Goal: Transaction & Acquisition: Purchase product/service

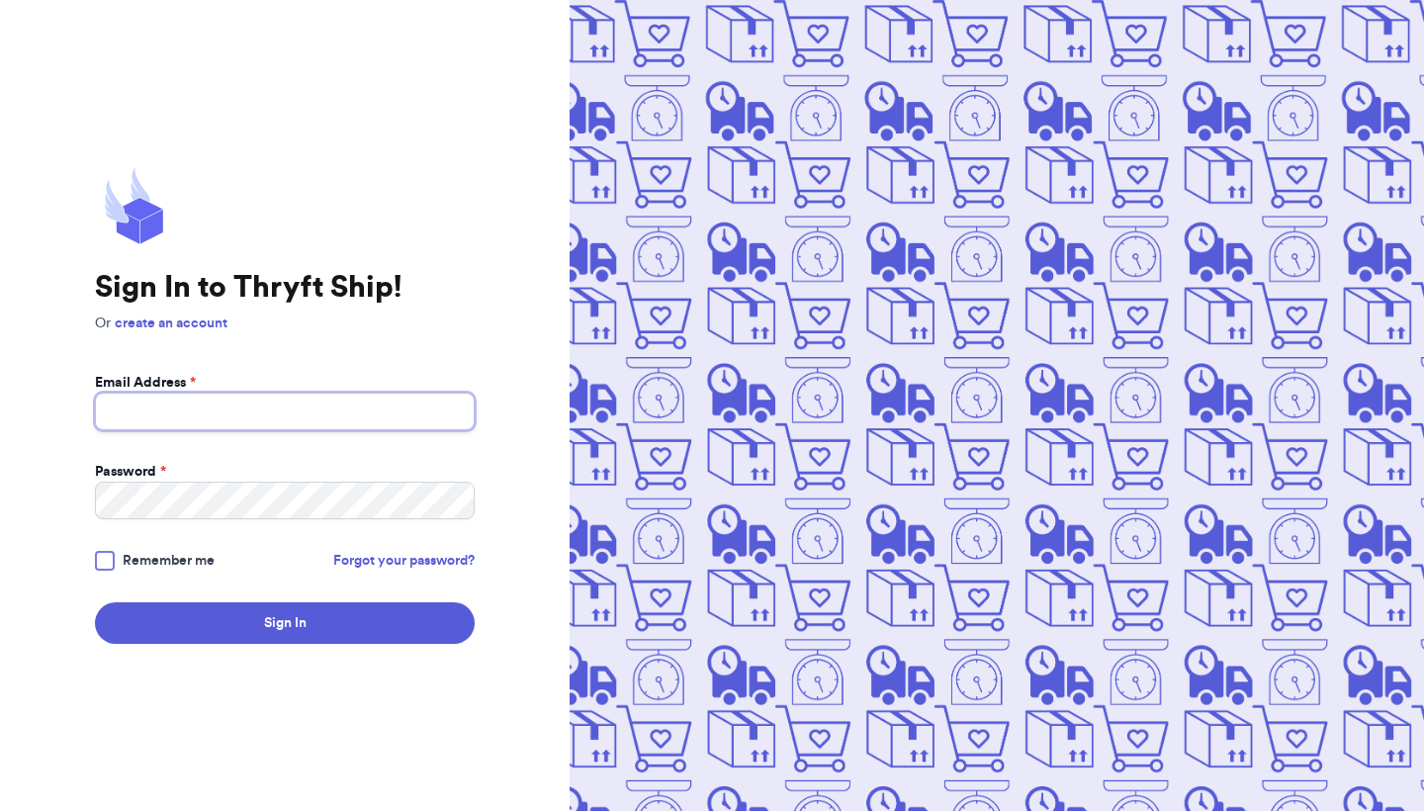
type input "[PERSON_NAME][EMAIL_ADDRESS][DOMAIN_NAME]"
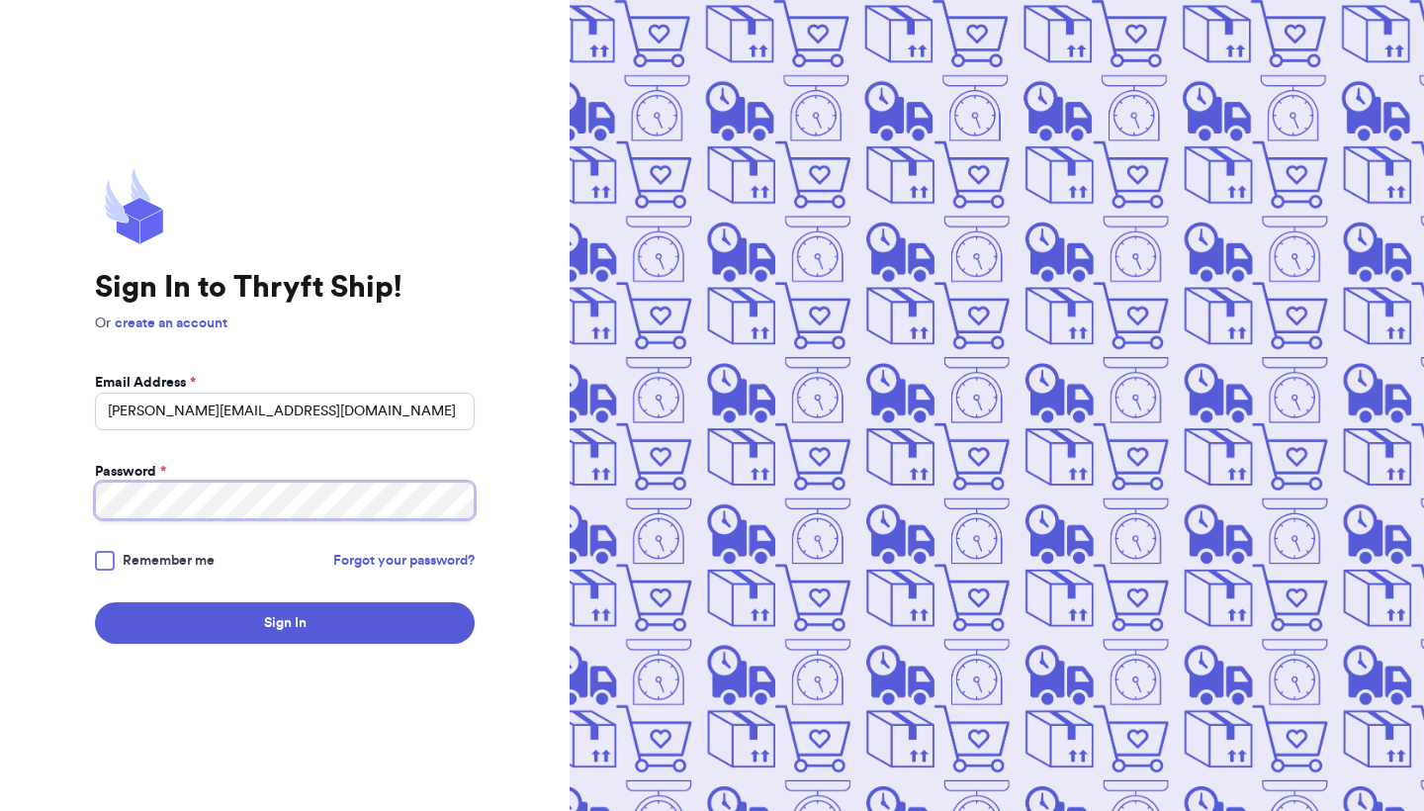
click at [285, 623] on button "Sign In" at bounding box center [285, 623] width 380 height 42
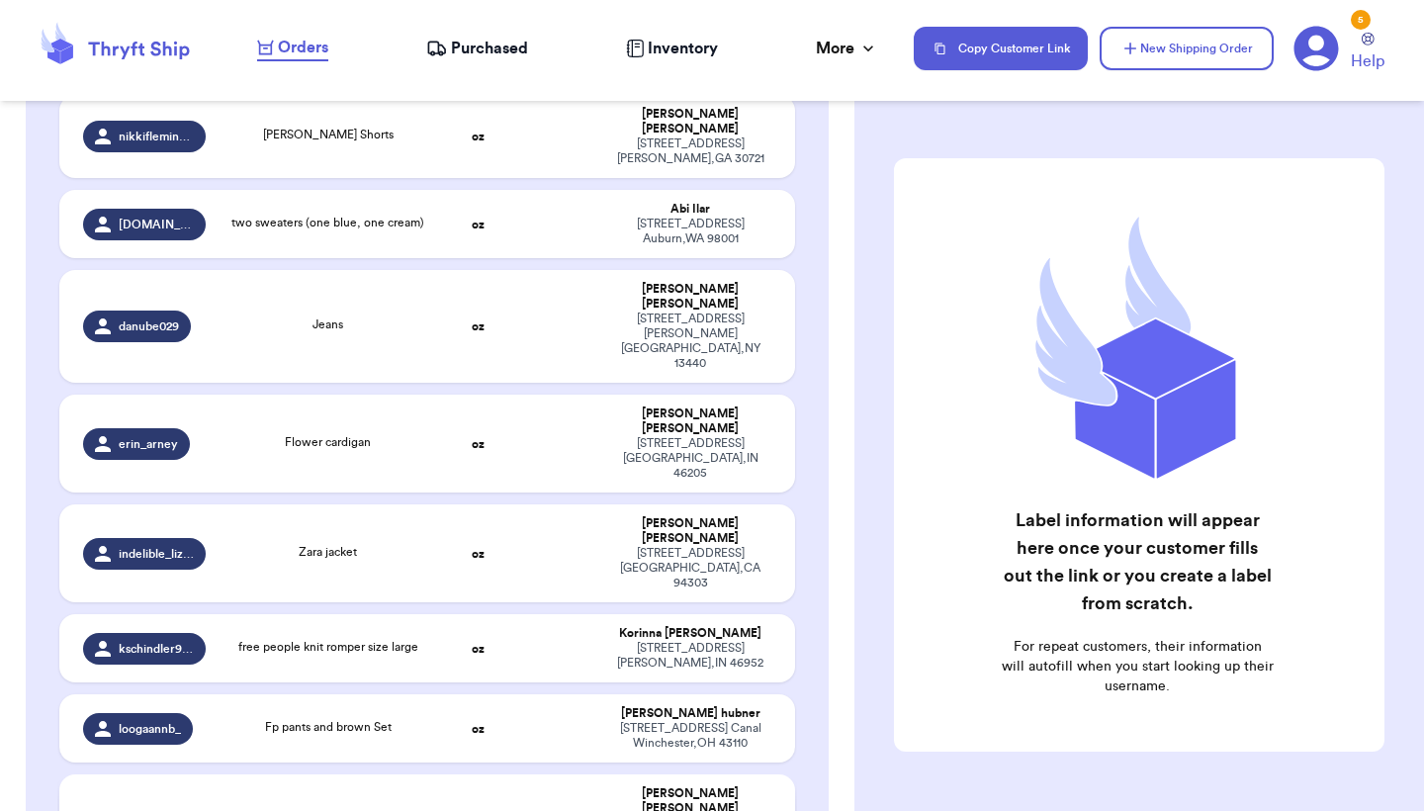
scroll to position [958, 0]
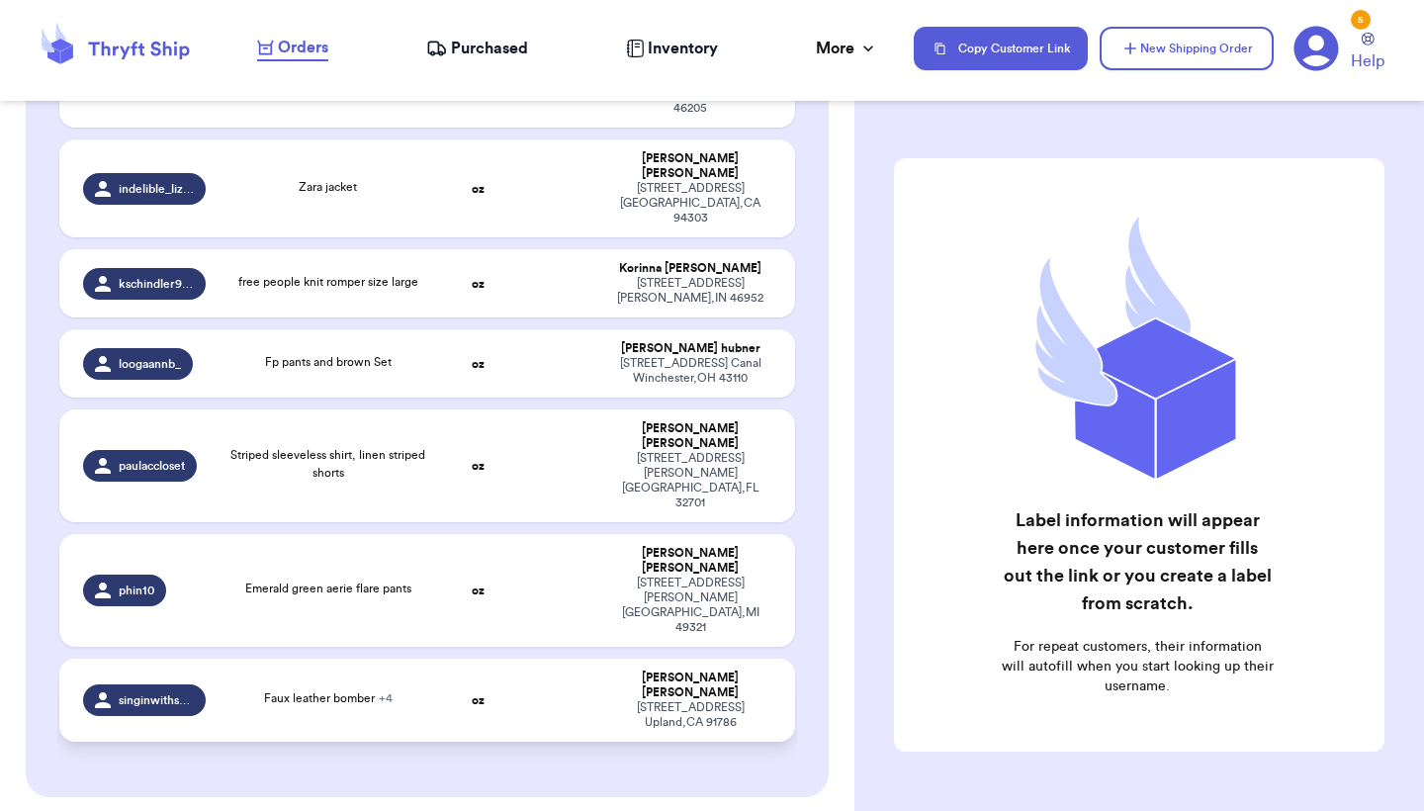
click at [410, 689] on div "Faux leather bomber + 4" at bounding box center [328, 700] width 198 height 22
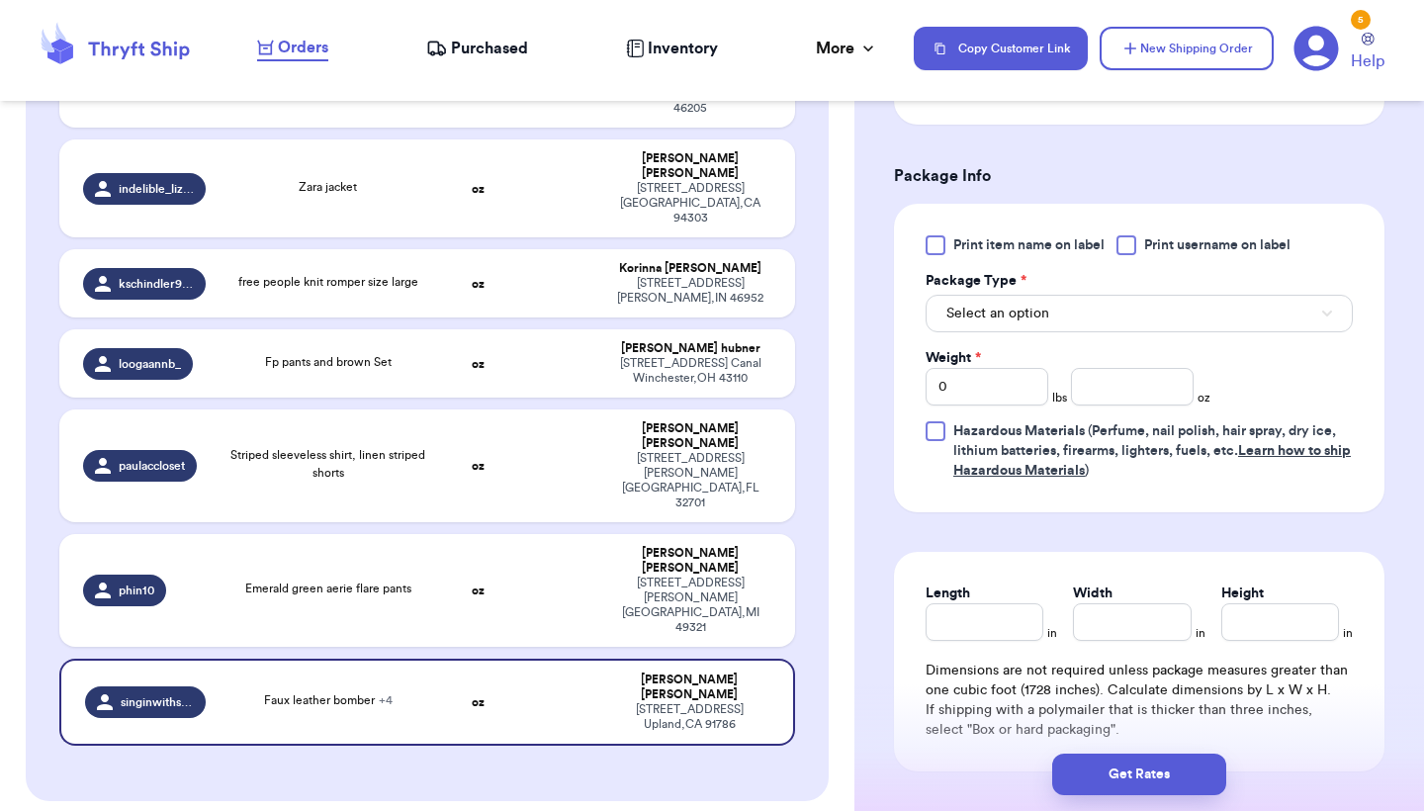
scroll to position [1052, 0]
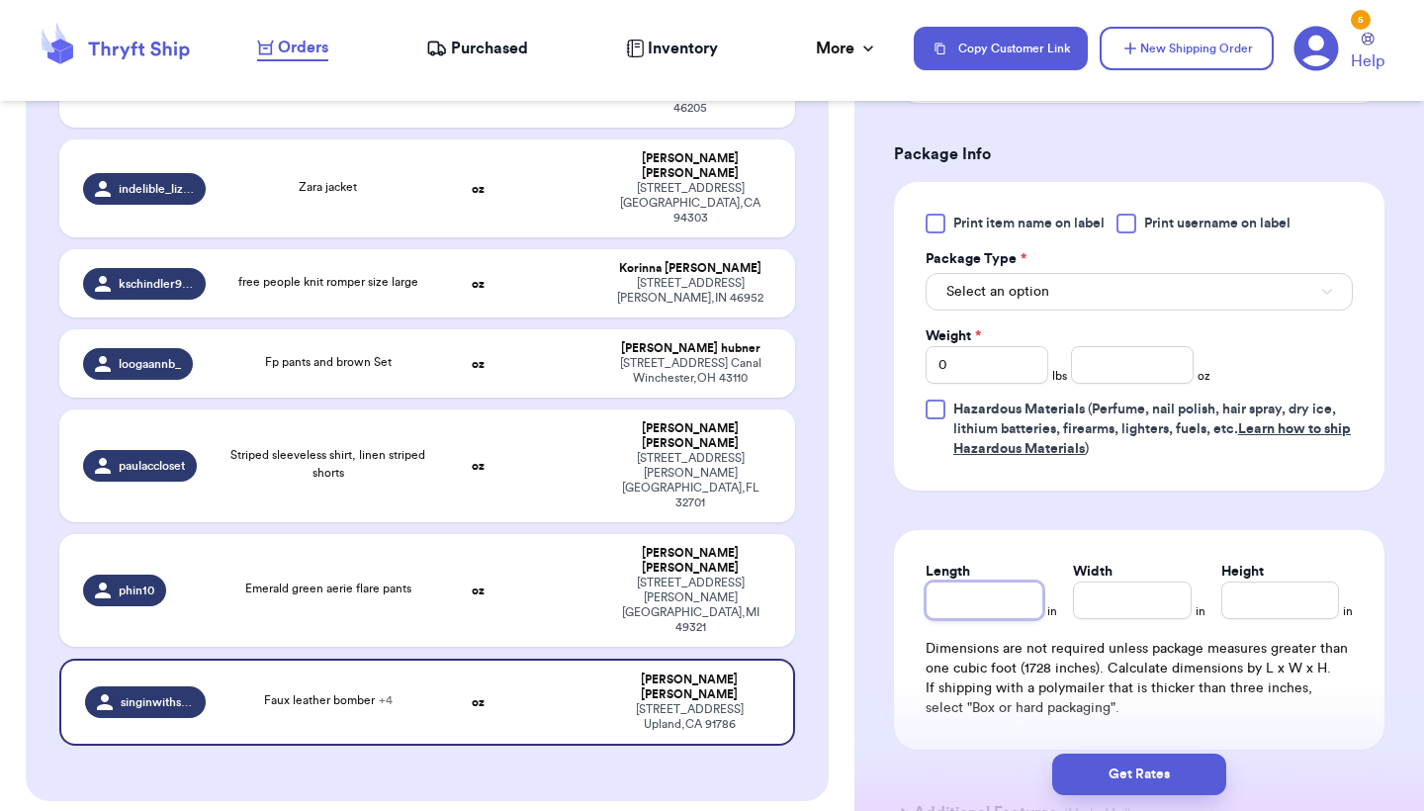
click at [1024, 597] on input "Length" at bounding box center [985, 600] width 118 height 38
click at [1050, 311] on button "Select an option" at bounding box center [1139, 292] width 427 height 38
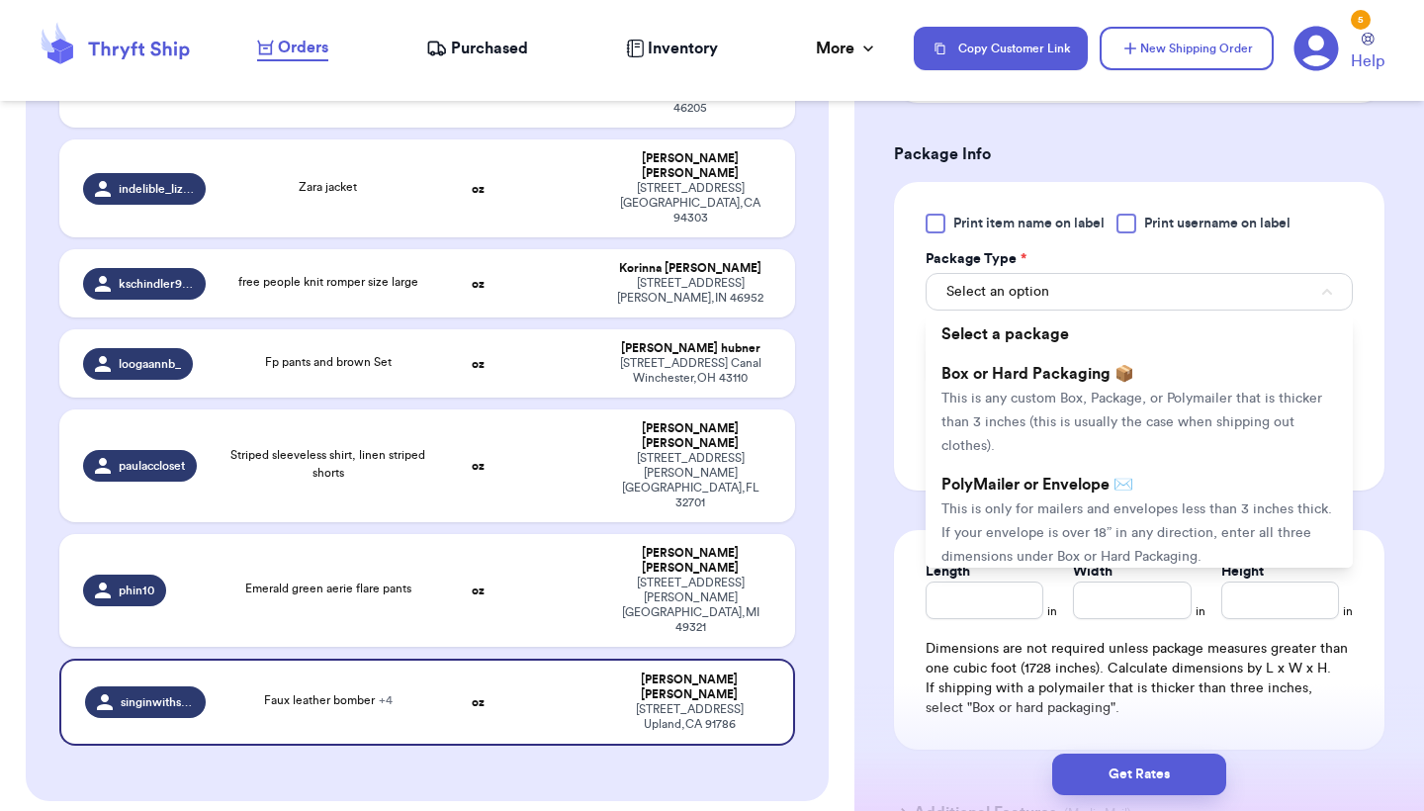
click at [1026, 516] on span "This is only for mailers and envelopes less than 3 inches thick. If your envelo…" at bounding box center [1136, 532] width 391 height 61
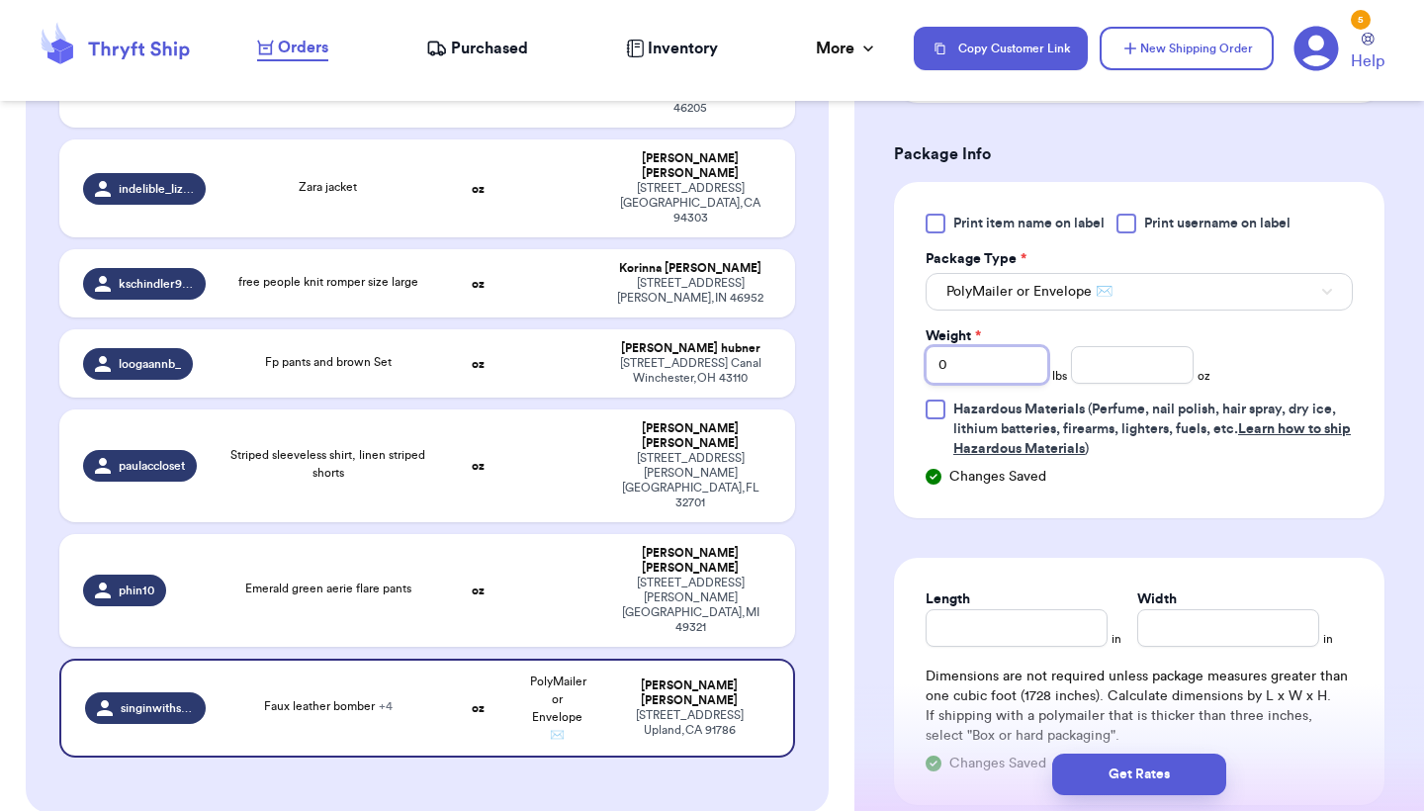
click at [1031, 375] on input "0" at bounding box center [987, 365] width 123 height 38
type input "05"
type input "0"
type input "5"
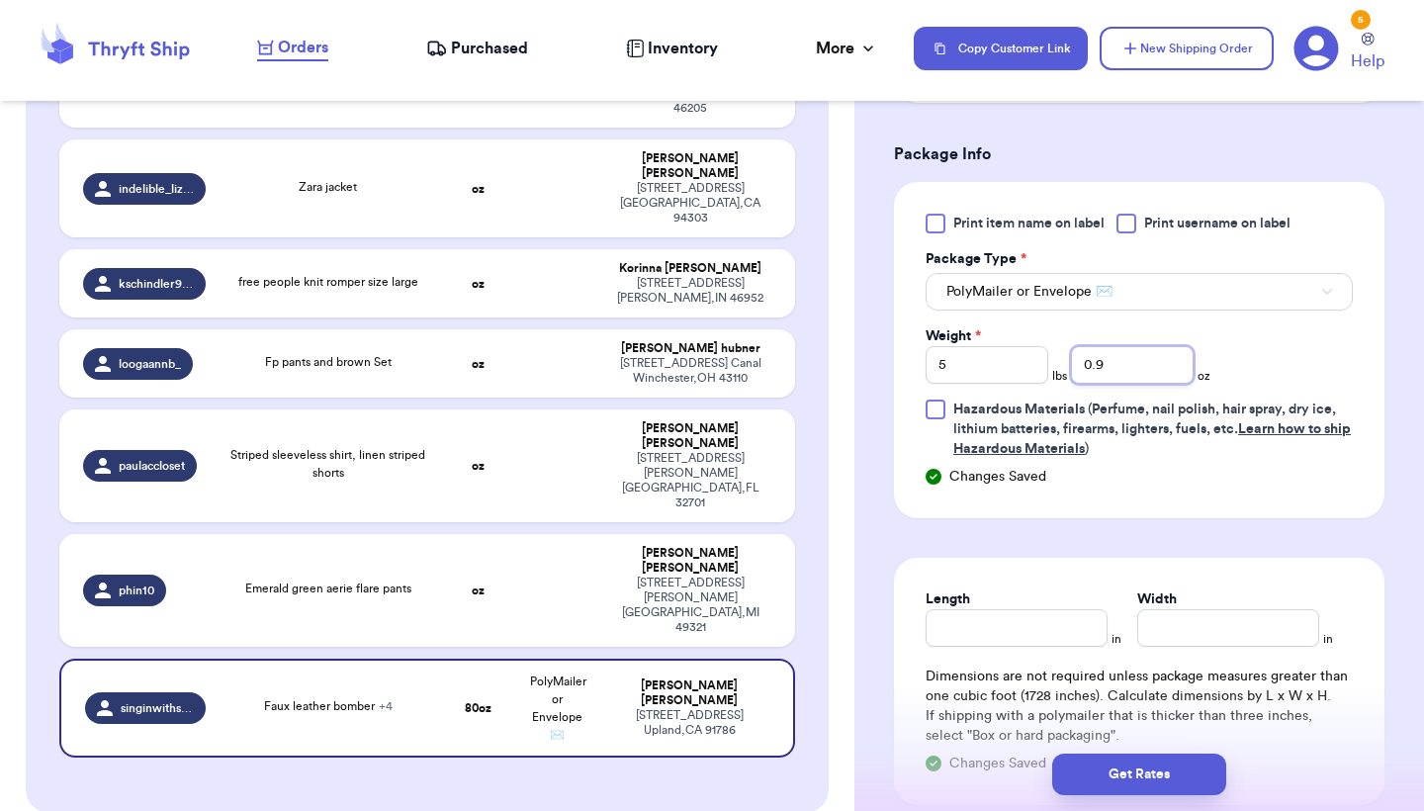
type input "0.9"
click at [998, 638] on input "Length" at bounding box center [1017, 628] width 182 height 38
type input "16"
type input "20"
click at [1081, 758] on button "Get Rates" at bounding box center [1139, 775] width 174 height 42
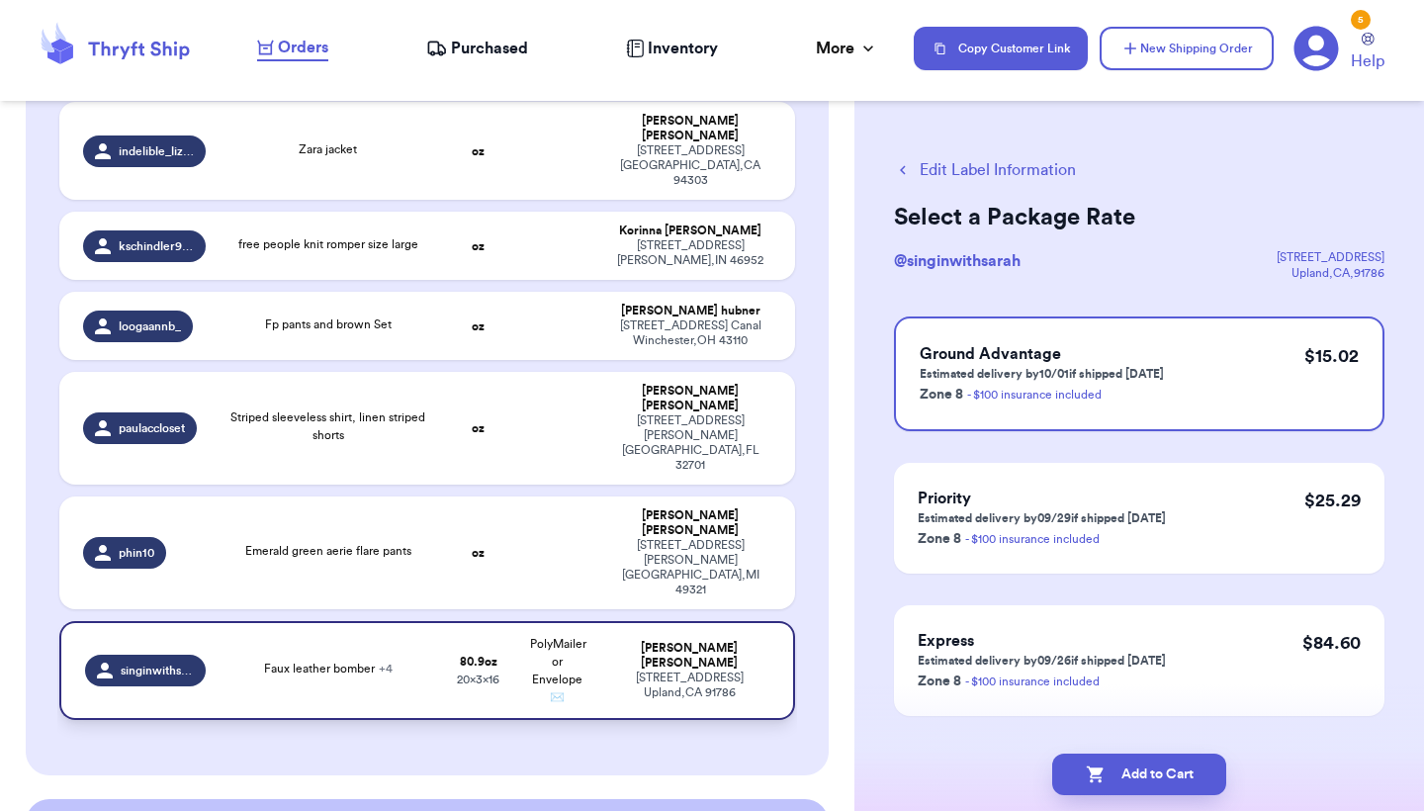
scroll to position [995, 0]
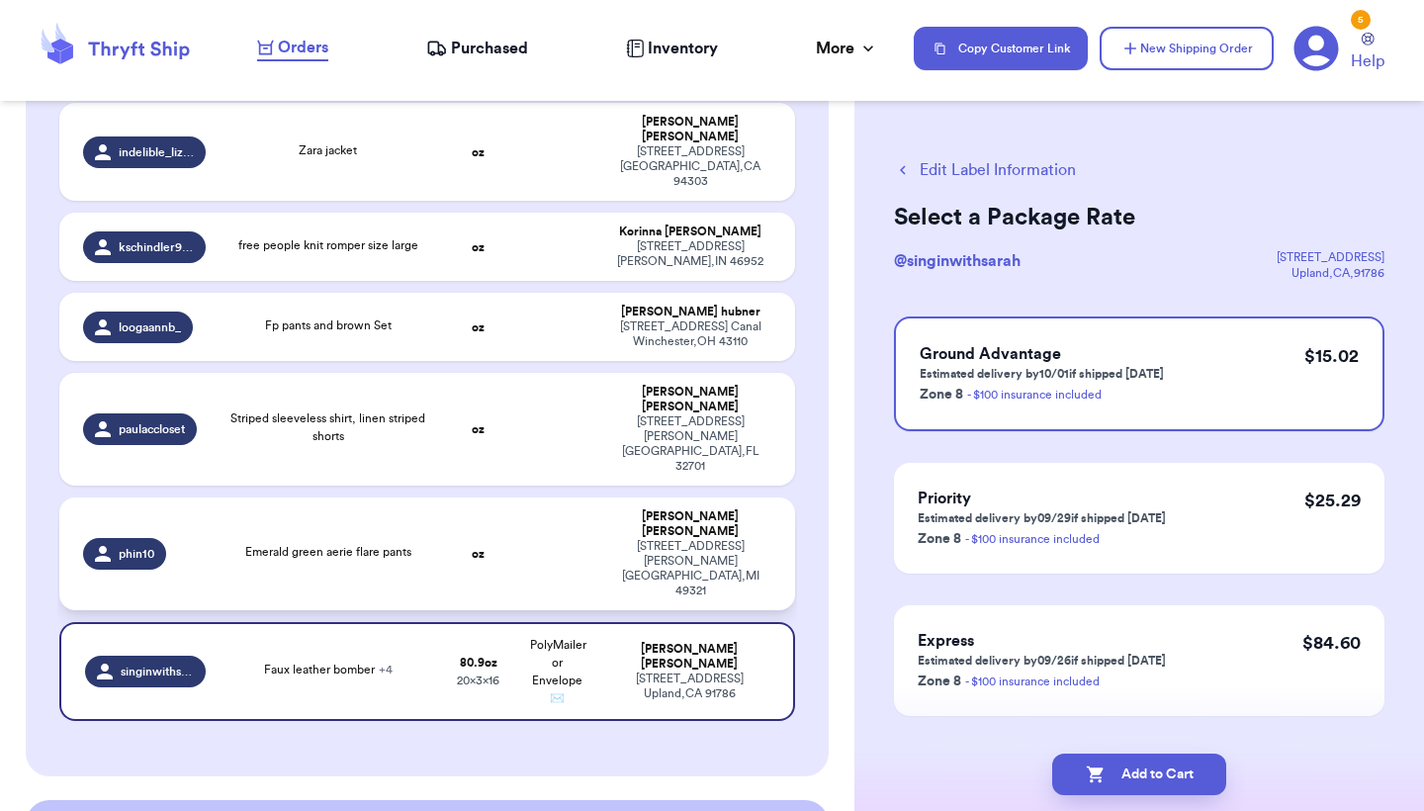
click at [604, 497] on td "Paige Hinahon 477 7 Mile Rd NW Comstock Park , MI 49321" at bounding box center [696, 553] width 198 height 113
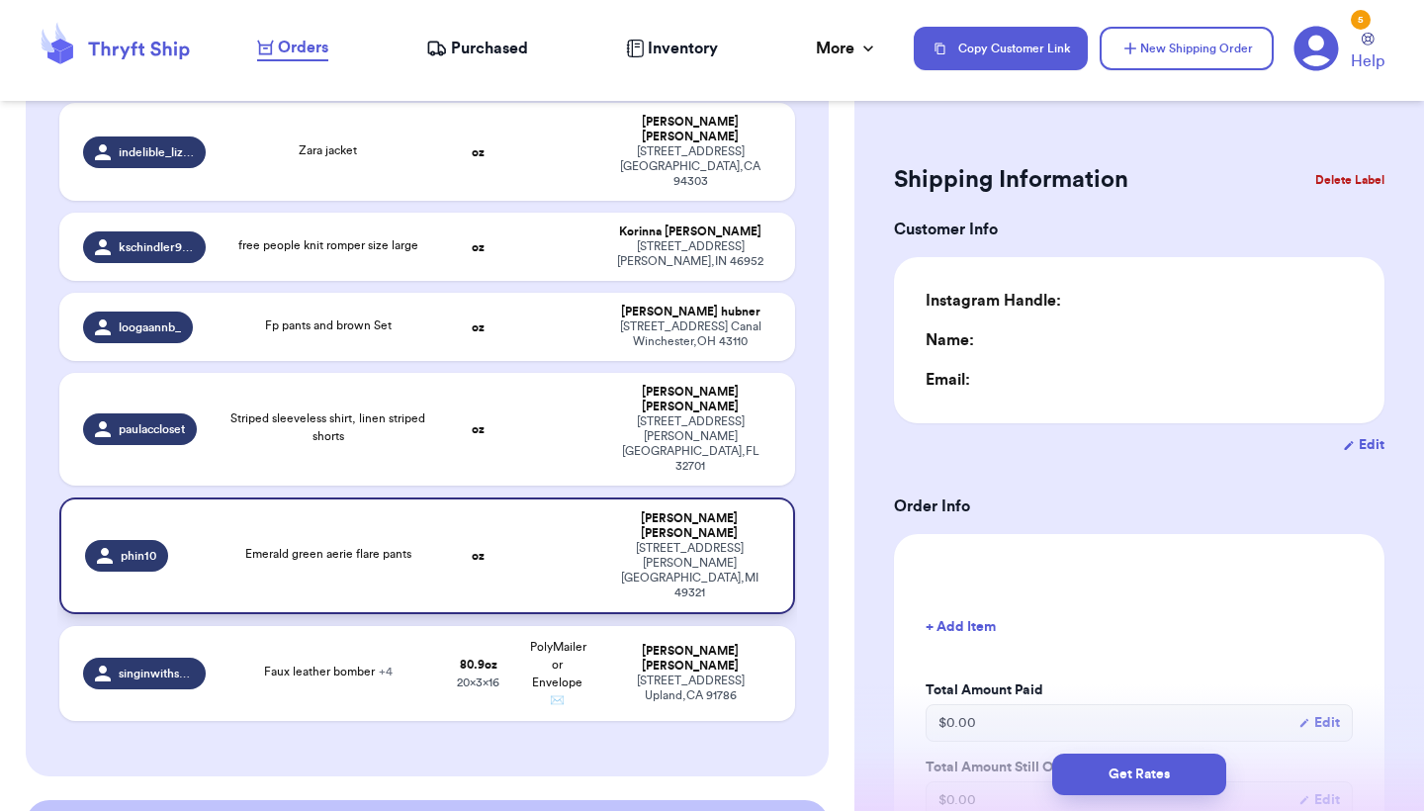
type input "0"
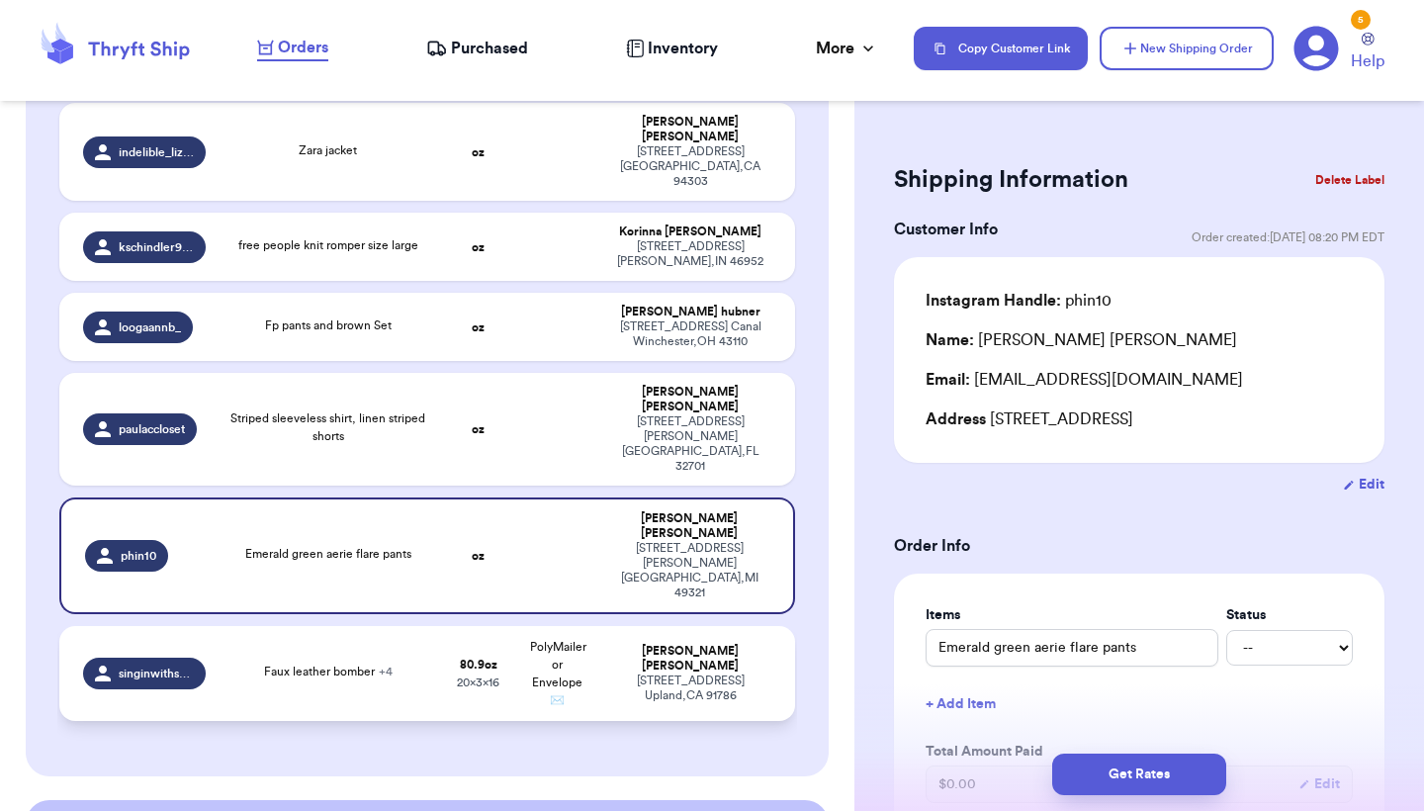
click at [585, 626] on td "PolyMailer or Envelope ✉️" at bounding box center [557, 673] width 79 height 95
type input "5"
type input "0.9000000000000057"
type input "16"
type input "20"
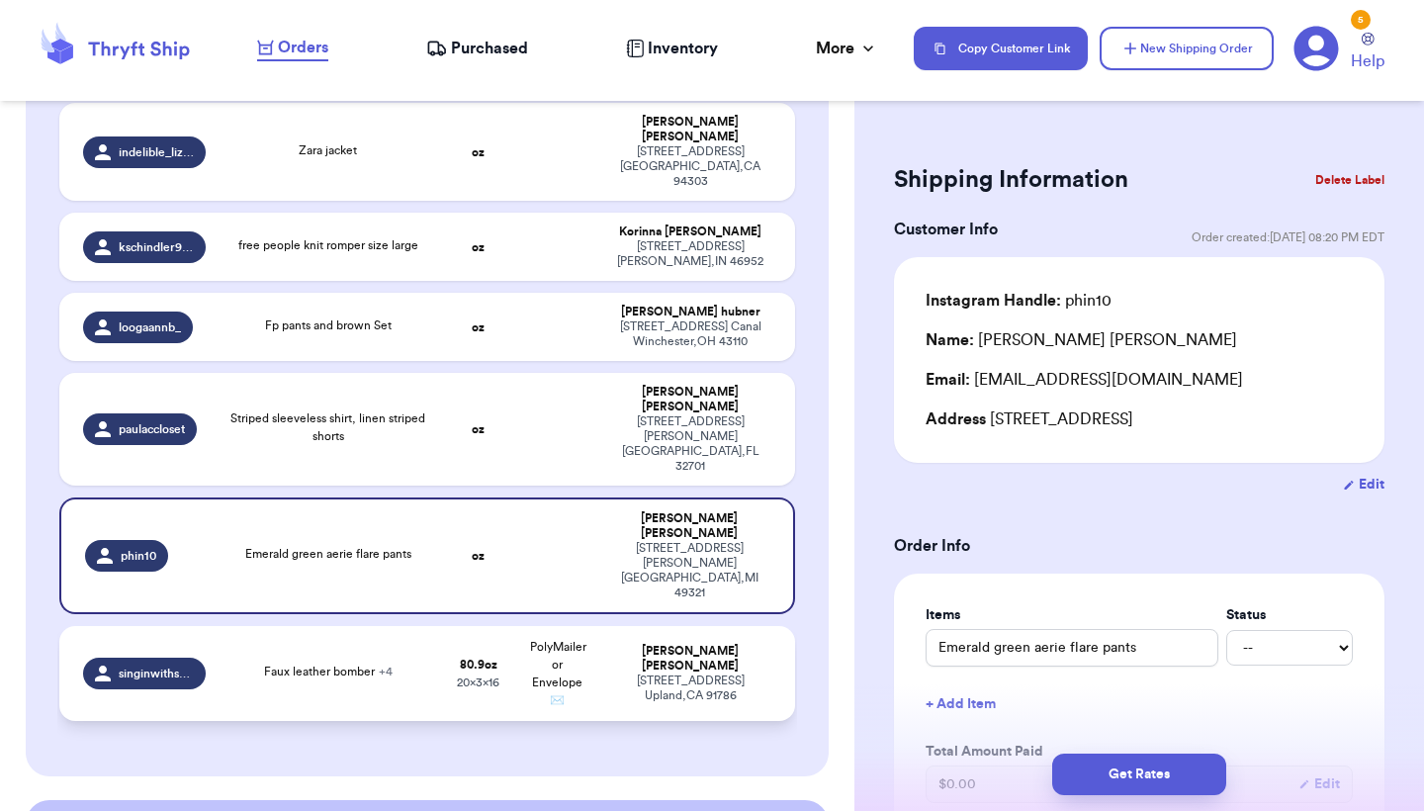
type input "Faux leather bomber"
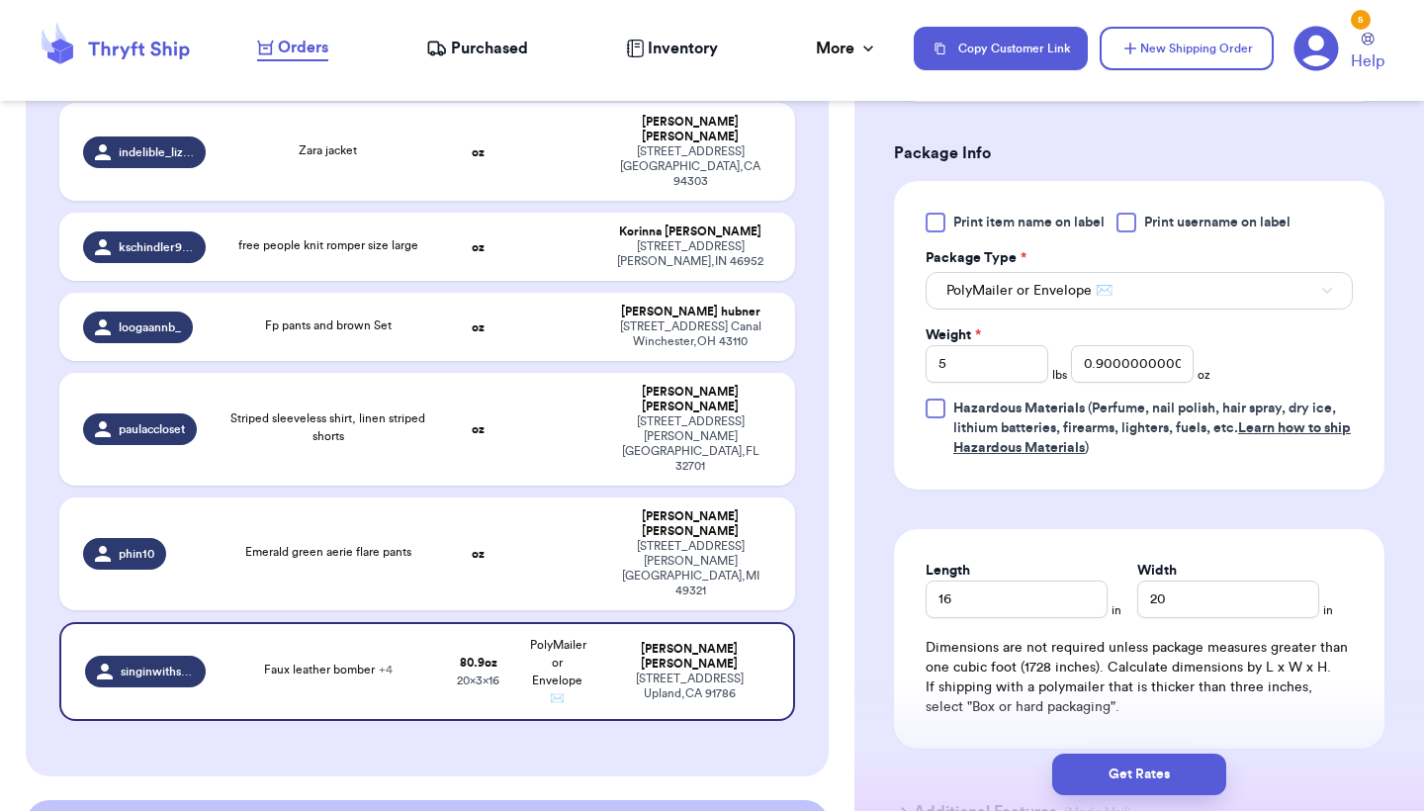
scroll to position [1094, 0]
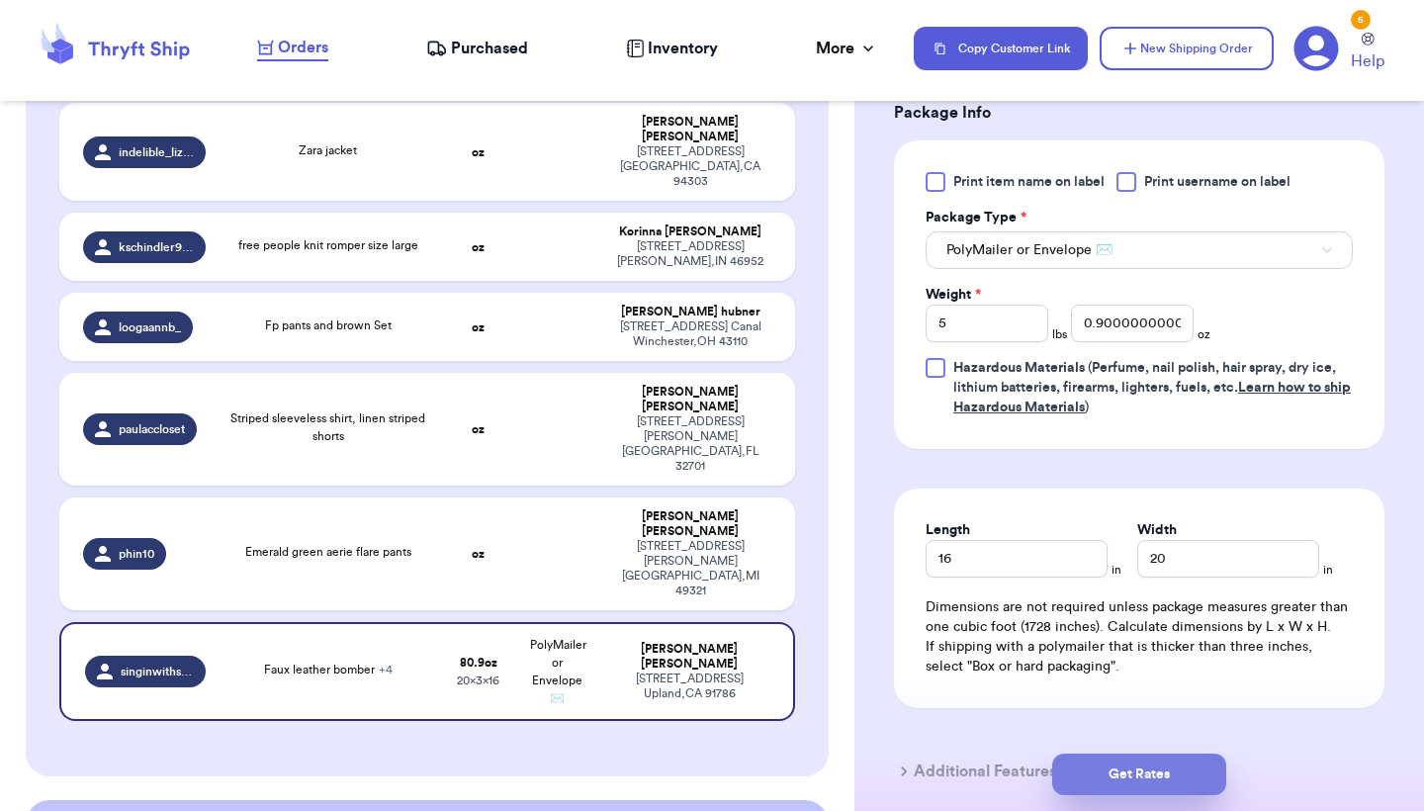
click at [1119, 769] on button "Get Rates" at bounding box center [1139, 775] width 174 height 42
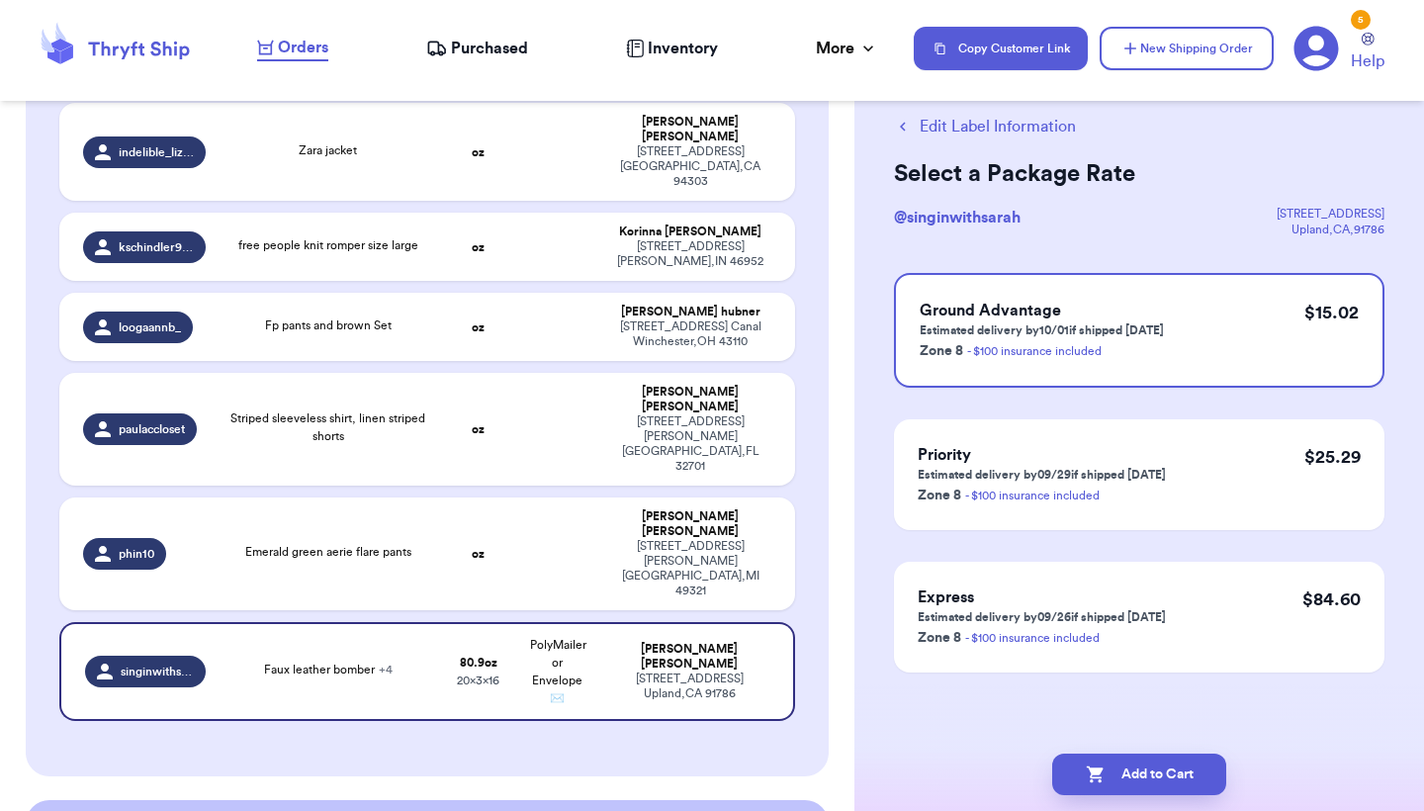
scroll to position [0, 0]
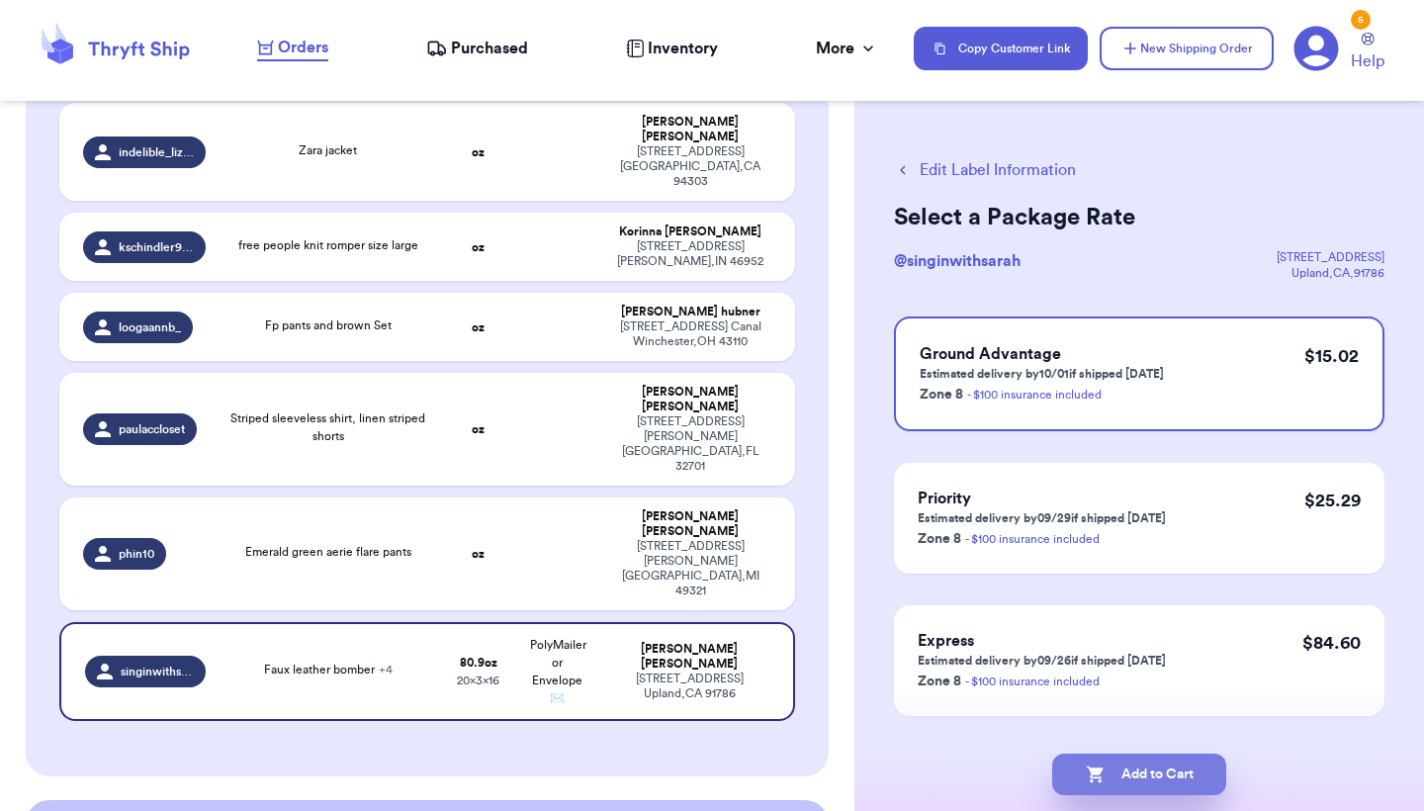
click at [1099, 772] on icon "button" at bounding box center [1094, 774] width 17 height 17
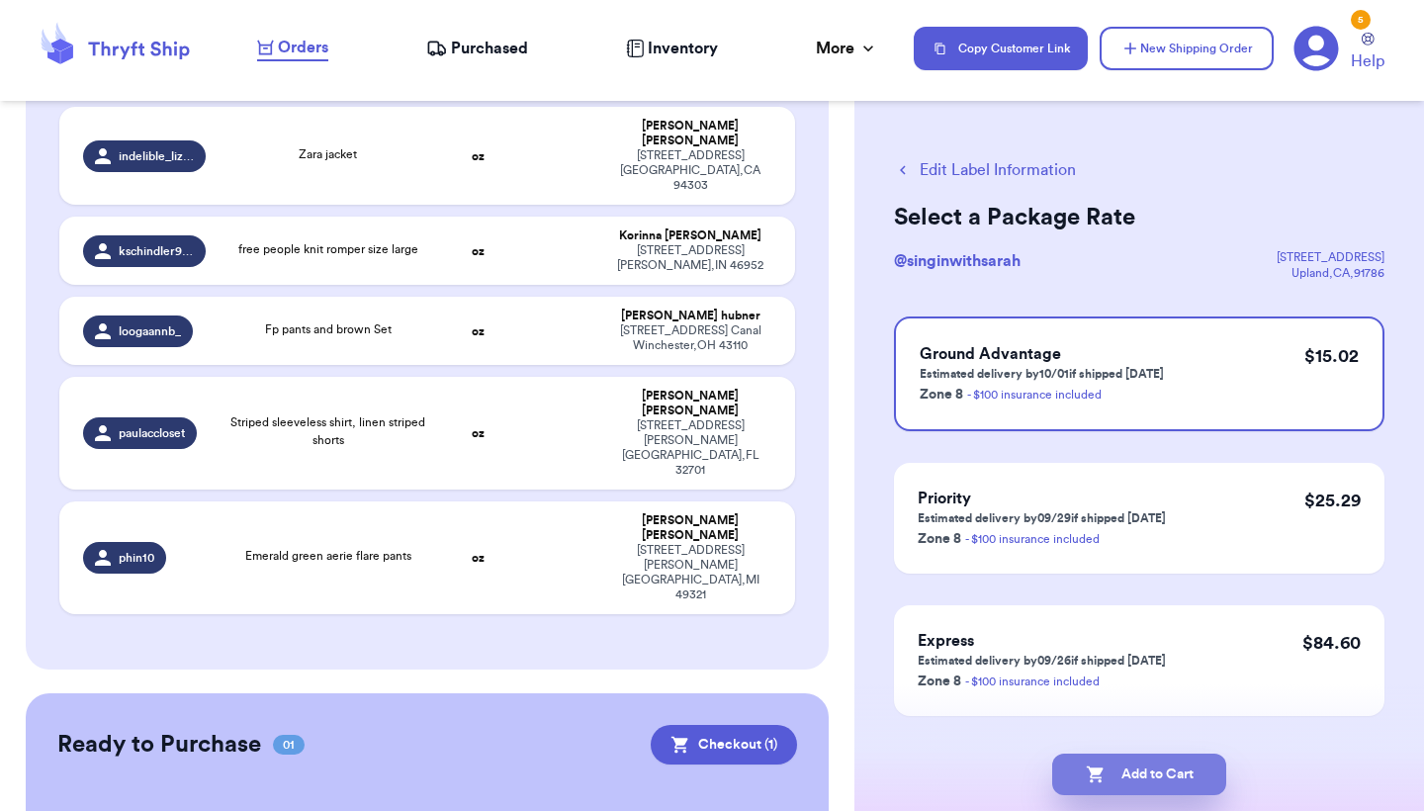
checkbox input "true"
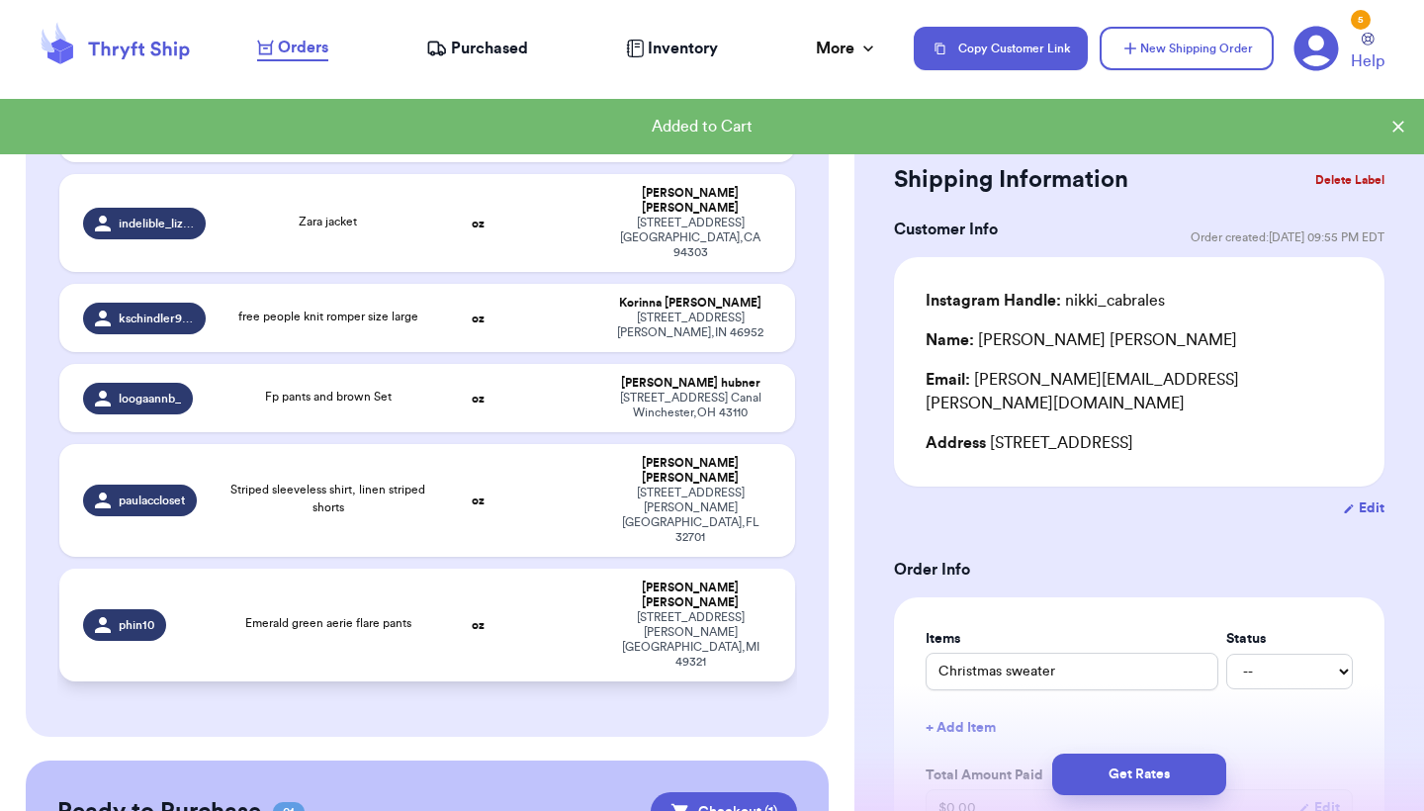
click at [479, 619] on strong "oz" at bounding box center [478, 625] width 13 height 12
type input "Emerald green aerie flare pants"
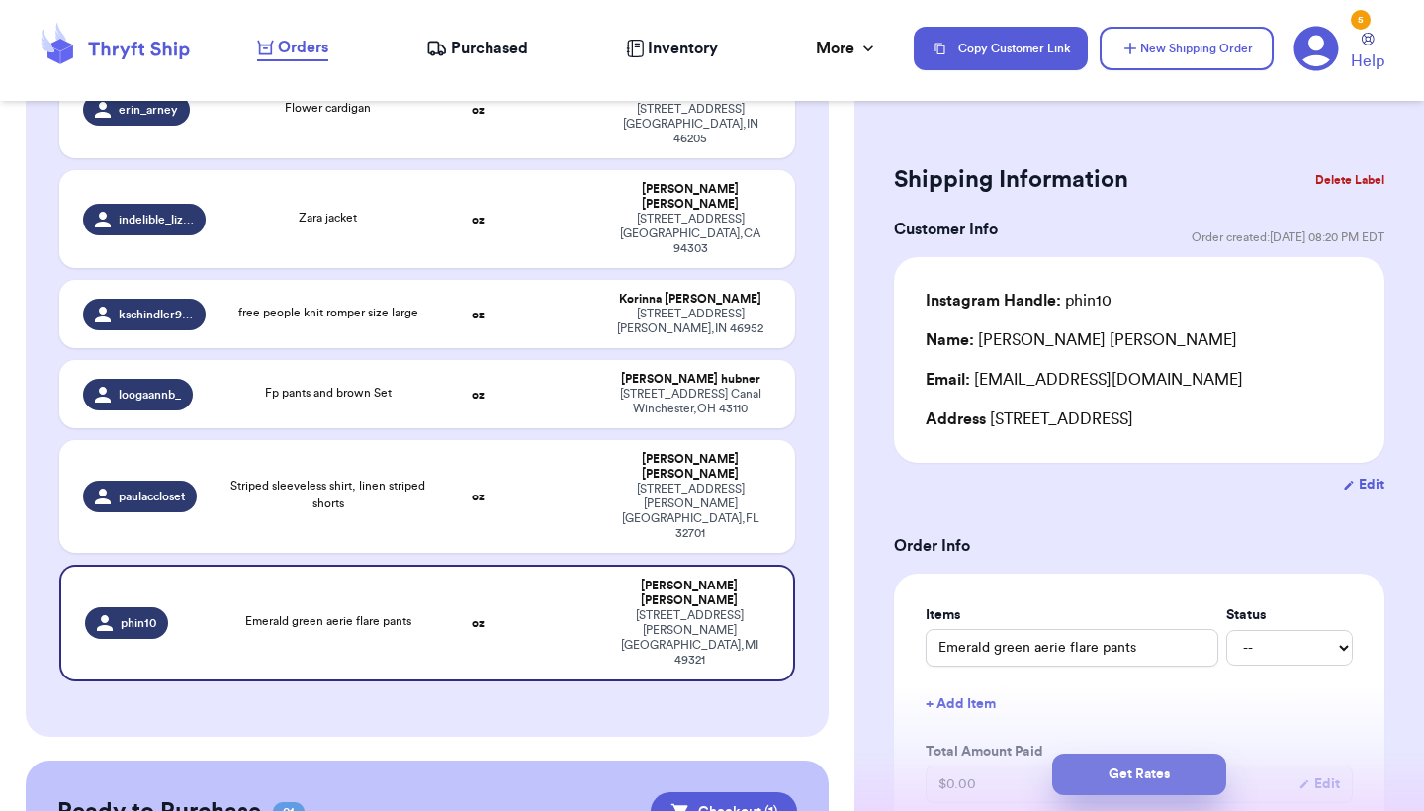
click at [1135, 777] on button "Get Rates" at bounding box center [1139, 775] width 174 height 42
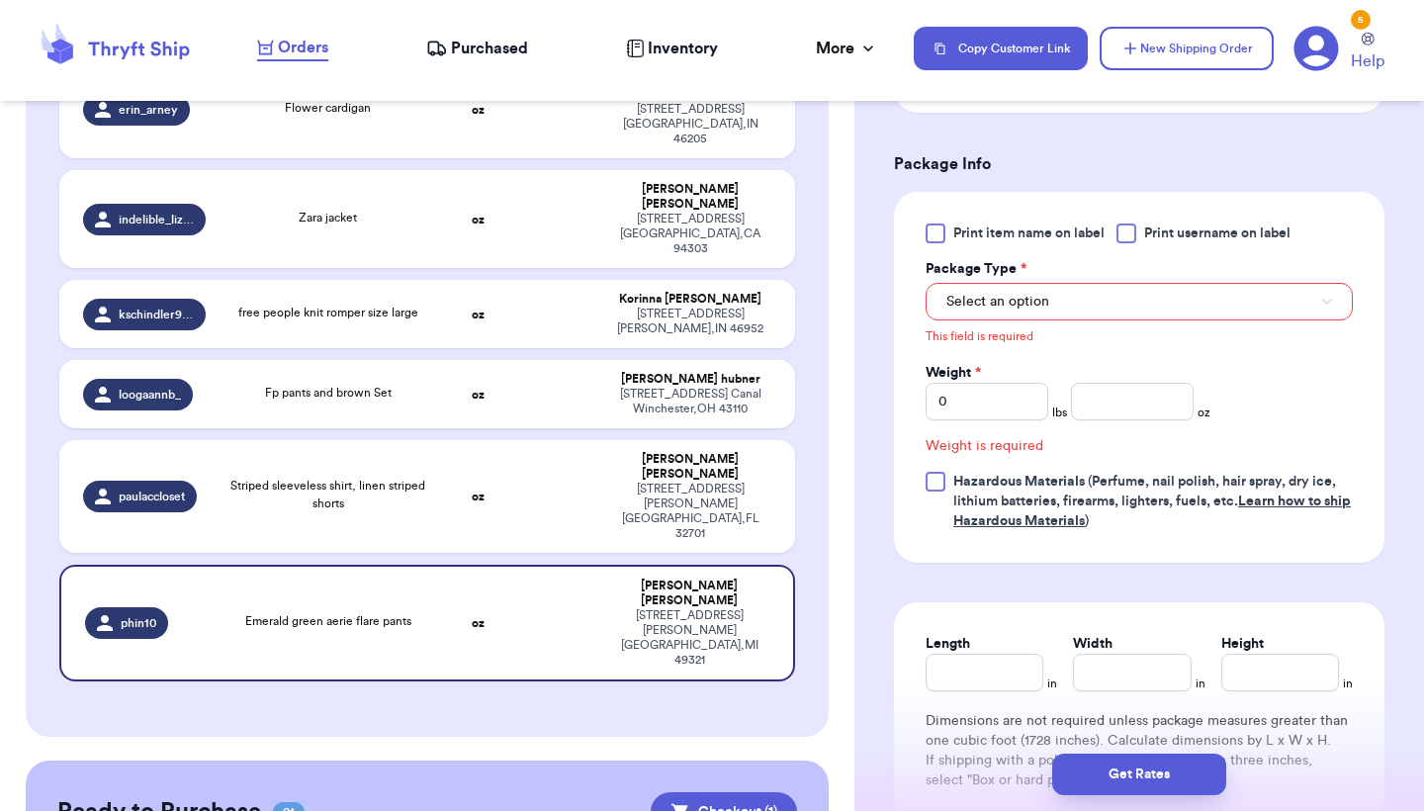
scroll to position [847, 0]
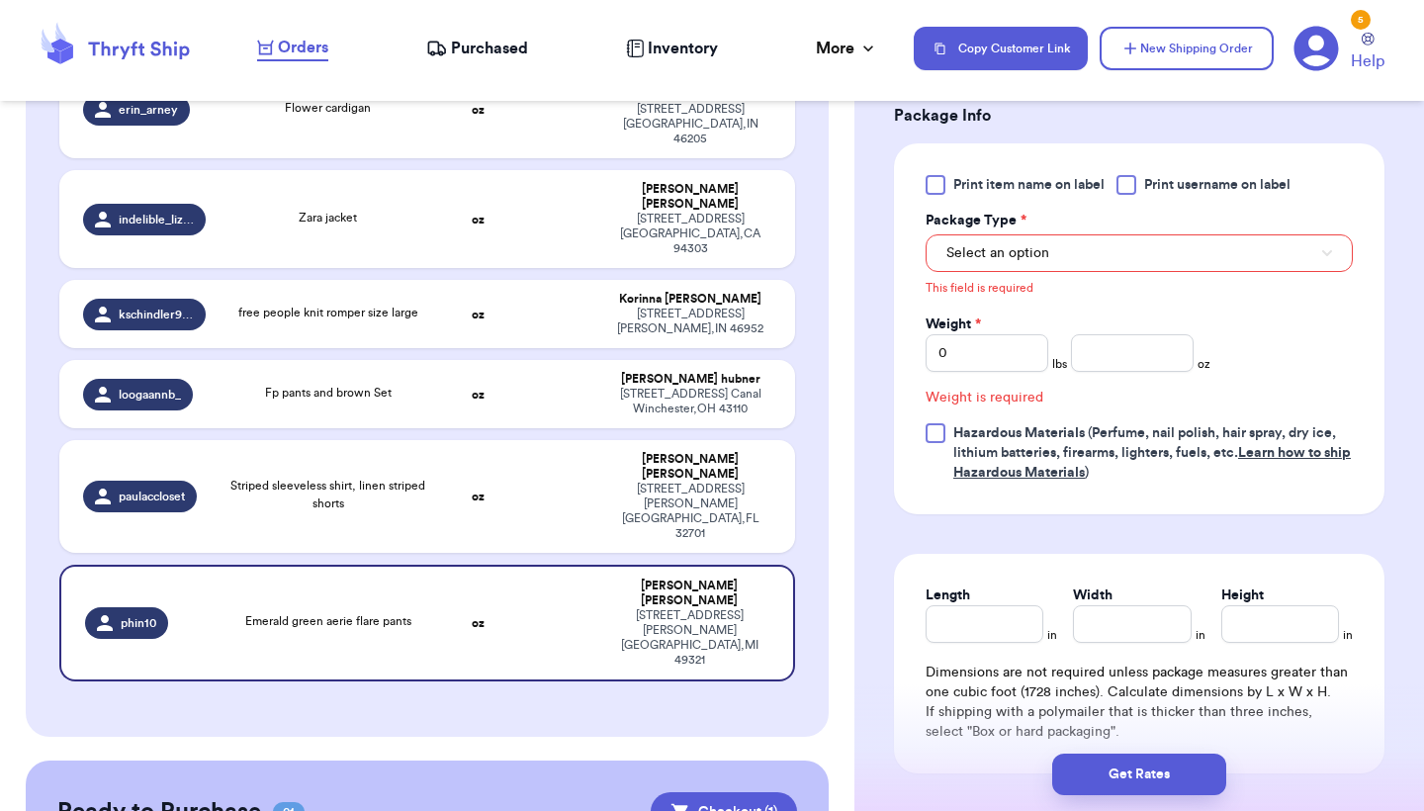
click at [1045, 246] on button "Select an option" at bounding box center [1139, 253] width 427 height 38
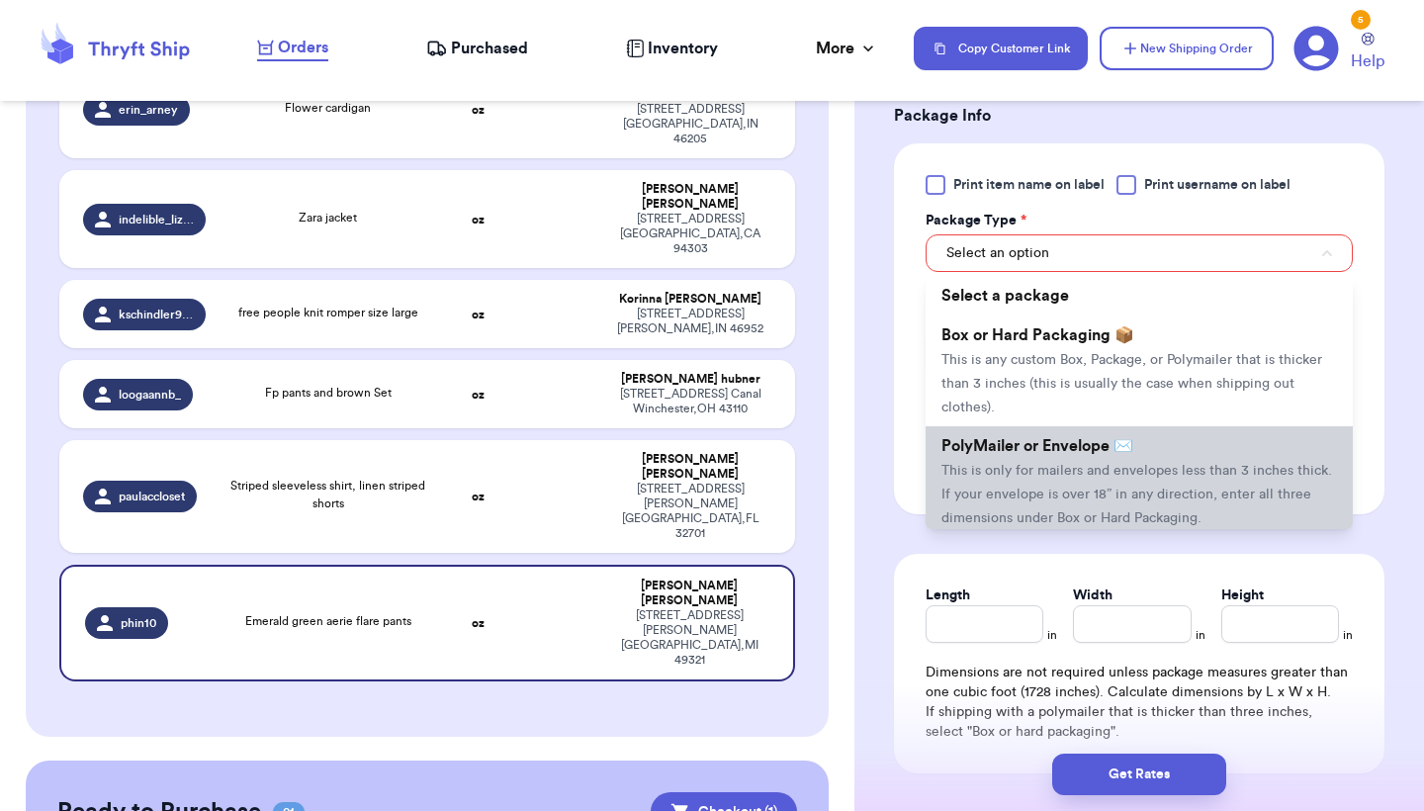
click at [1013, 449] on span "PolyMailer or Envelope ✉️" at bounding box center [1037, 446] width 192 height 16
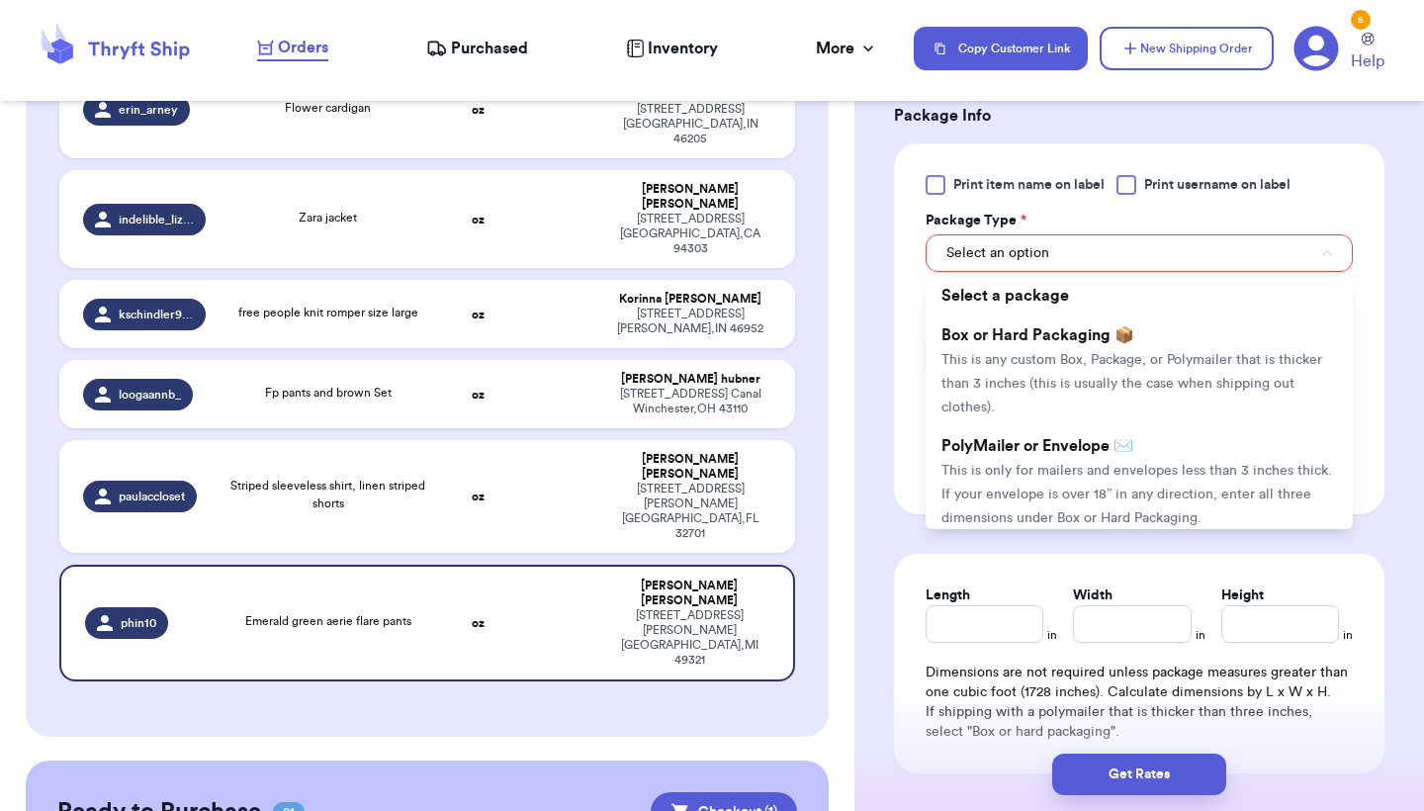
scroll to position [772, 0]
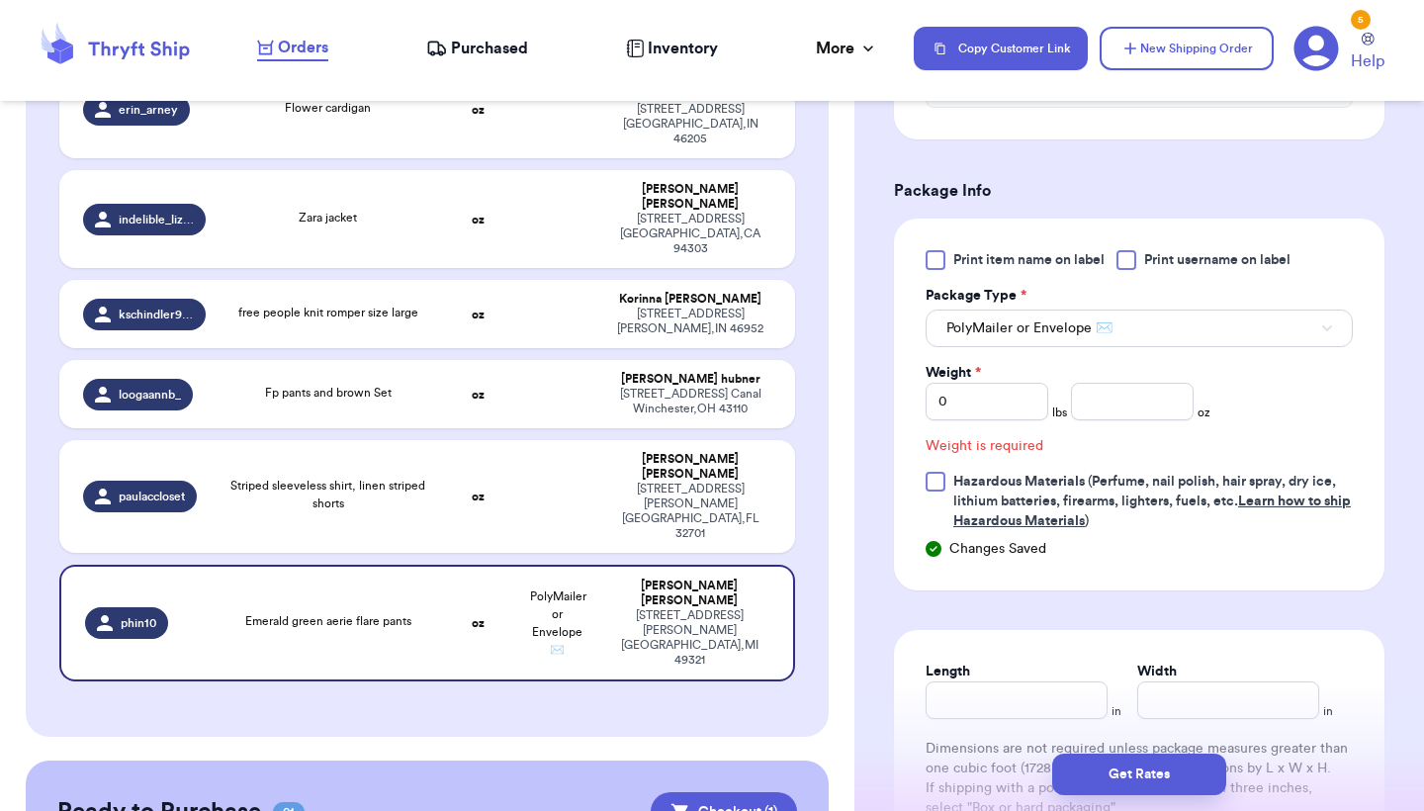
click at [986, 426] on div "Print item name on label Print username on label Package Type * PolyMailer or E…" at bounding box center [1139, 390] width 427 height 281
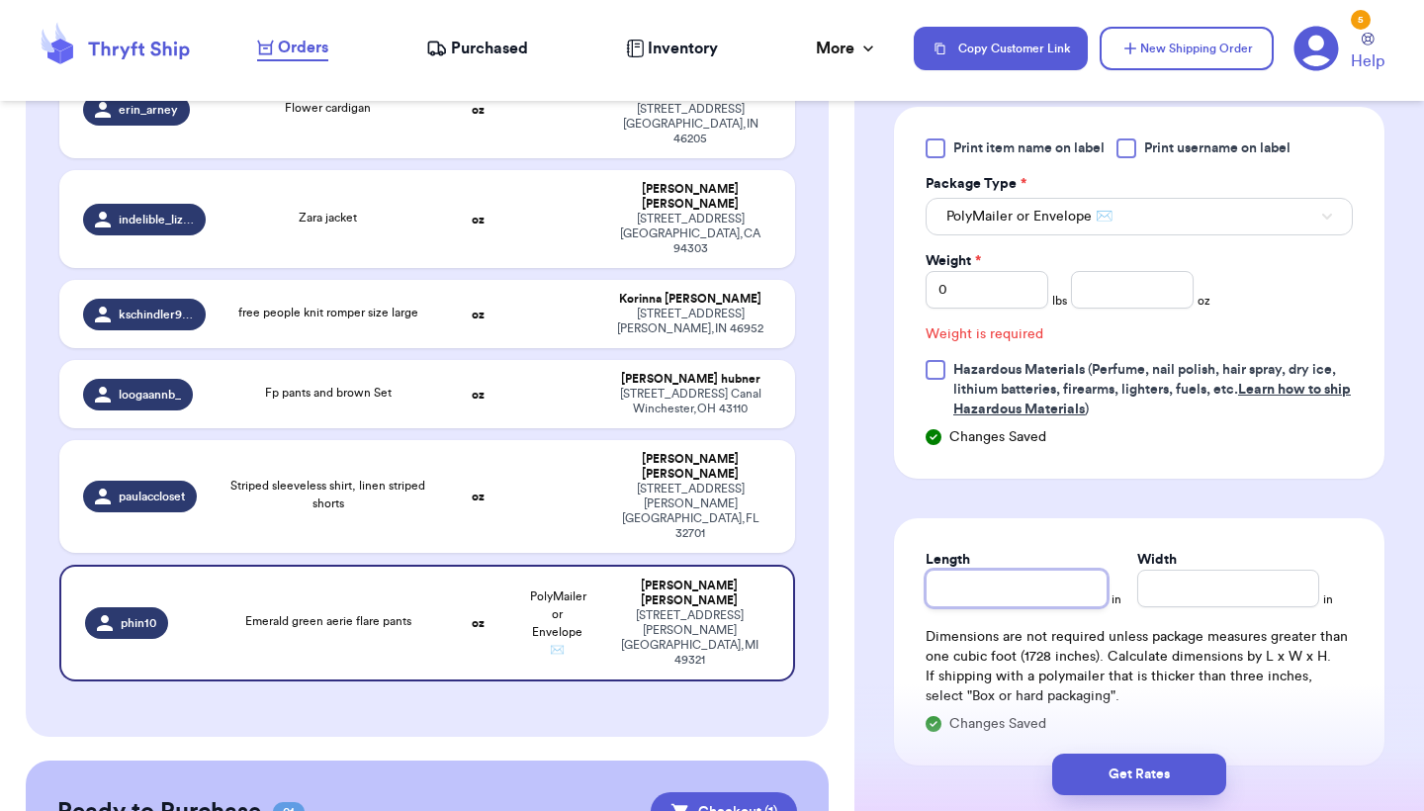
click at [963, 598] on input "Length" at bounding box center [1017, 589] width 182 height 38
type input "8"
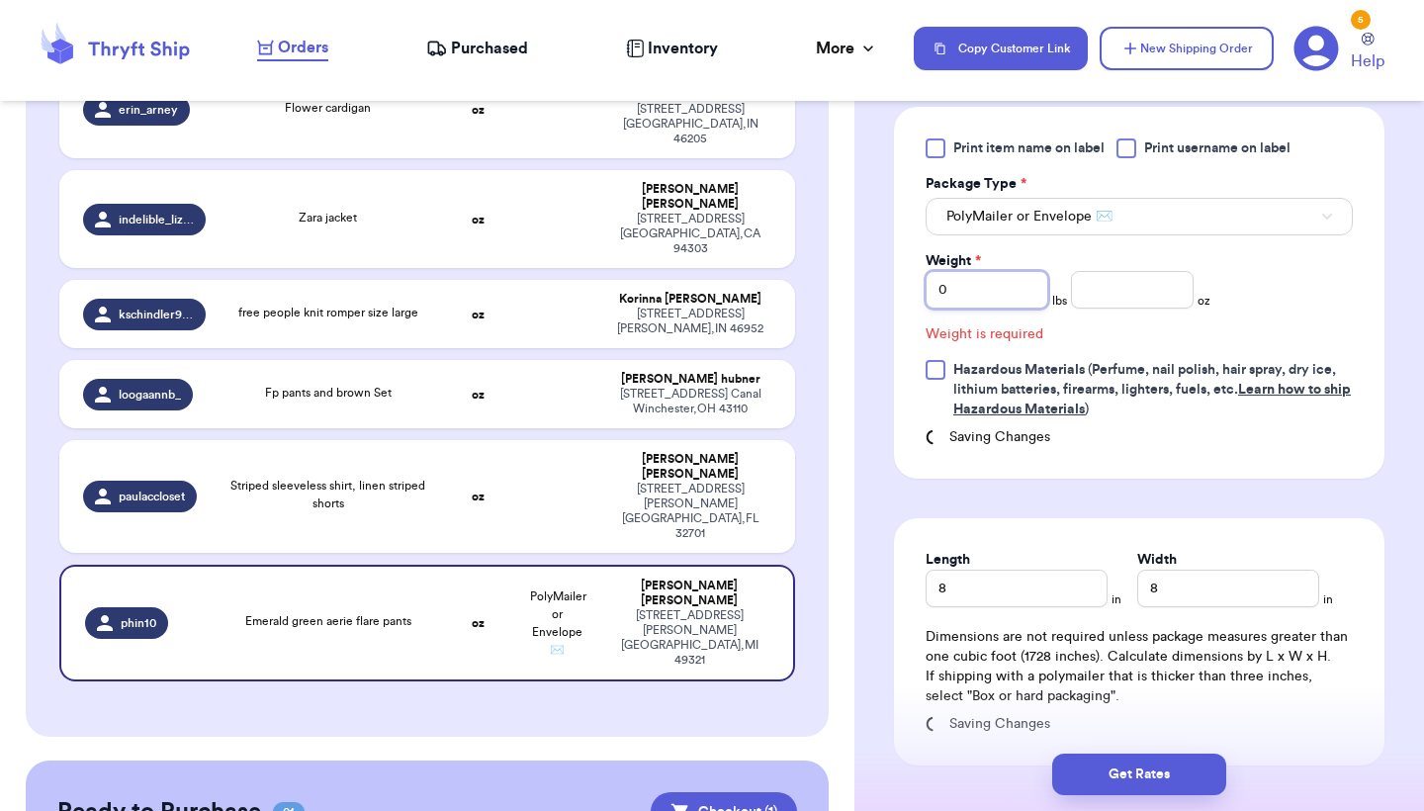
click at [994, 308] on input "0" at bounding box center [987, 290] width 123 height 38
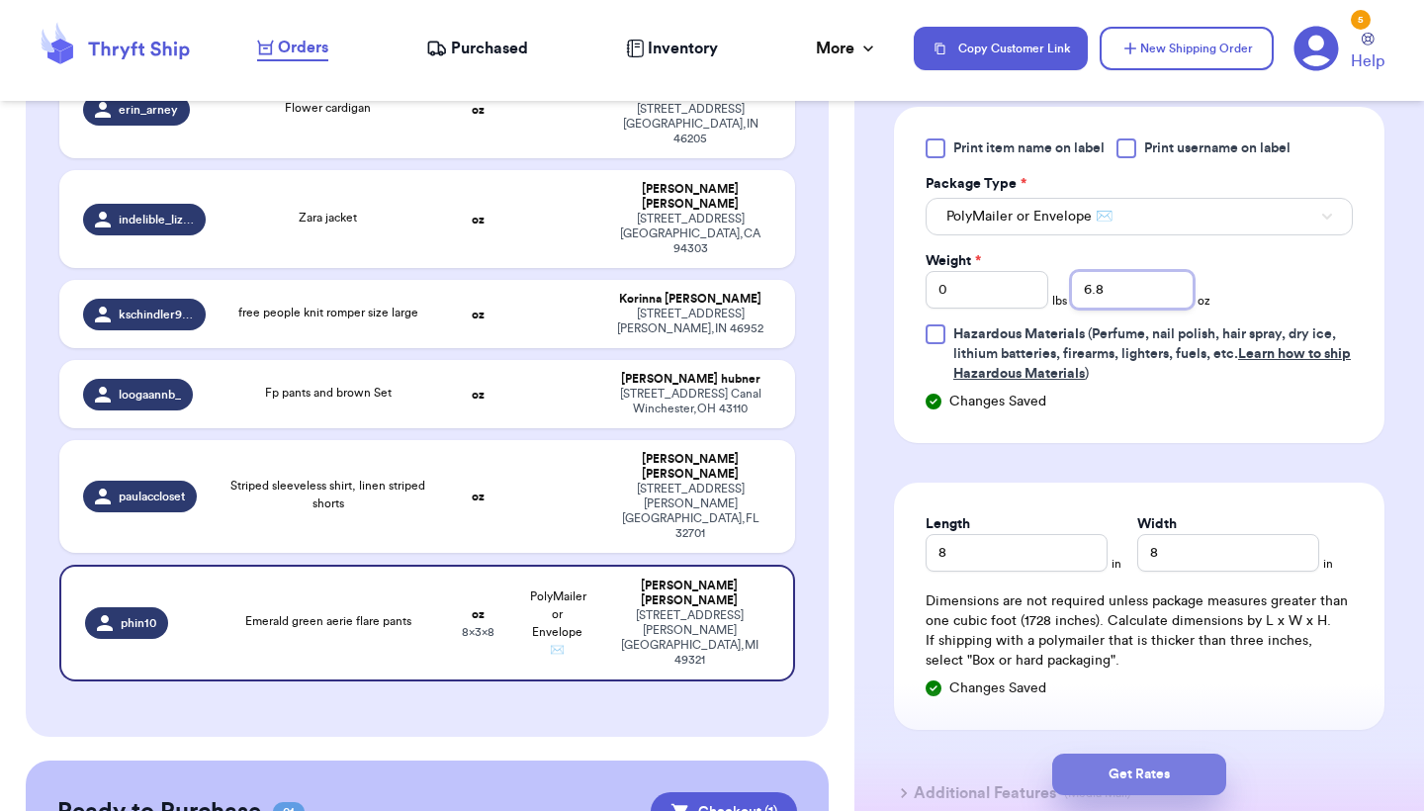
type input "6.8"
click at [1111, 787] on button "Get Rates" at bounding box center [1139, 775] width 174 height 42
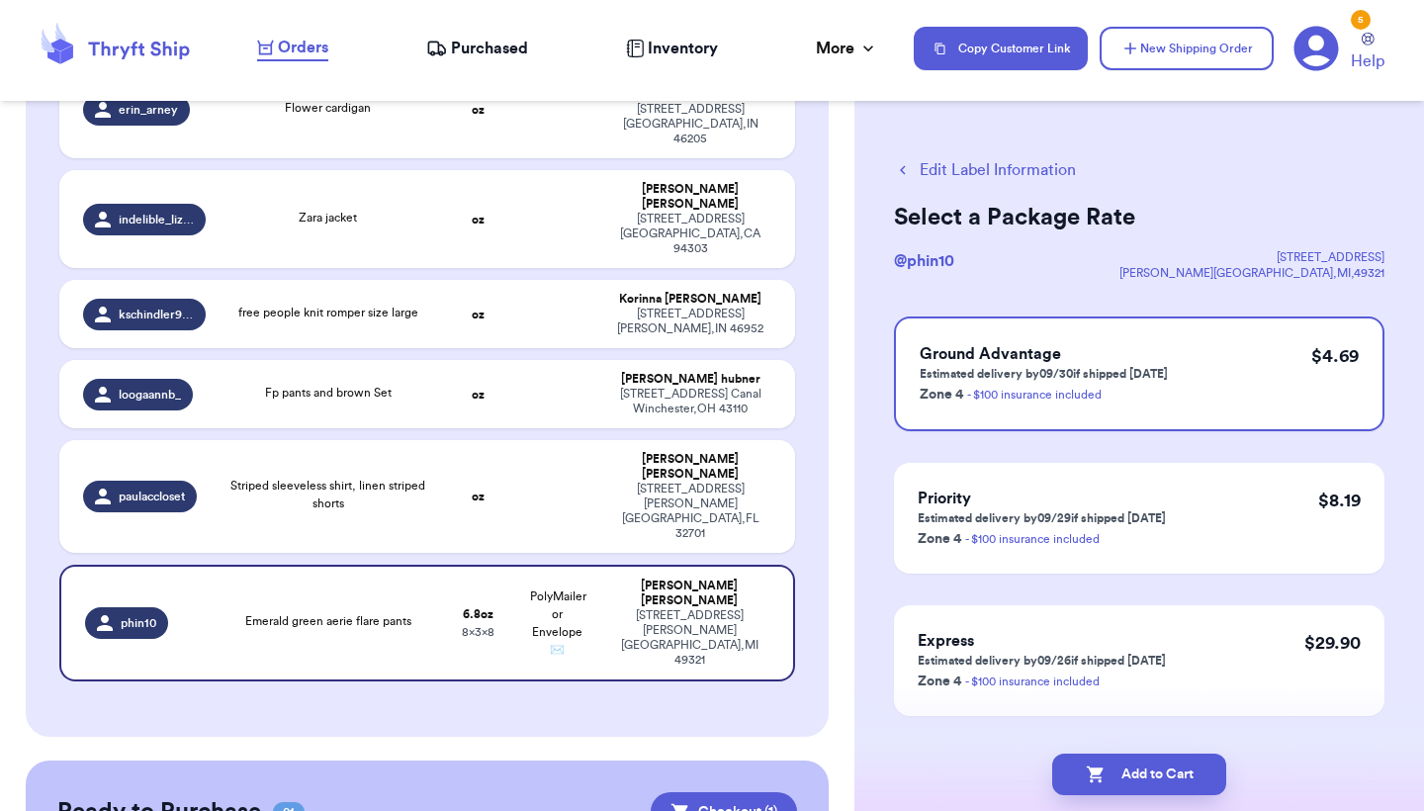
click at [1331, 435] on div "Ground Advantage Estimated delivery by 09/30 if shipped today Zone 4 - $100 ins…" at bounding box center [1139, 516] width 490 height 400
click at [1188, 774] on button "Add to Cart" at bounding box center [1139, 775] width 174 height 42
checkbox input "true"
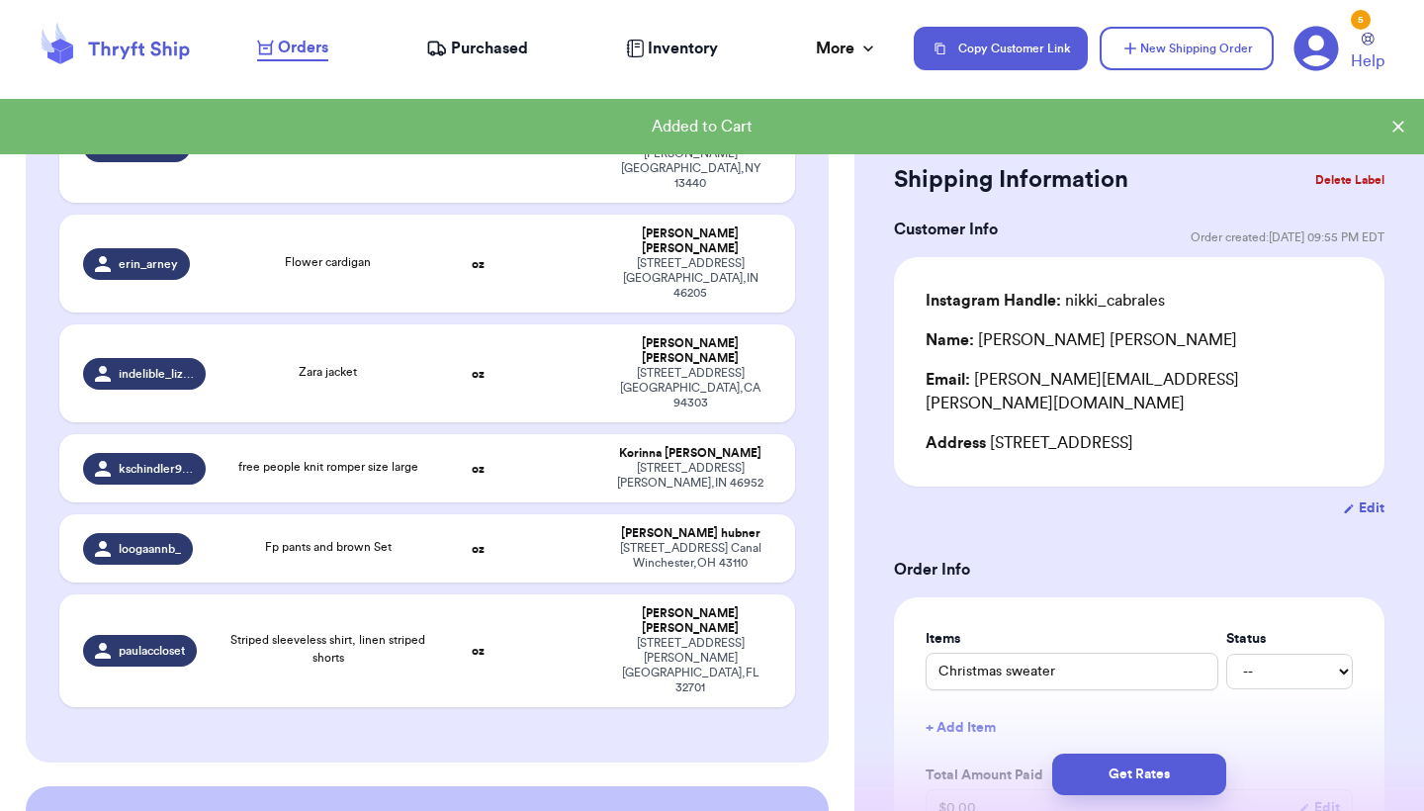
scroll to position [776, 0]
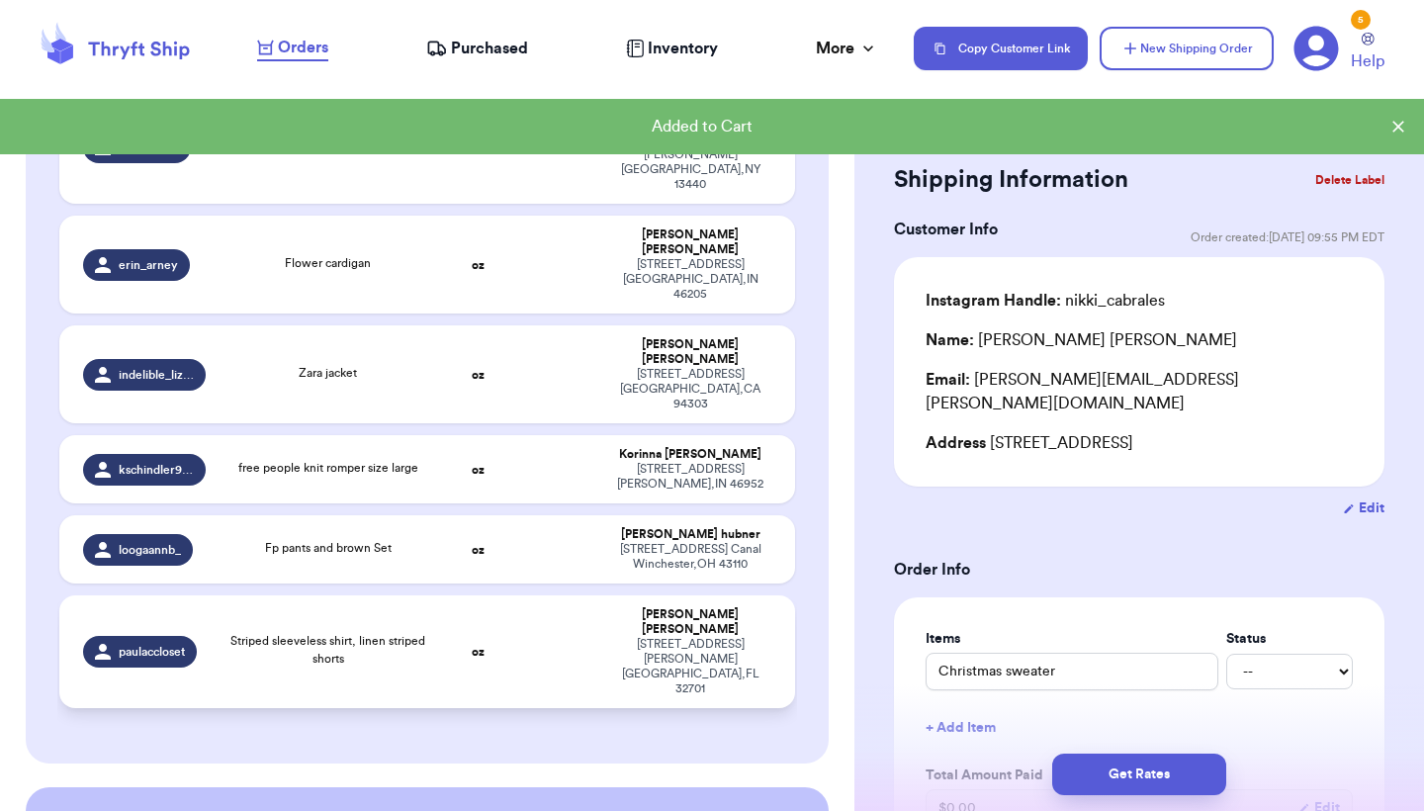
click at [317, 635] on span "Striped sleeveless shirt, linen striped shorts" at bounding box center [327, 650] width 195 height 30
type input "Striped sleeveless shirt, linen striped shorts"
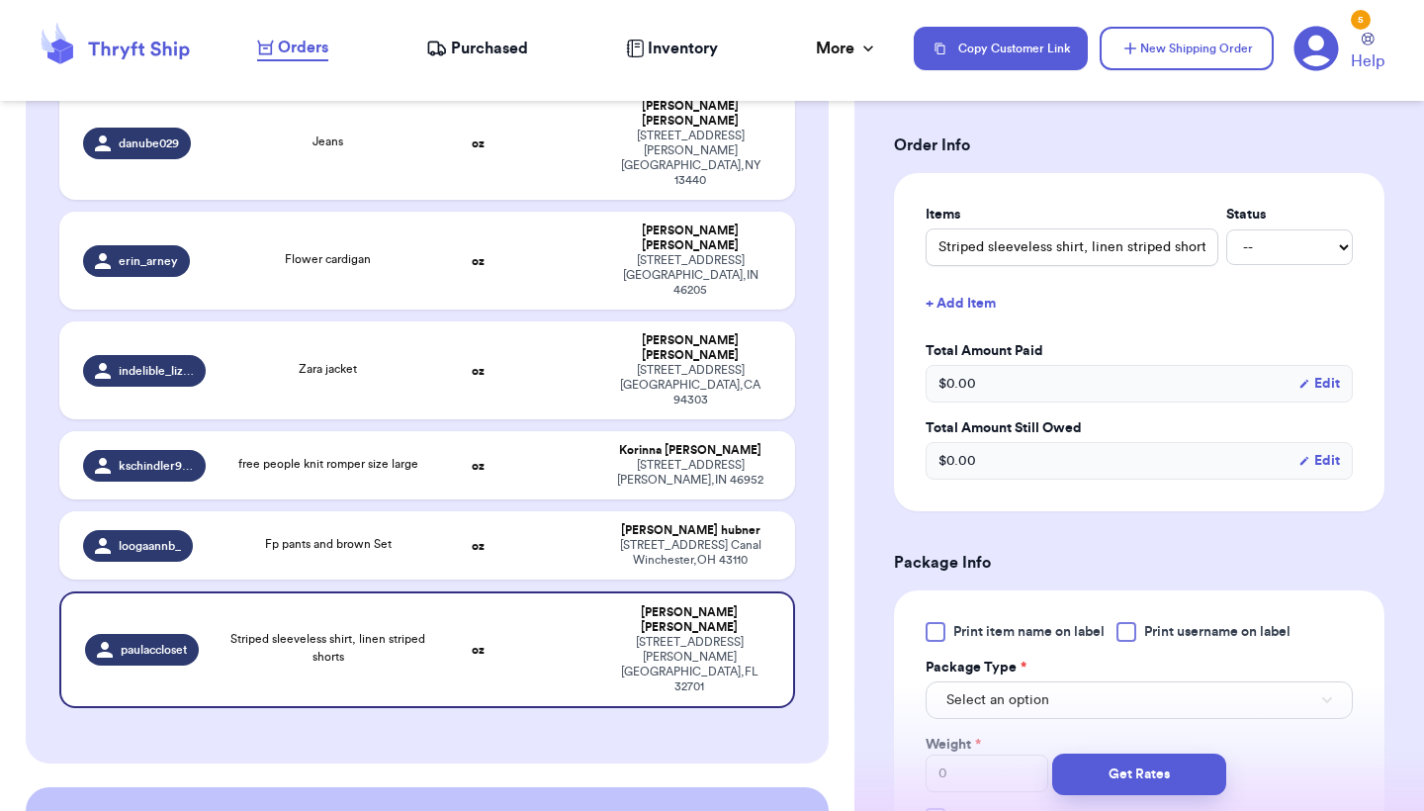
scroll to position [648, 0]
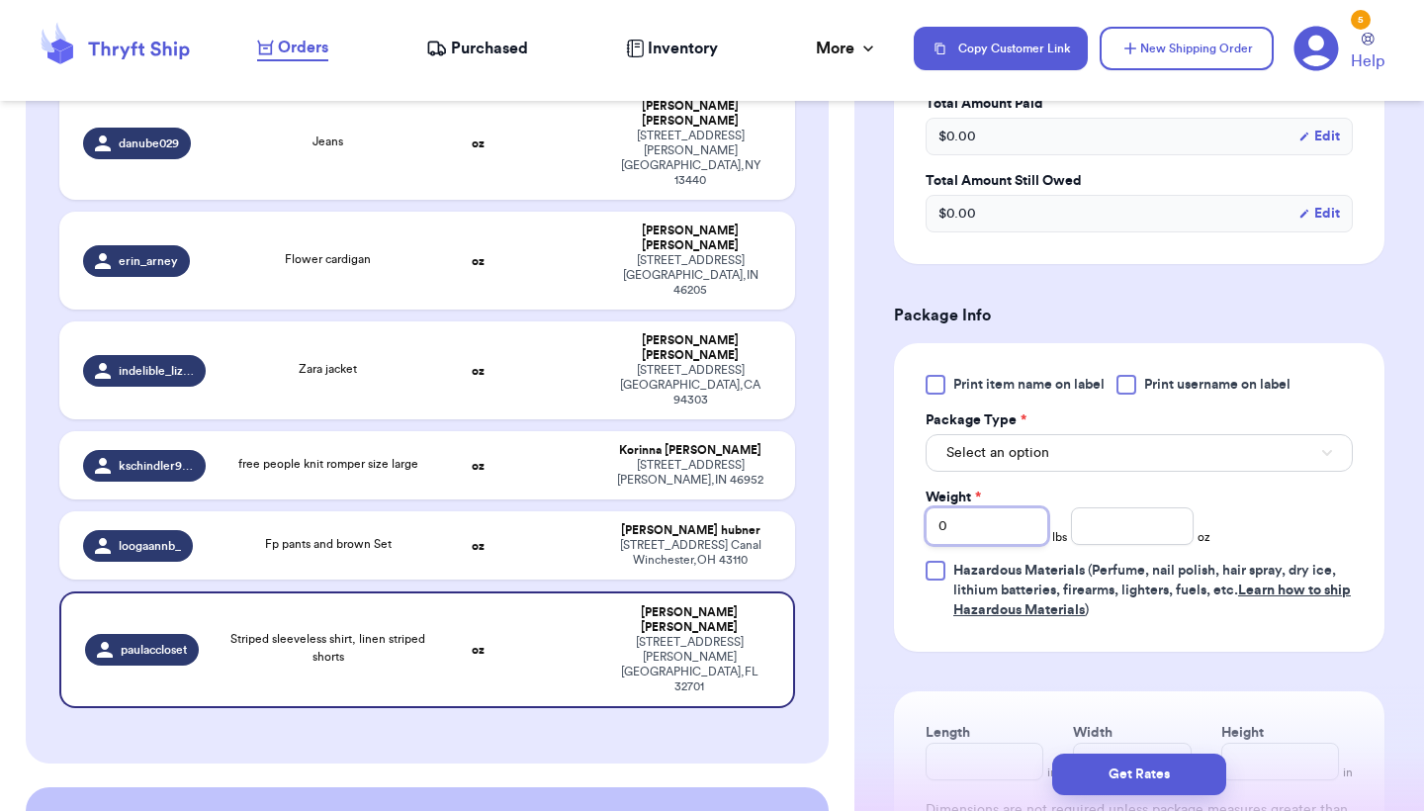
click at [1005, 538] on input "0" at bounding box center [987, 526] width 123 height 38
click at [1025, 472] on button "Select an option" at bounding box center [1139, 453] width 427 height 38
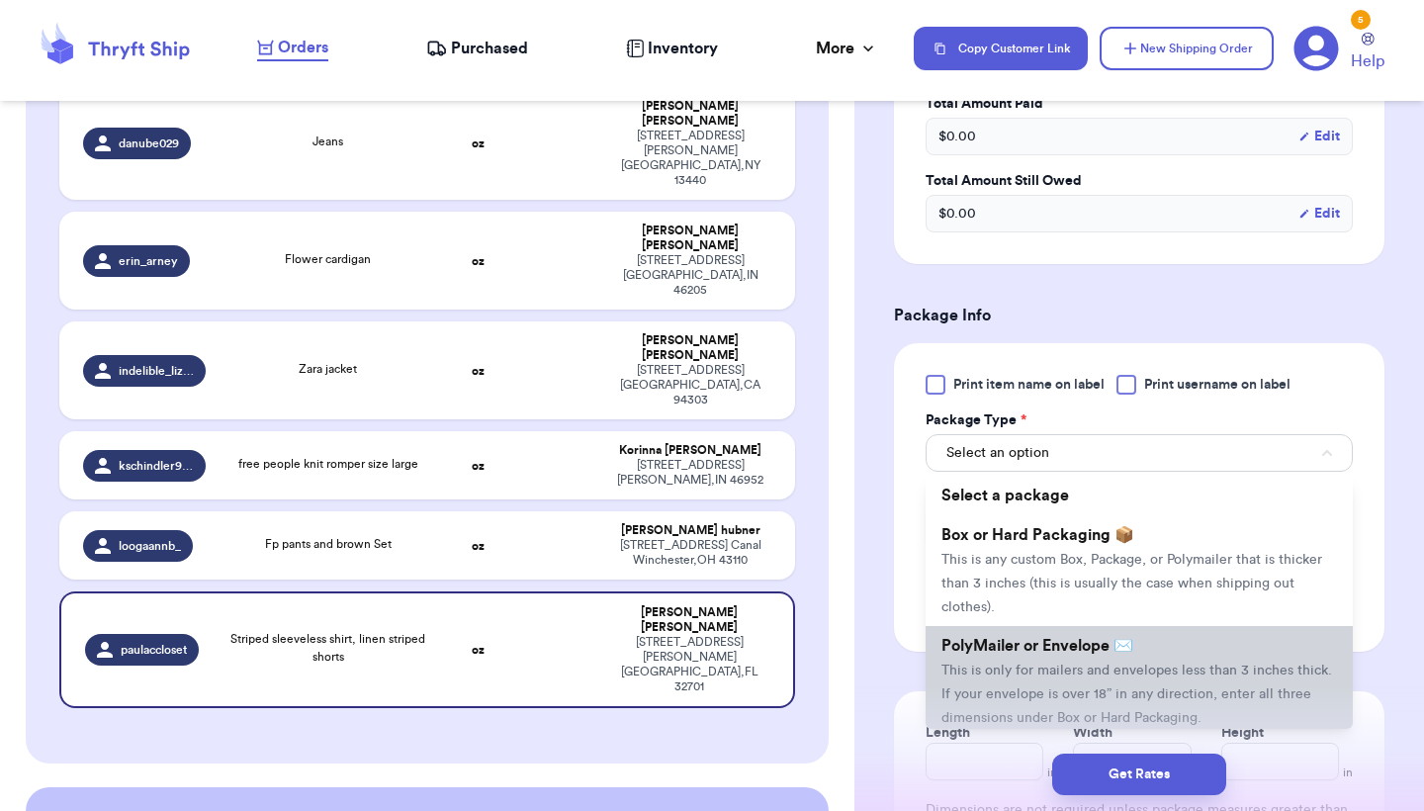
click at [1008, 658] on li "PolyMailer or Envelope ✉️ This is only for mailers and envelopes less than 3 in…" at bounding box center [1139, 681] width 427 height 111
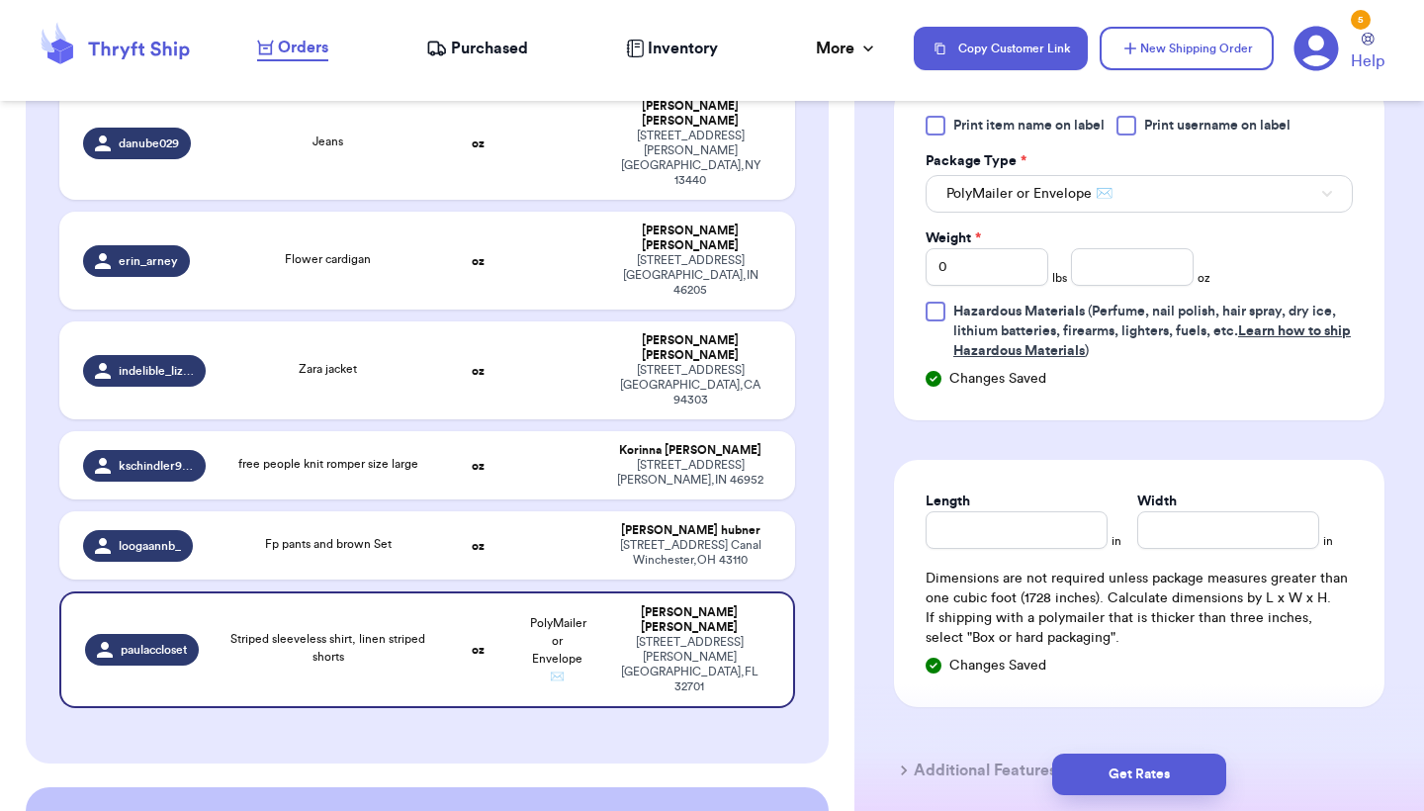
scroll to position [933, 0]
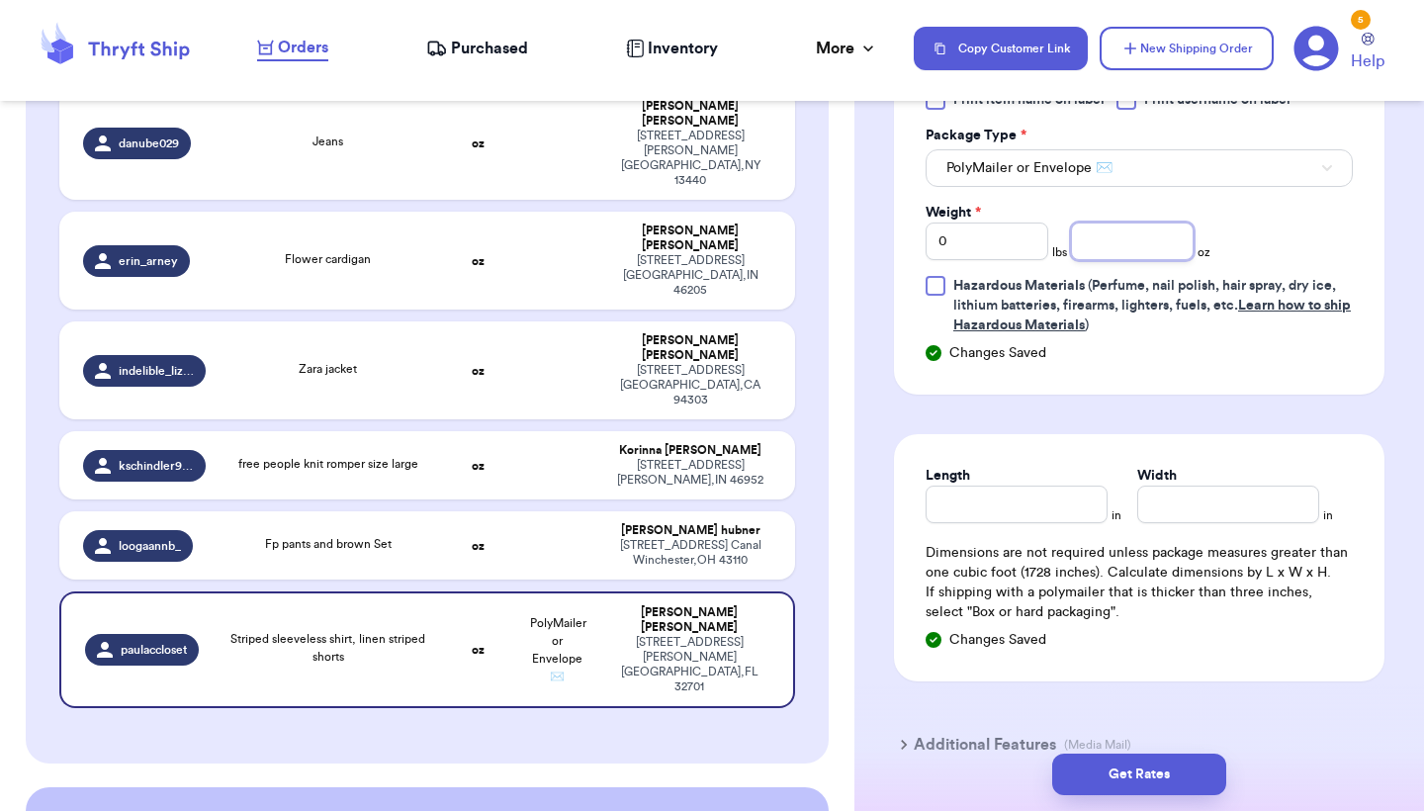
click at [1165, 260] on input "number" at bounding box center [1132, 241] width 123 height 38
type input "5.7"
click at [1027, 523] on input "Length" at bounding box center [1017, 505] width 182 height 38
type input "9"
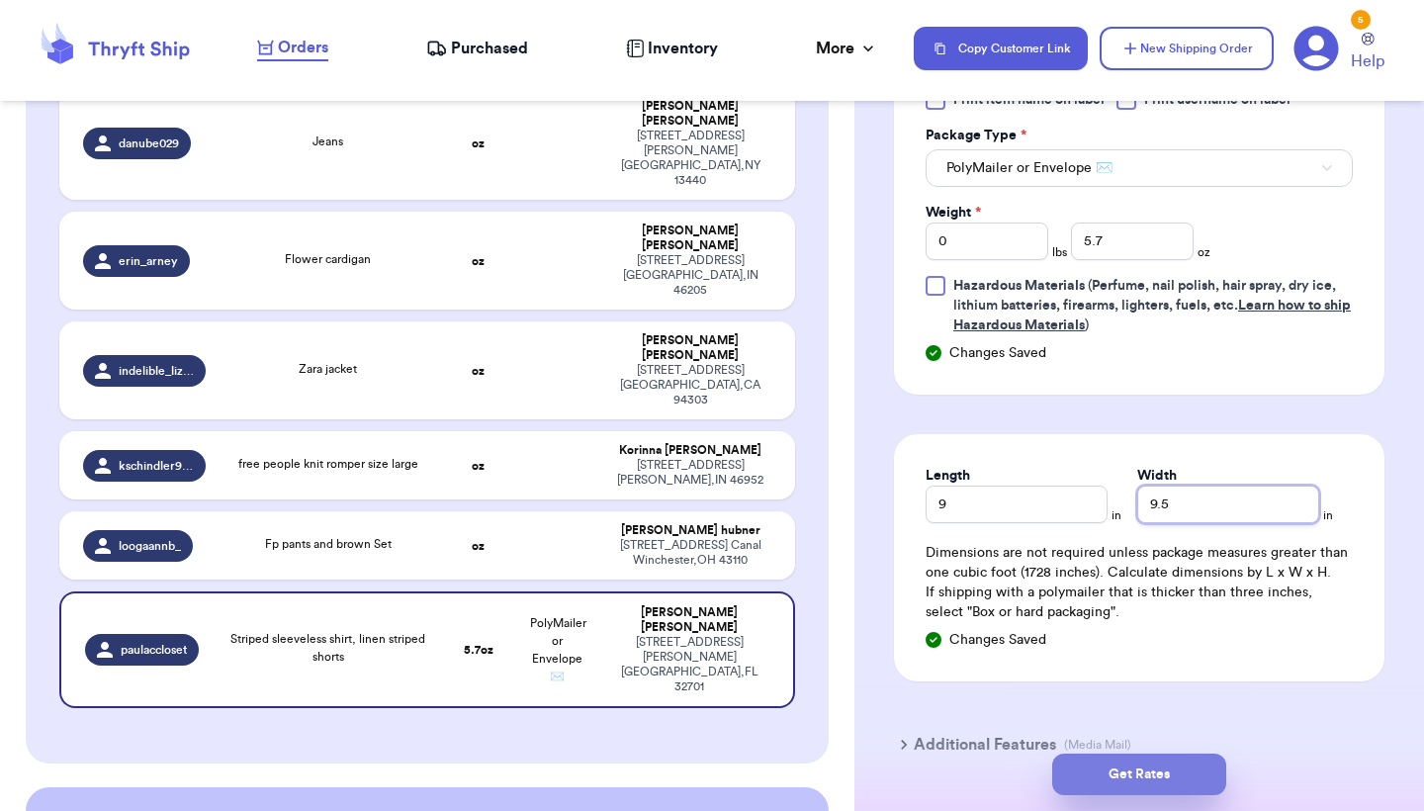
type input "9.5"
click at [1136, 775] on button "Get Rates" at bounding box center [1139, 775] width 174 height 42
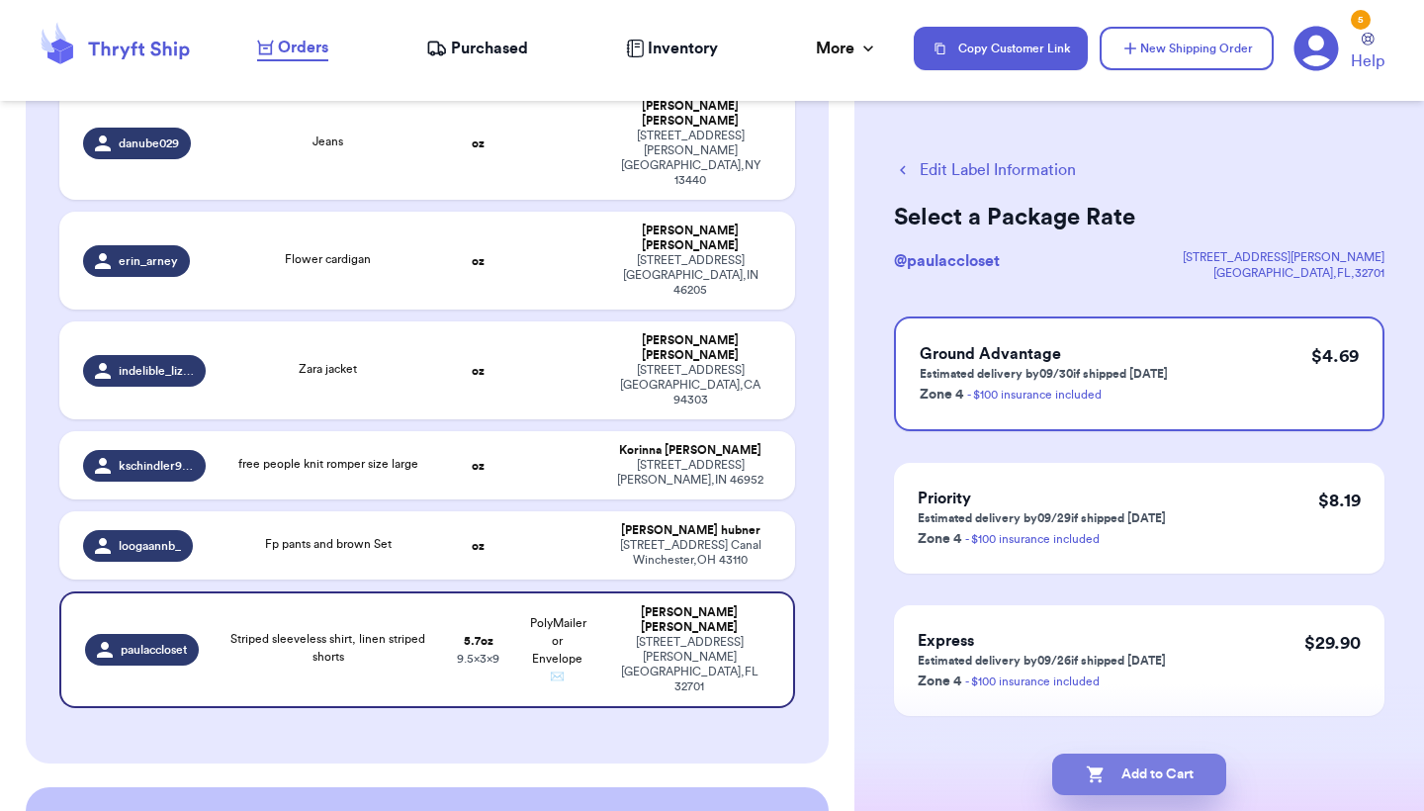
click at [1103, 775] on icon "button" at bounding box center [1096, 774] width 20 height 20
checkbox input "true"
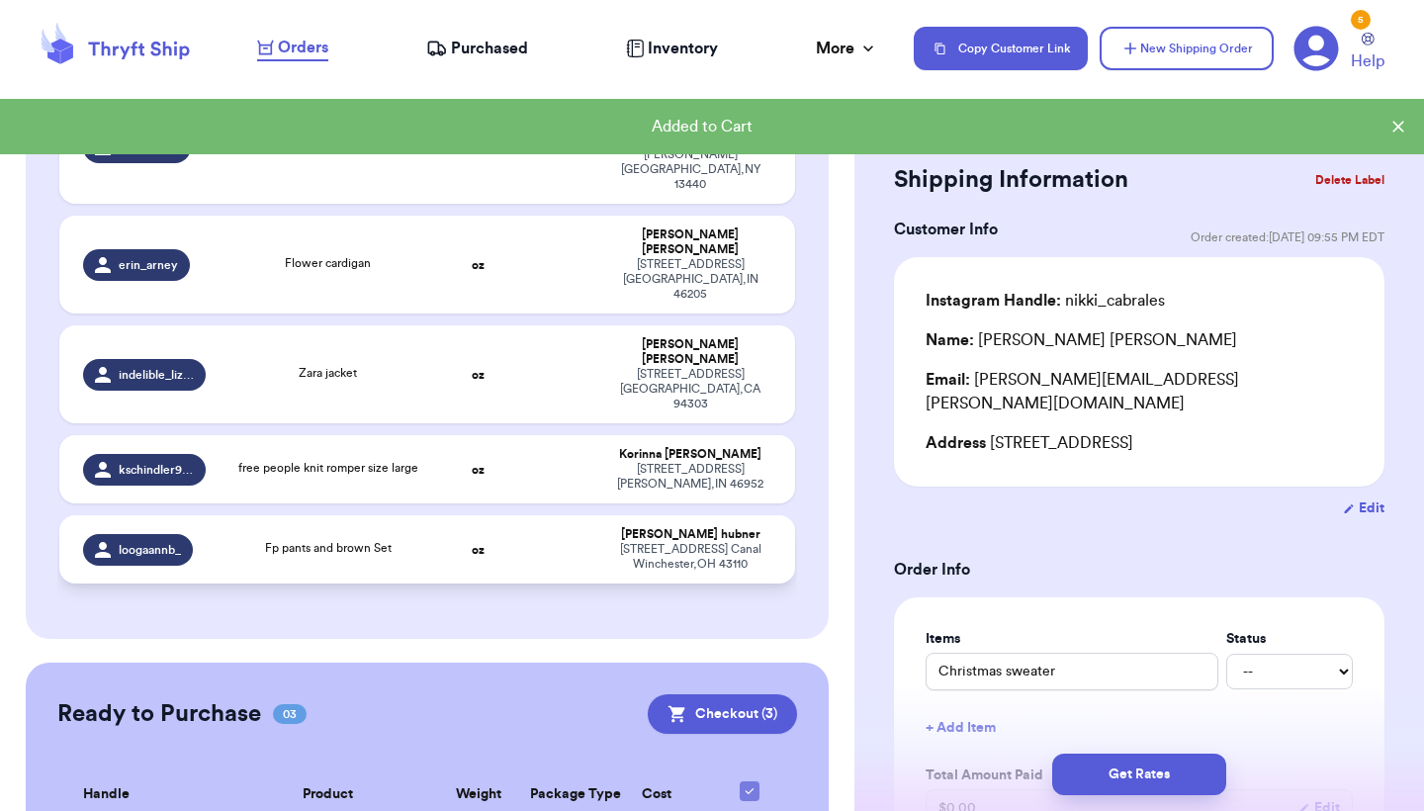
click at [421, 515] on td "Fp pants and brown Set" at bounding box center [329, 549] width 222 height 68
type input "Fp pants and brown Set"
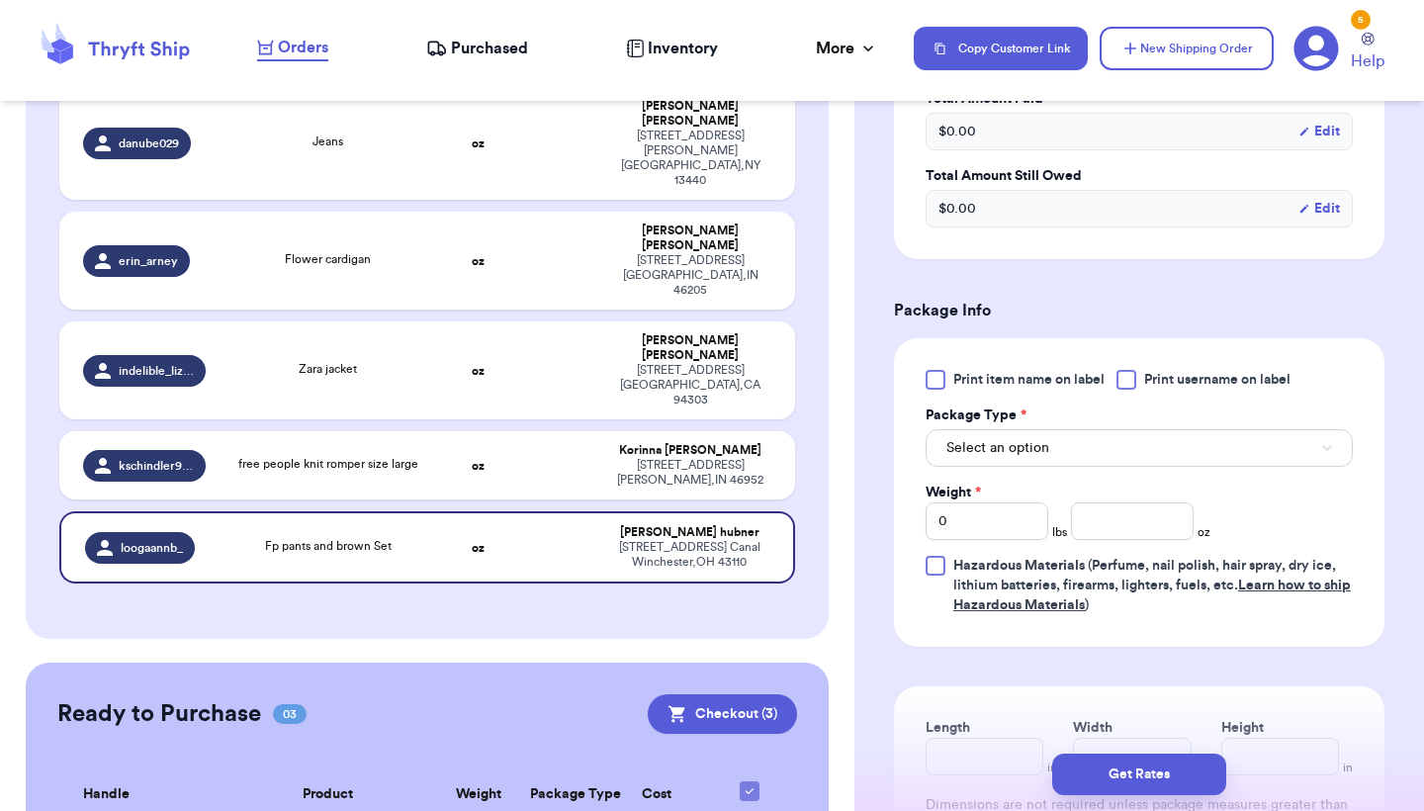
scroll to position [733, 0]
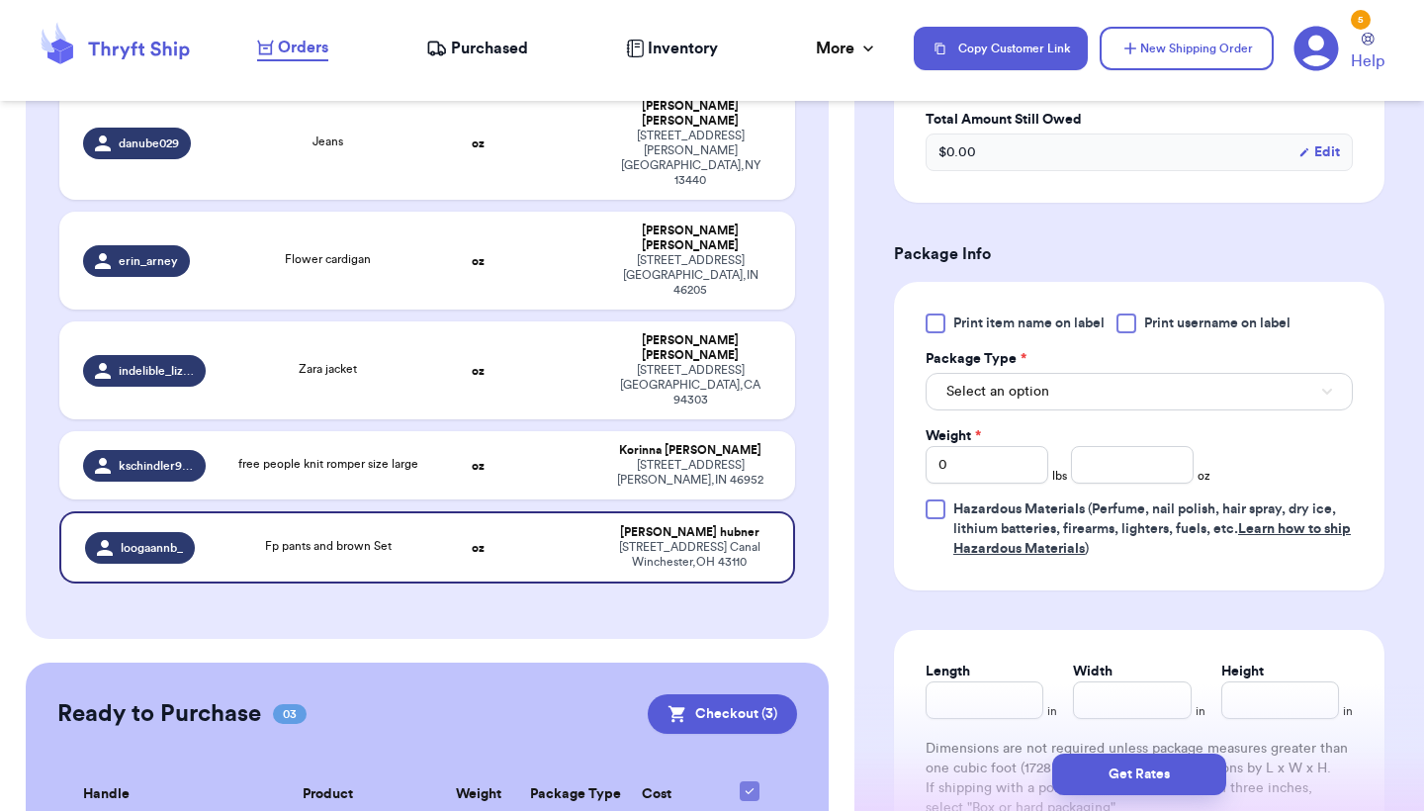
click at [1124, 405] on button "Select an option" at bounding box center [1139, 392] width 427 height 38
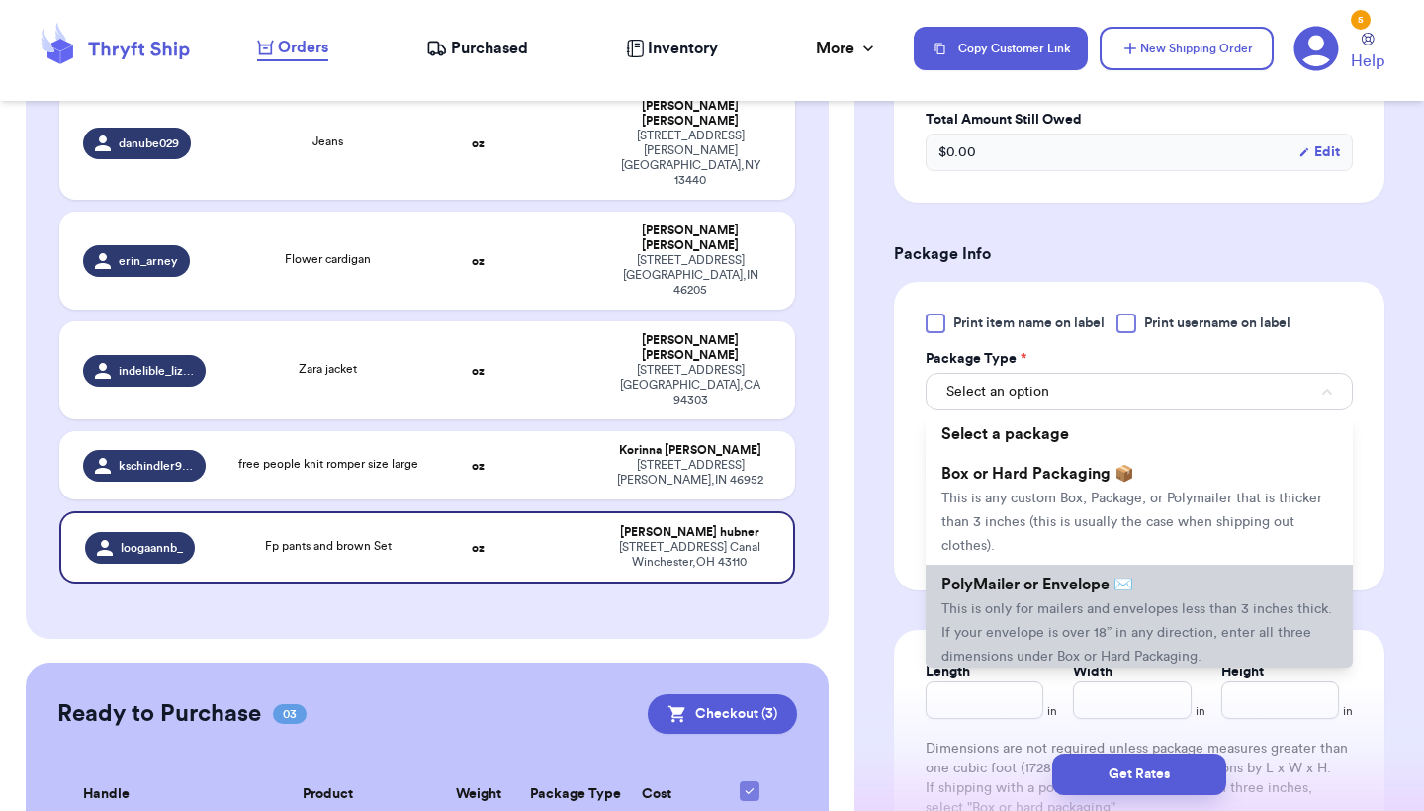
click at [1053, 583] on span "PolyMailer or Envelope ✉️" at bounding box center [1037, 585] width 192 height 16
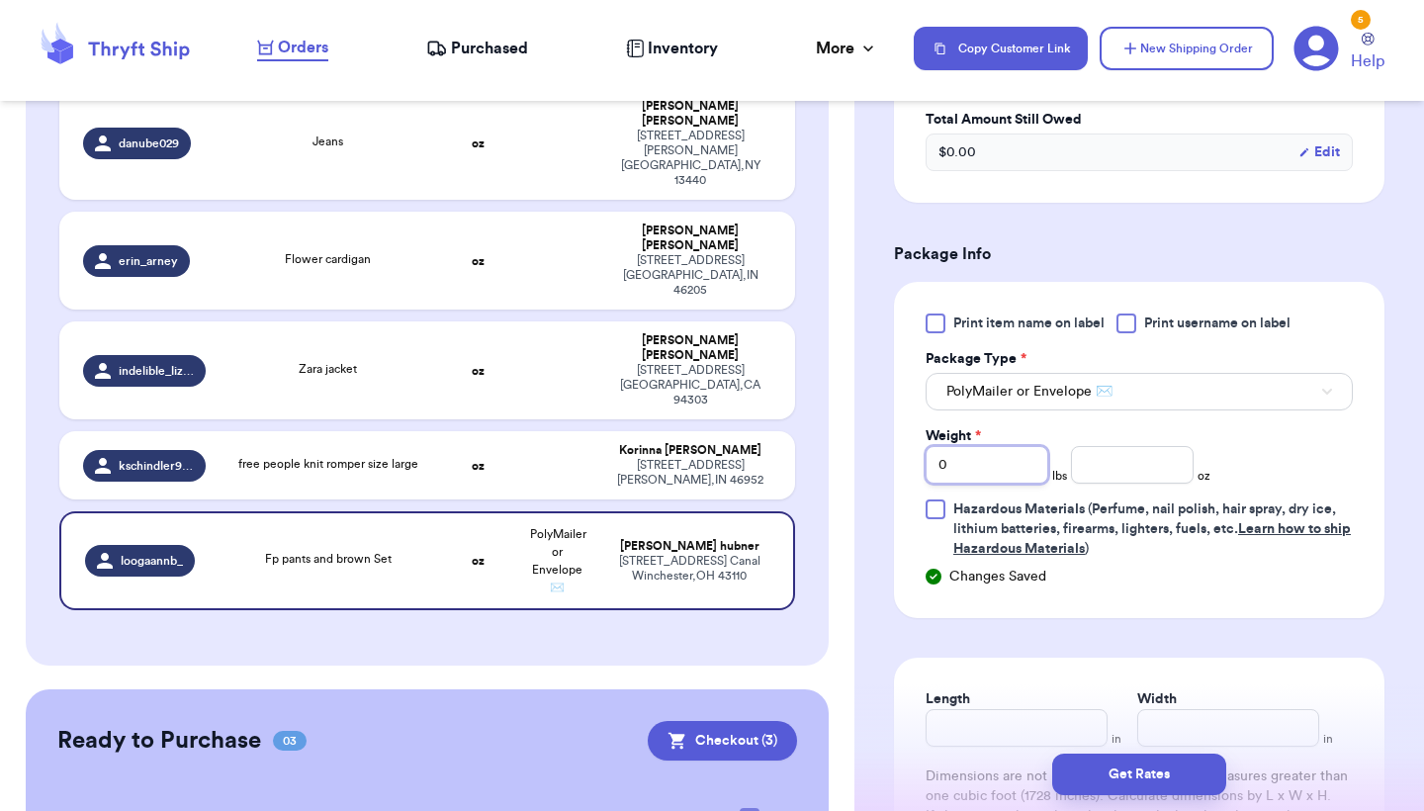
click at [967, 464] on input "0" at bounding box center [987, 465] width 123 height 38
type input "3"
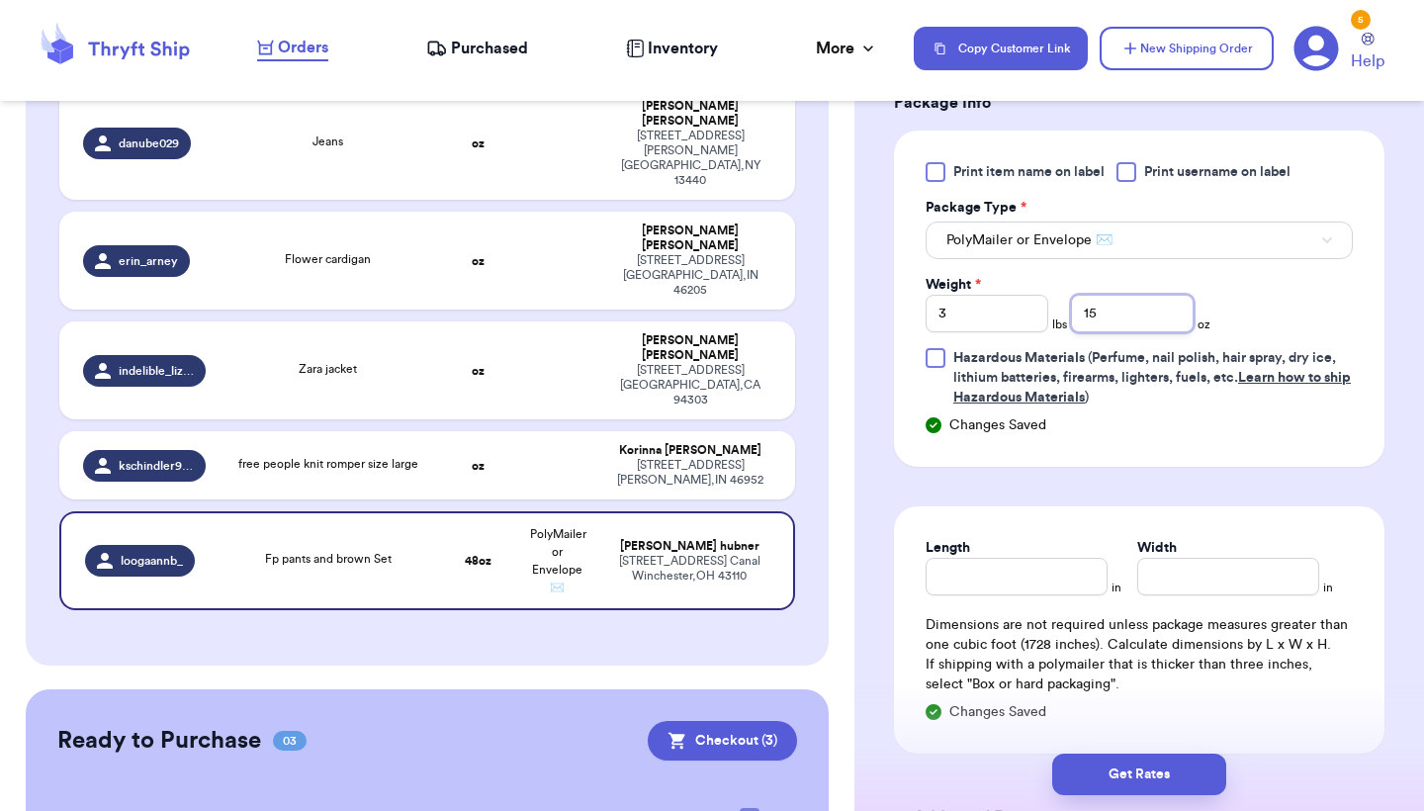
type input "15"
click at [998, 586] on input "Length" at bounding box center [1017, 577] width 182 height 38
type input "13"
click at [1141, 760] on button "Get Rates" at bounding box center [1139, 775] width 174 height 42
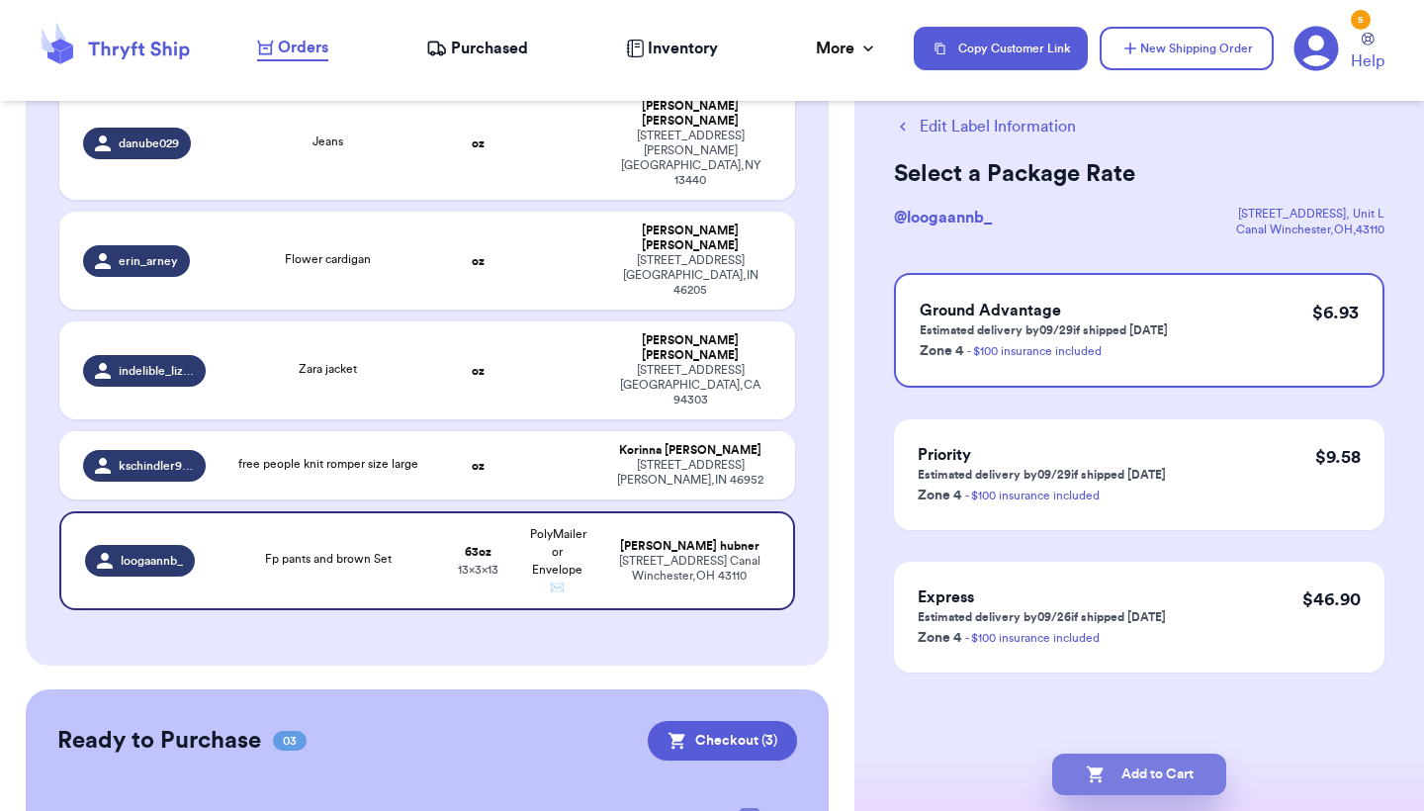
scroll to position [0, 0]
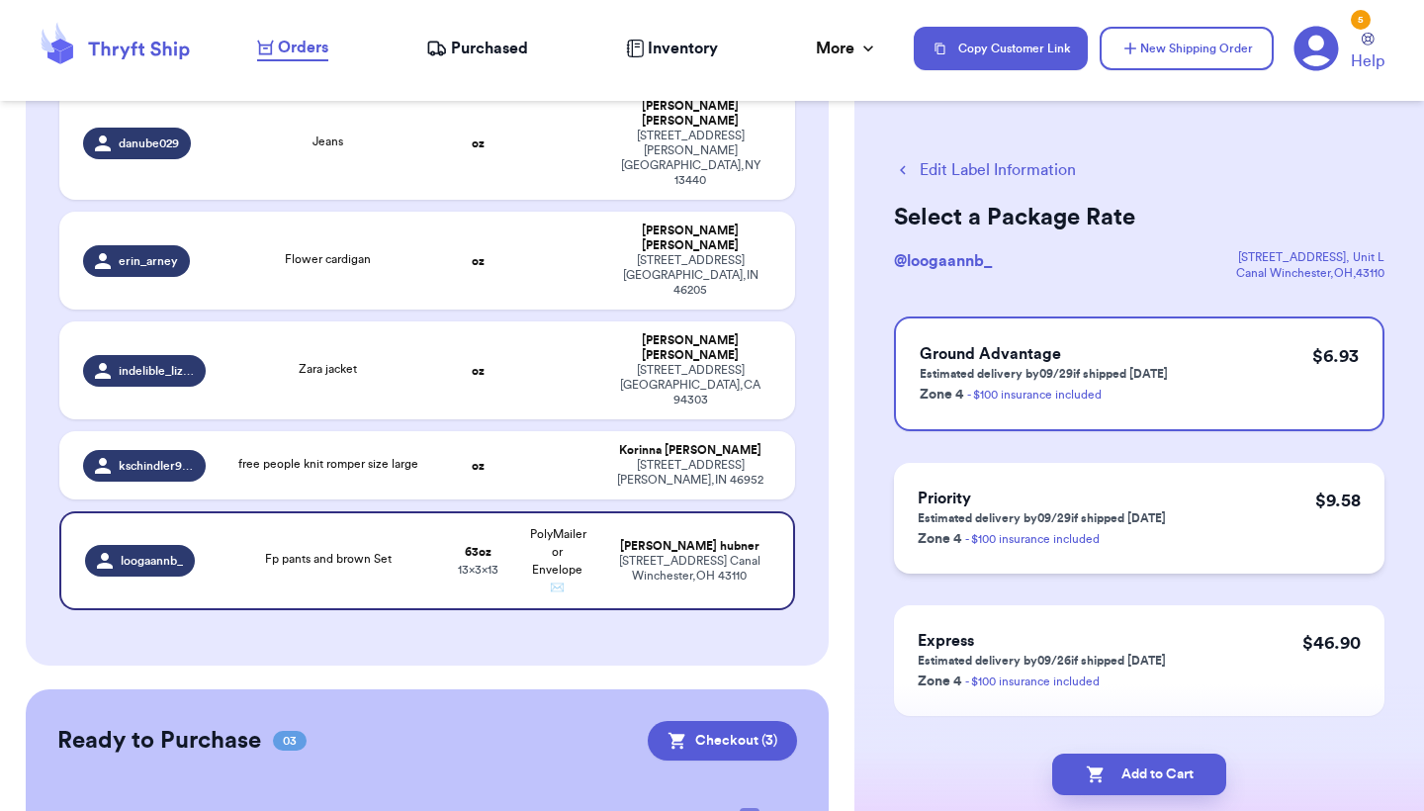
click at [1234, 531] on div "Priority Estimated delivery by 09/29 if shipped today Zone 4 - $100 insurance i…" at bounding box center [1139, 518] width 490 height 111
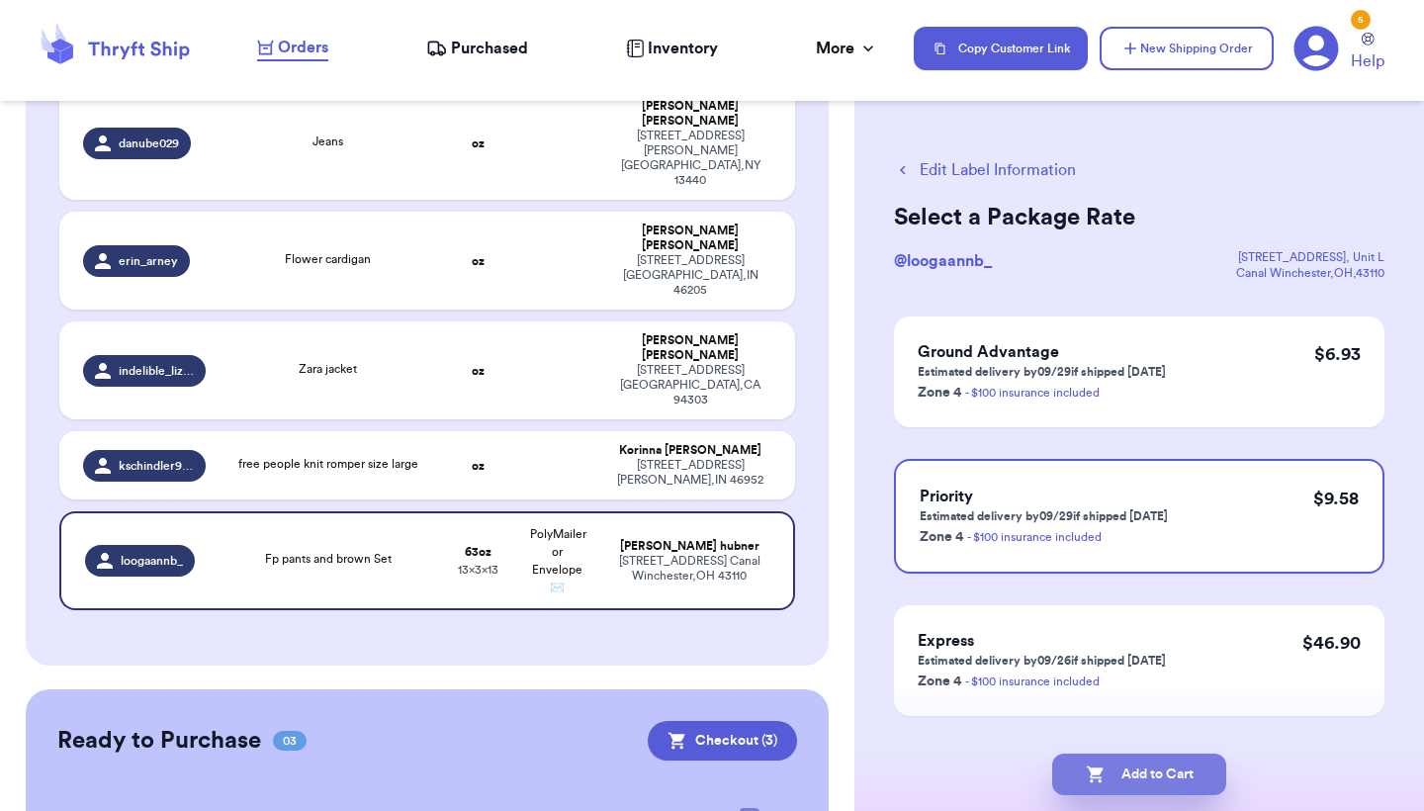
click at [1195, 784] on button "Add to Cart" at bounding box center [1139, 775] width 174 height 42
checkbox input "true"
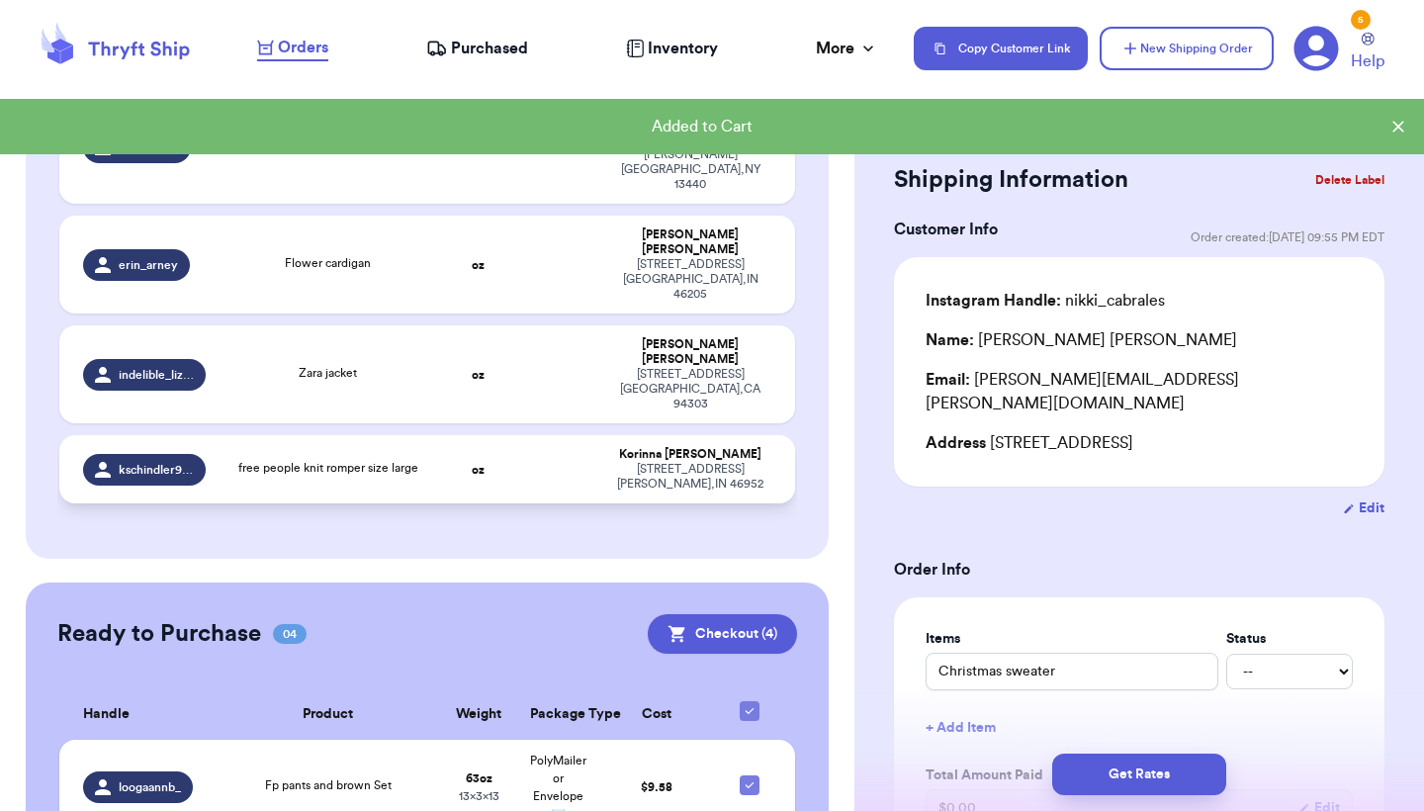
click at [415, 462] on span "free people knit romper size large" at bounding box center [328, 468] width 180 height 12
type input "free people knit romper size large"
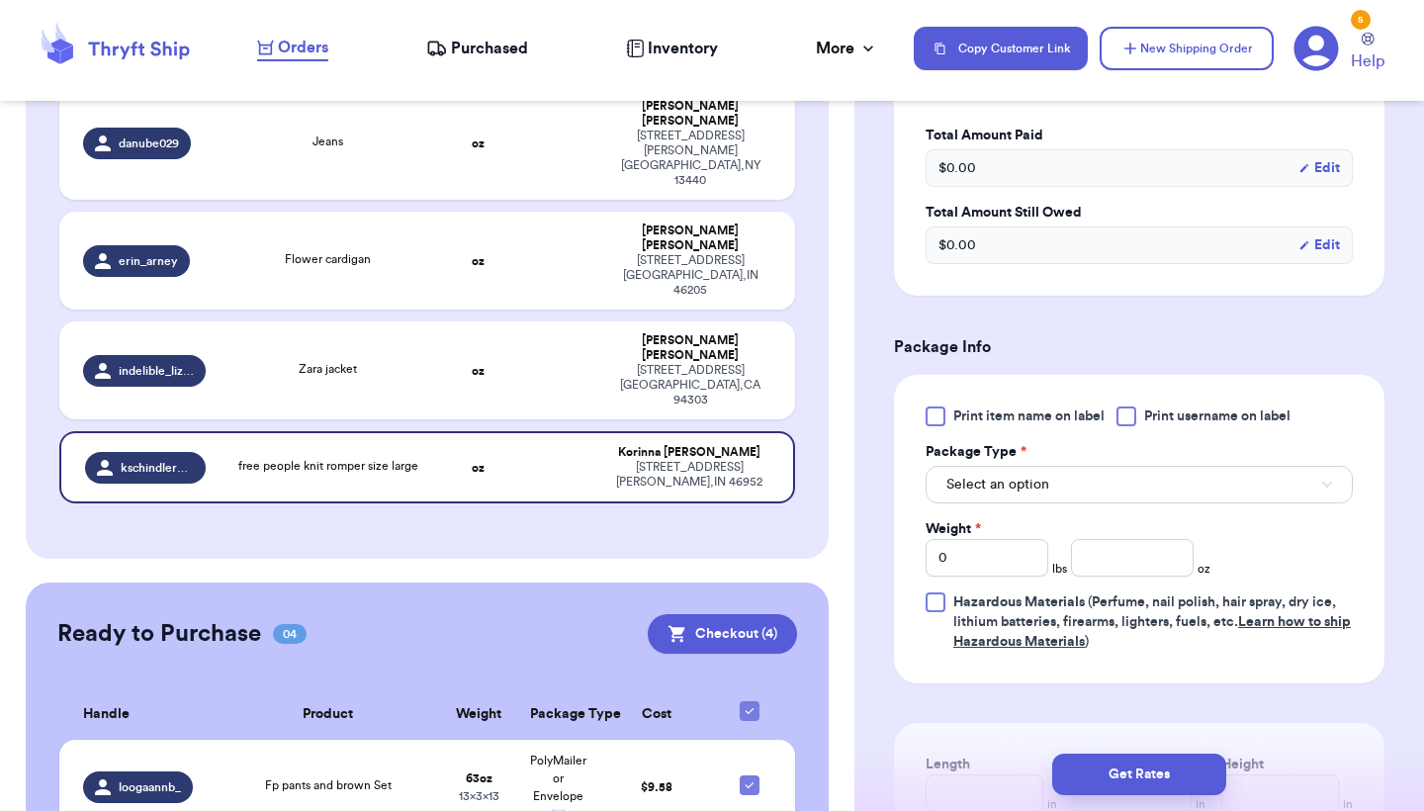
scroll to position [794, 0]
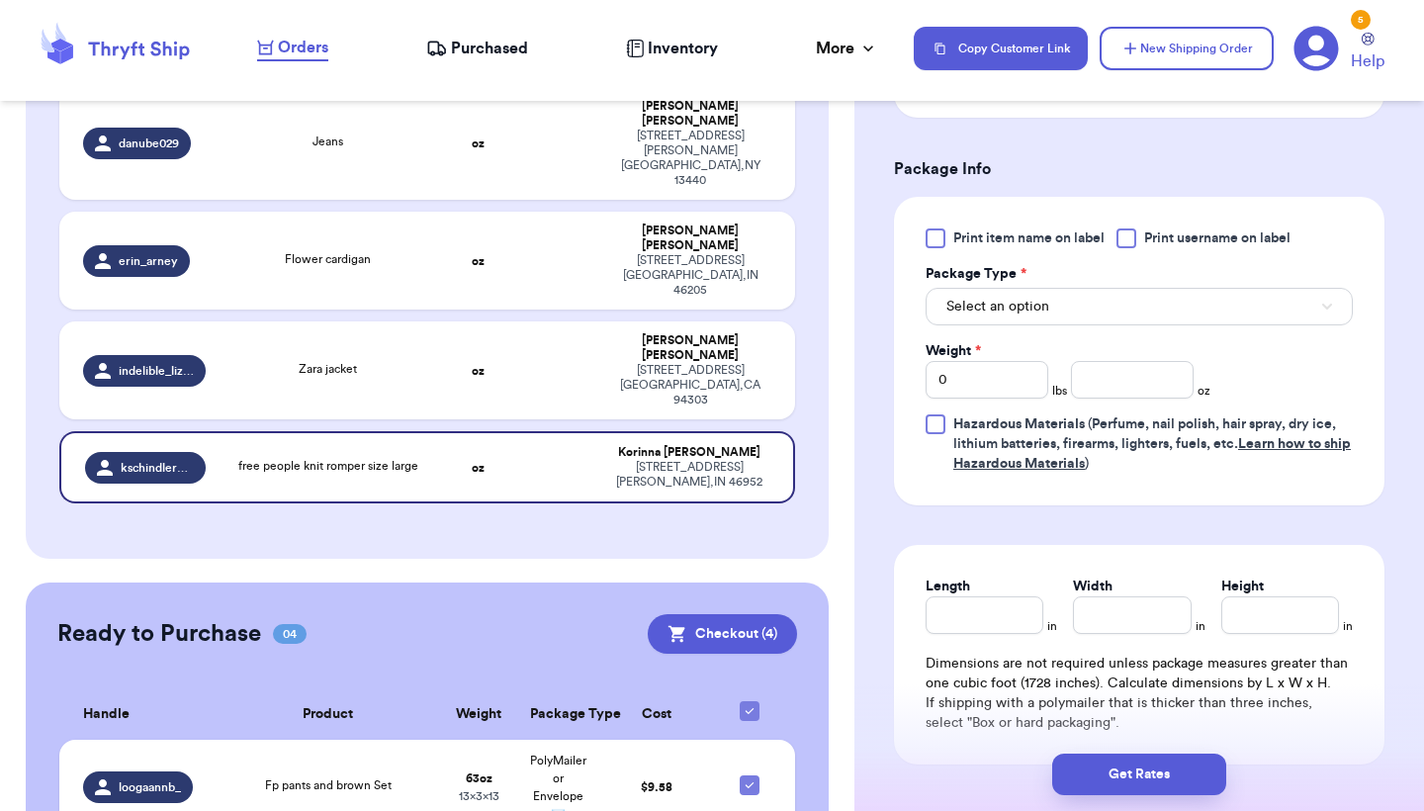
click at [1165, 325] on button "Select an option" at bounding box center [1139, 307] width 427 height 38
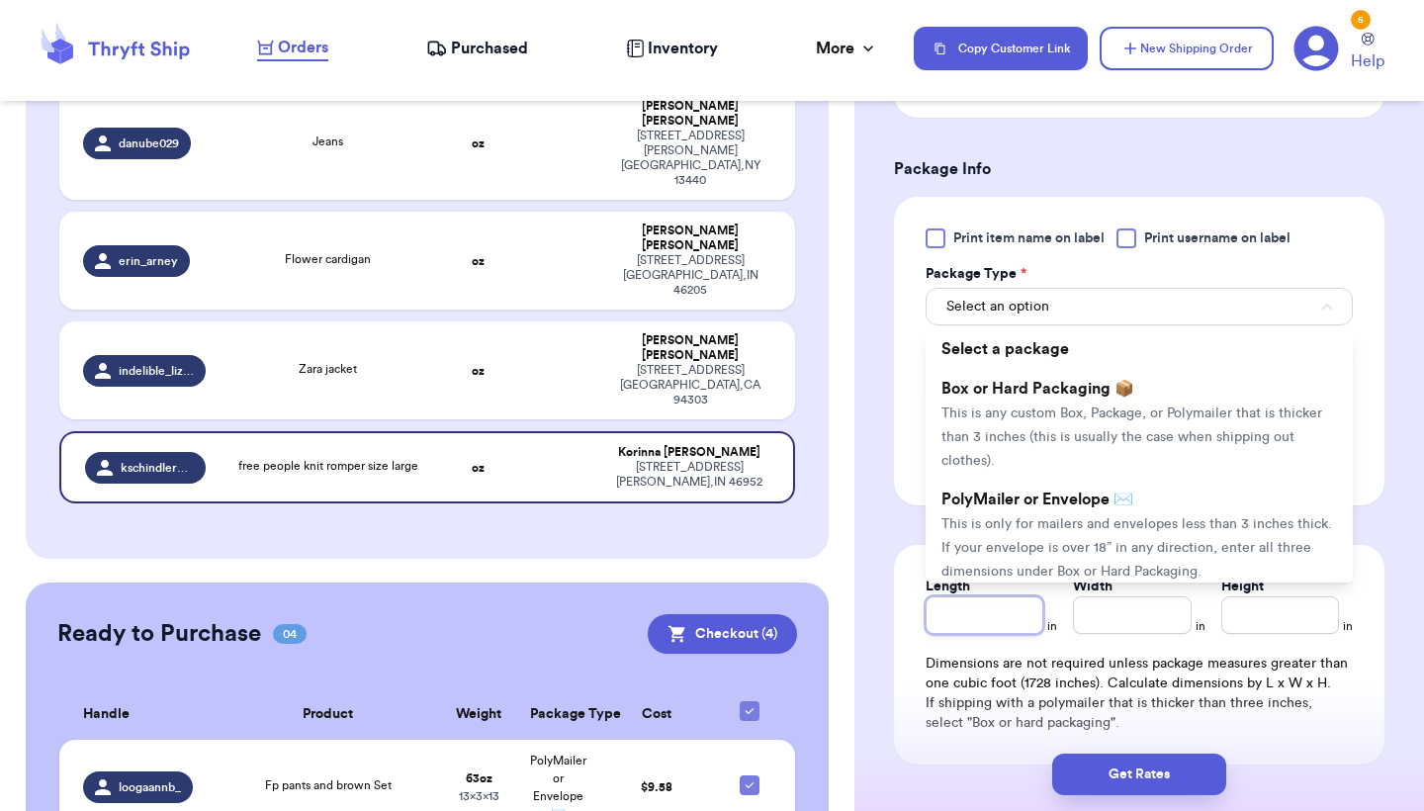
drag, startPoint x: 1004, startPoint y: 605, endPoint x: 1036, endPoint y: 516, distance: 94.8
click at [1036, 522] on form "Shipping Information Delete Label Customer Info Order created: 09/19, 08:12 PM …" at bounding box center [1139, 115] width 490 height 1503
click at [1036, 516] on form "Shipping Information Delete Label Customer Info Order created: 09/19, 08:12 PM …" at bounding box center [1139, 115] width 490 height 1503
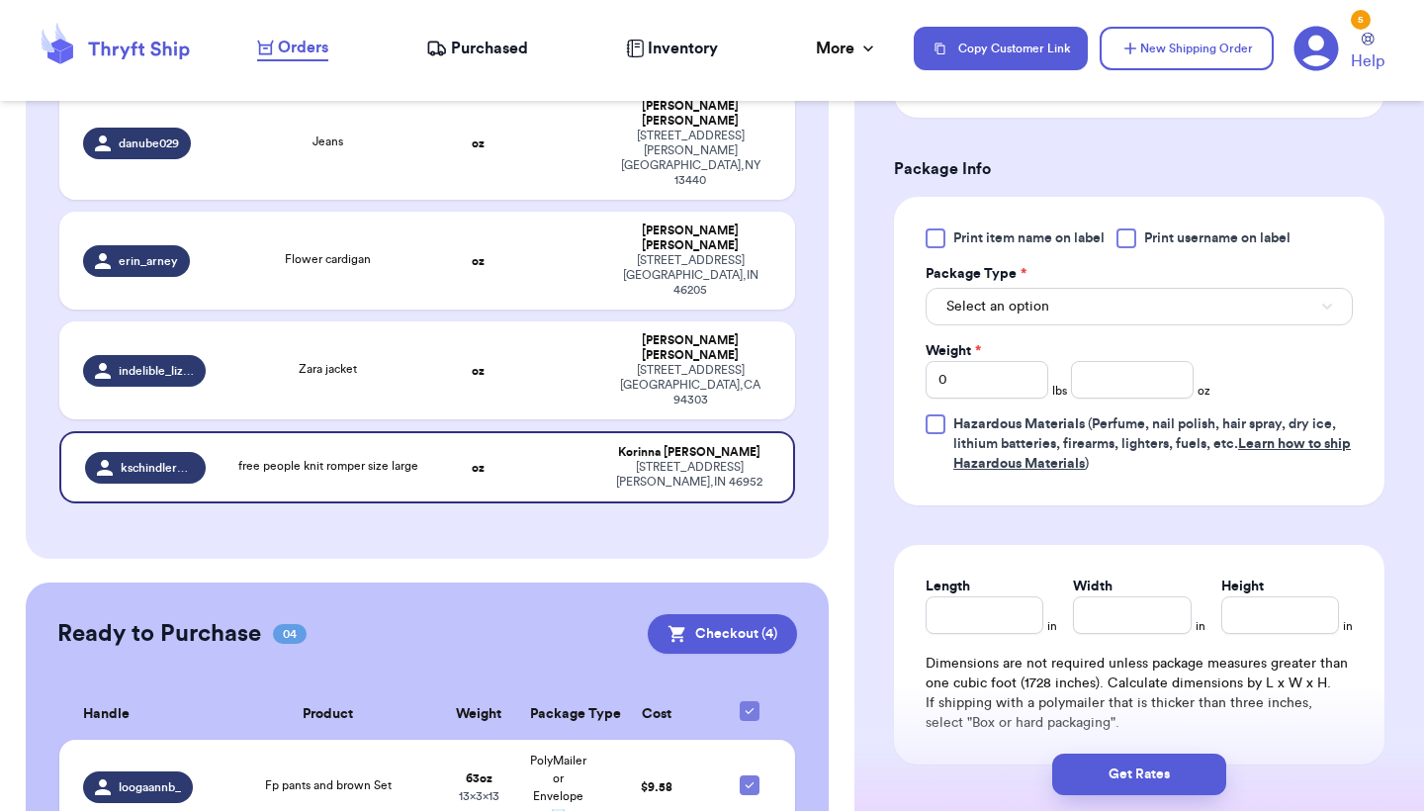
click at [1088, 296] on button "Select an option" at bounding box center [1139, 307] width 427 height 38
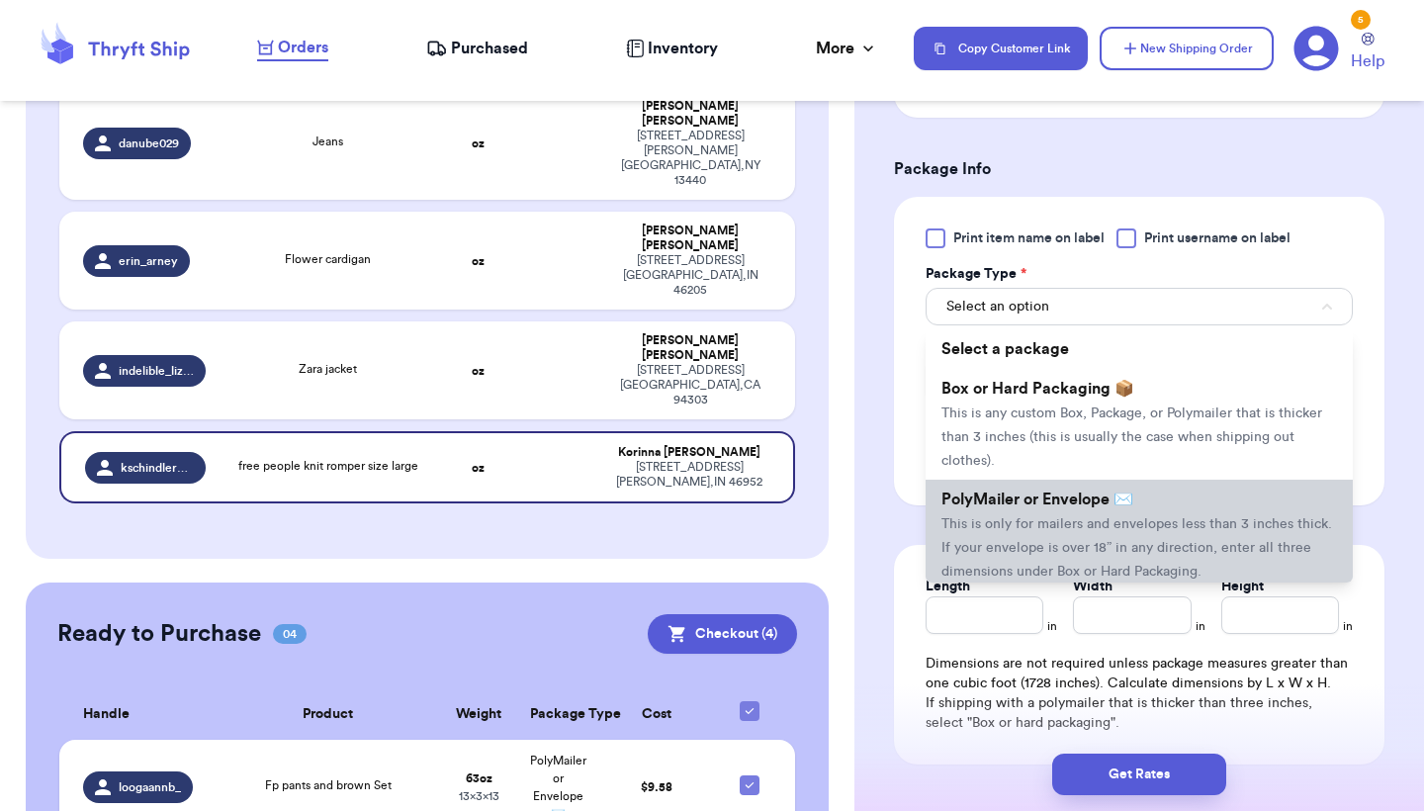
click at [1029, 501] on span "PolyMailer or Envelope ✉️" at bounding box center [1037, 499] width 192 height 16
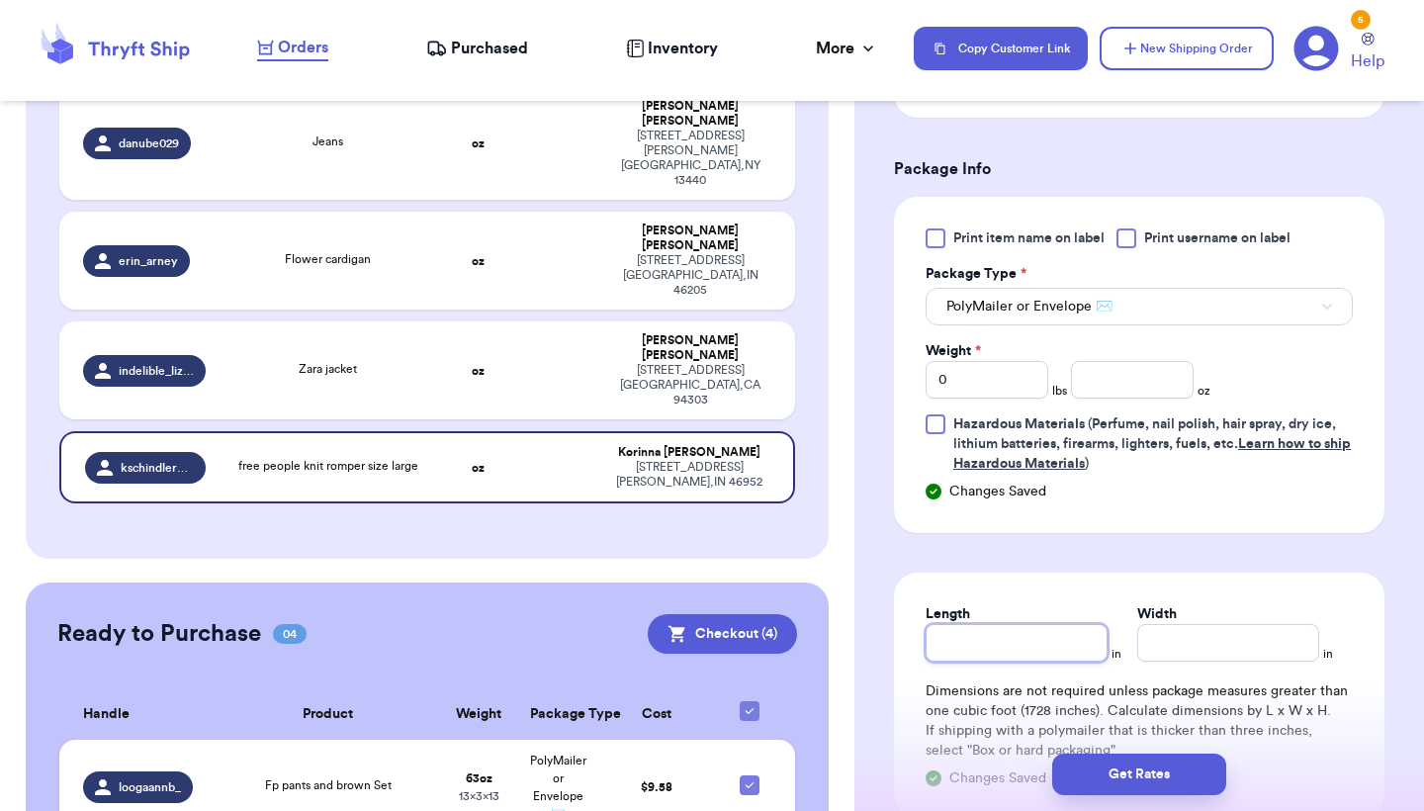
click at [946, 654] on input "Length" at bounding box center [1017, 643] width 182 height 38
type input "1"
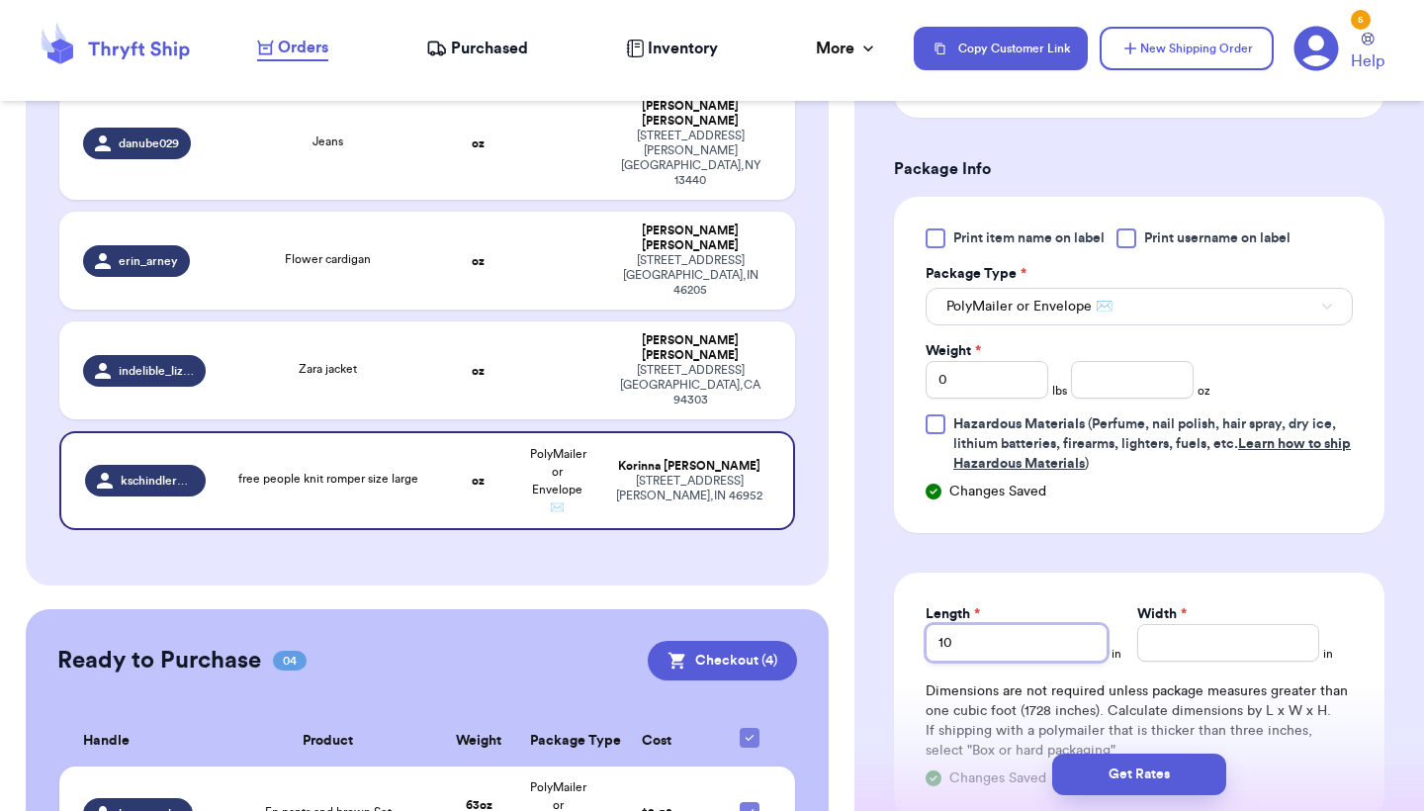
type input "10"
type input "9"
click at [1000, 382] on input "0" at bounding box center [987, 380] width 123 height 38
type input "1"
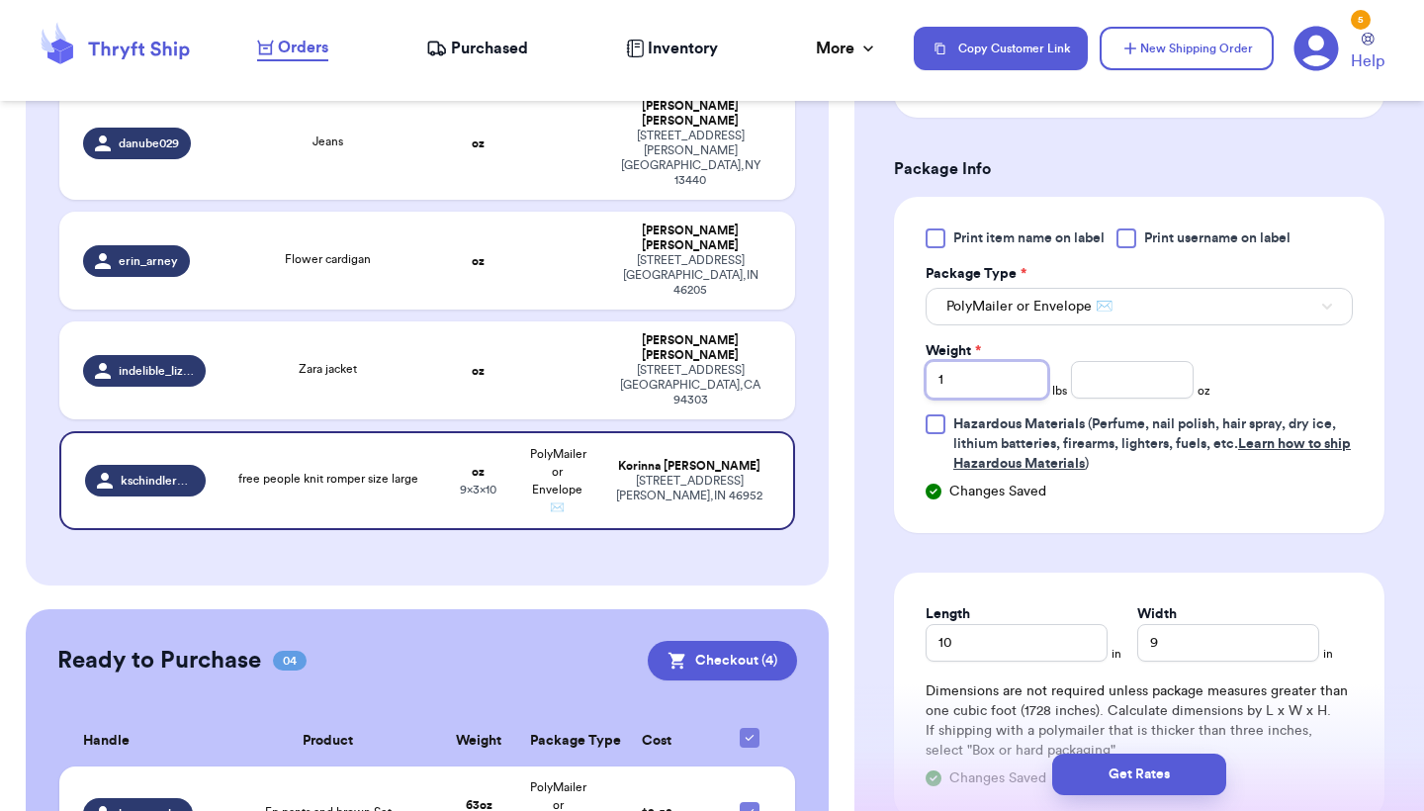
type input "1"
type input "5.8"
click at [1144, 782] on button "Get Rates" at bounding box center [1139, 775] width 174 height 42
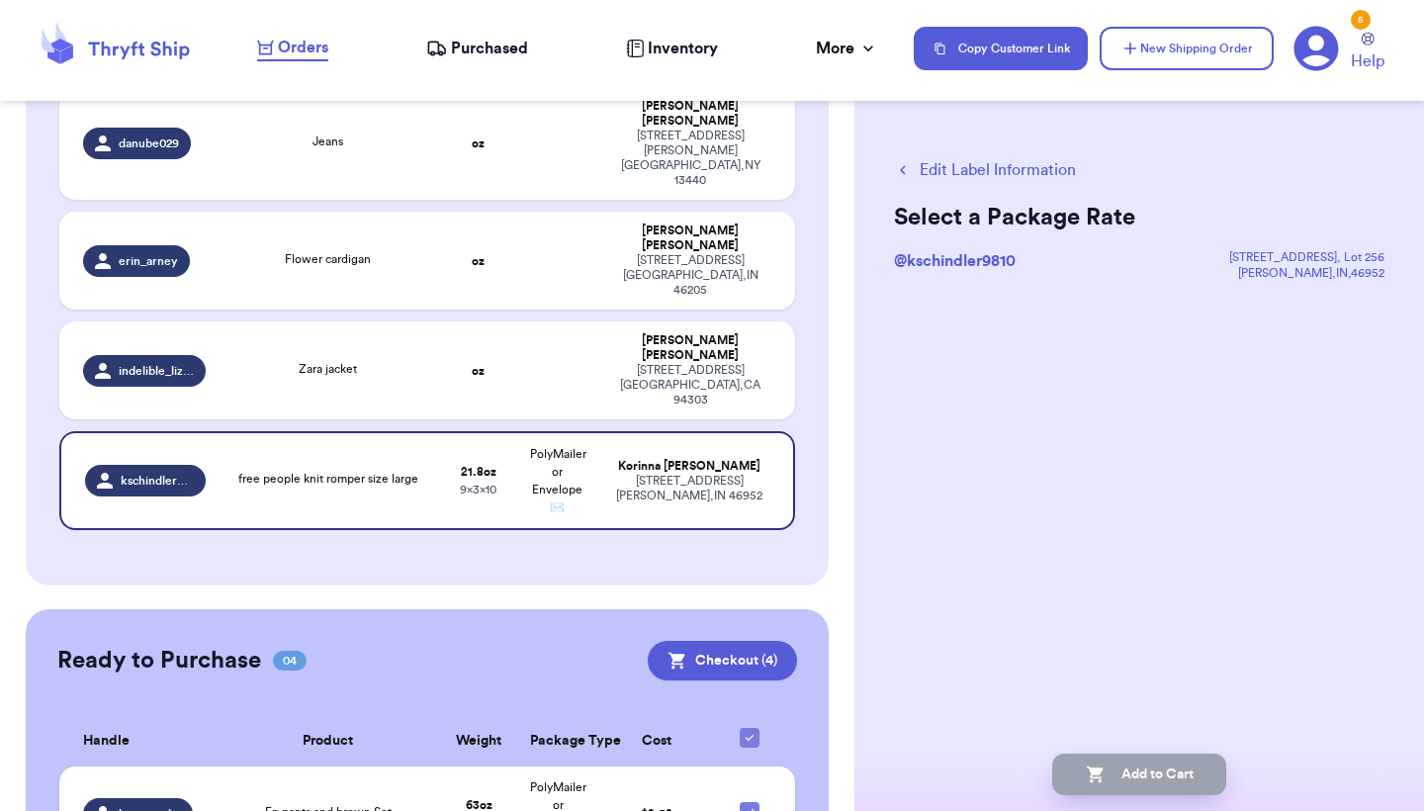
scroll to position [0, 0]
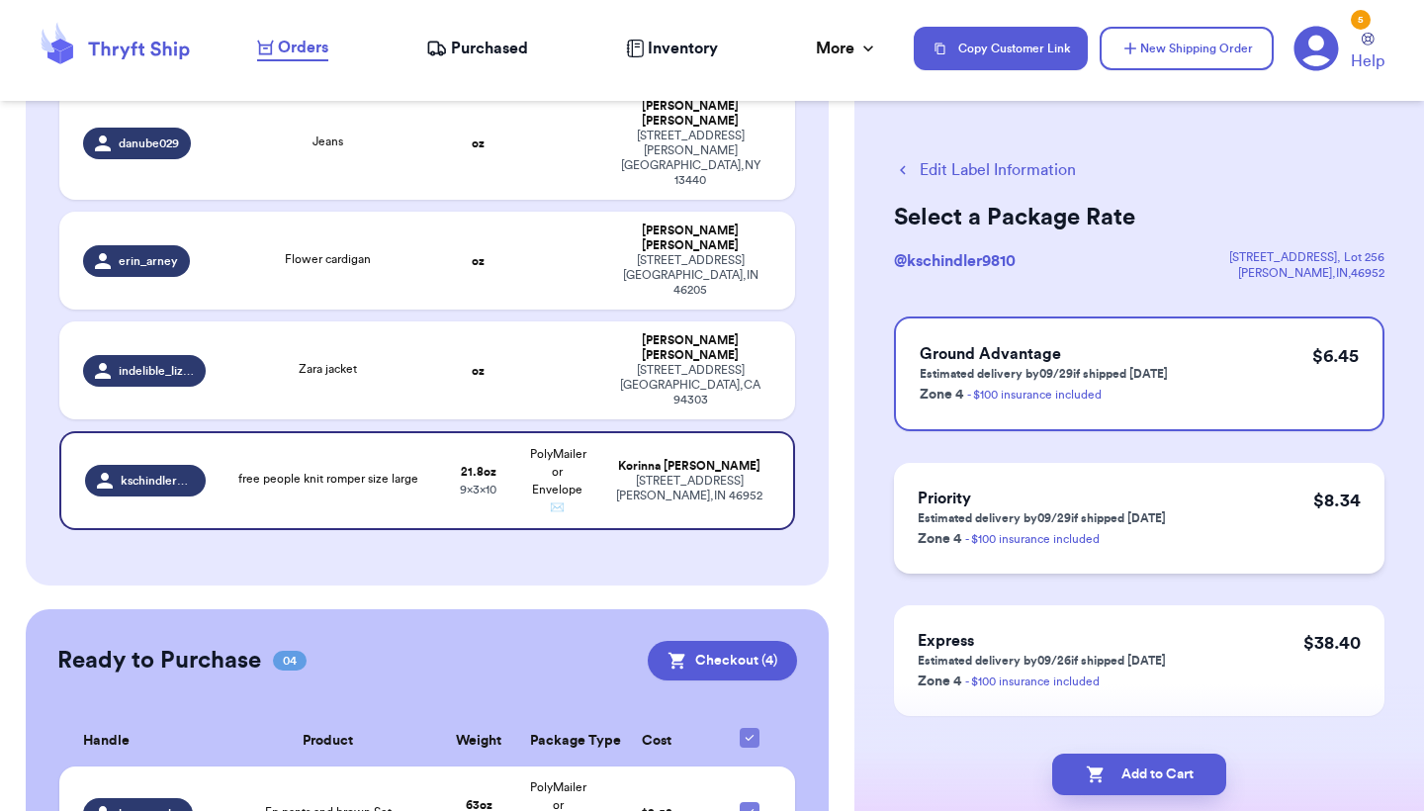
click at [1135, 519] on p "Estimated delivery by 09/29 if shipped today" at bounding box center [1042, 518] width 248 height 16
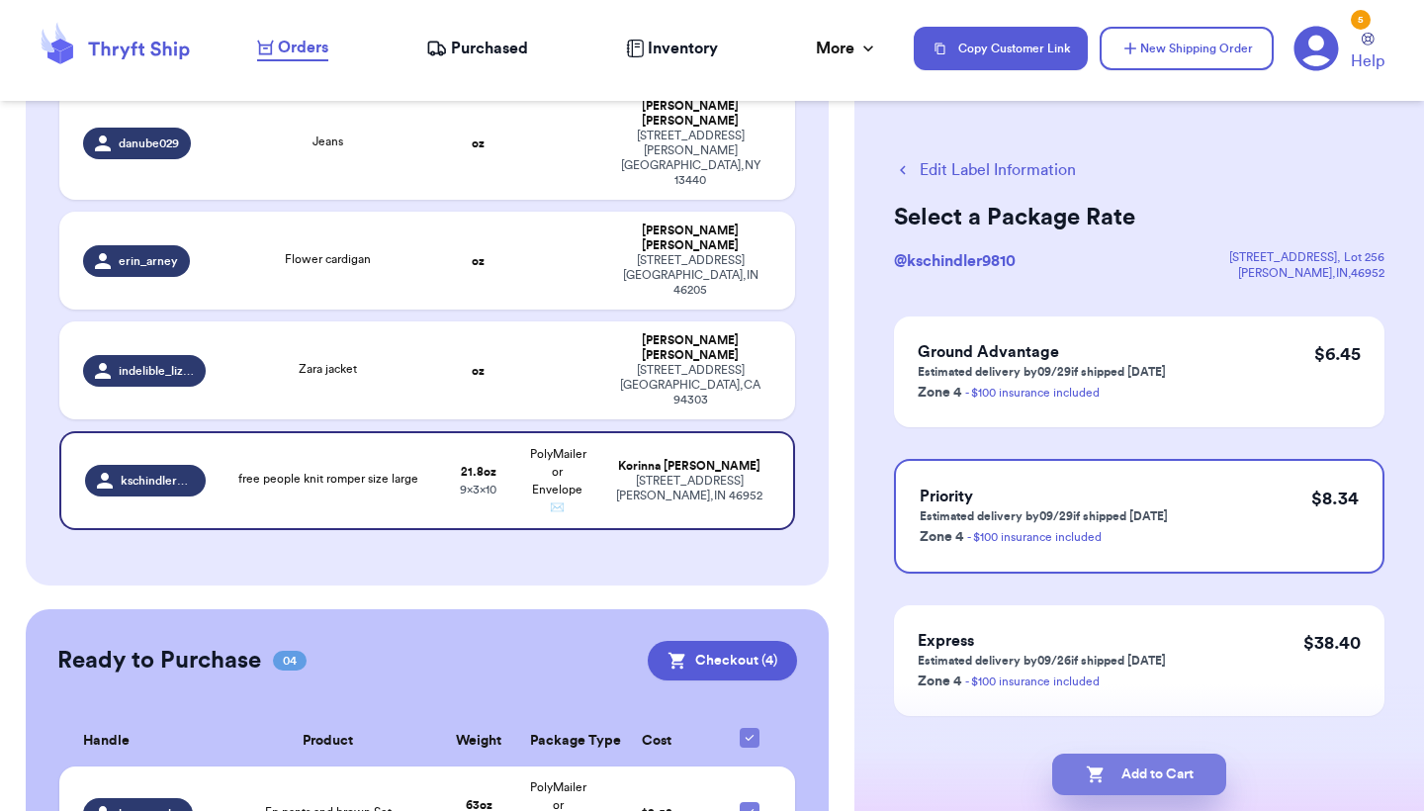
click at [1115, 770] on button "Add to Cart" at bounding box center [1139, 775] width 174 height 42
checkbox input "true"
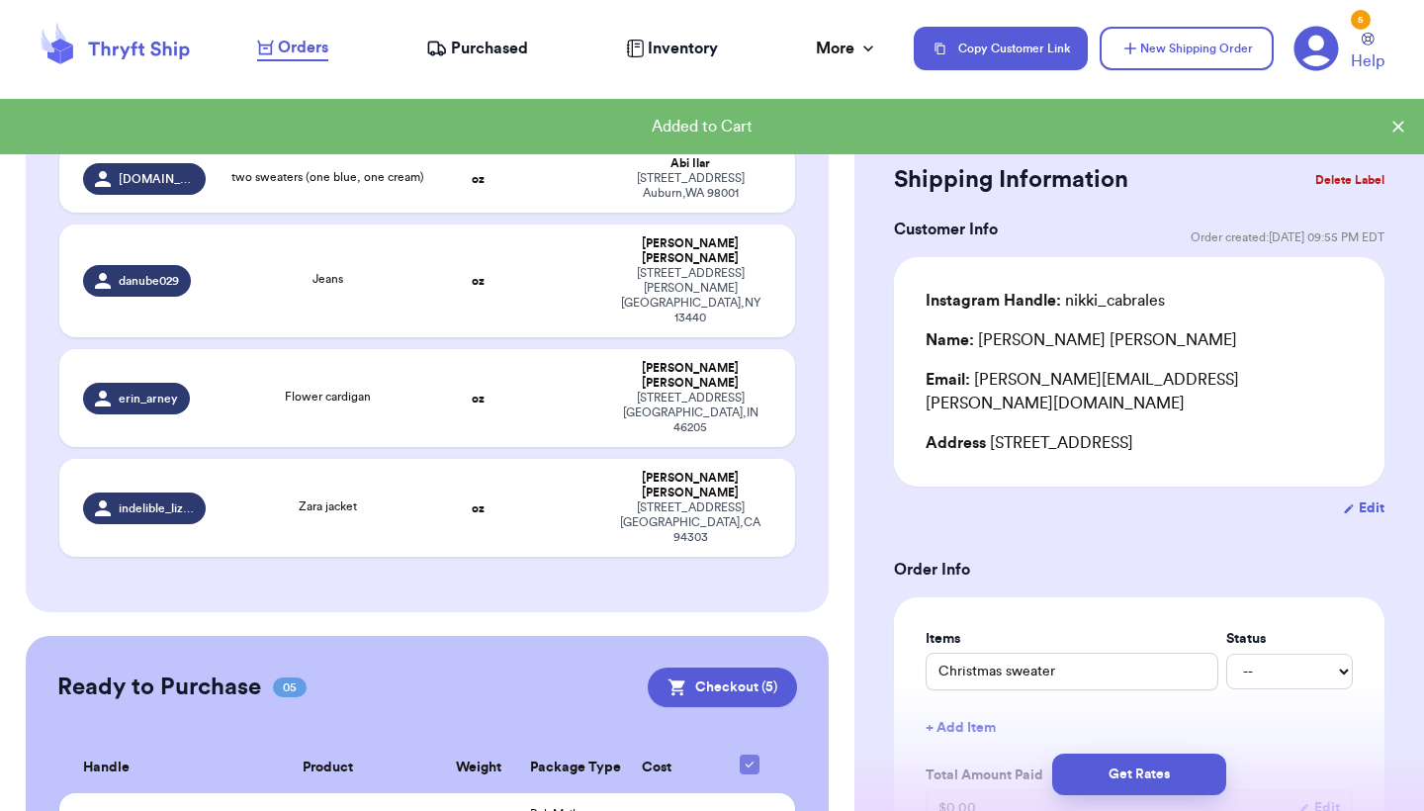
scroll to position [639, 0]
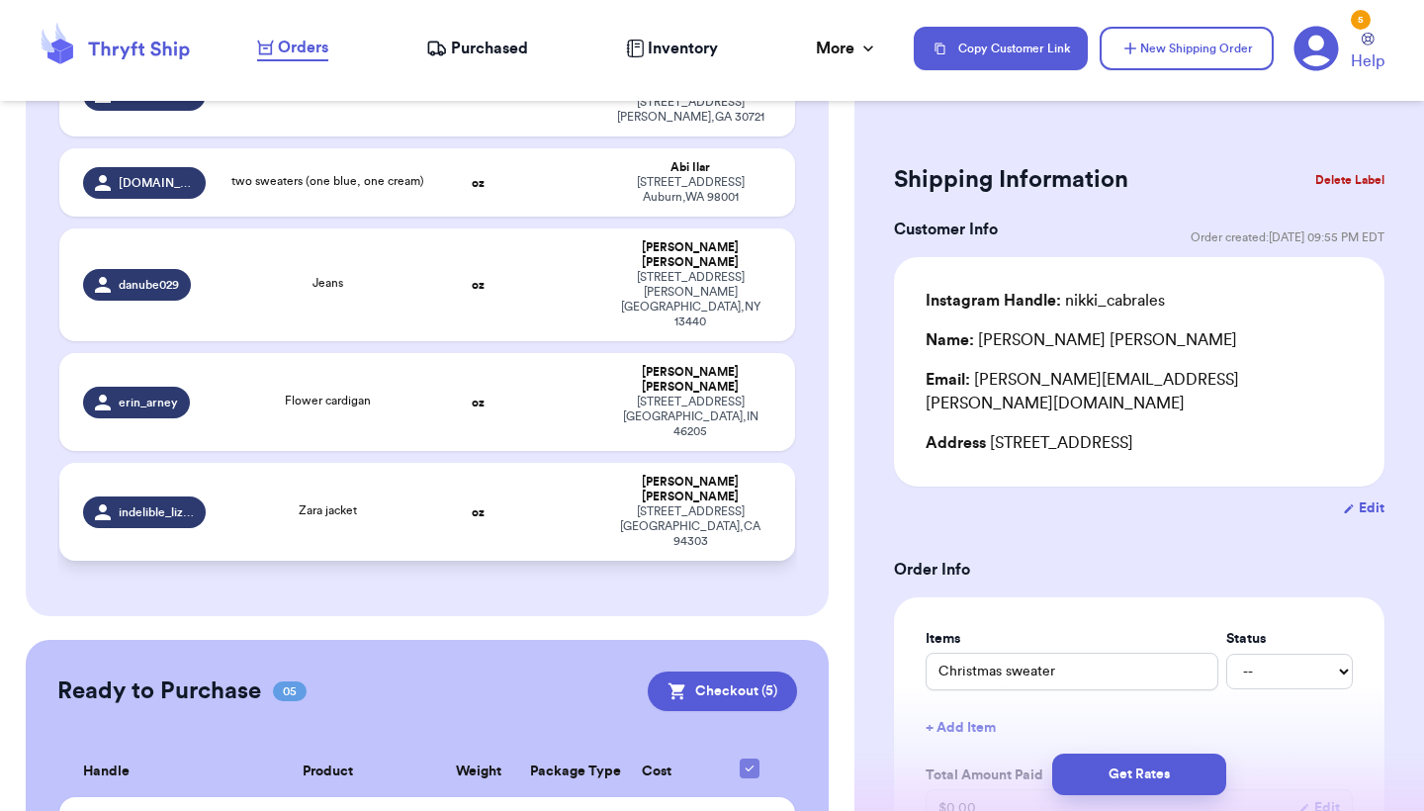
click at [449, 463] on td "oz" at bounding box center [478, 512] width 79 height 98
type input "Zara jacket"
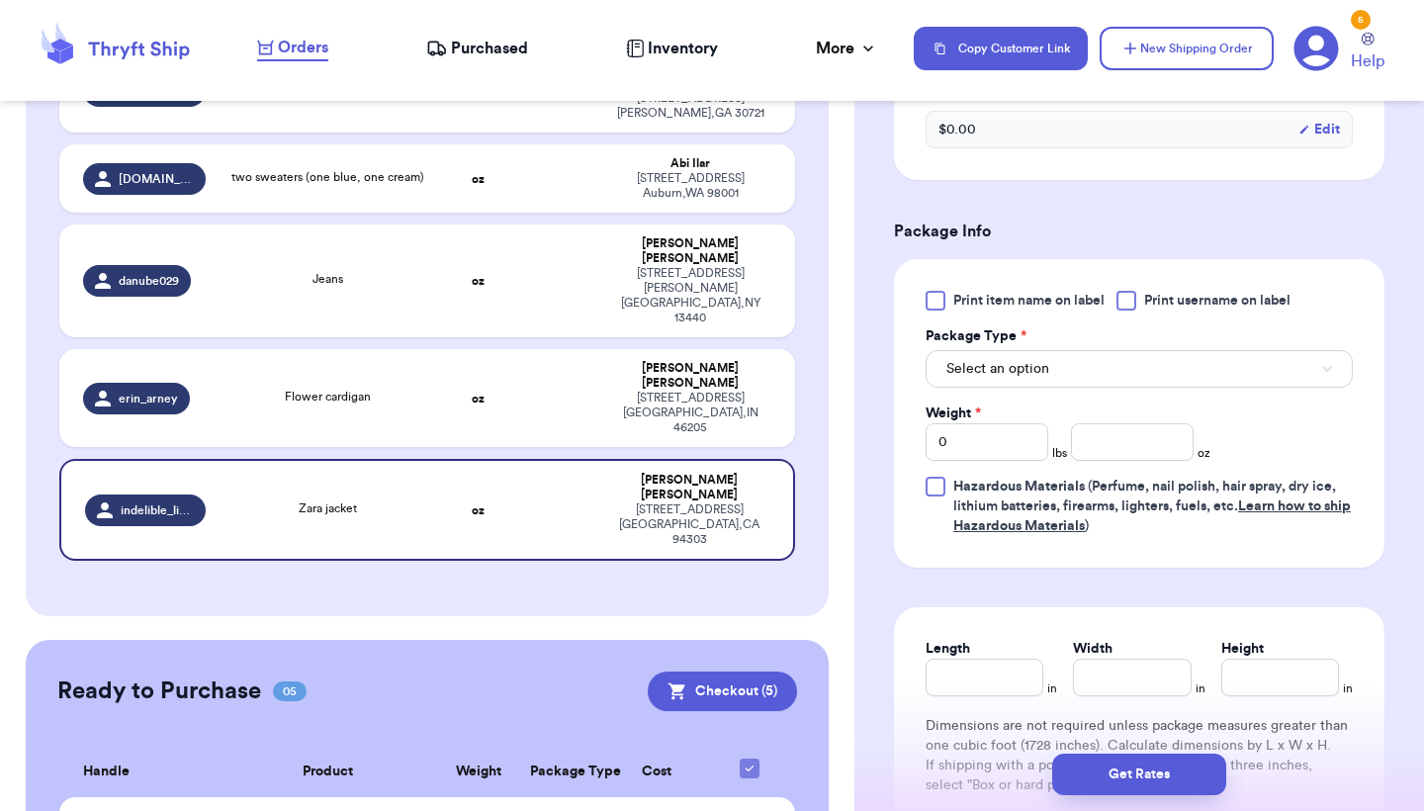
scroll to position [758, 0]
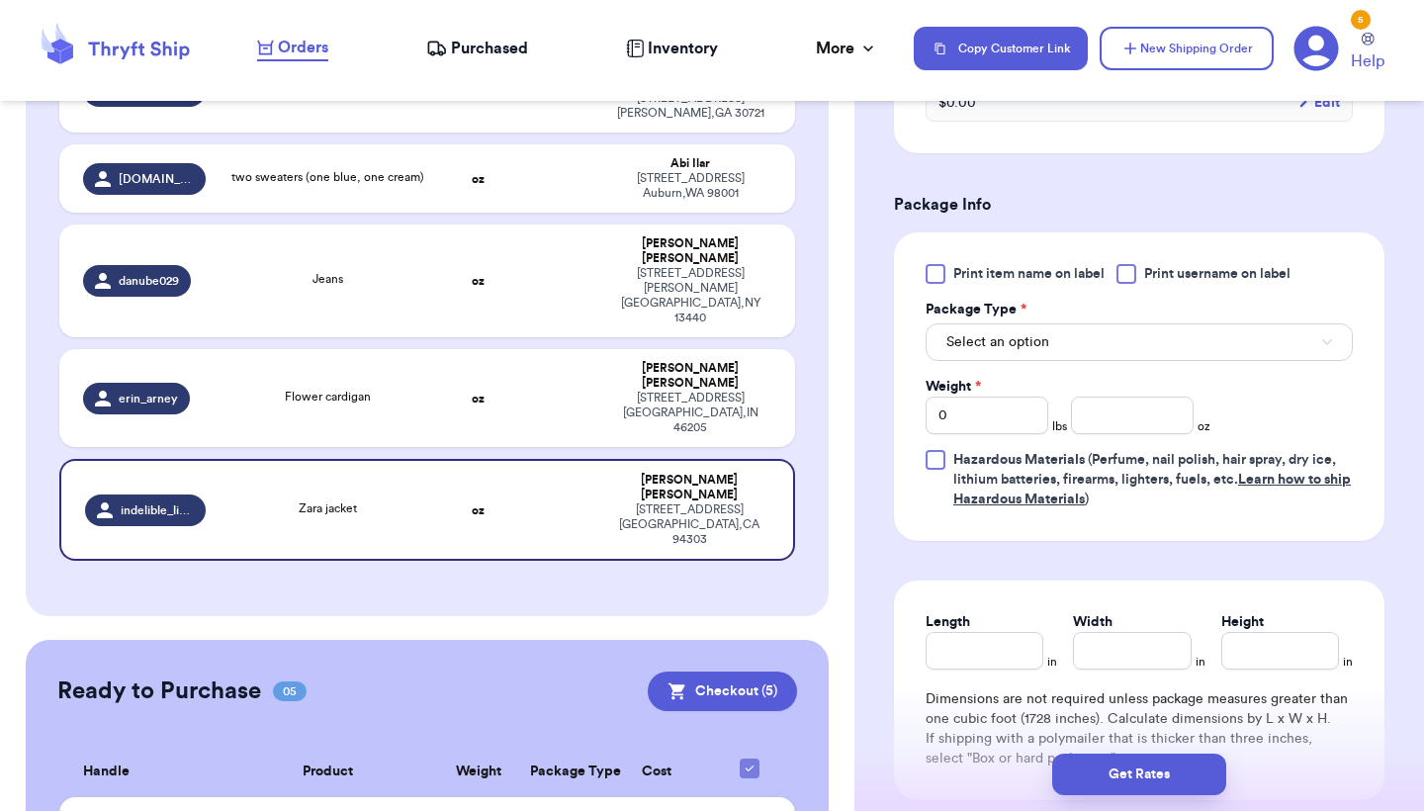
click at [1200, 367] on div "Print item name on label Print username on label Package Type * Select an optio…" at bounding box center [1139, 386] width 427 height 245
click at [1230, 355] on button "Select an option" at bounding box center [1139, 342] width 427 height 38
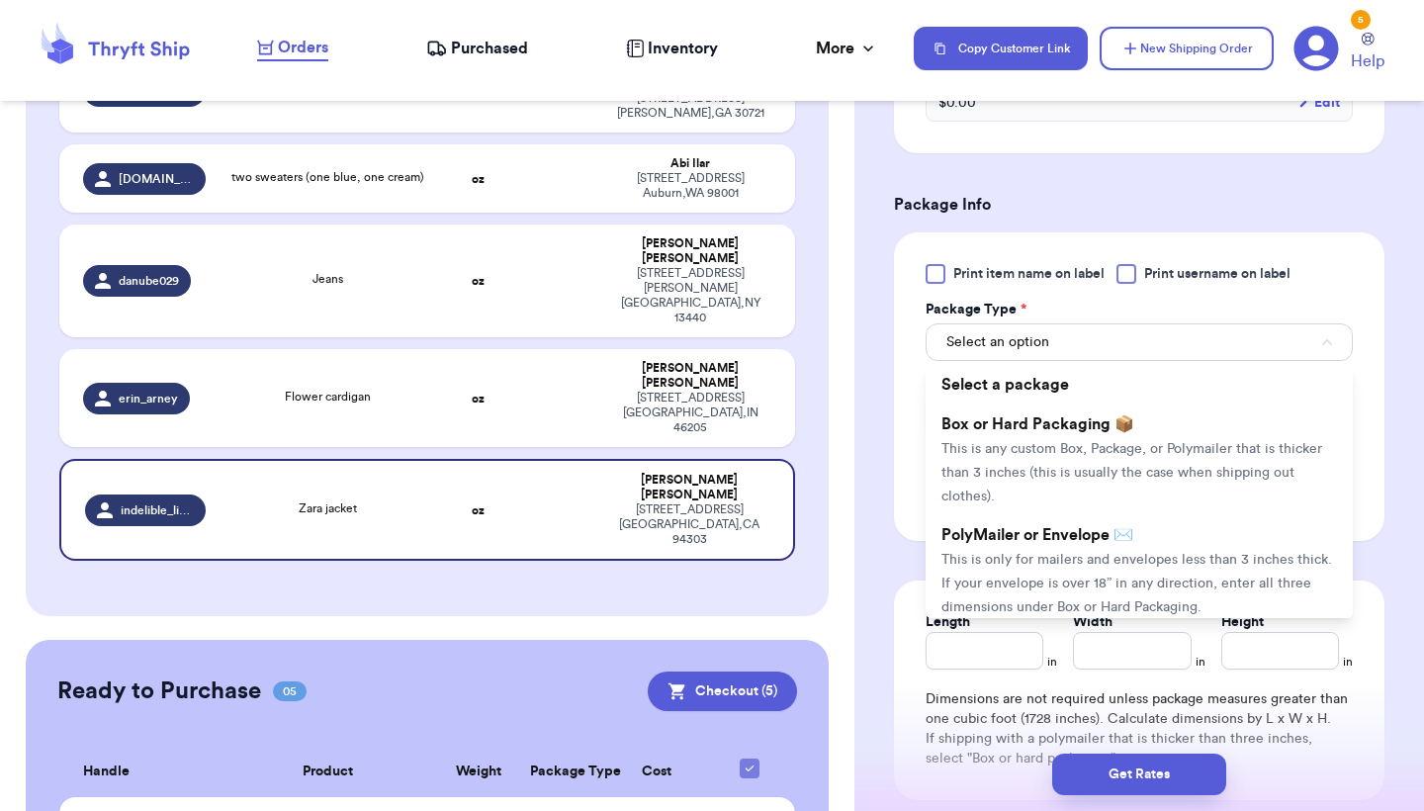
click at [1064, 571] on span "This is only for mailers and envelopes less than 3 inches thick. If your envelo…" at bounding box center [1136, 583] width 391 height 61
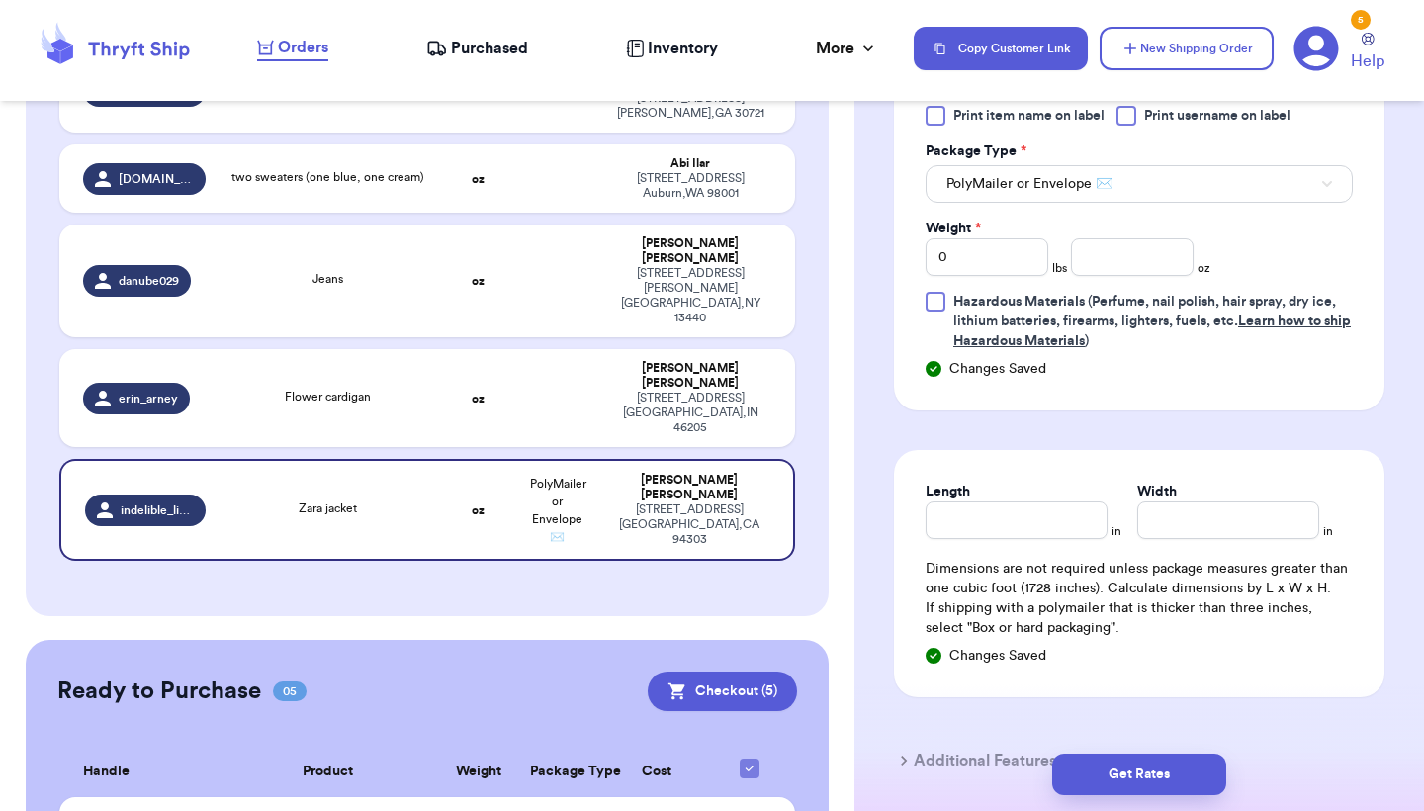
scroll to position [911, 0]
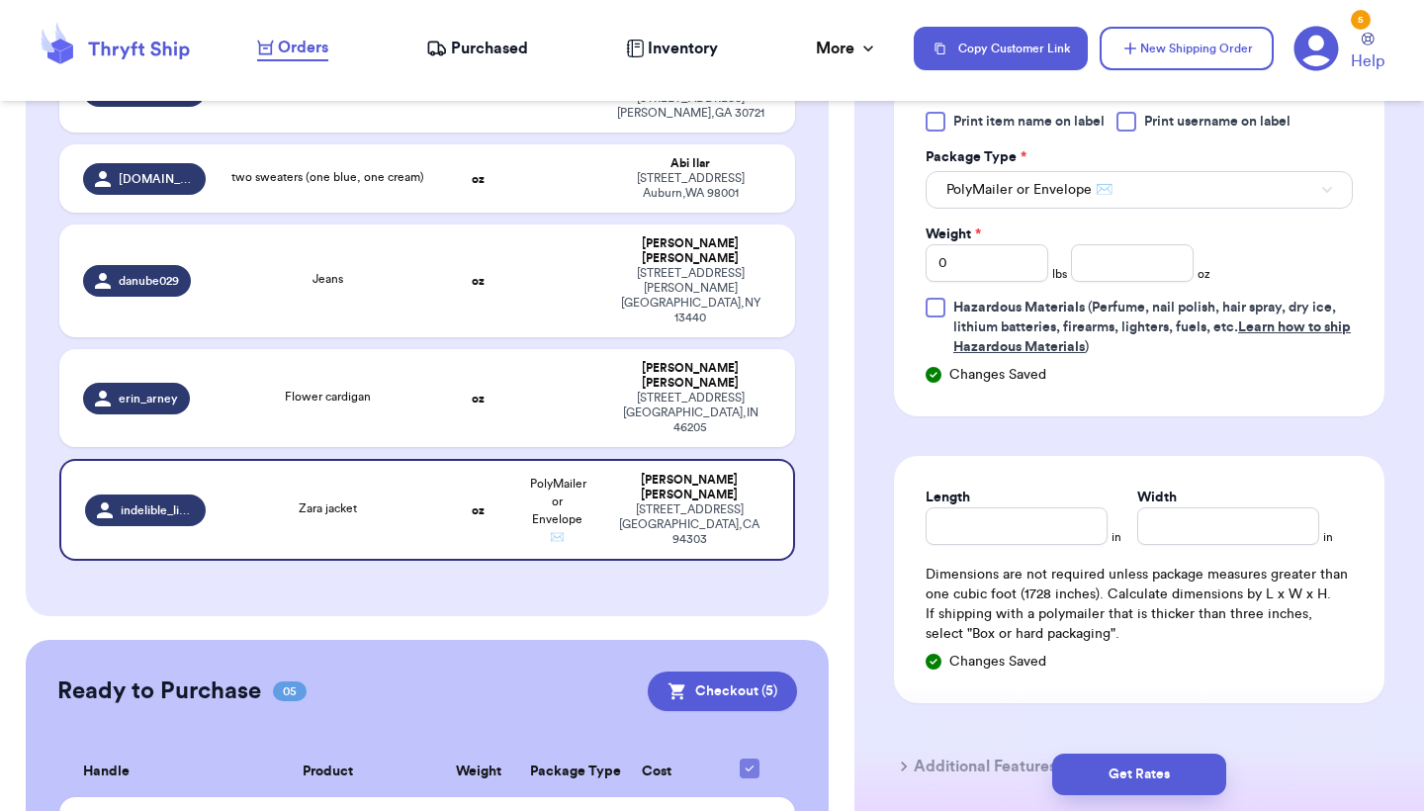
click at [1186, 187] on button "PolyMailer or Envelope ✉️" at bounding box center [1139, 190] width 427 height 38
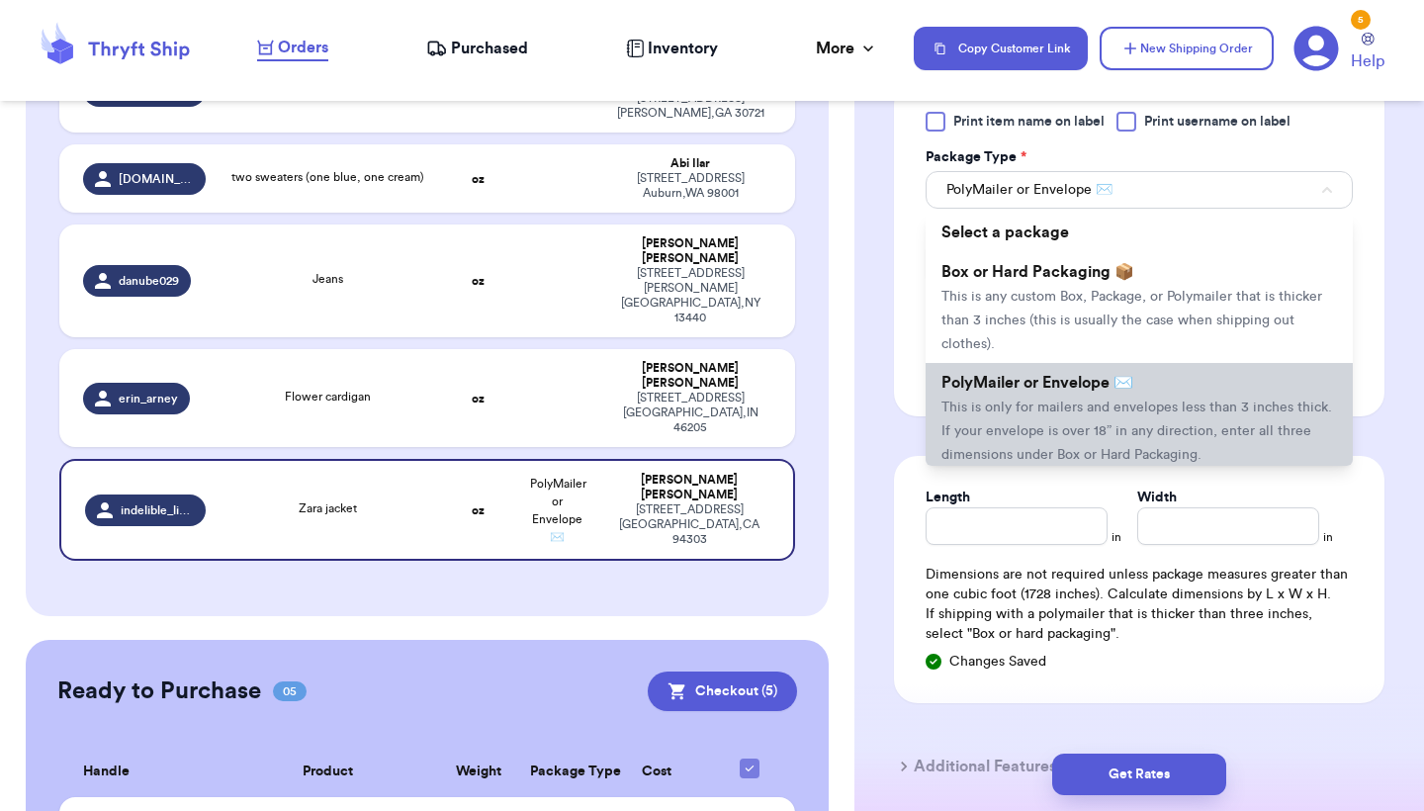
click at [1036, 389] on span "PolyMailer or Envelope ✉️" at bounding box center [1037, 383] width 192 height 16
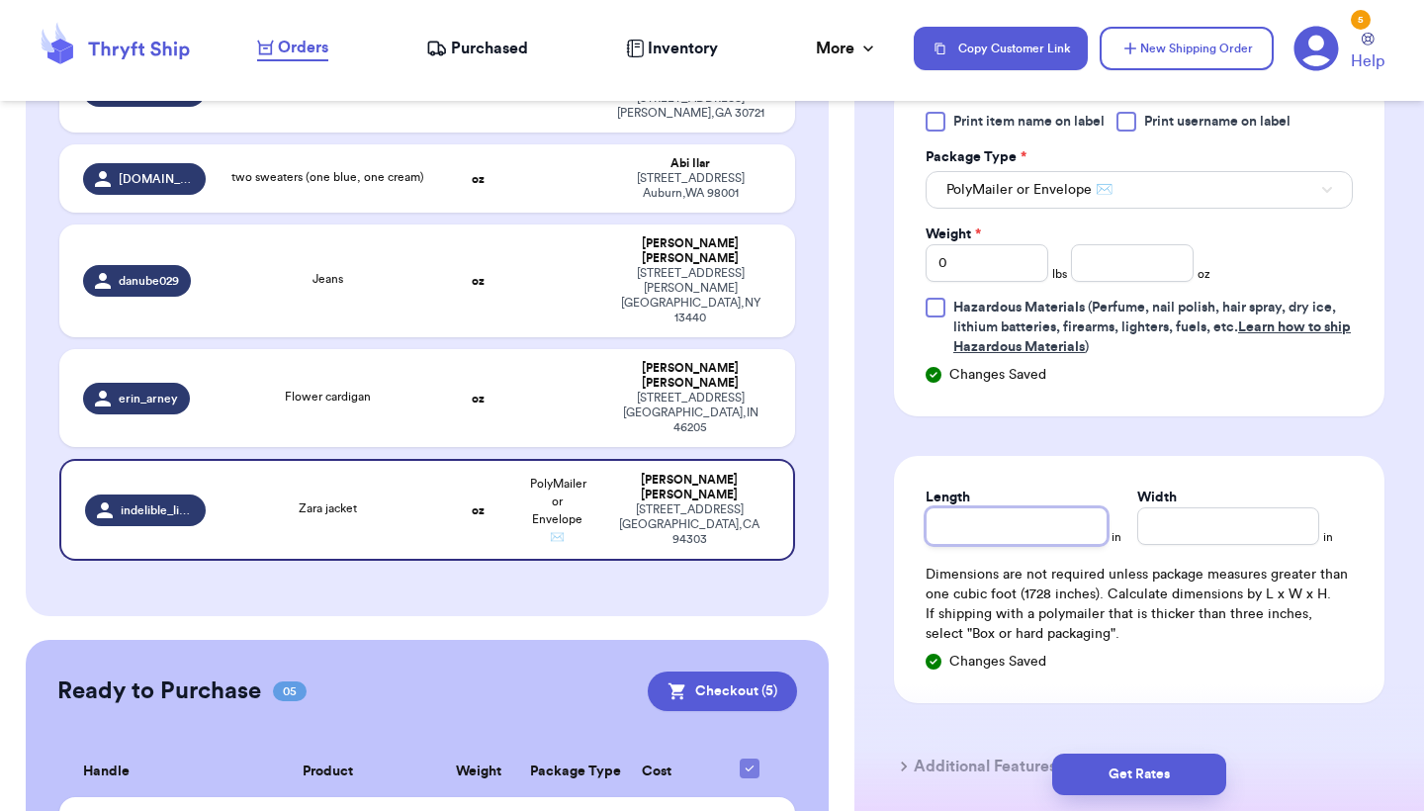
click at [971, 521] on input "Length" at bounding box center [1017, 526] width 182 height 38
type input "1"
type input "12"
type input "1"
type input "13"
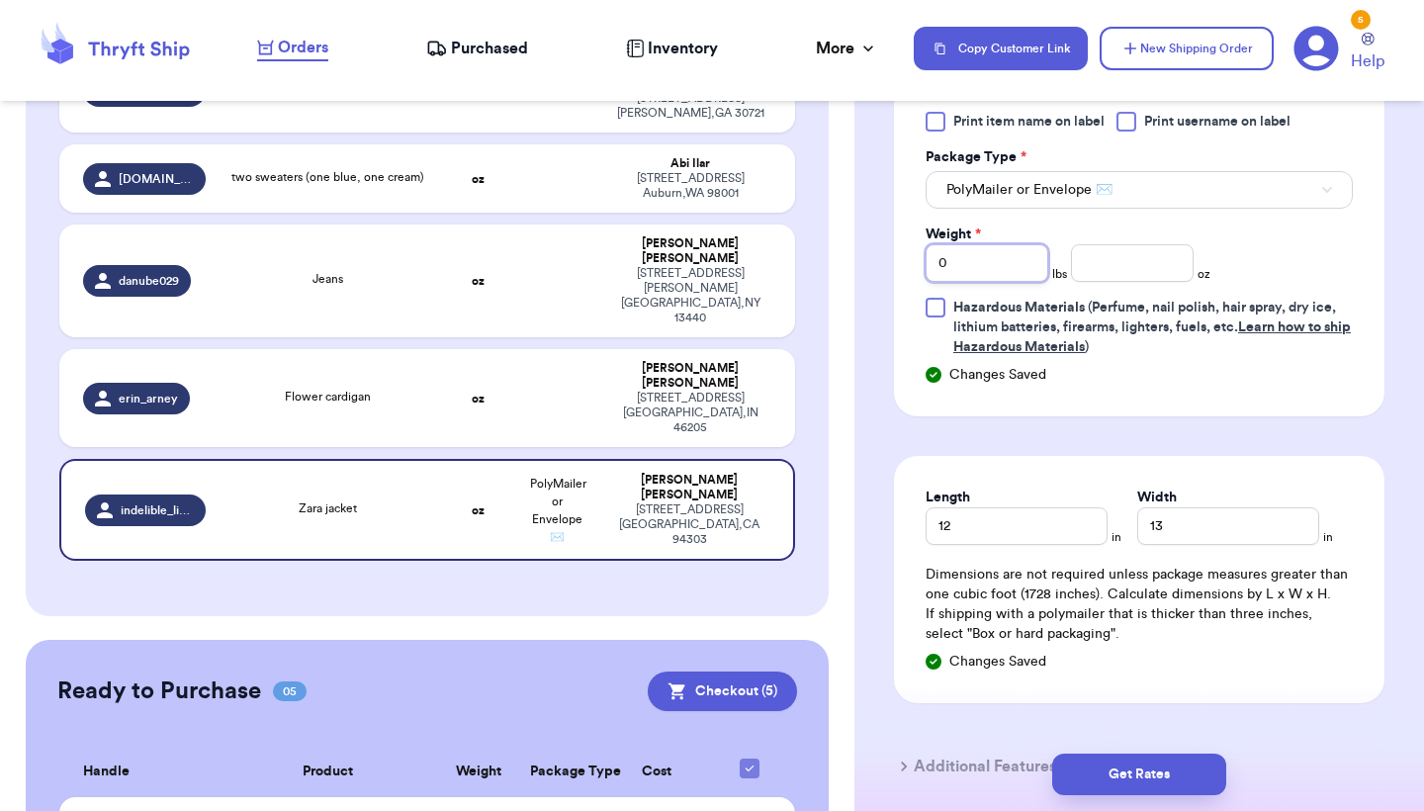
click at [1009, 268] on input "0" at bounding box center [987, 263] width 123 height 38
type input "2"
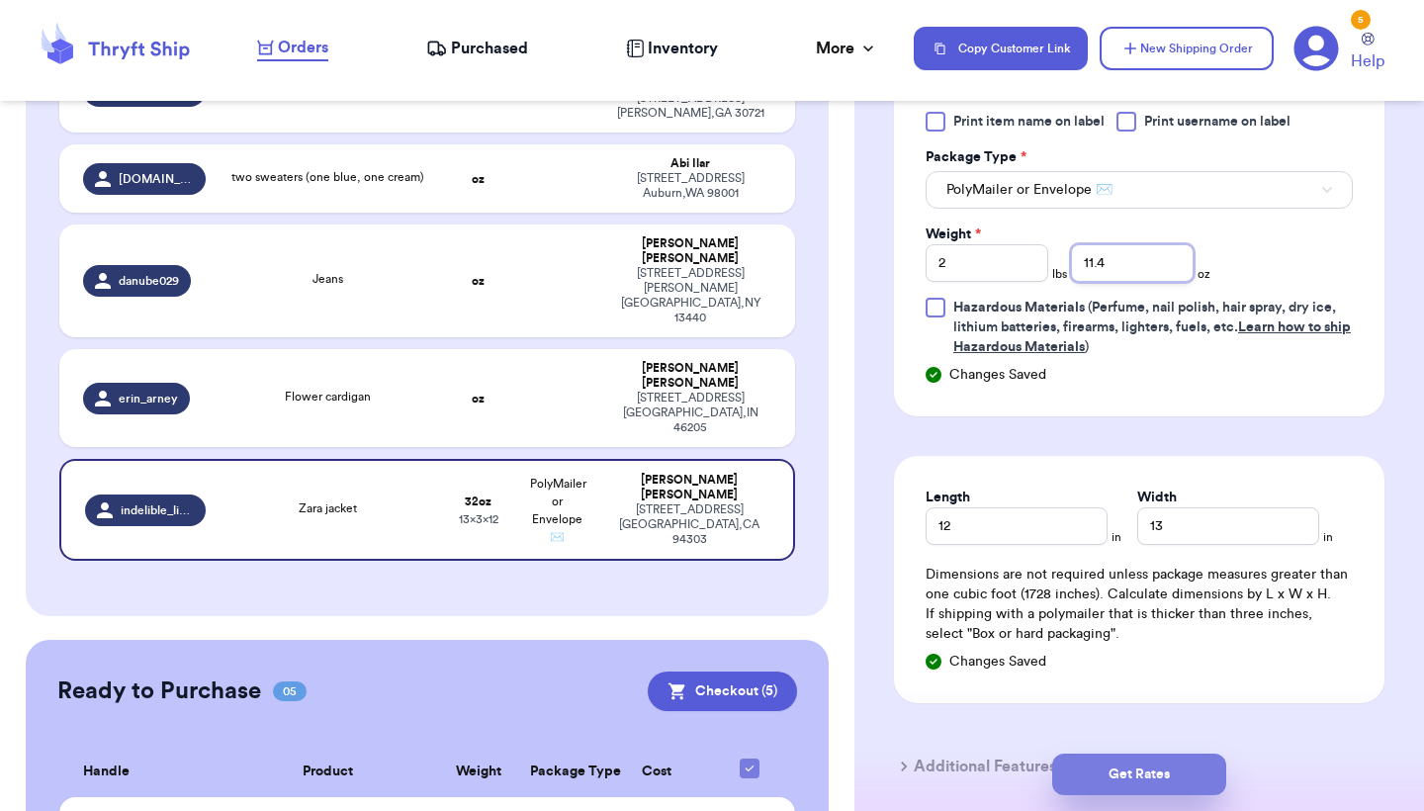
type input "11.4"
click at [1167, 771] on button "Get Rates" at bounding box center [1139, 775] width 174 height 42
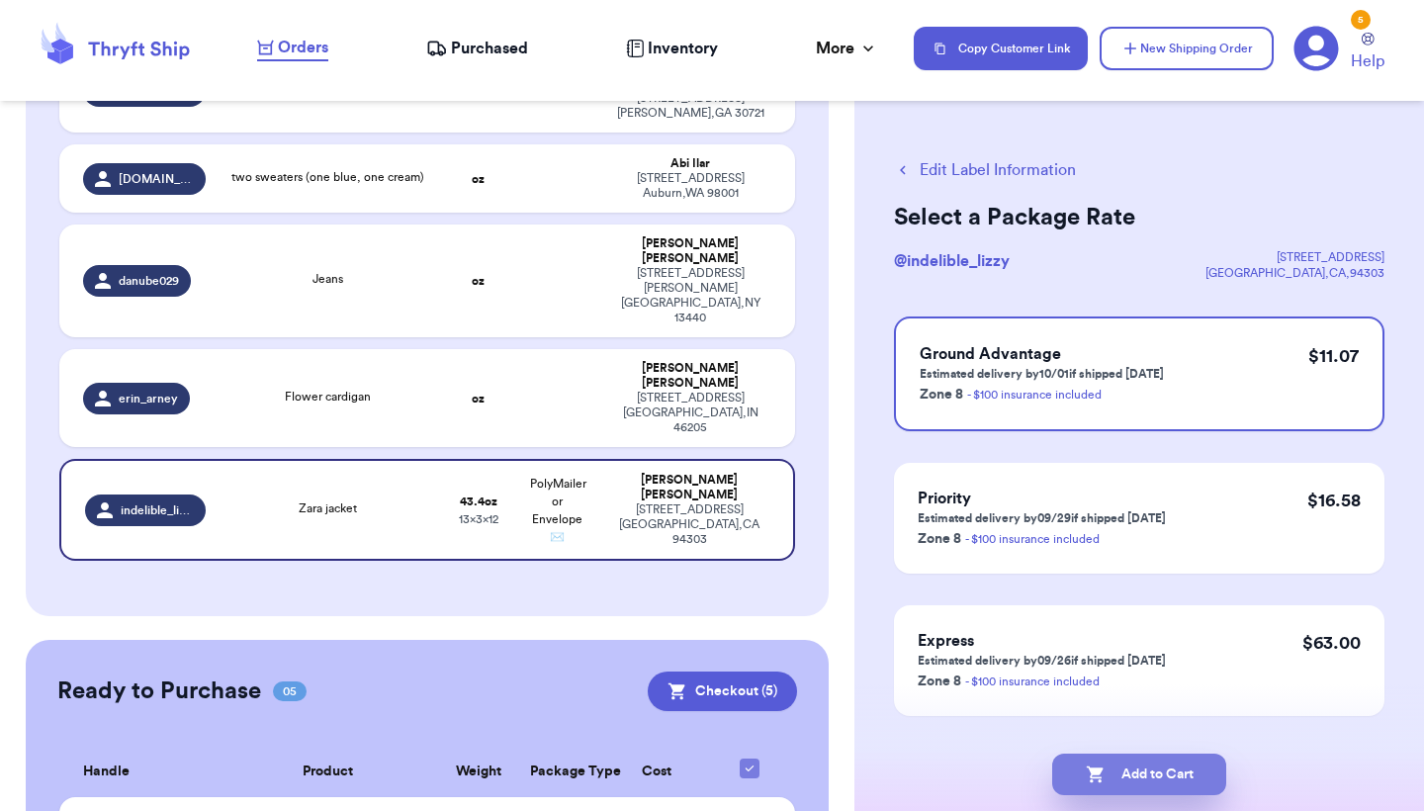
click at [1170, 781] on button "Add to Cart" at bounding box center [1139, 775] width 174 height 42
checkbox input "true"
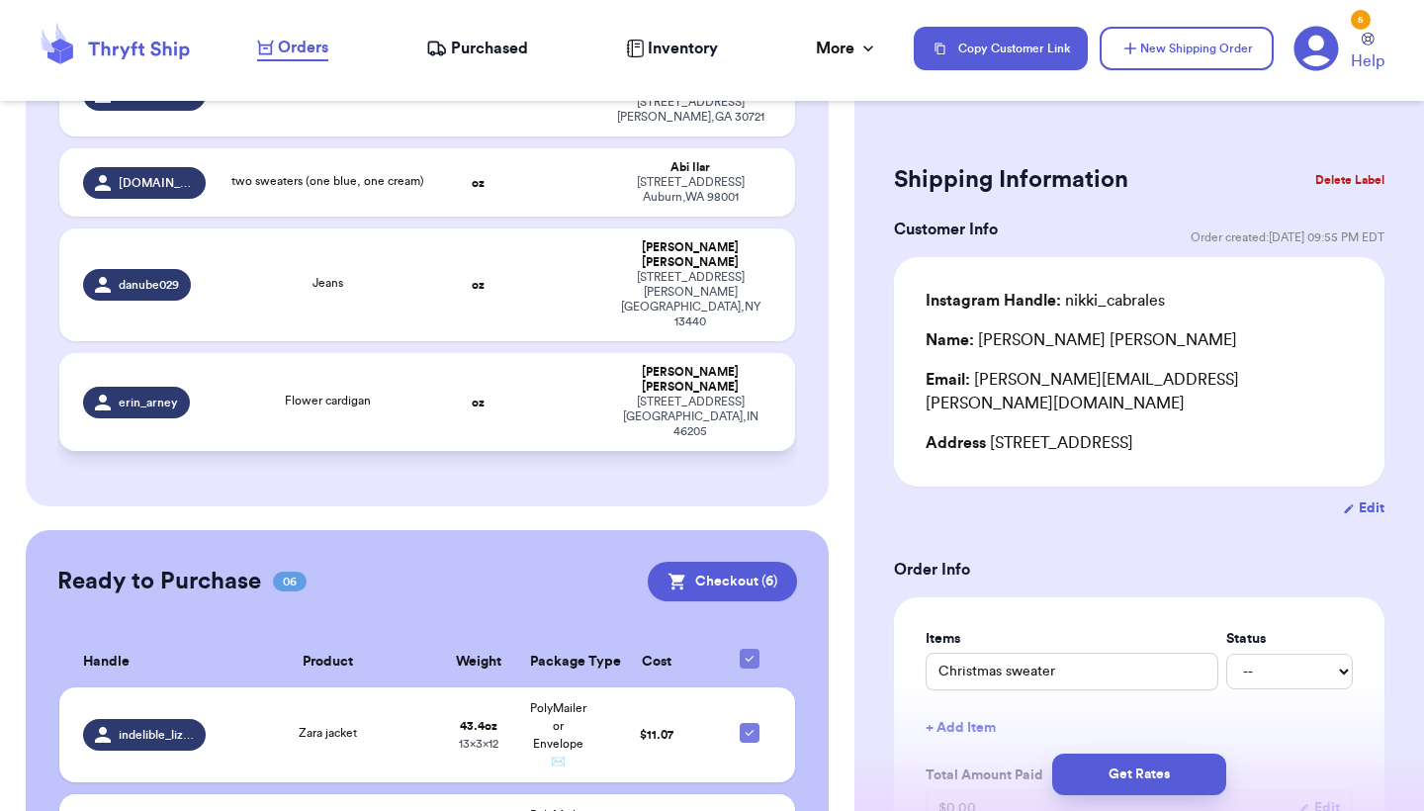
click at [434, 353] on td "Flower cardigan" at bounding box center [329, 402] width 222 height 98
type input "Flower cardigan"
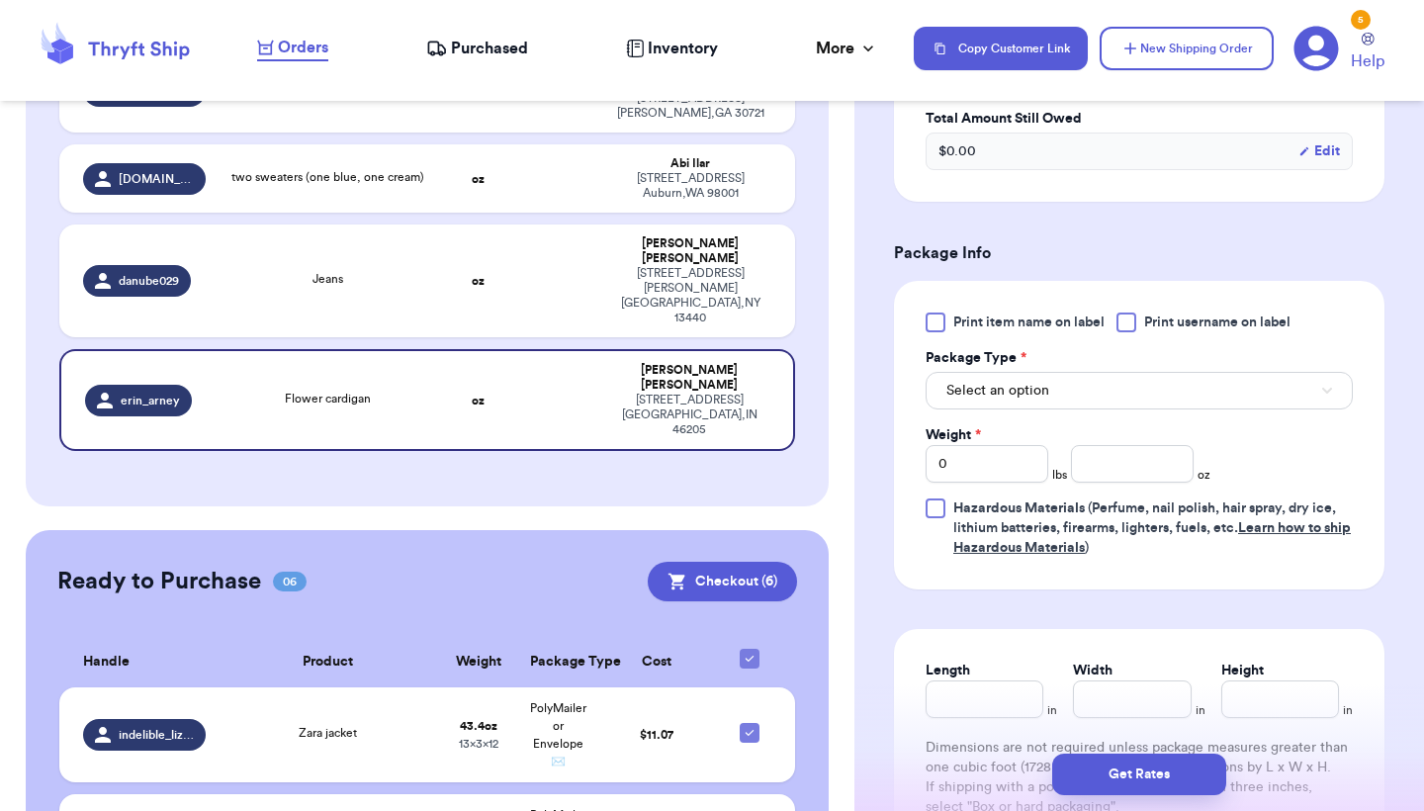
scroll to position [805, 0]
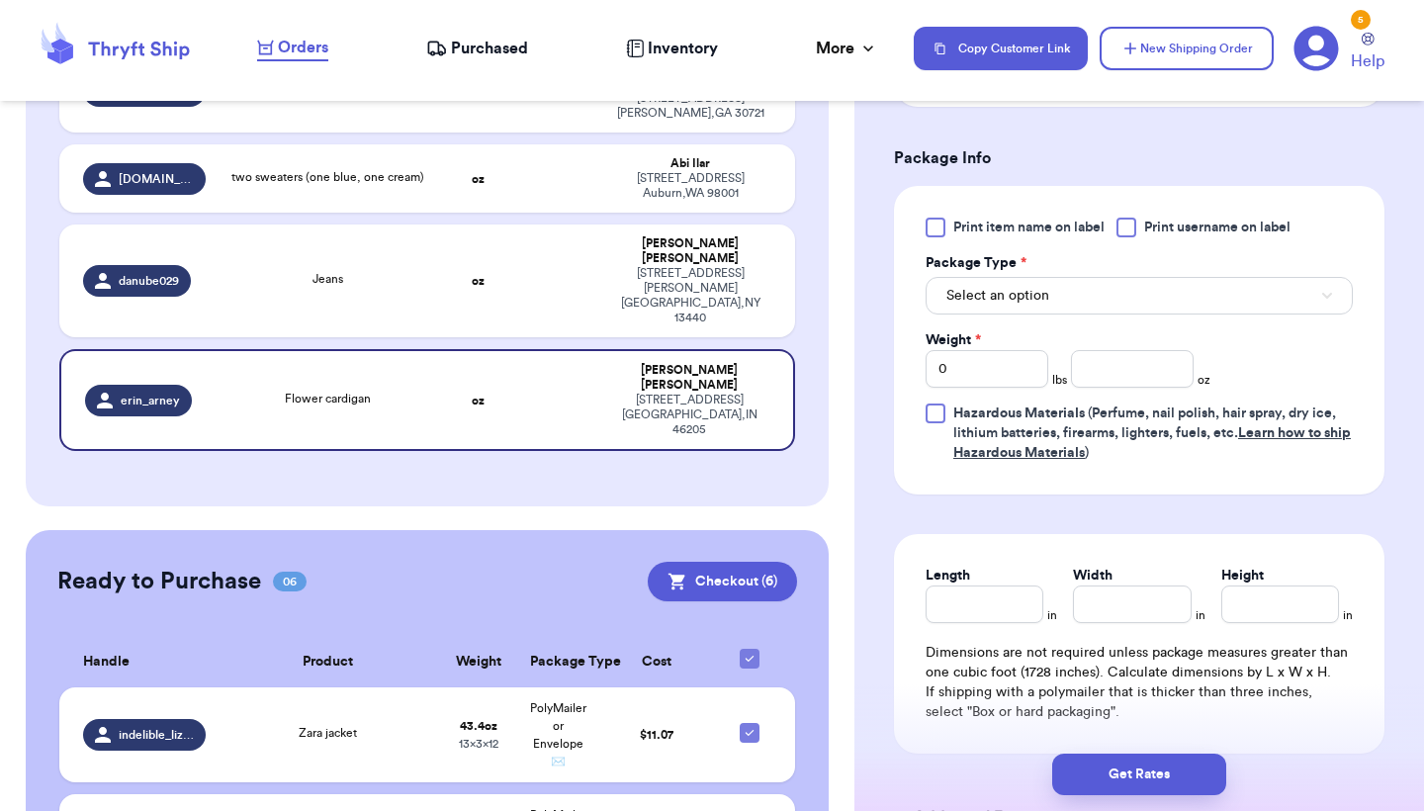
click at [1165, 303] on button "Select an option" at bounding box center [1139, 296] width 427 height 38
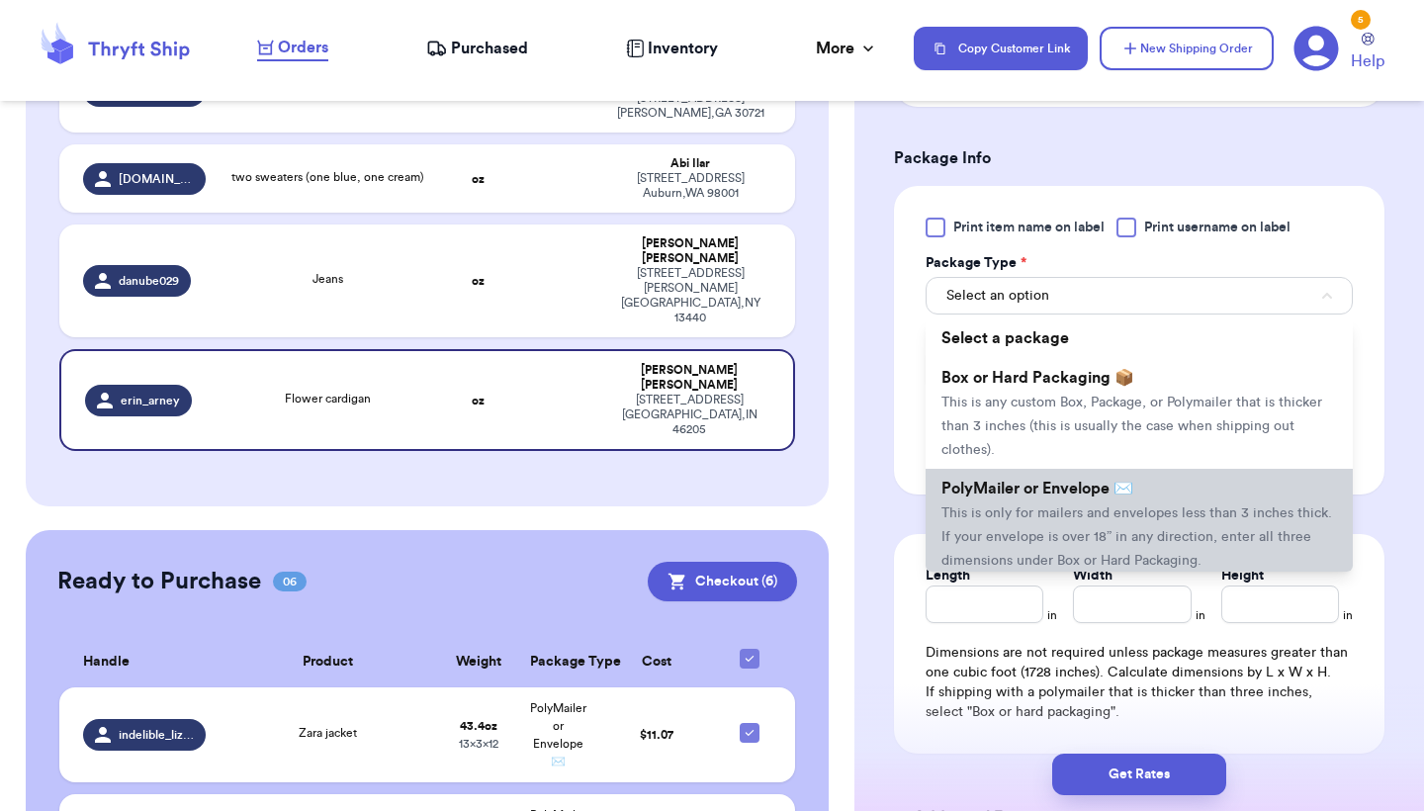
click at [1040, 566] on span "This is only for mailers and envelopes less than 3 inches thick. If your envelo…" at bounding box center [1136, 536] width 391 height 61
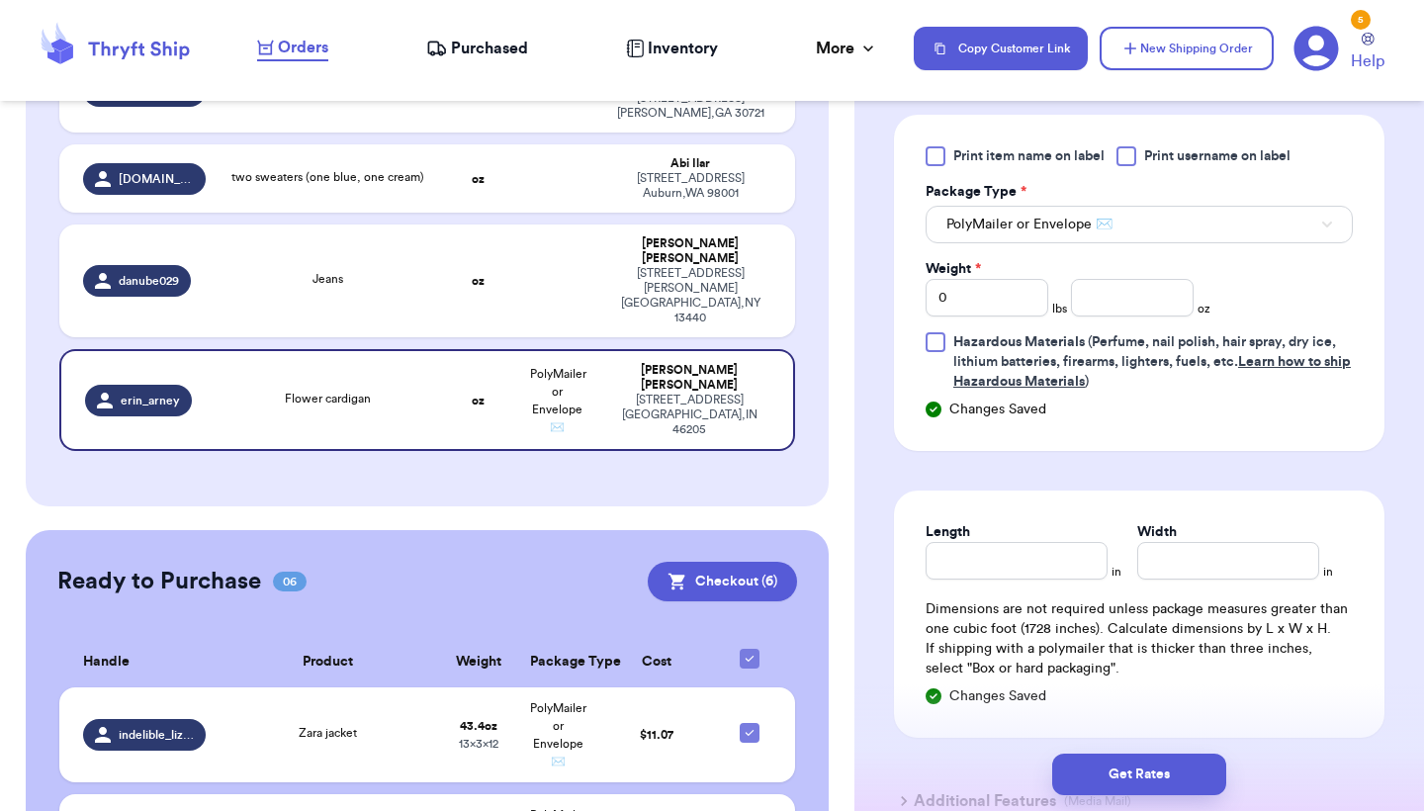
scroll to position [885, 0]
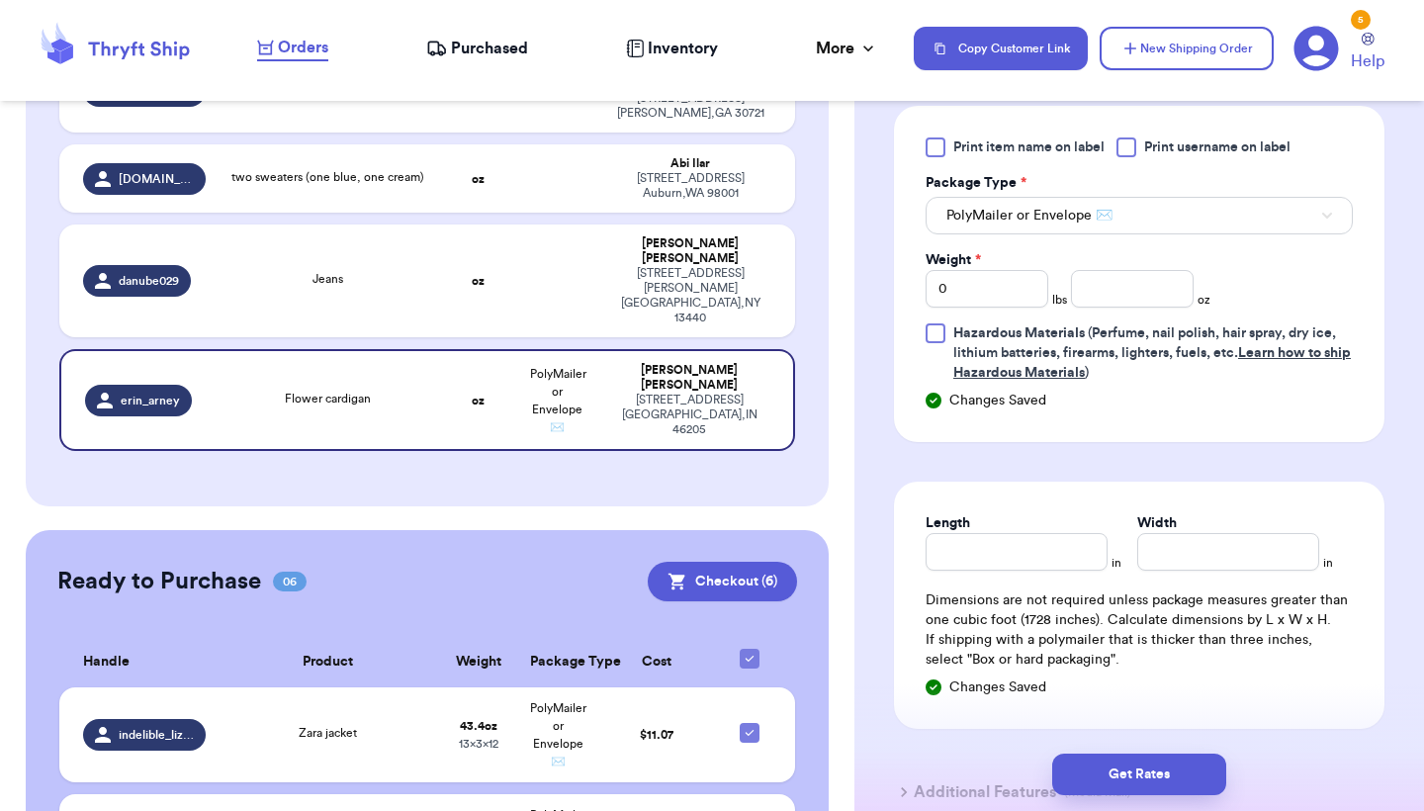
click at [1187, 233] on button "PolyMailer or Envelope ✉️" at bounding box center [1139, 216] width 427 height 38
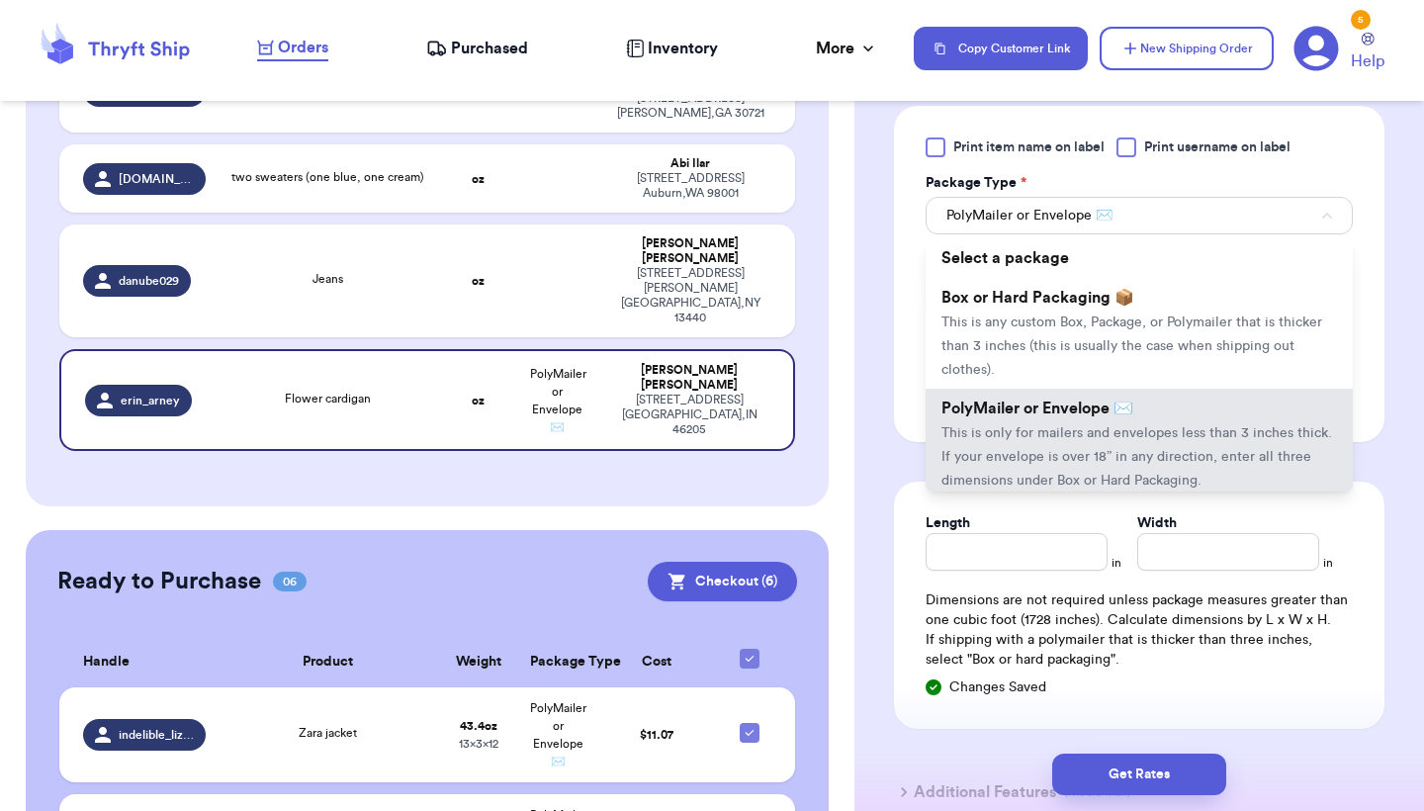
click at [1110, 412] on span "PolyMailer or Envelope ✉️" at bounding box center [1037, 408] width 192 height 16
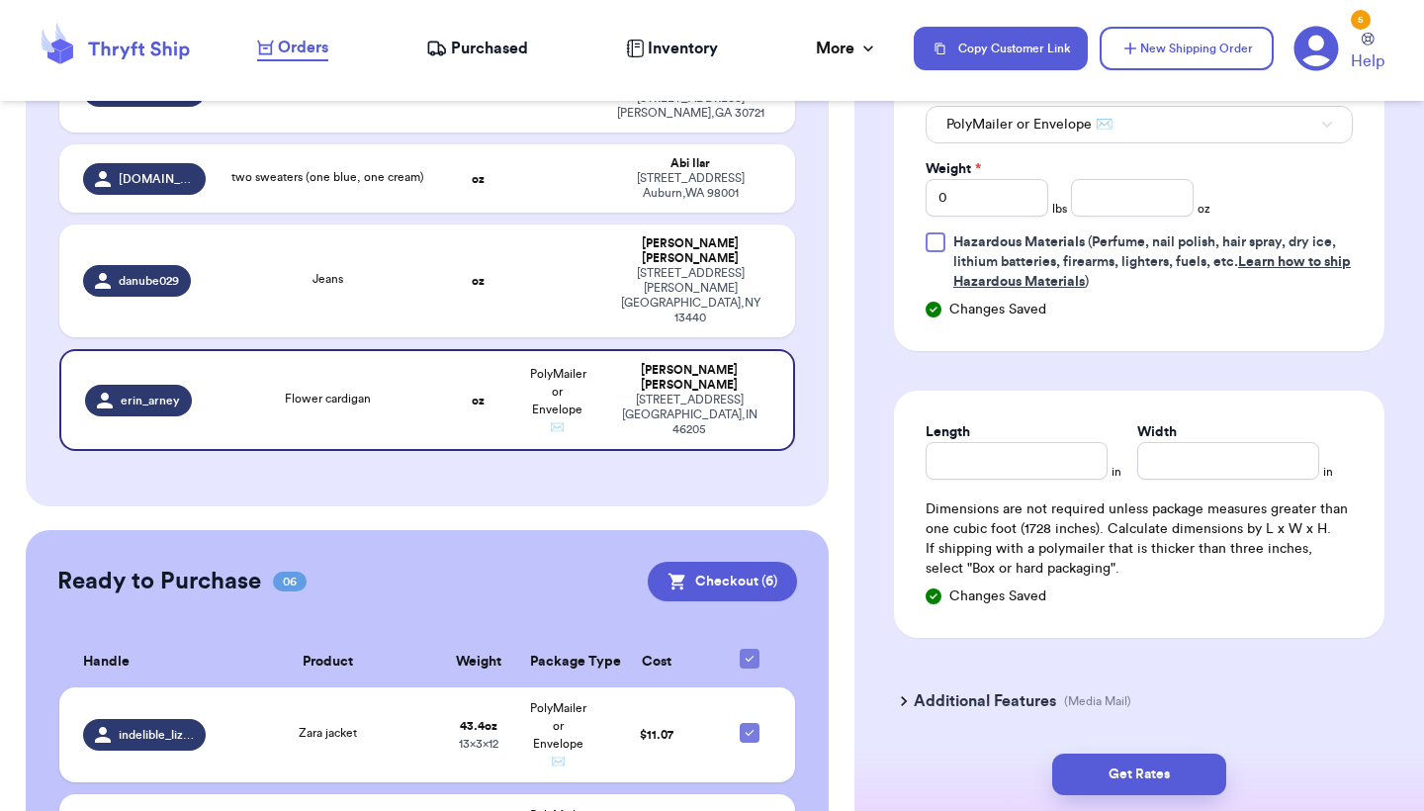
scroll to position [984, 0]
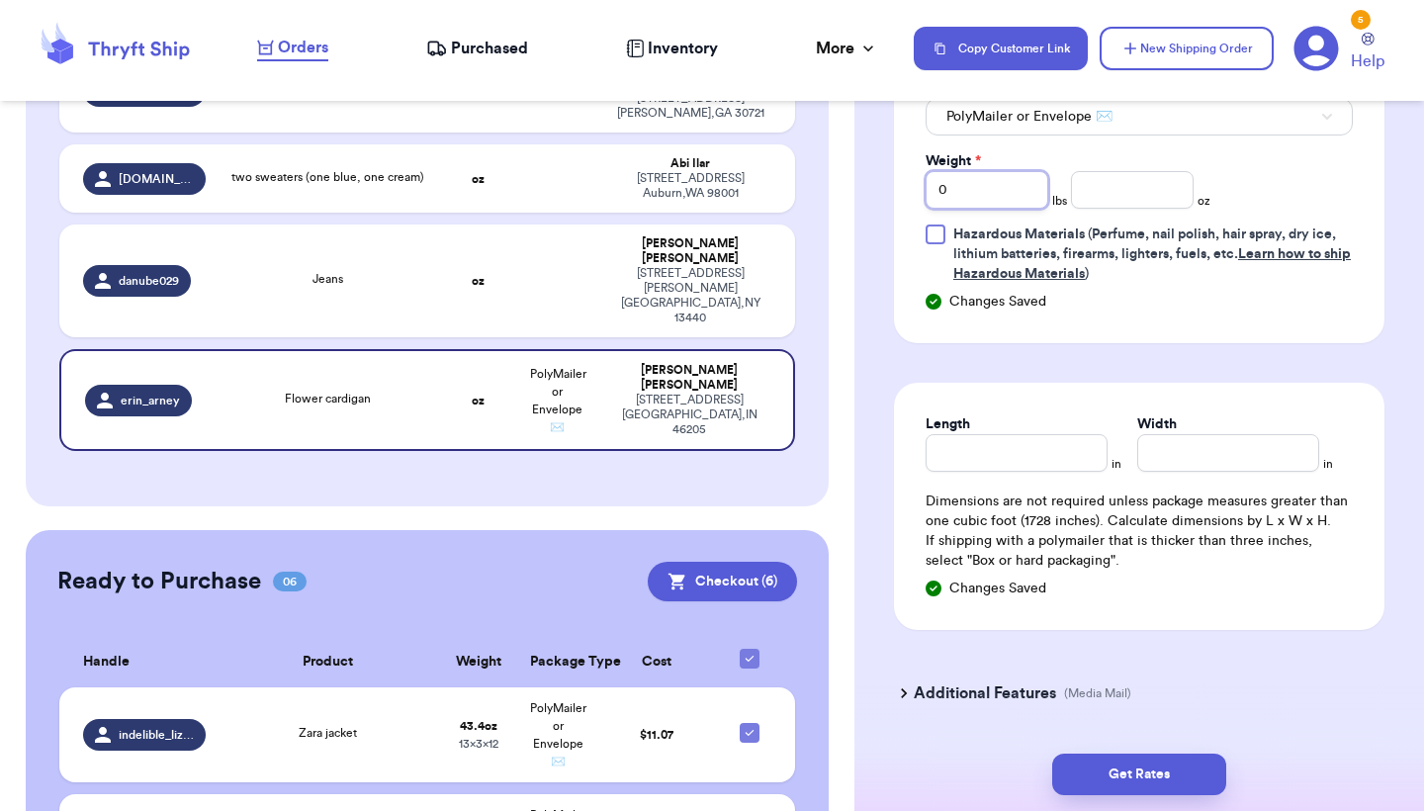
click at [992, 191] on input "0" at bounding box center [987, 190] width 123 height 38
type input "1"
type input "4.7"
click at [1036, 461] on input "Length" at bounding box center [1017, 453] width 182 height 38
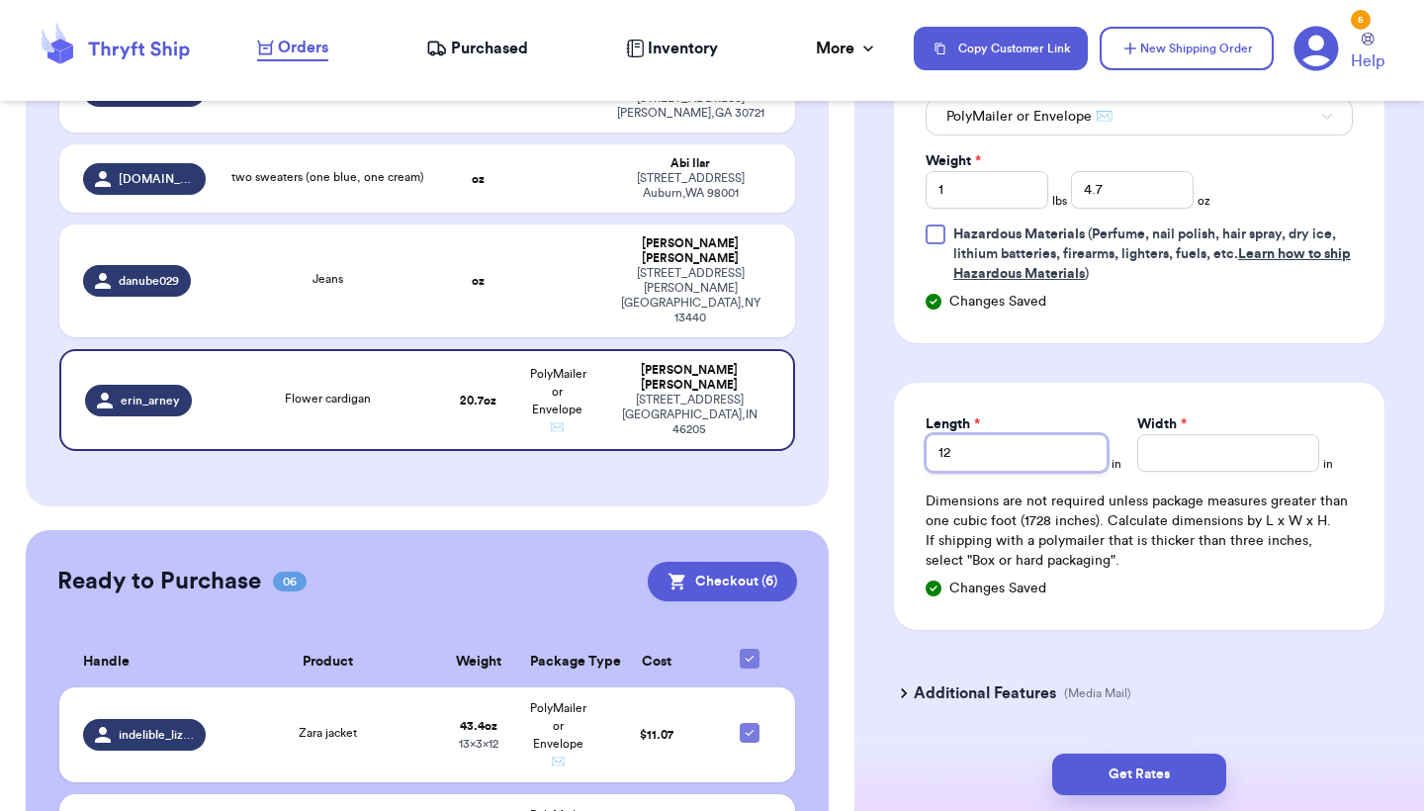
type input "12"
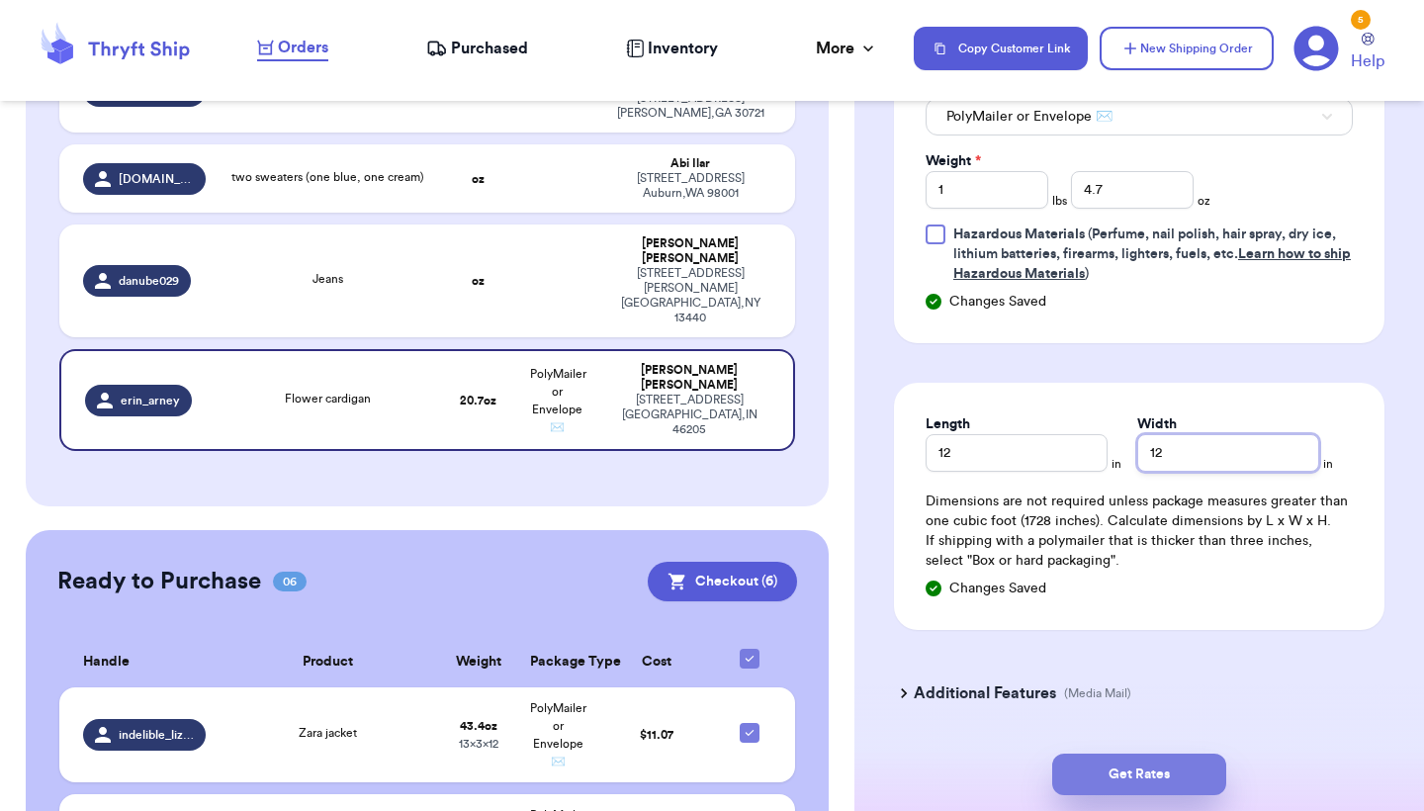
type input "12"
click at [1100, 760] on button "Get Rates" at bounding box center [1139, 775] width 174 height 42
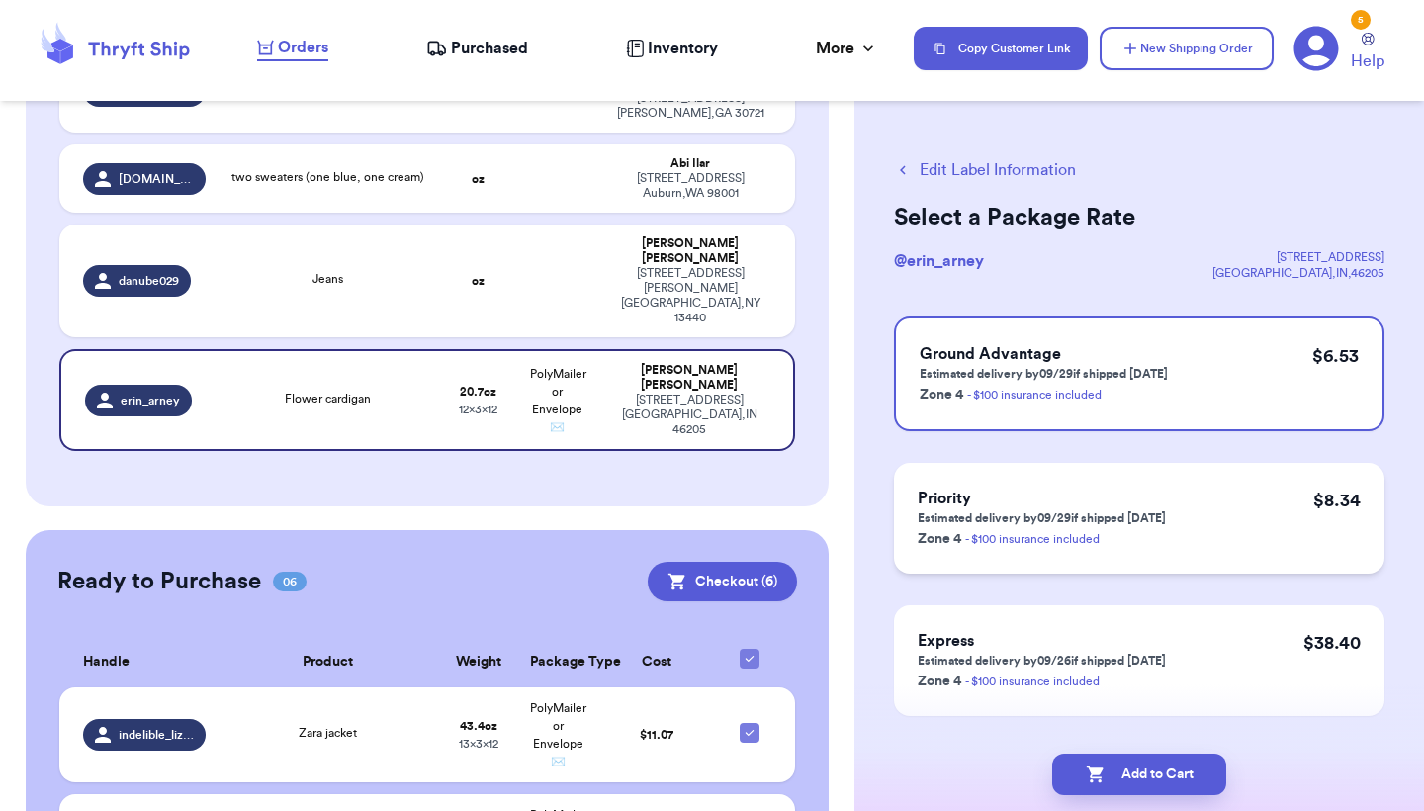
click at [1213, 559] on div "Priority Estimated delivery by 09/29 if shipped today Zone 4 - $100 insurance i…" at bounding box center [1139, 518] width 490 height 111
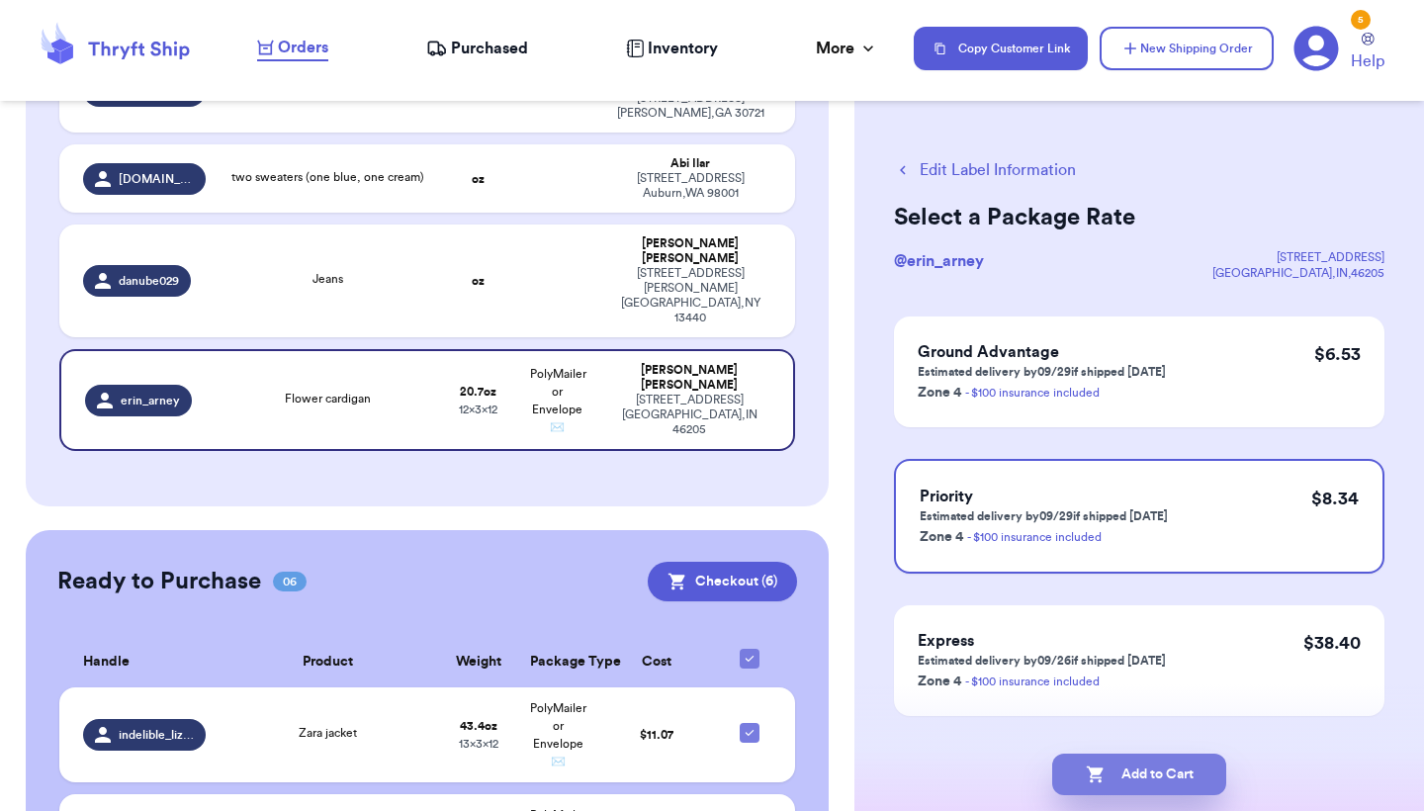
click at [1129, 769] on button "Add to Cart" at bounding box center [1139, 775] width 174 height 42
checkbox input "true"
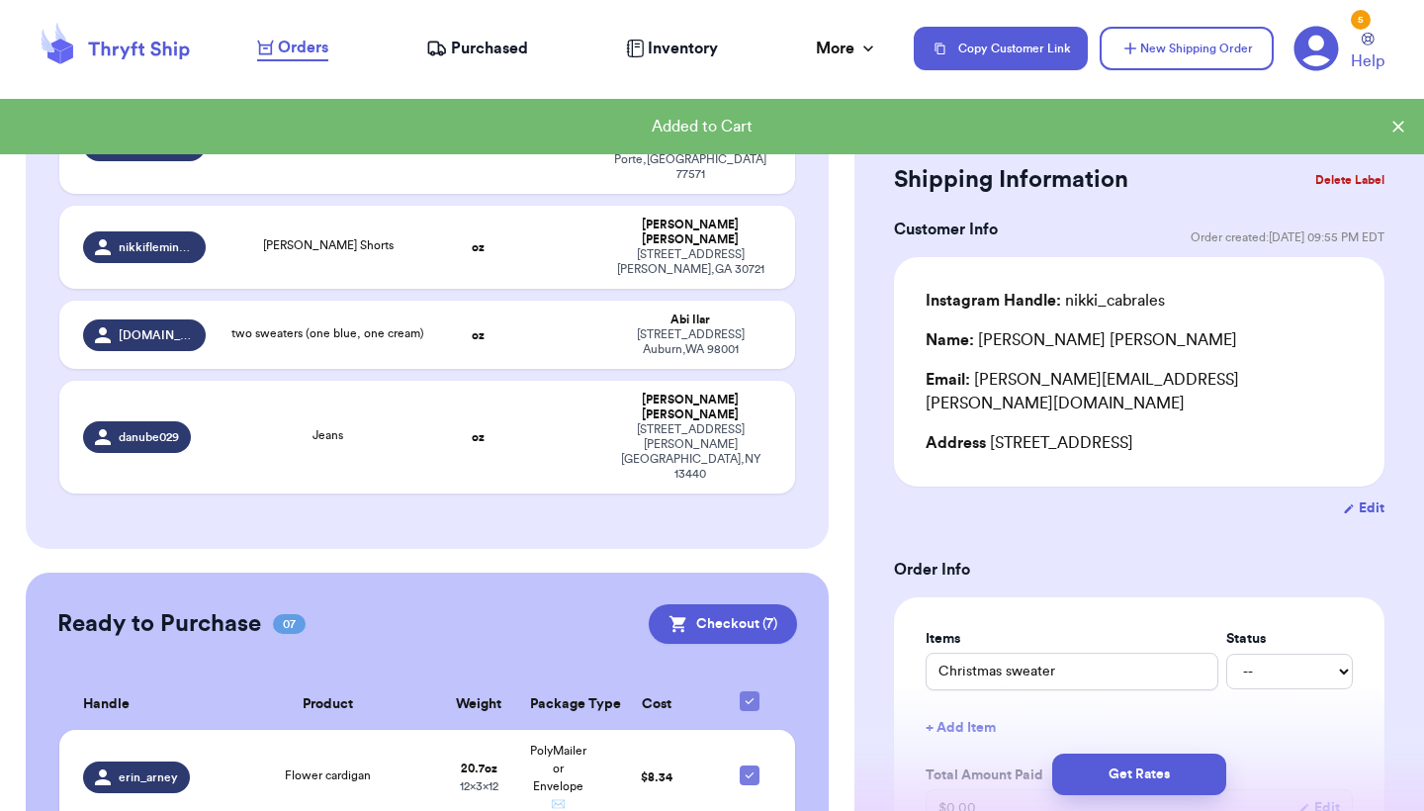
scroll to position [483, 0]
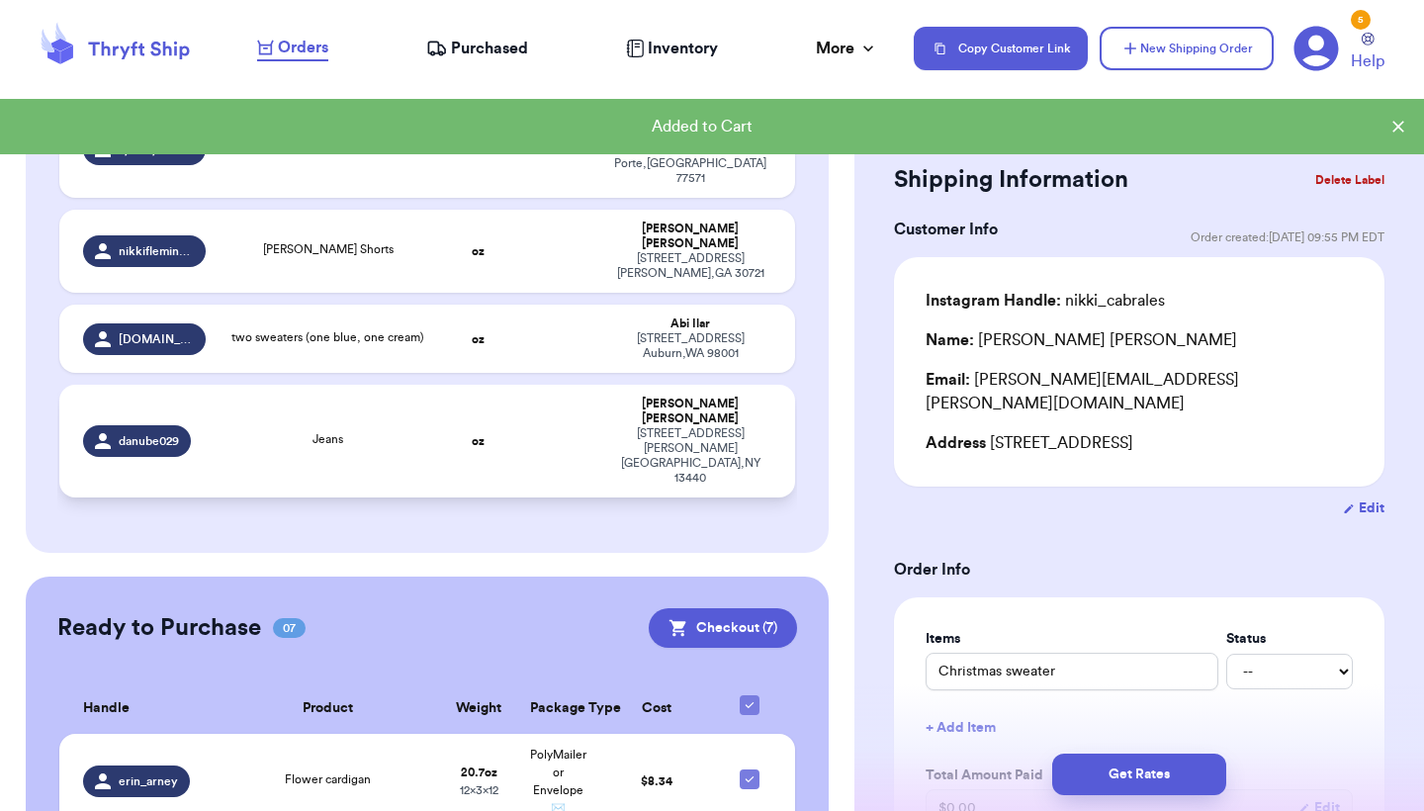
click at [370, 385] on td "Jeans" at bounding box center [329, 441] width 222 height 113
type input "Jeans"
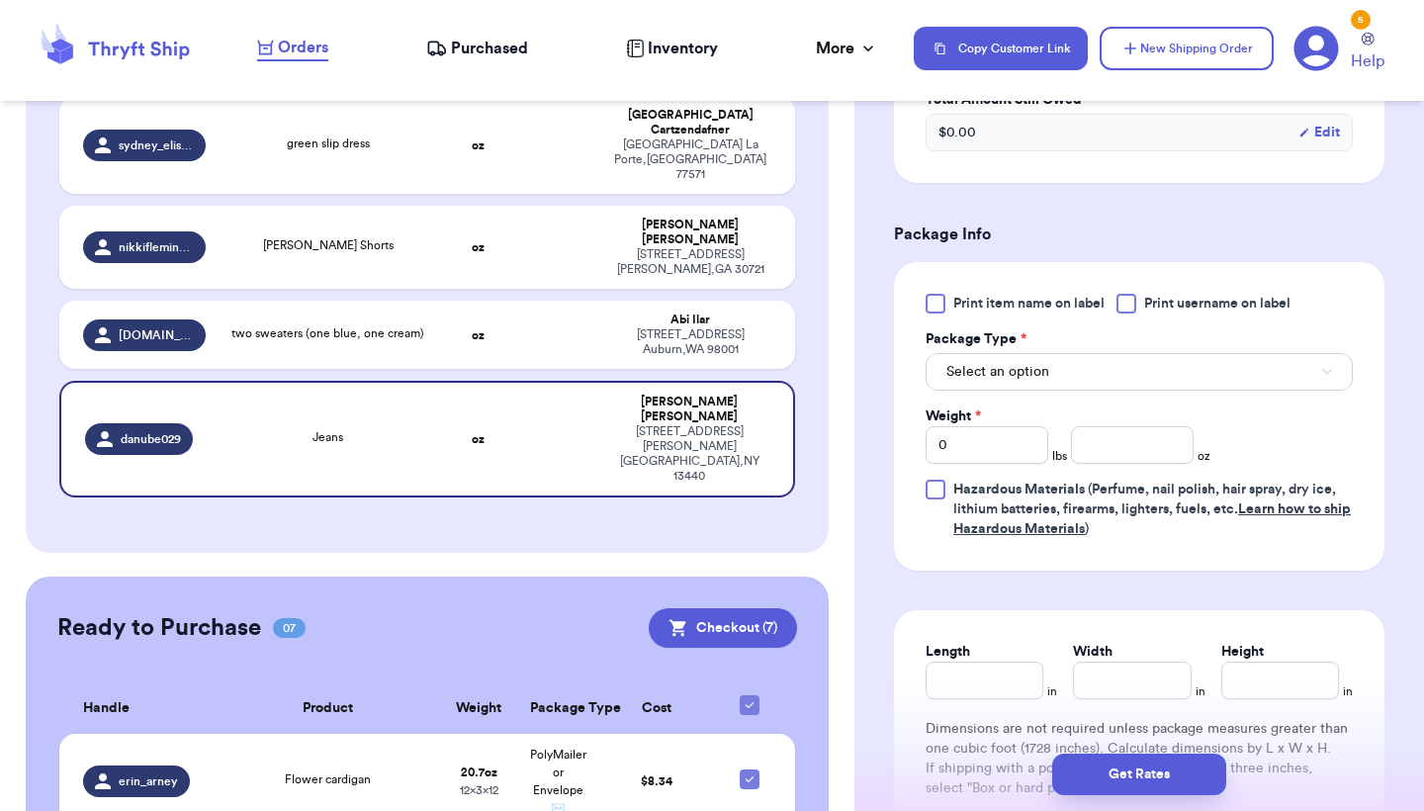
scroll to position [774, 0]
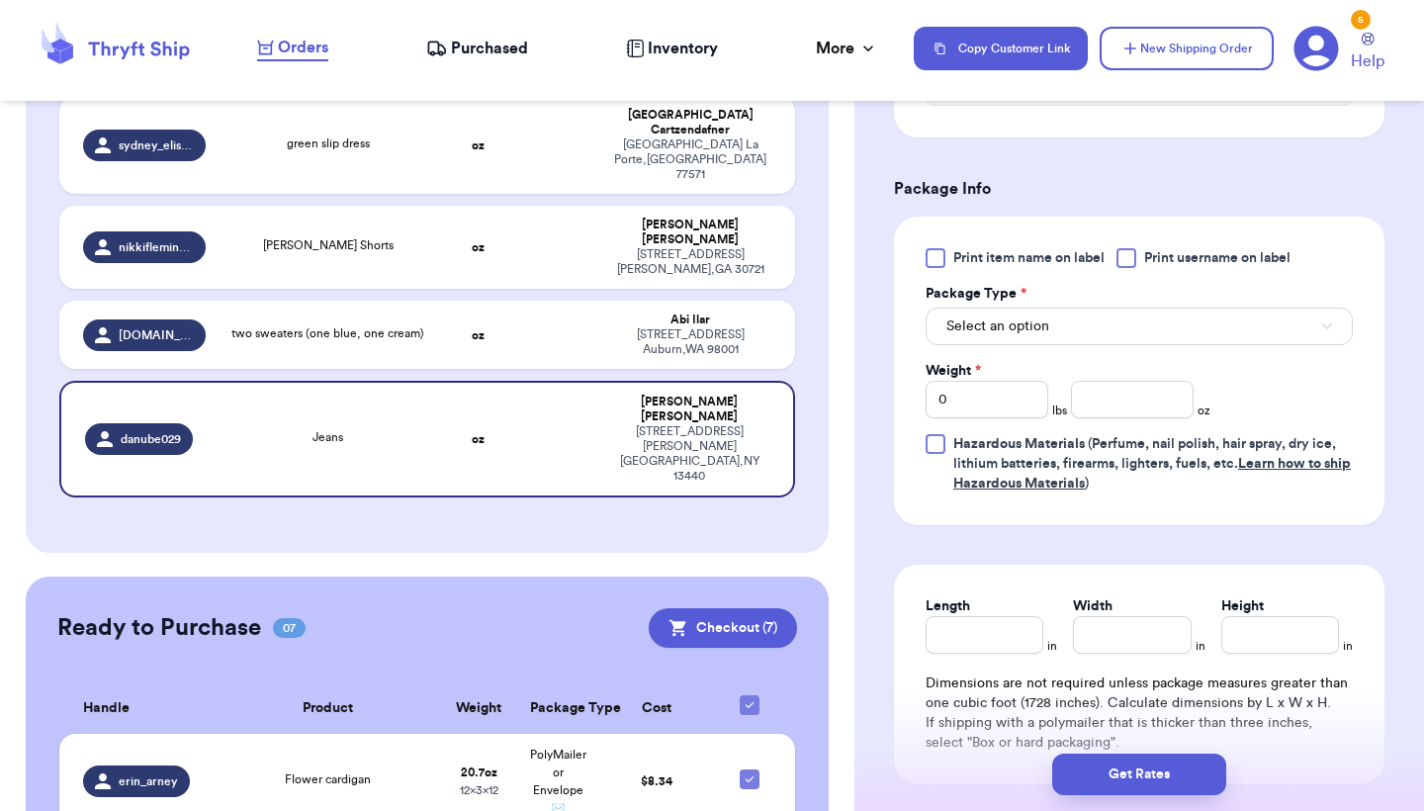
click at [1051, 337] on button "Select an option" at bounding box center [1139, 327] width 427 height 38
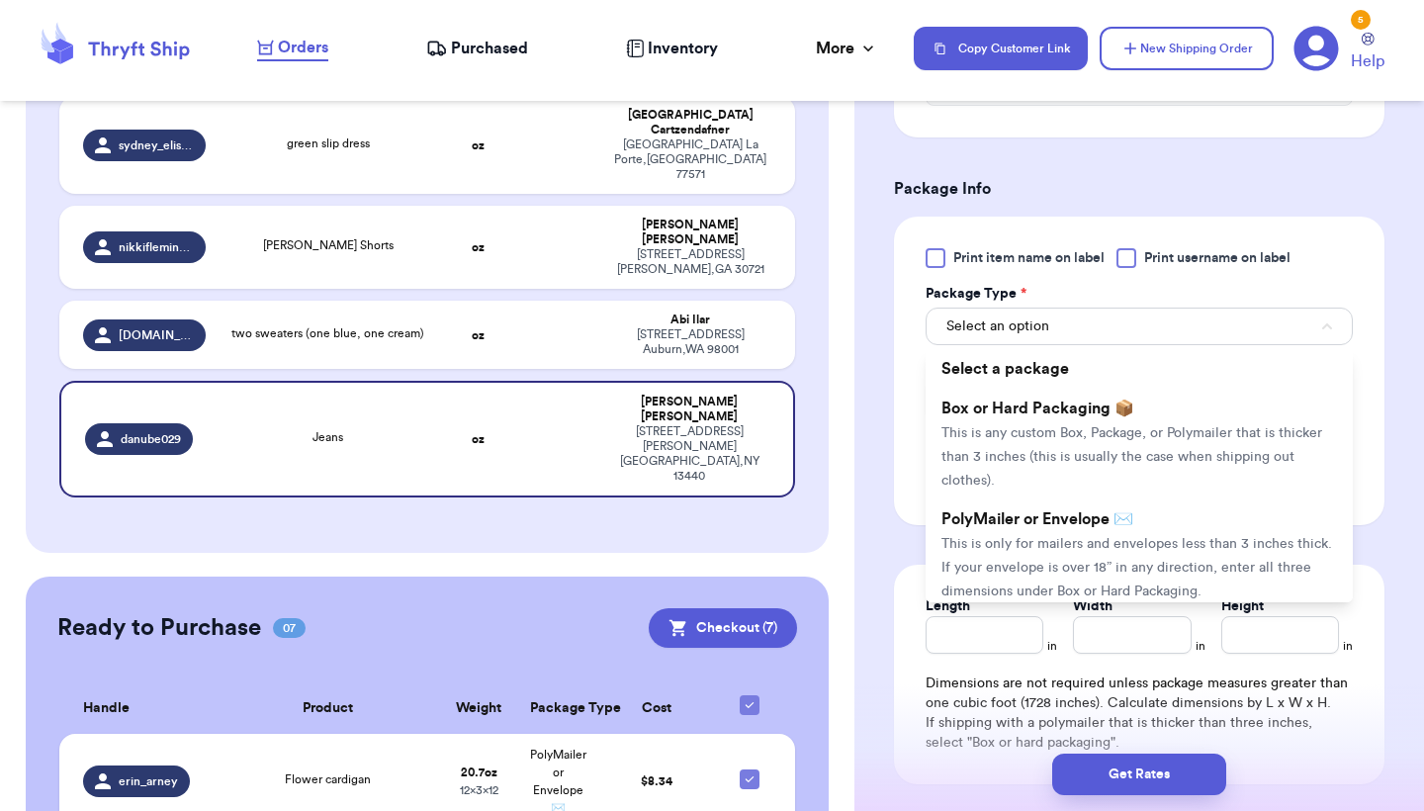
click at [1021, 545] on span "This is only for mailers and envelopes less than 3 inches thick. If your envelo…" at bounding box center [1136, 567] width 391 height 61
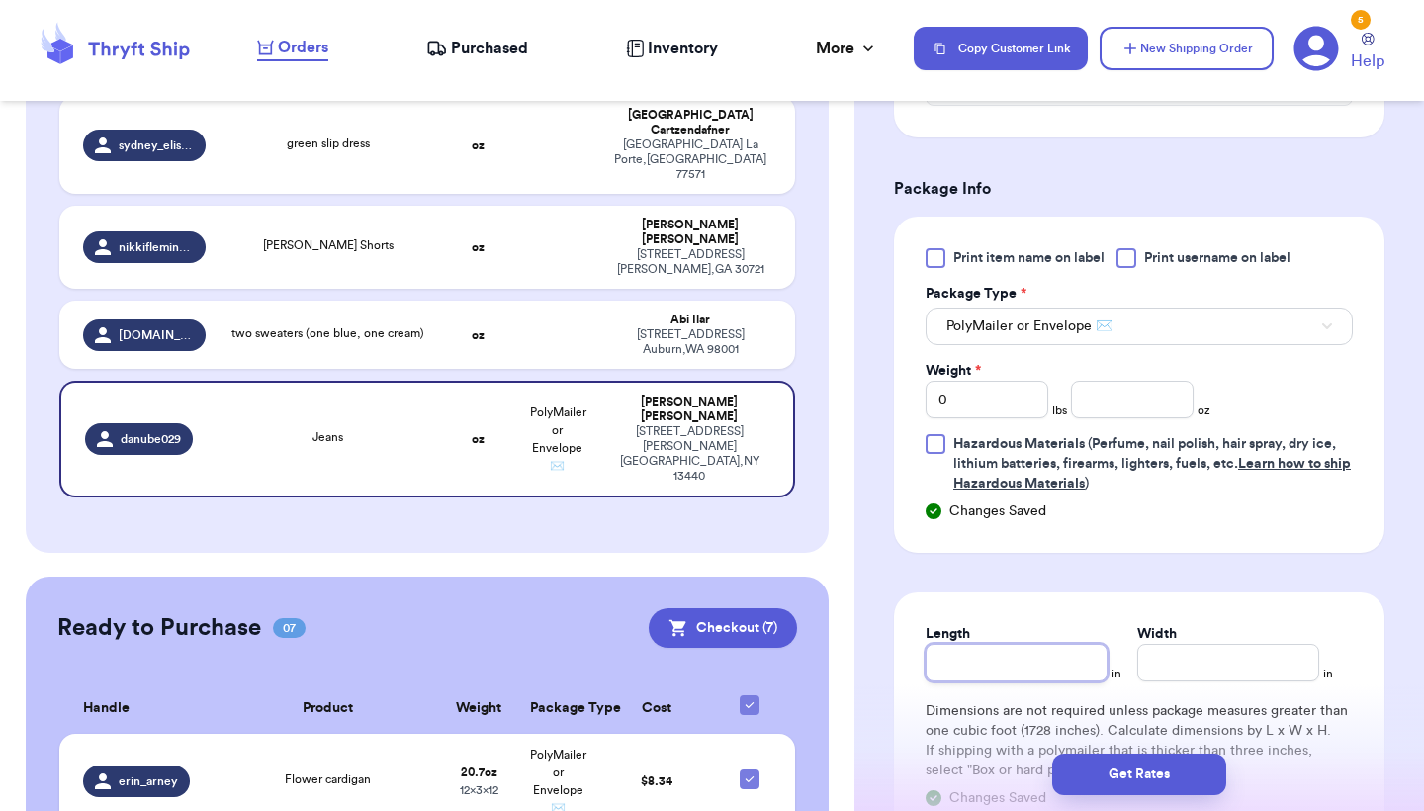
click at [968, 662] on input "Length" at bounding box center [1017, 663] width 182 height 38
type input "1"
type input "11"
type input "9"
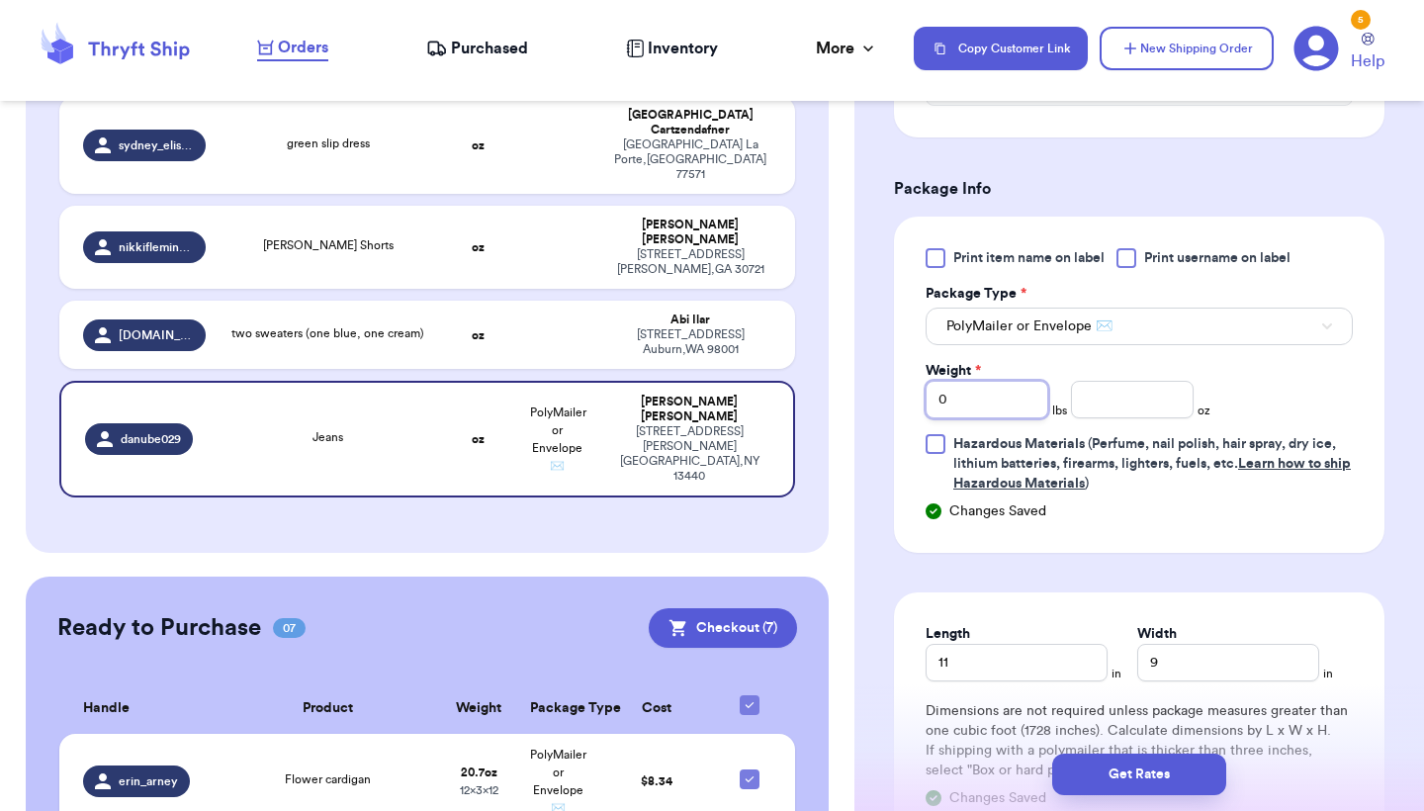
click at [1021, 406] on input "0" at bounding box center [987, 400] width 123 height 38
type input "1"
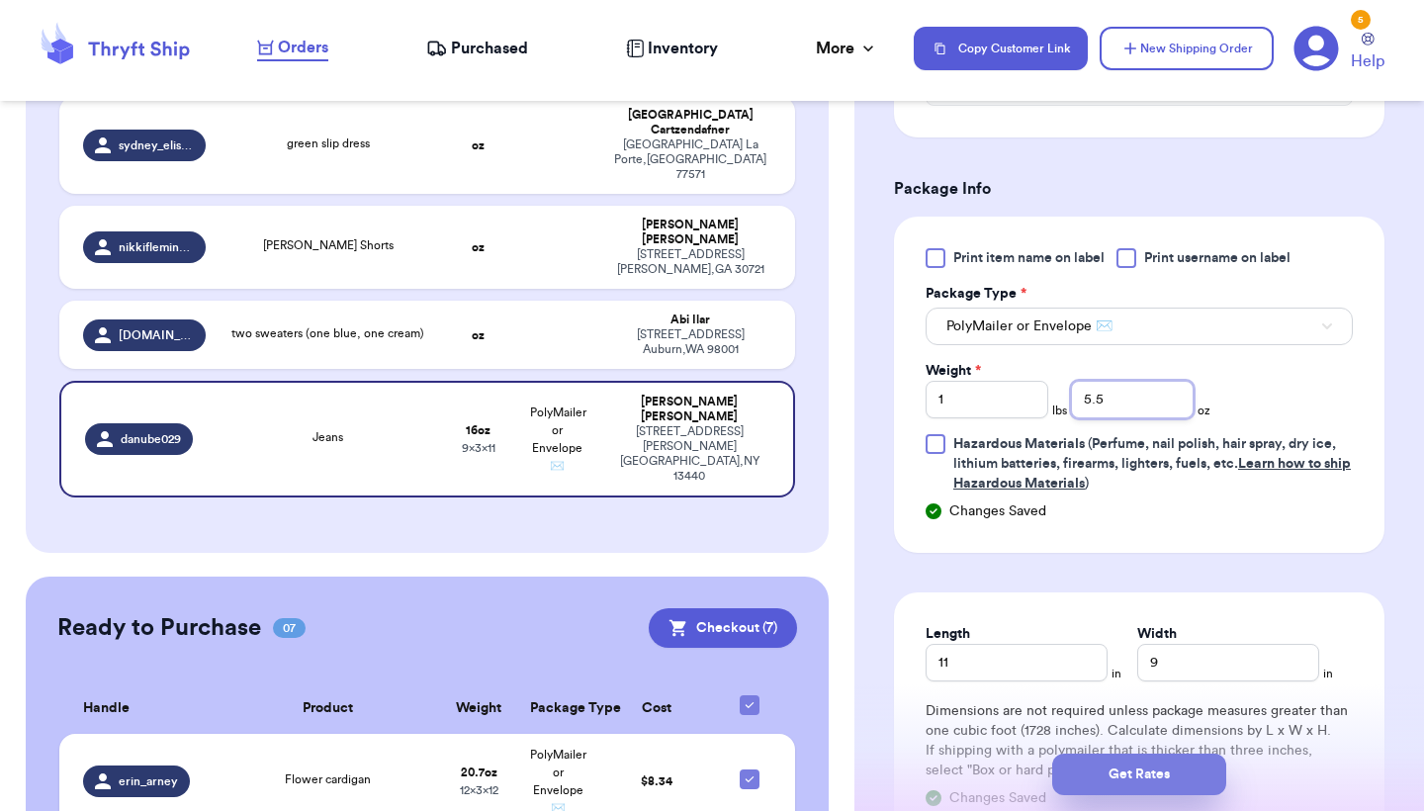
type input "5.5"
click at [1096, 764] on button "Get Rates" at bounding box center [1139, 775] width 174 height 42
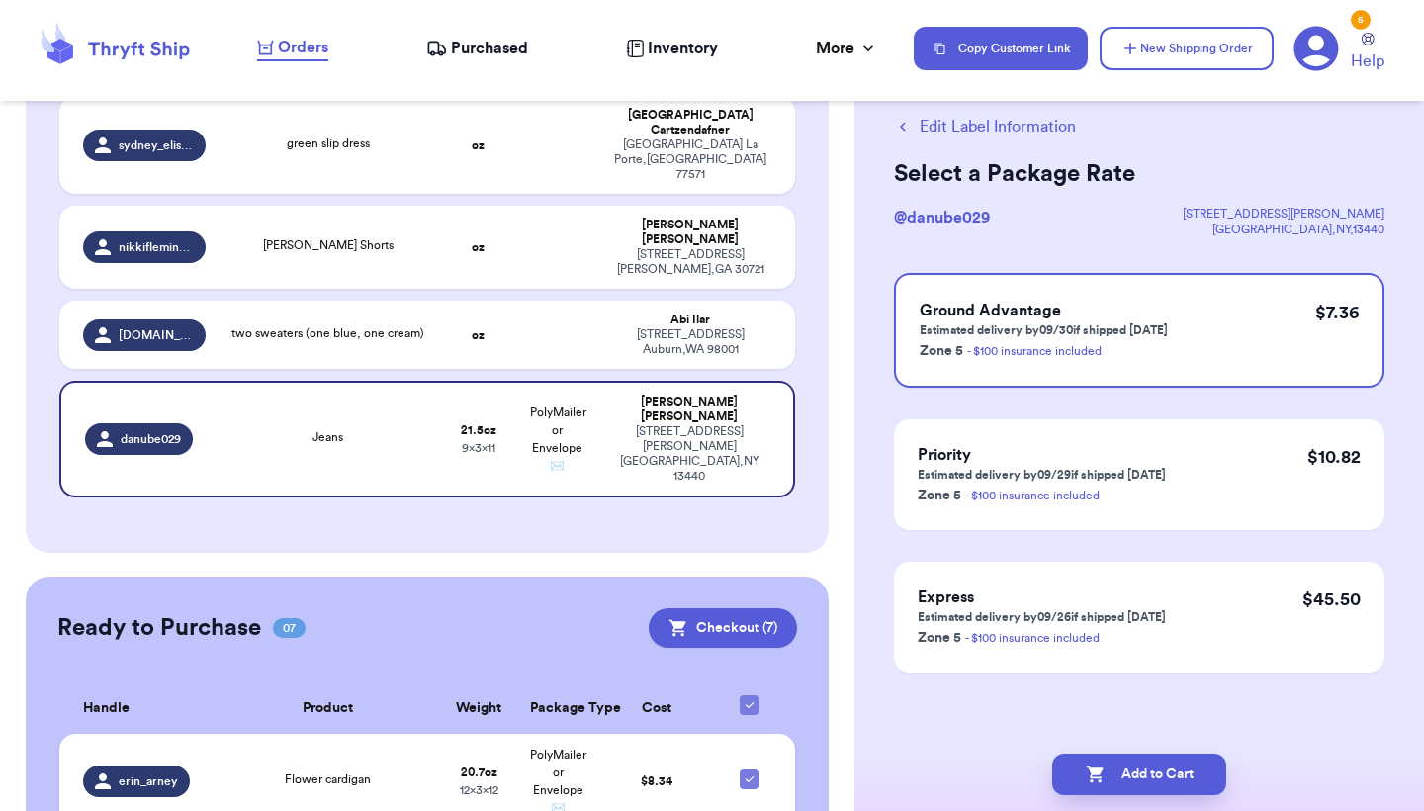
scroll to position [0, 0]
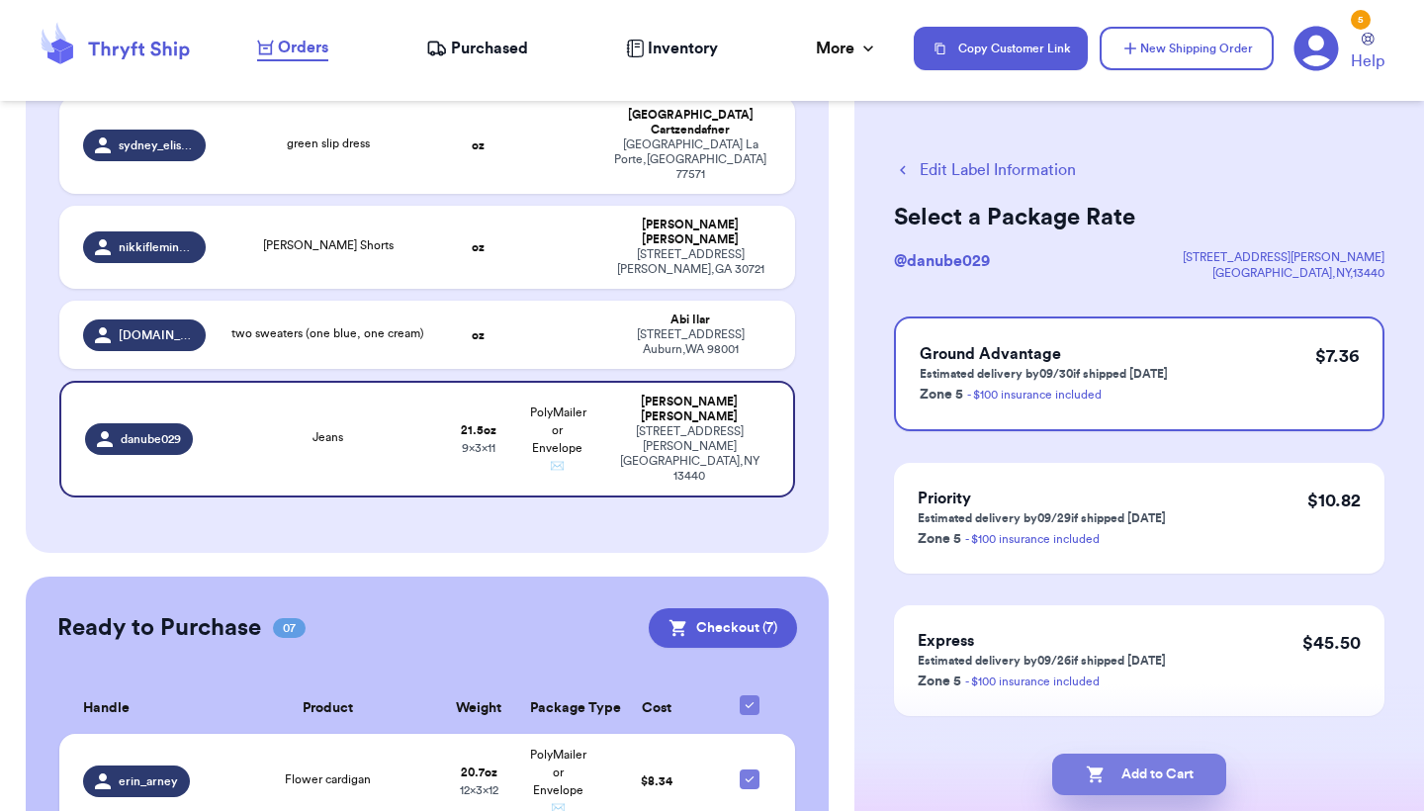
click at [1114, 790] on button "Add to Cart" at bounding box center [1139, 775] width 174 height 42
checkbox input "true"
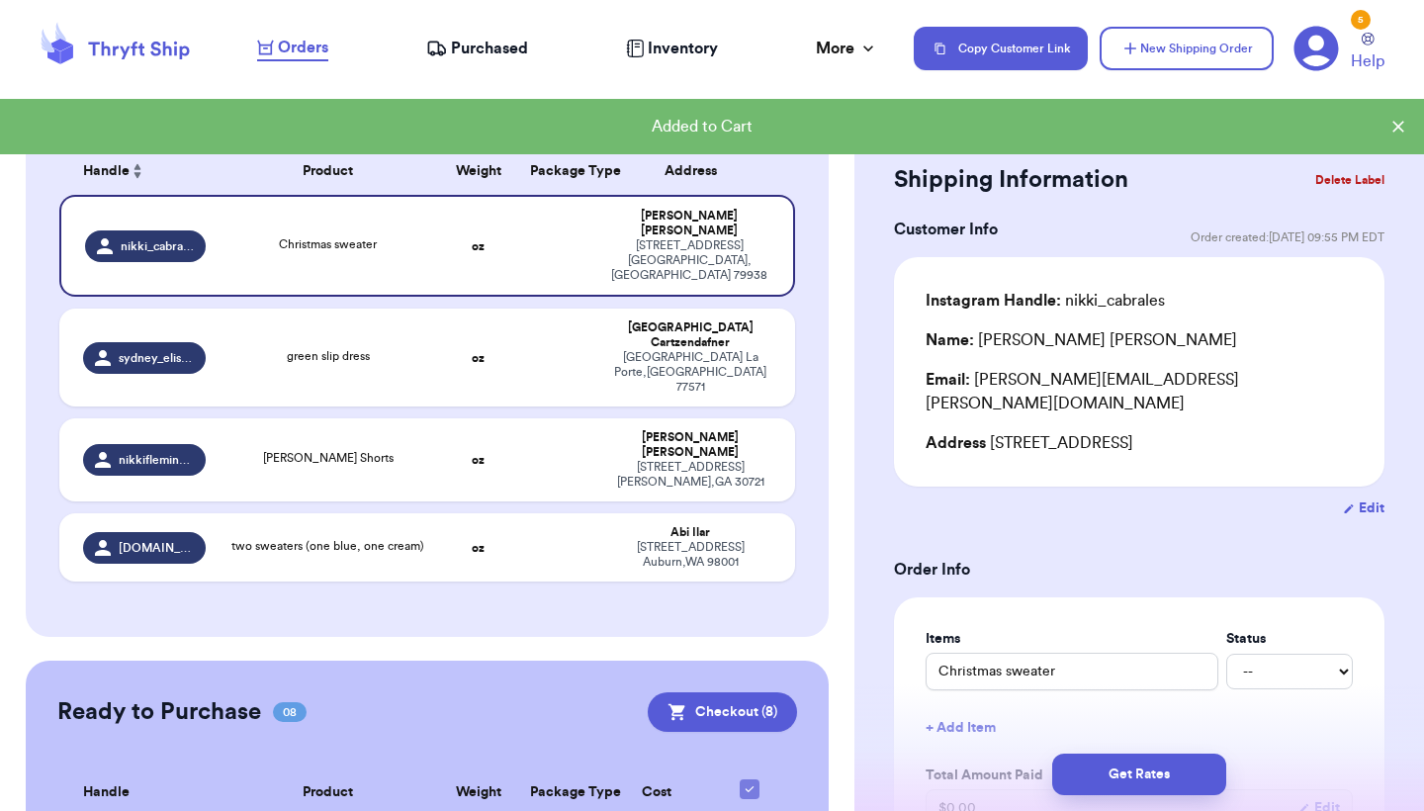
scroll to position [248, 0]
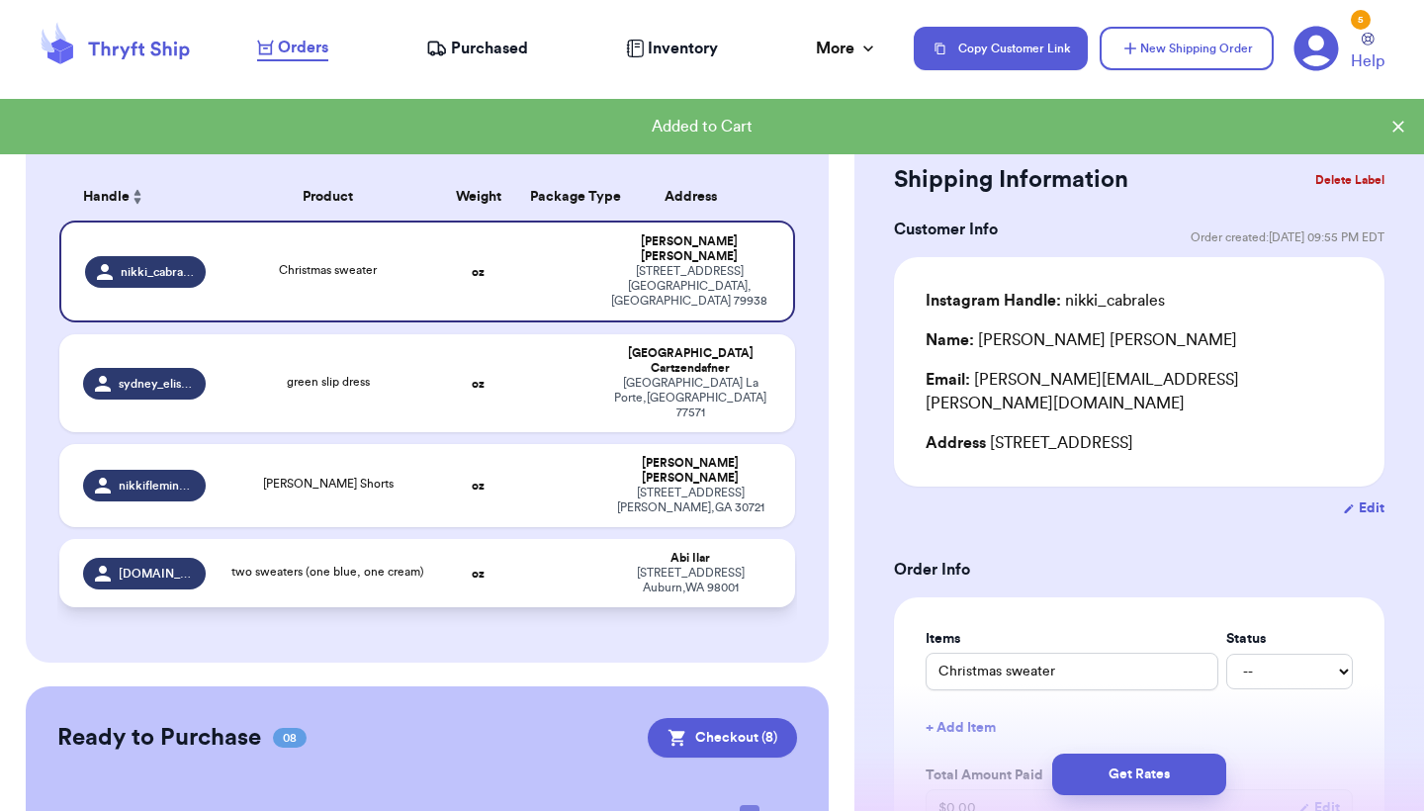
click at [522, 539] on td at bounding box center [557, 573] width 79 height 68
type input "two sweaters (one blue, one cream)"
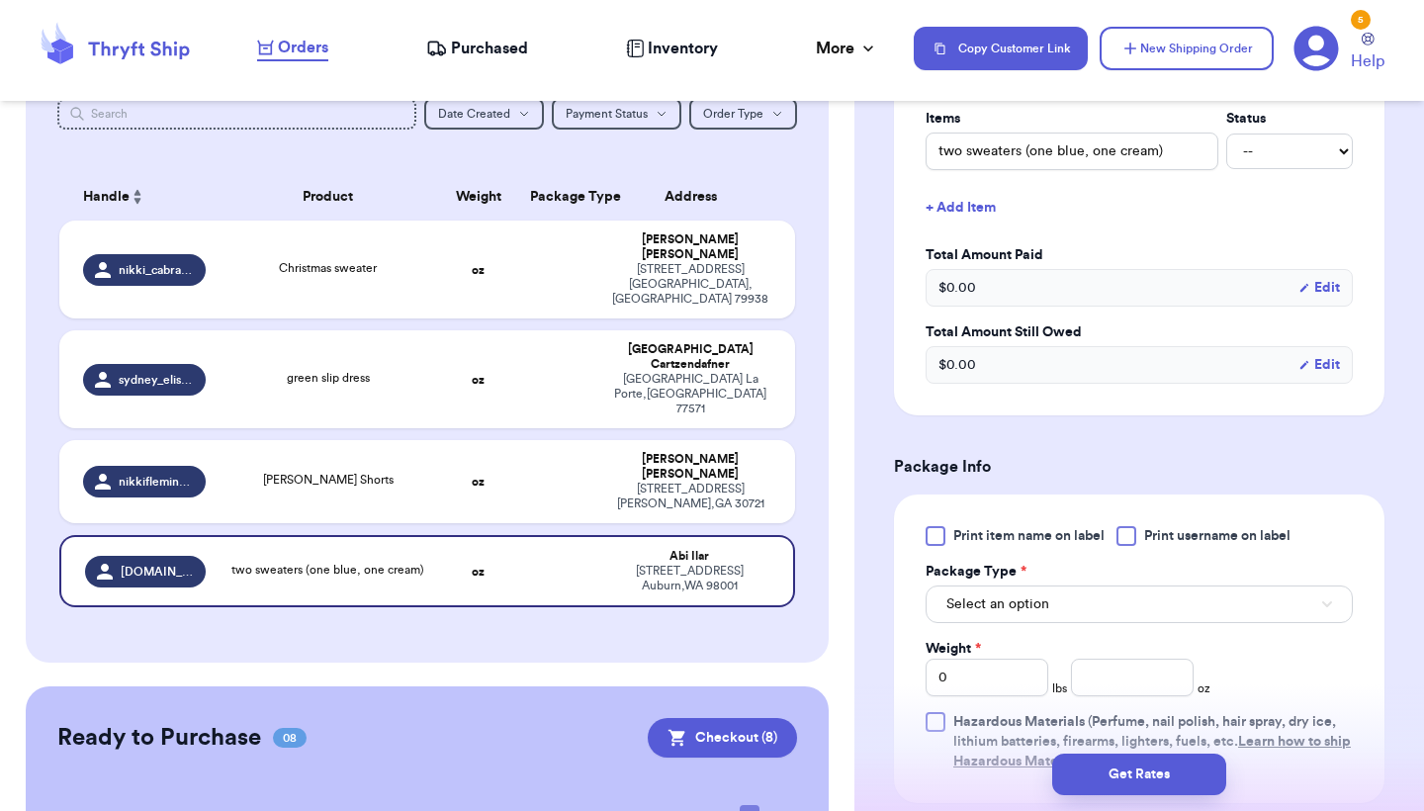
scroll to position [567, 0]
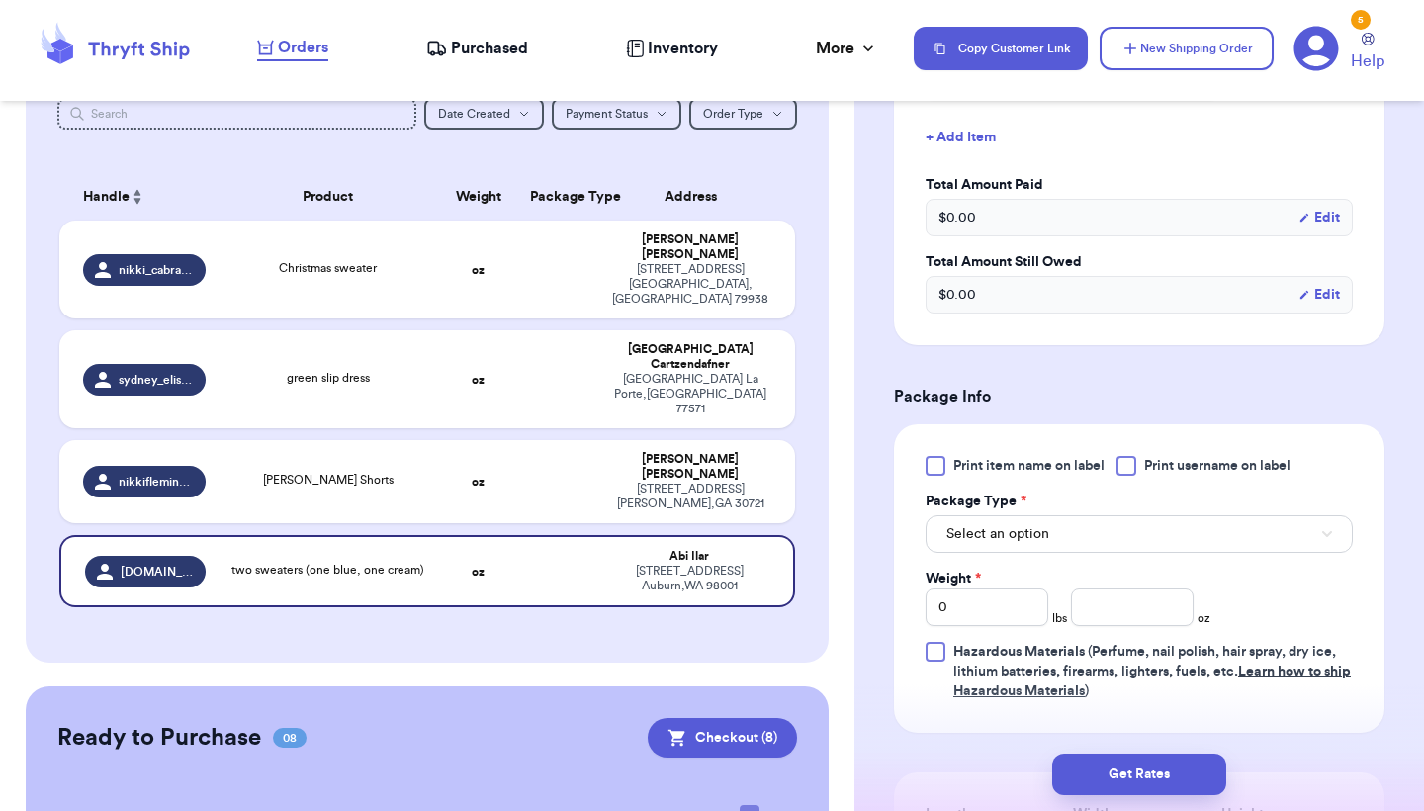
click at [1068, 553] on button "Select an option" at bounding box center [1139, 534] width 427 height 38
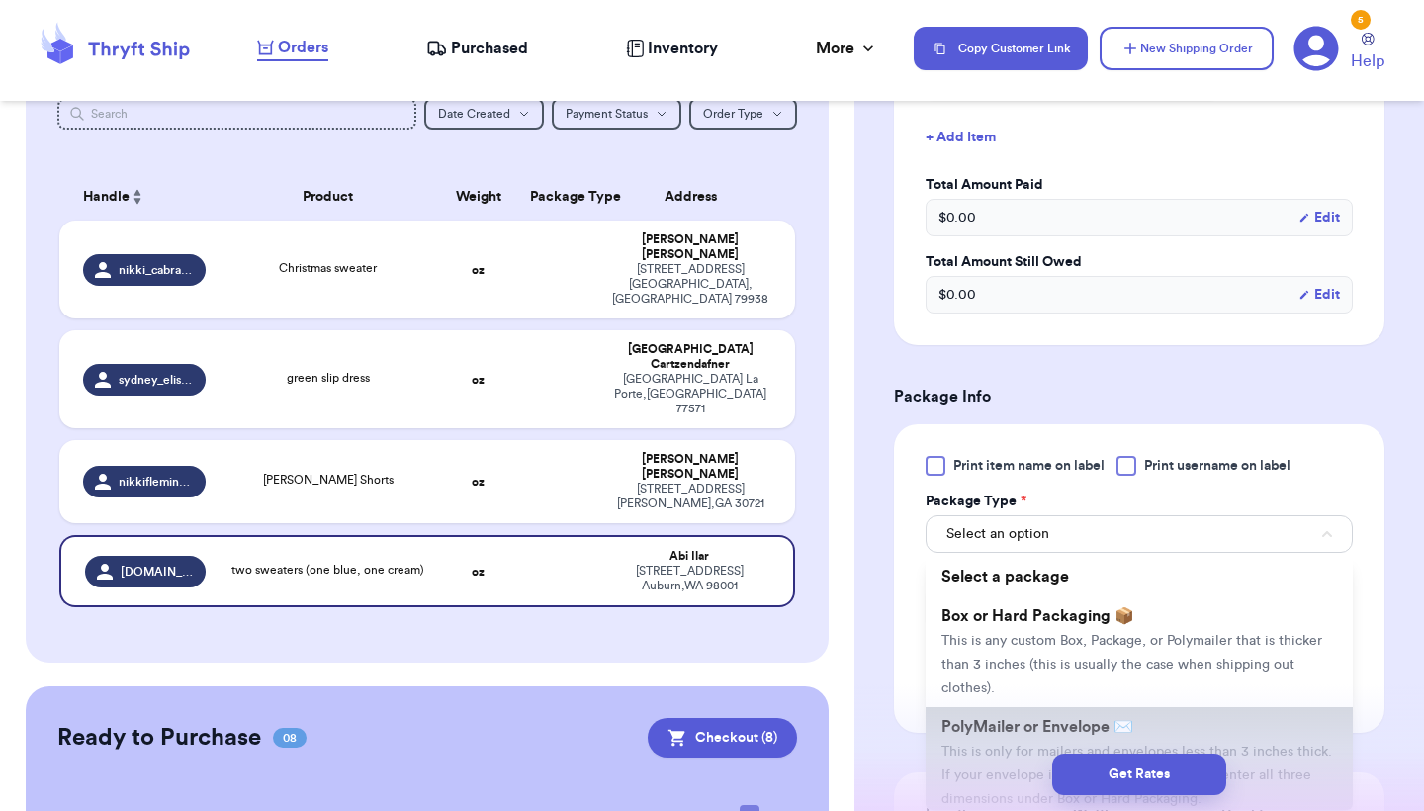
click at [1054, 725] on span "PolyMailer or Envelope ✉️" at bounding box center [1037, 727] width 192 height 16
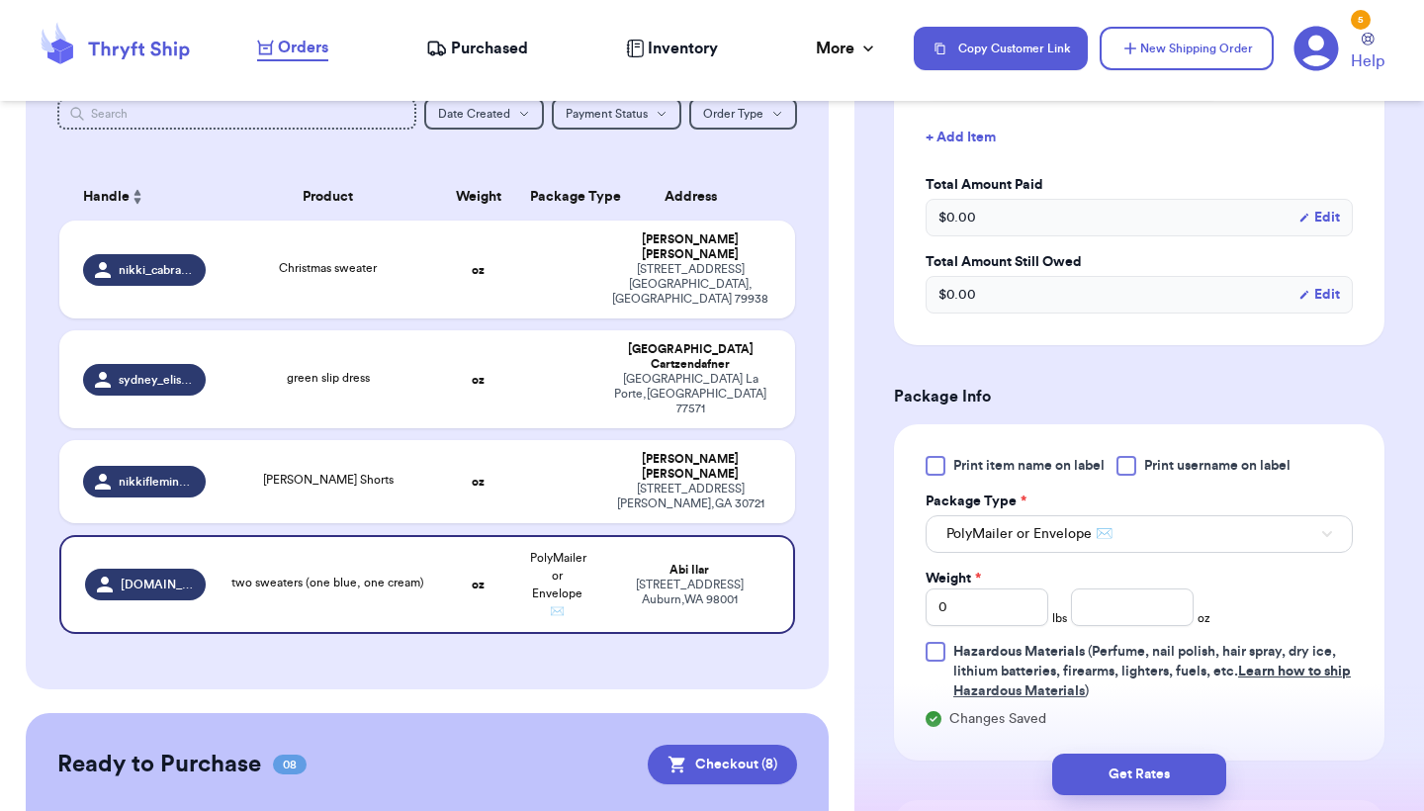
click at [1016, 588] on div "Weight *" at bounding box center [987, 579] width 123 height 20
click at [1011, 603] on input "0" at bounding box center [987, 607] width 123 height 38
type input "02"
type input "0"
type input "2"
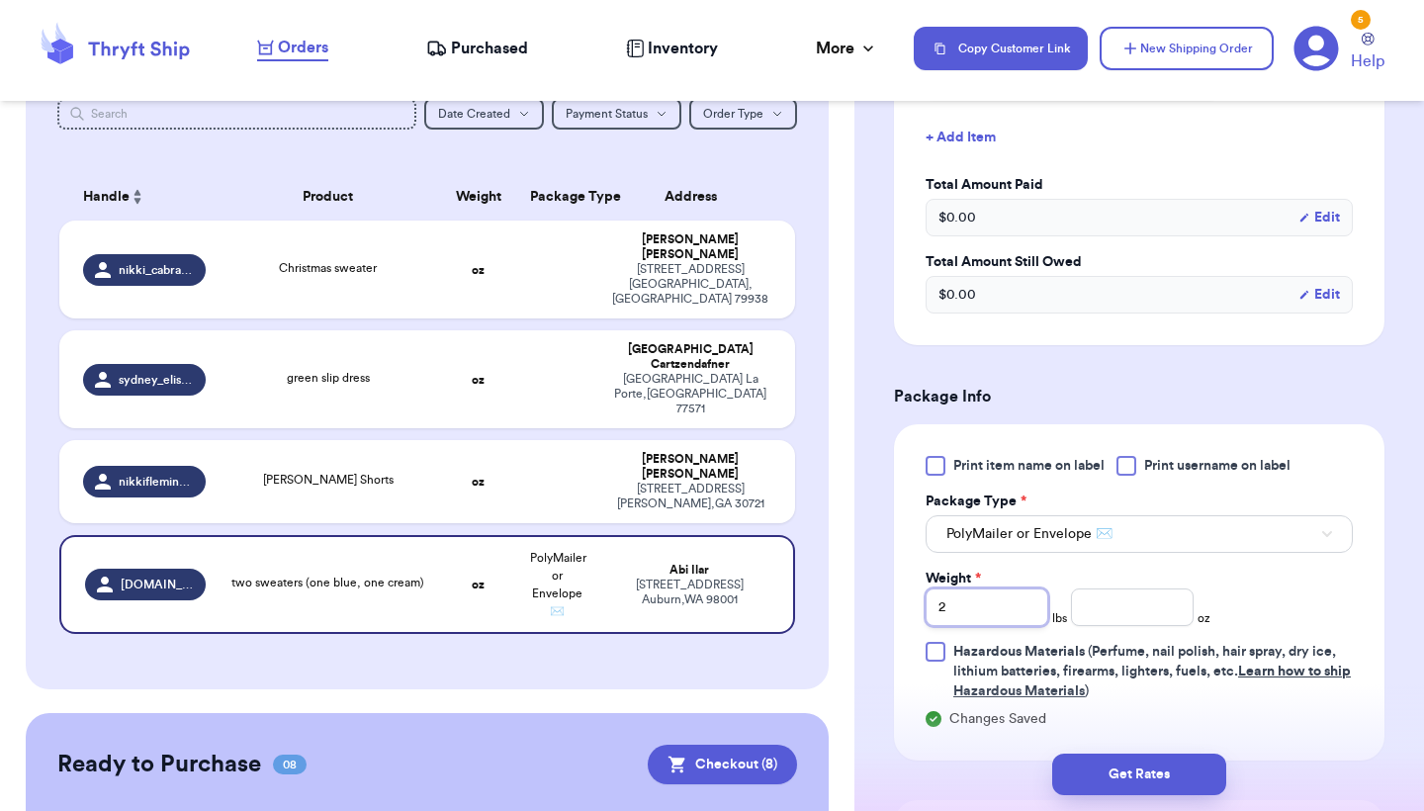
type input "2"
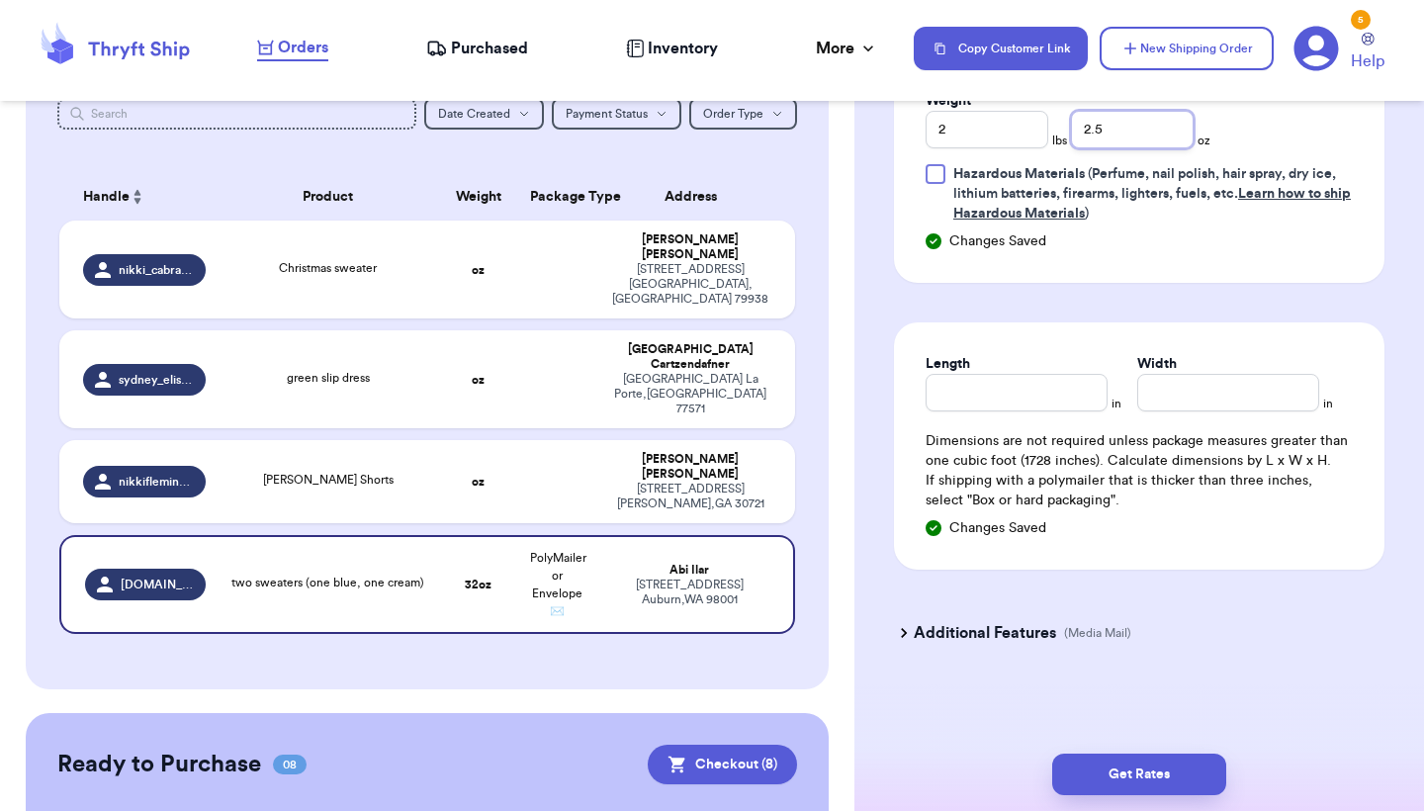
scroll to position [1048, 0]
type input "2.5"
click at [1043, 392] on input "Length" at bounding box center [1017, 393] width 182 height 38
type input "12"
type input "13"
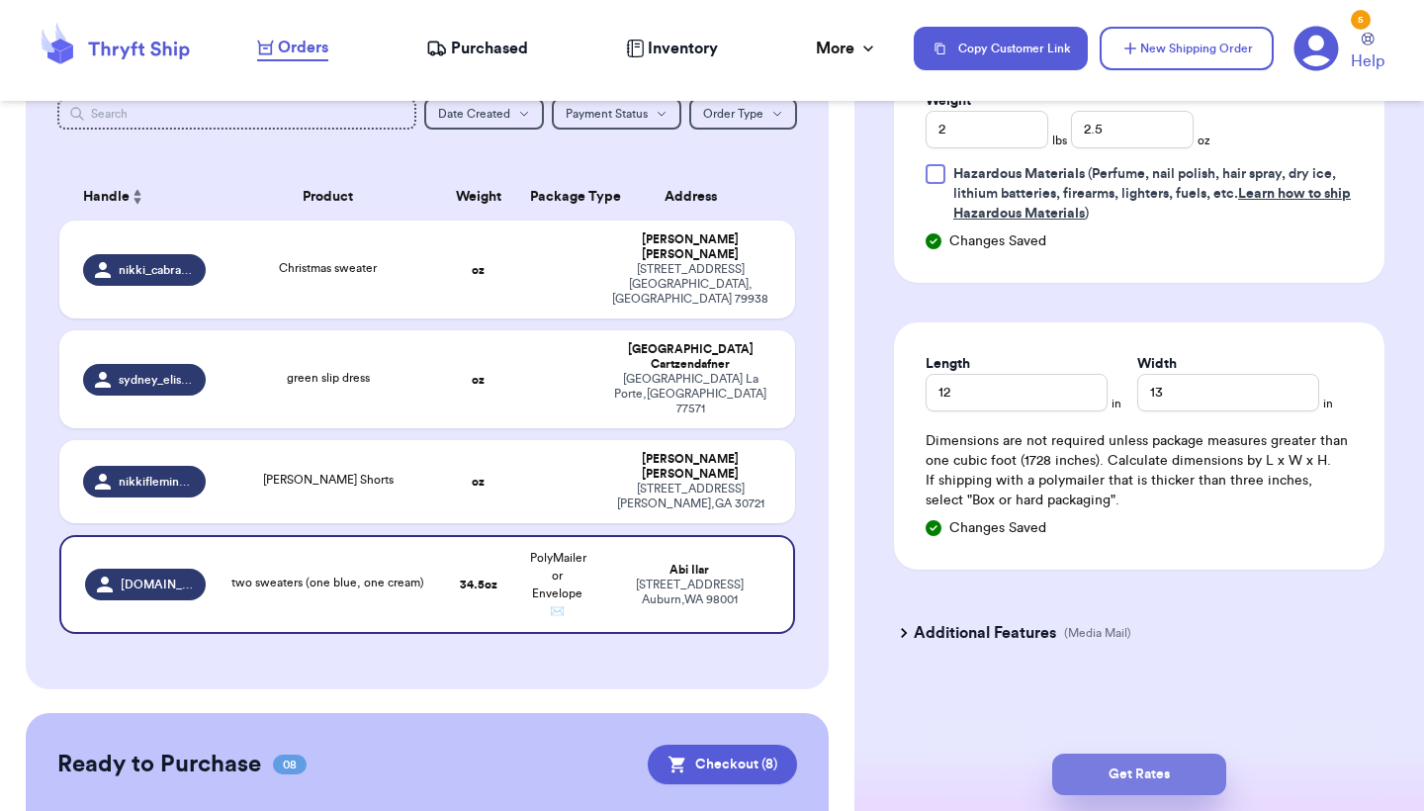
click at [1099, 765] on button "Get Rates" at bounding box center [1139, 775] width 174 height 42
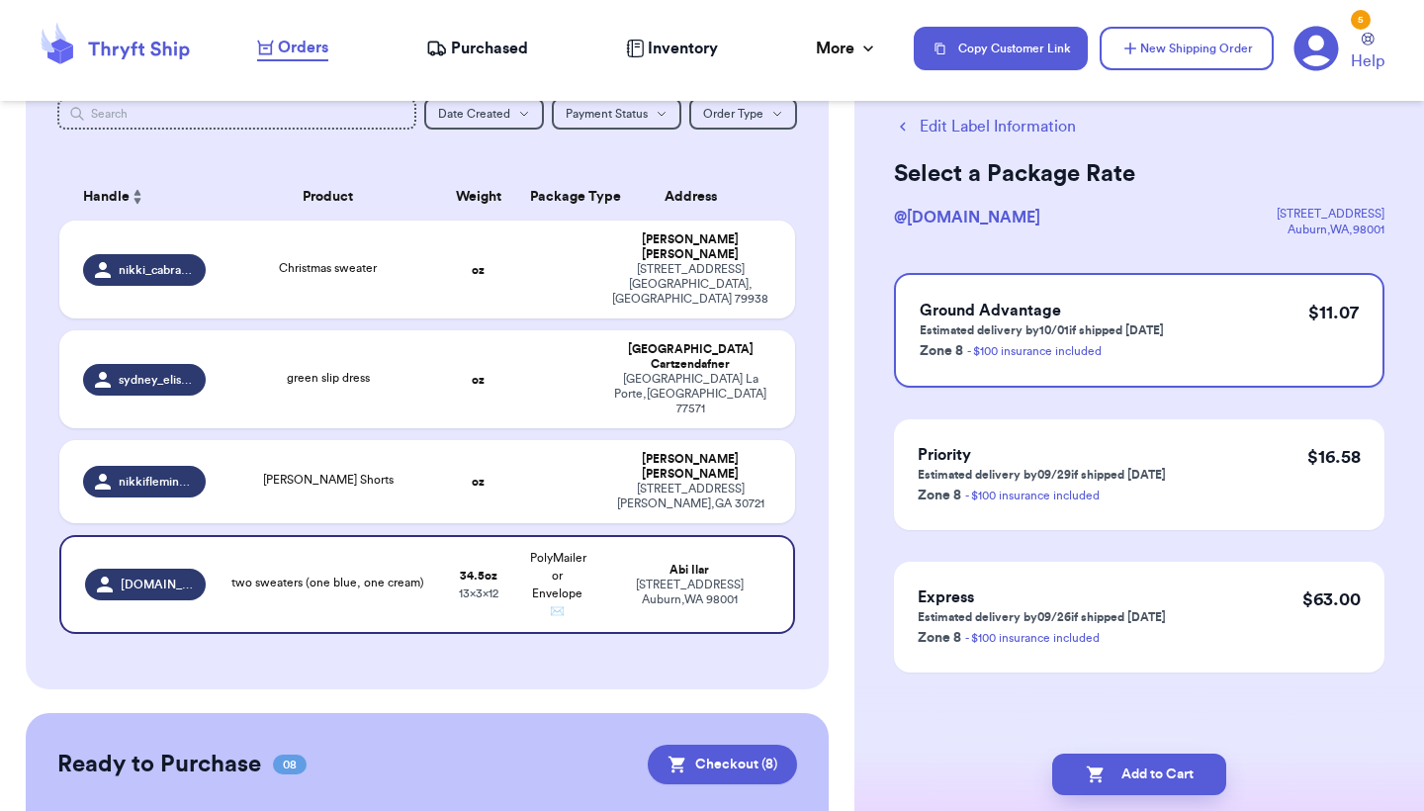
scroll to position [0, 0]
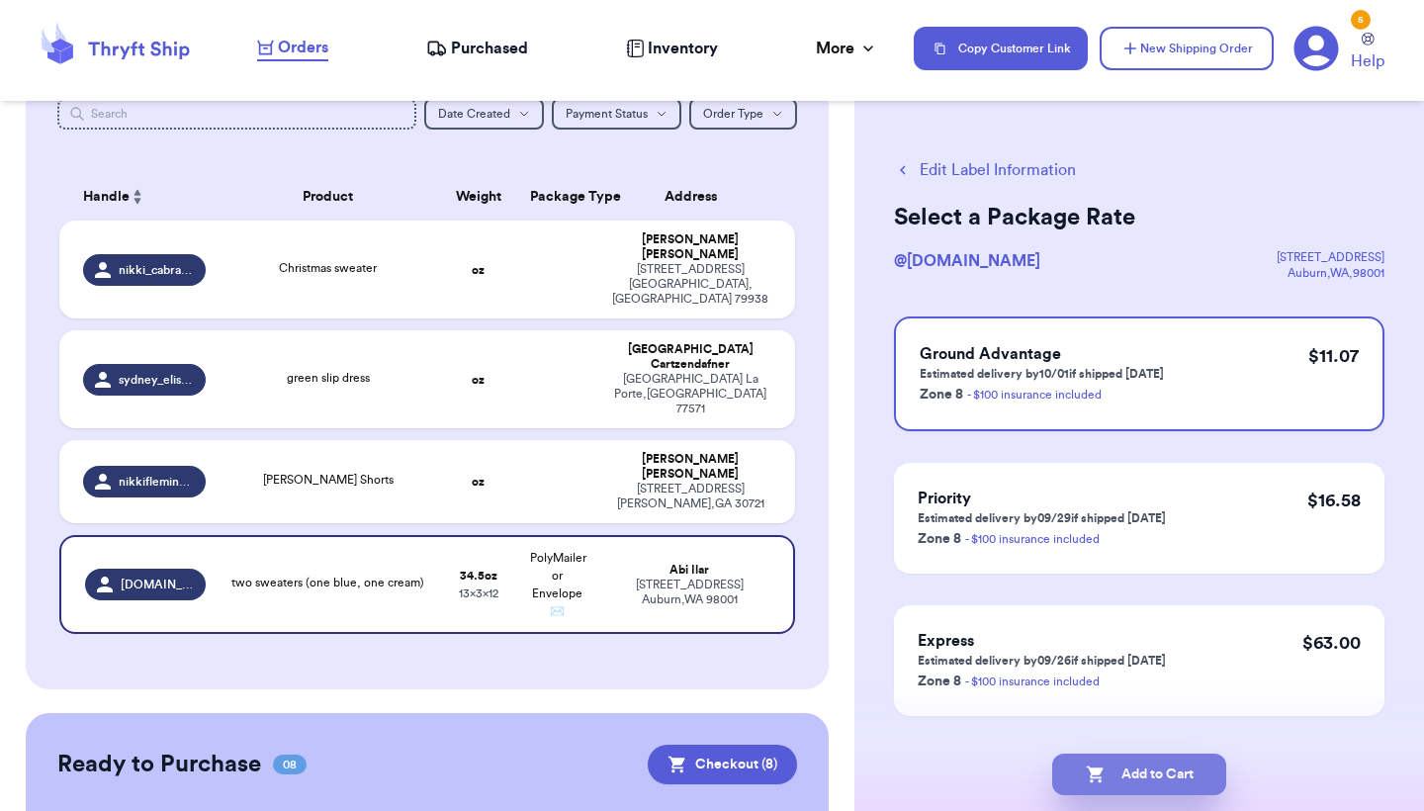
click at [1147, 781] on button "Add to Cart" at bounding box center [1139, 775] width 174 height 42
checkbox input "true"
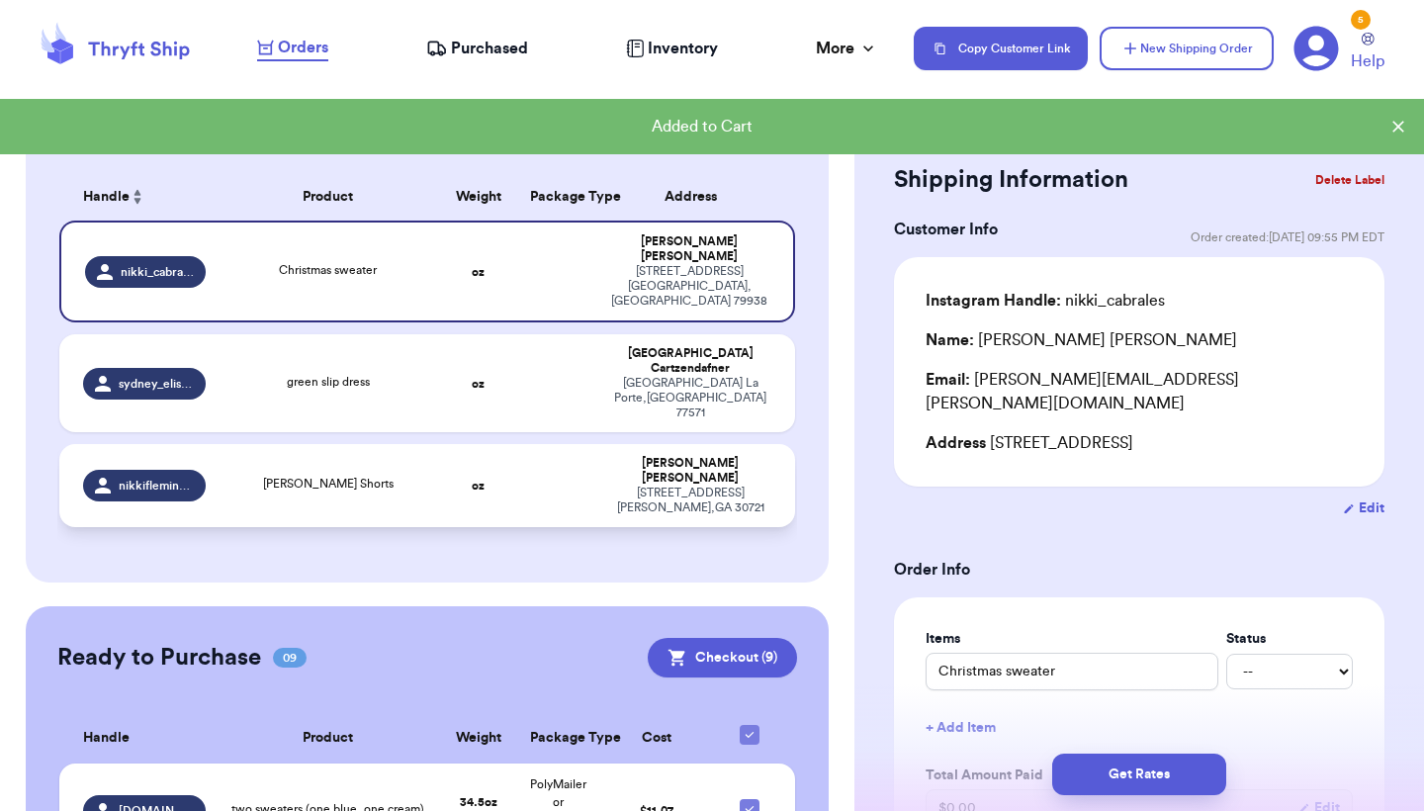
click at [568, 444] on td at bounding box center [557, 485] width 79 height 83
type input "[PERSON_NAME] Shorts"
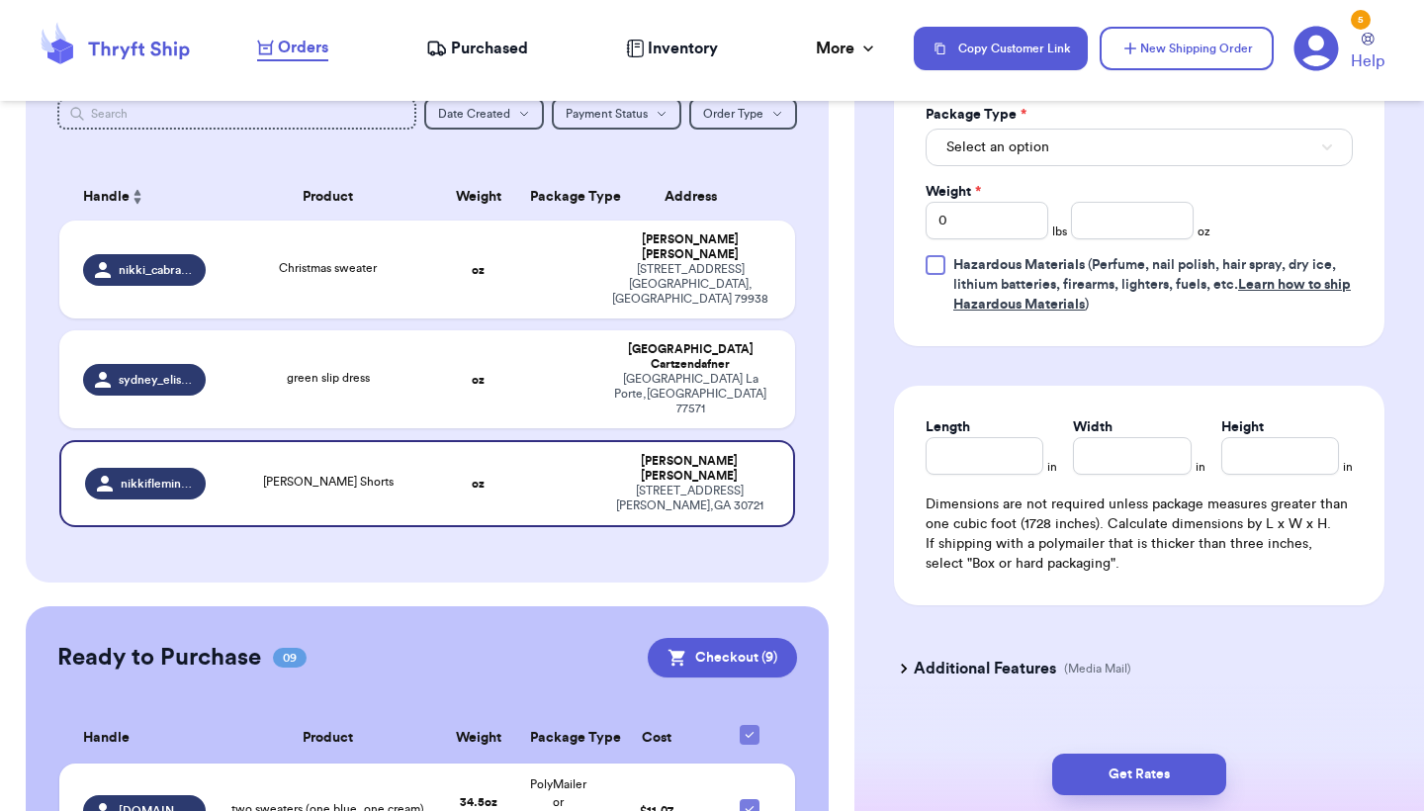
scroll to position [938, 0]
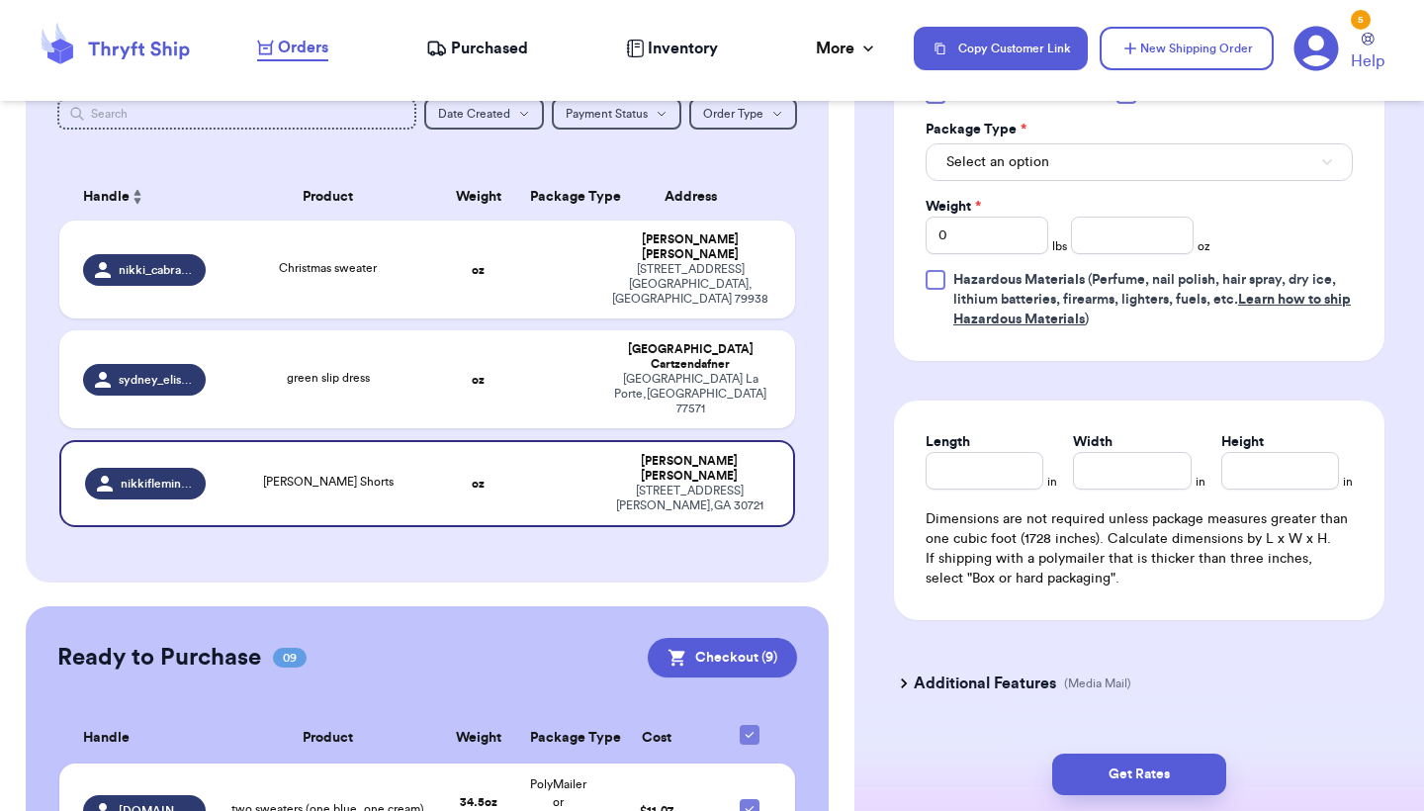
click at [1196, 168] on button "Select an option" at bounding box center [1139, 162] width 427 height 38
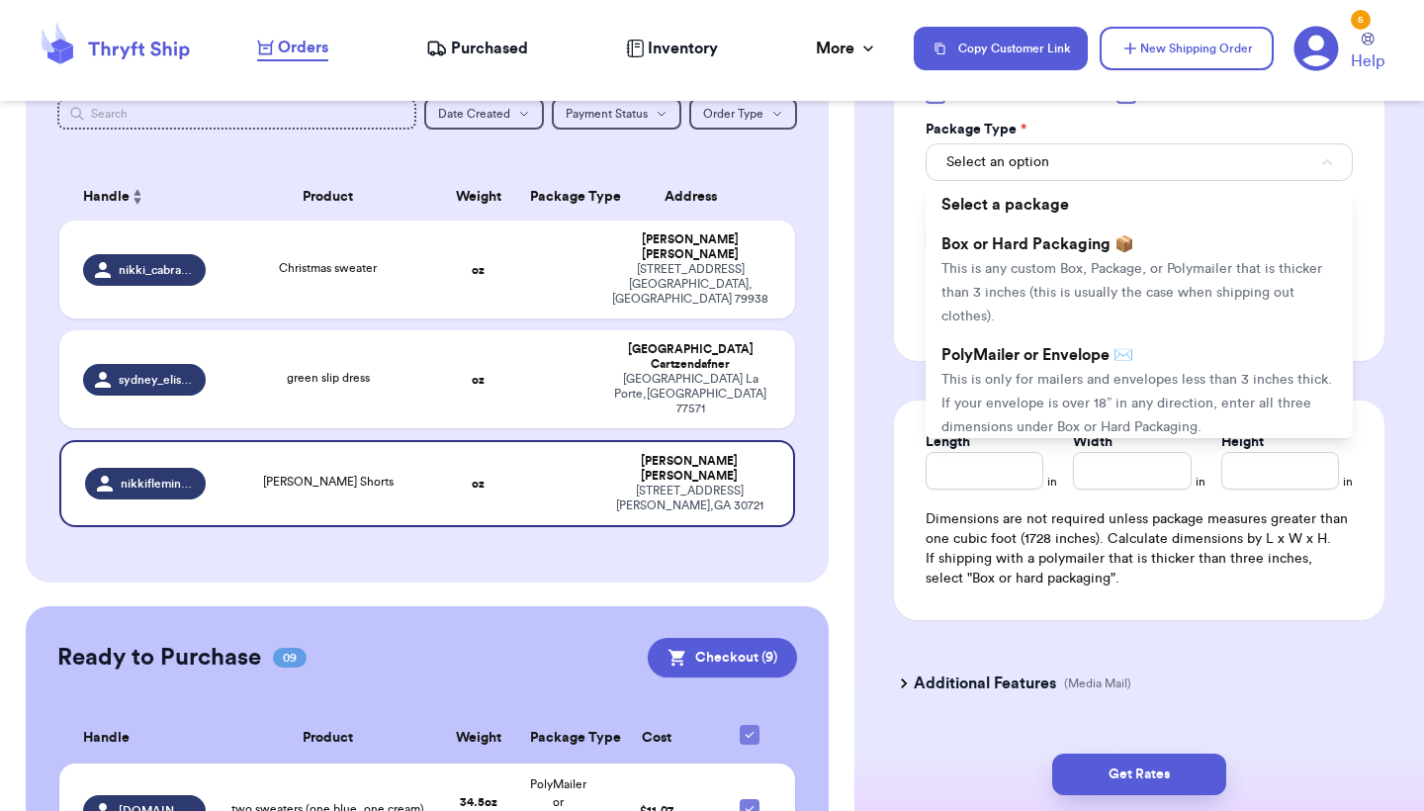
click at [1116, 363] on span "PolyMailer or Envelope ✉️" at bounding box center [1037, 355] width 192 height 16
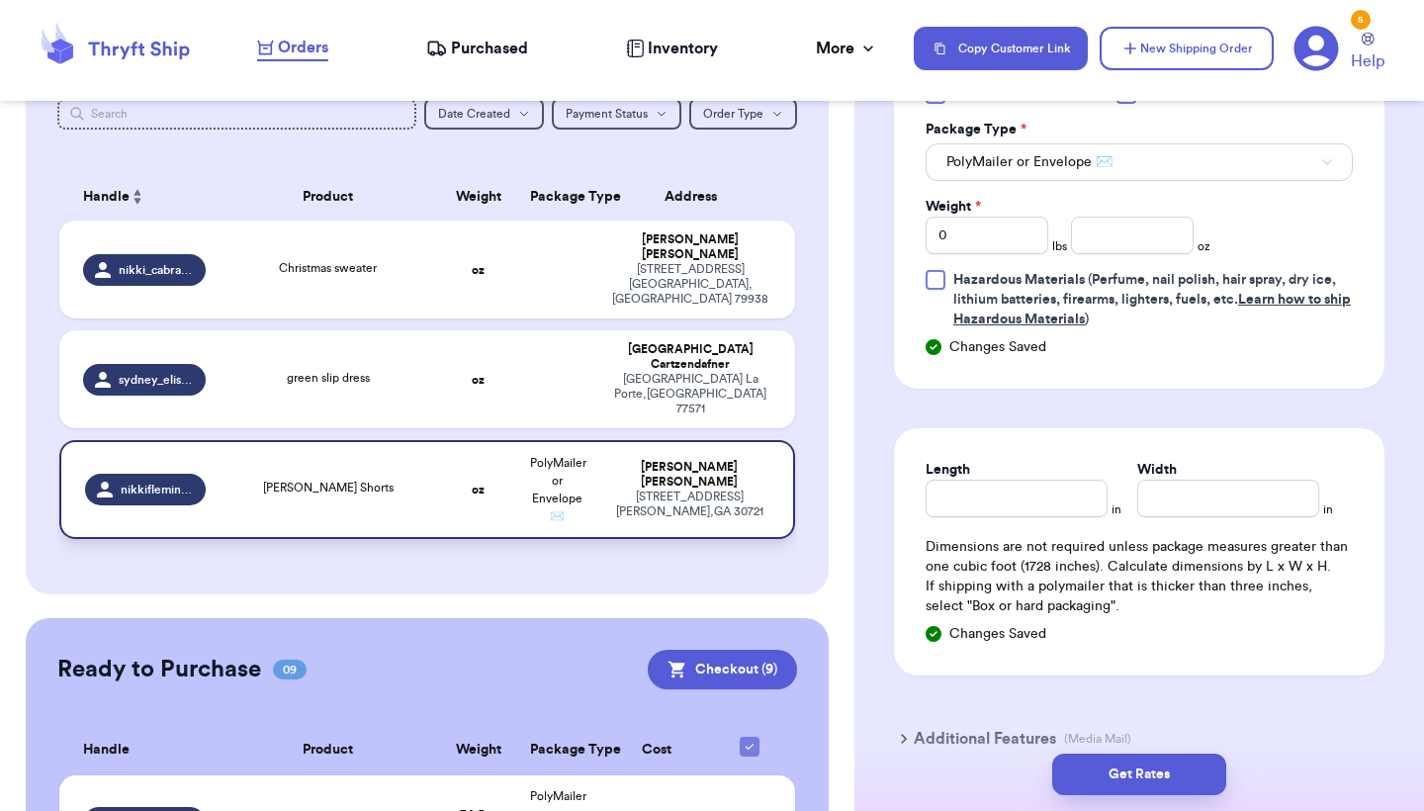
click at [578, 440] on td "PolyMailer or Envelope ✉️" at bounding box center [557, 489] width 79 height 99
click at [1095, 243] on input "number" at bounding box center [1132, 236] width 123 height 38
type input "10.9"
click at [1028, 511] on input "Length" at bounding box center [1017, 499] width 182 height 38
type input "8"
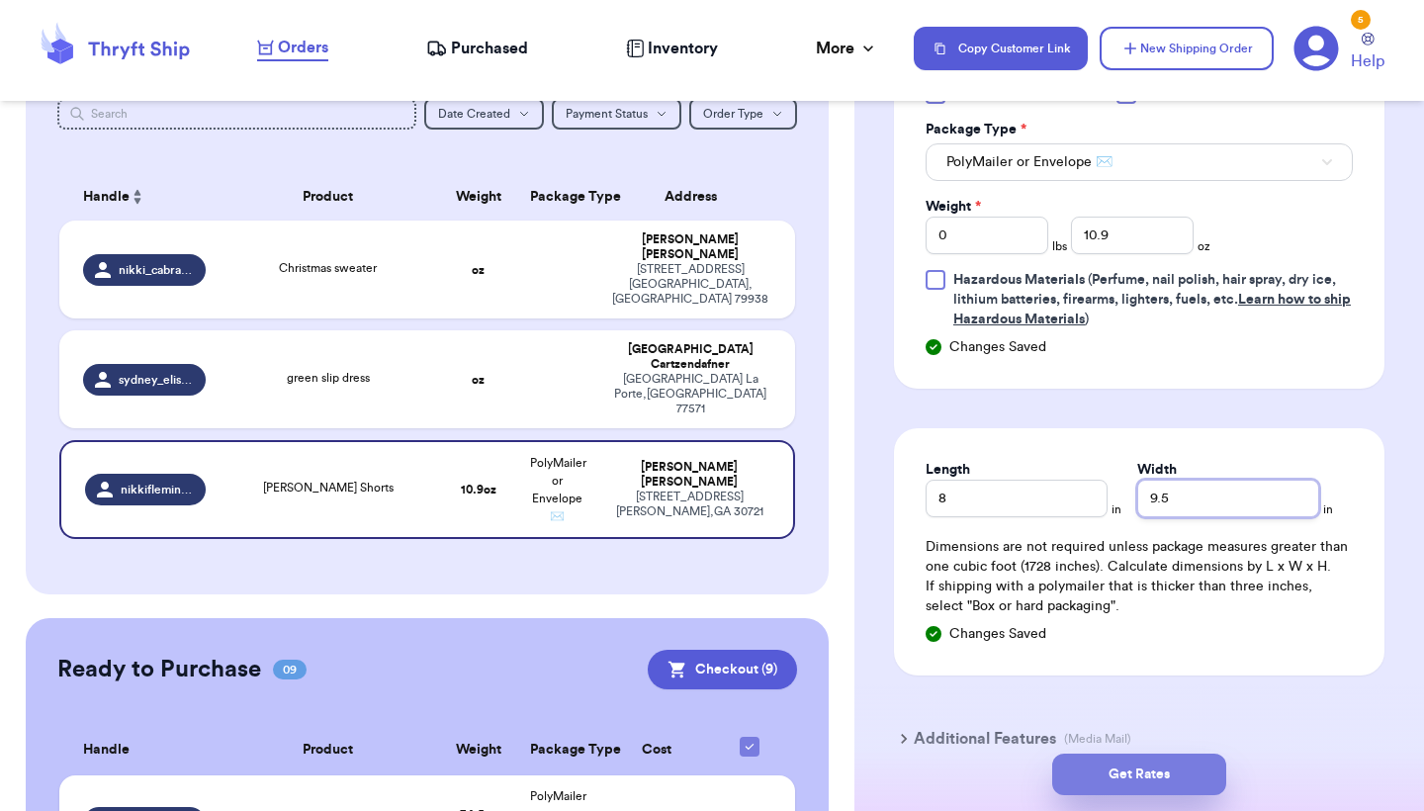
type input "9.5"
click at [1148, 761] on button "Get Rates" at bounding box center [1139, 775] width 174 height 42
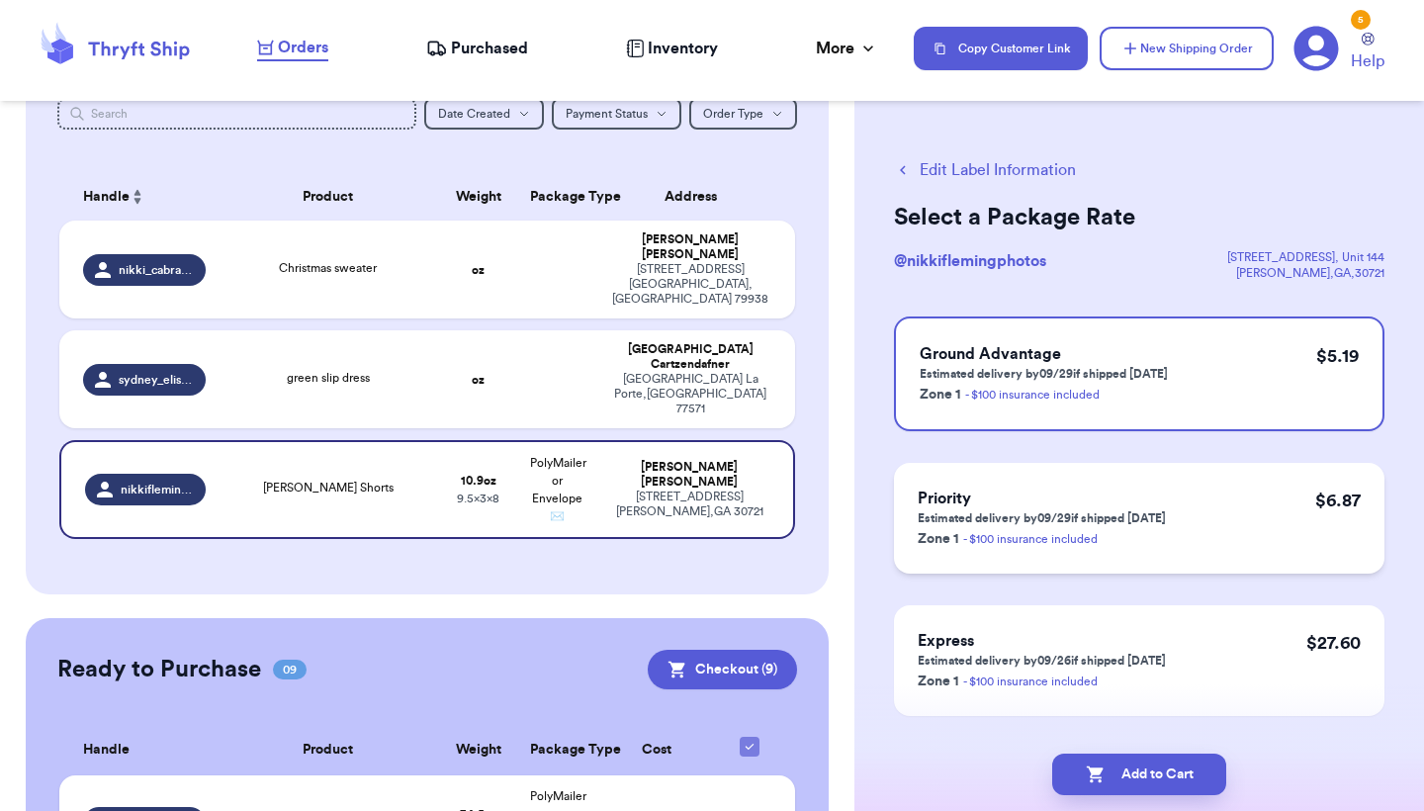
click at [1139, 522] on p "Estimated delivery by 09/29 if shipped today" at bounding box center [1042, 518] width 248 height 16
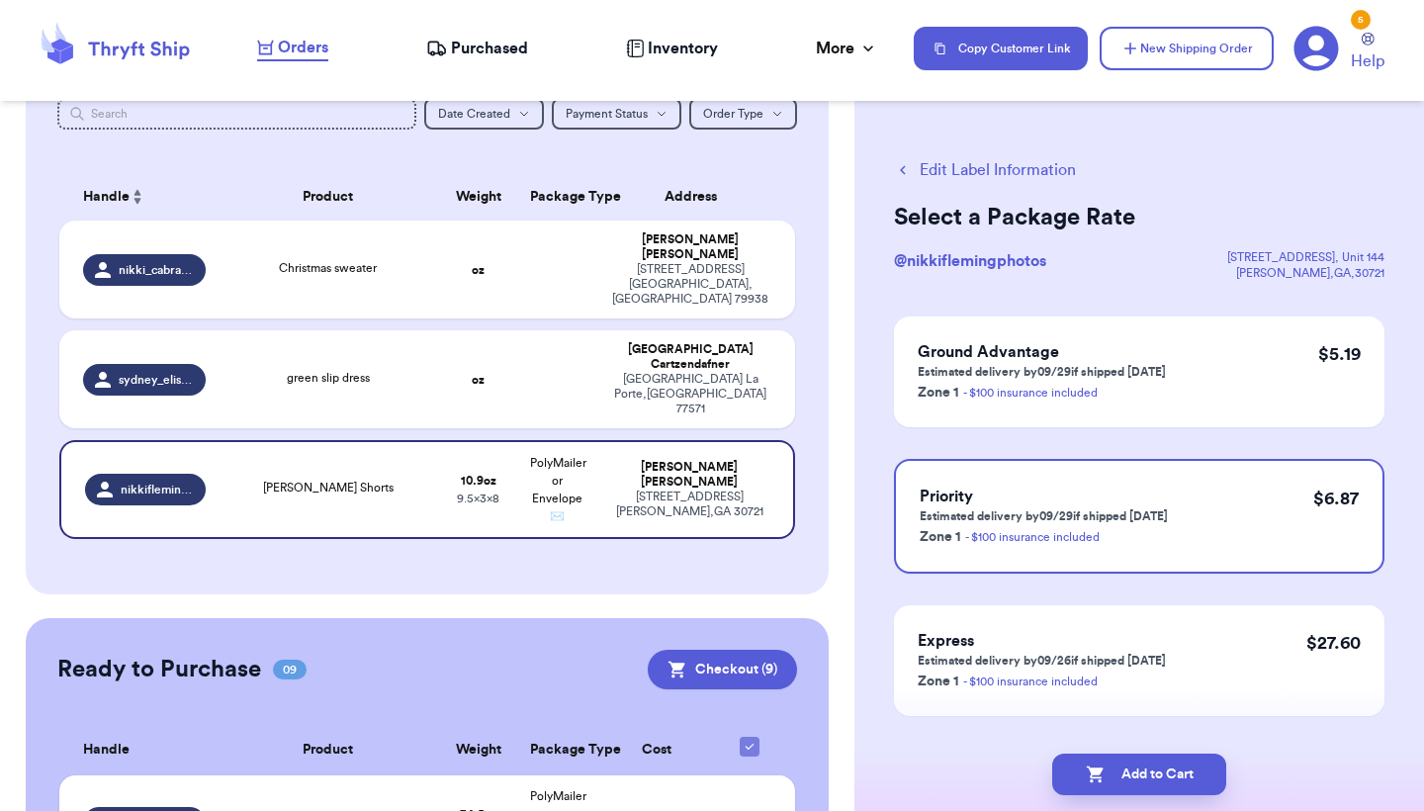
click at [1055, 434] on div "Ground Advantage Estimated delivery by 09/29 if shipped today Zone 1 - $100 ins…" at bounding box center [1139, 516] width 490 height 400
click at [1071, 395] on link "- $100 insurance included" at bounding box center [1030, 393] width 134 height 12
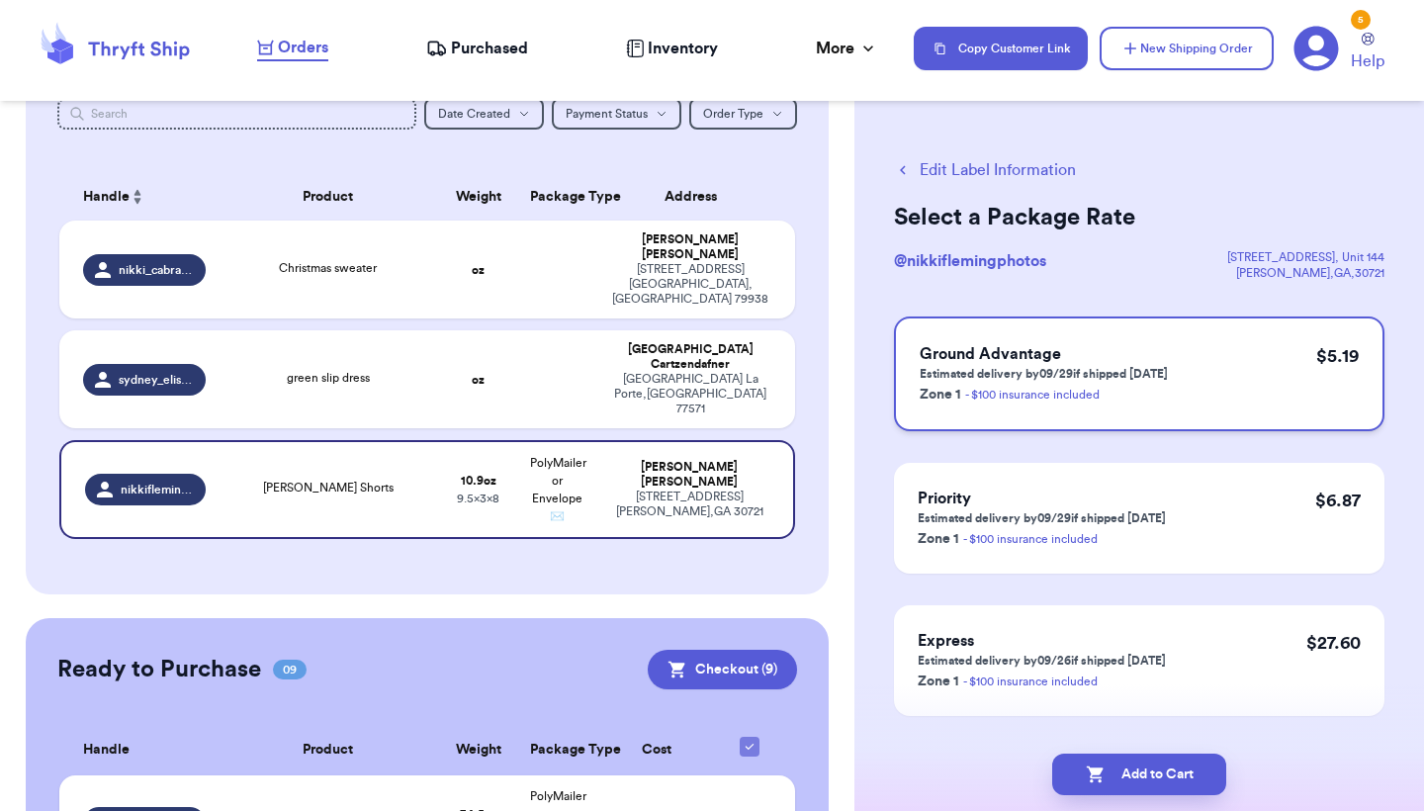
click at [1261, 361] on div "Ground Advantage Estimated delivery by 09/29 if shipped today Zone 1 - $100 ins…" at bounding box center [1139, 373] width 490 height 115
click at [1145, 780] on button "Add to Cart" at bounding box center [1139, 775] width 174 height 42
checkbox input "true"
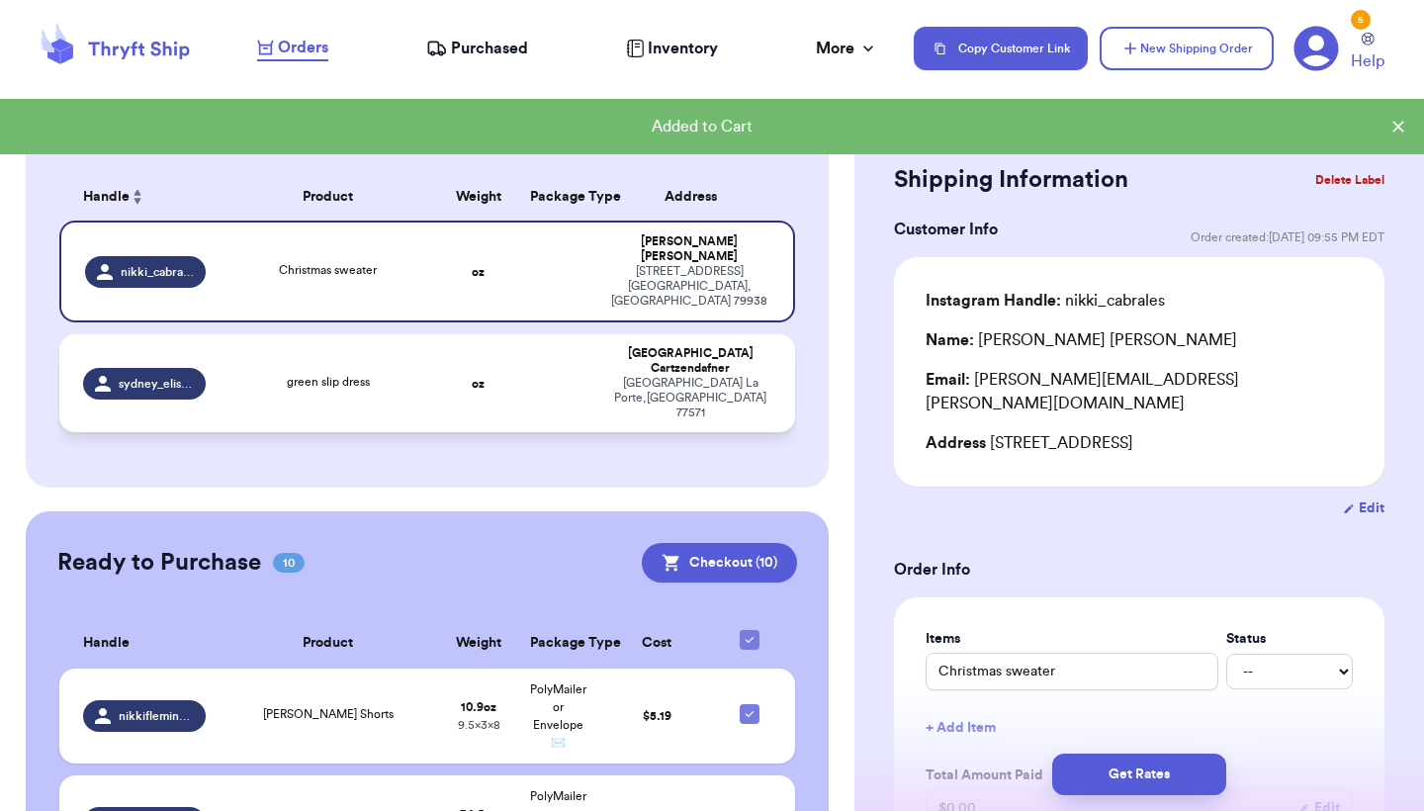
click at [424, 373] on div "green slip dress" at bounding box center [328, 384] width 198 height 22
type input "green slip dress"
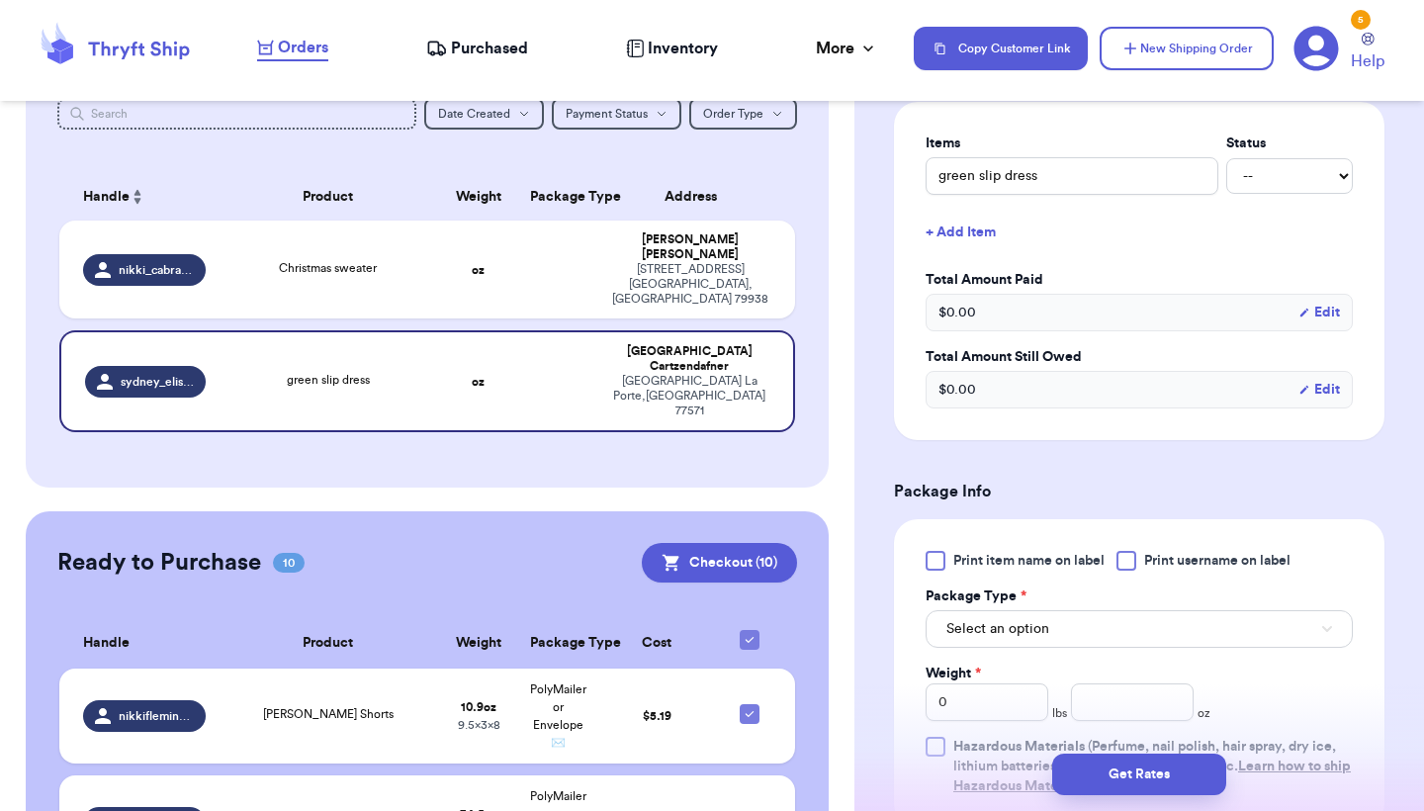
scroll to position [610, 0]
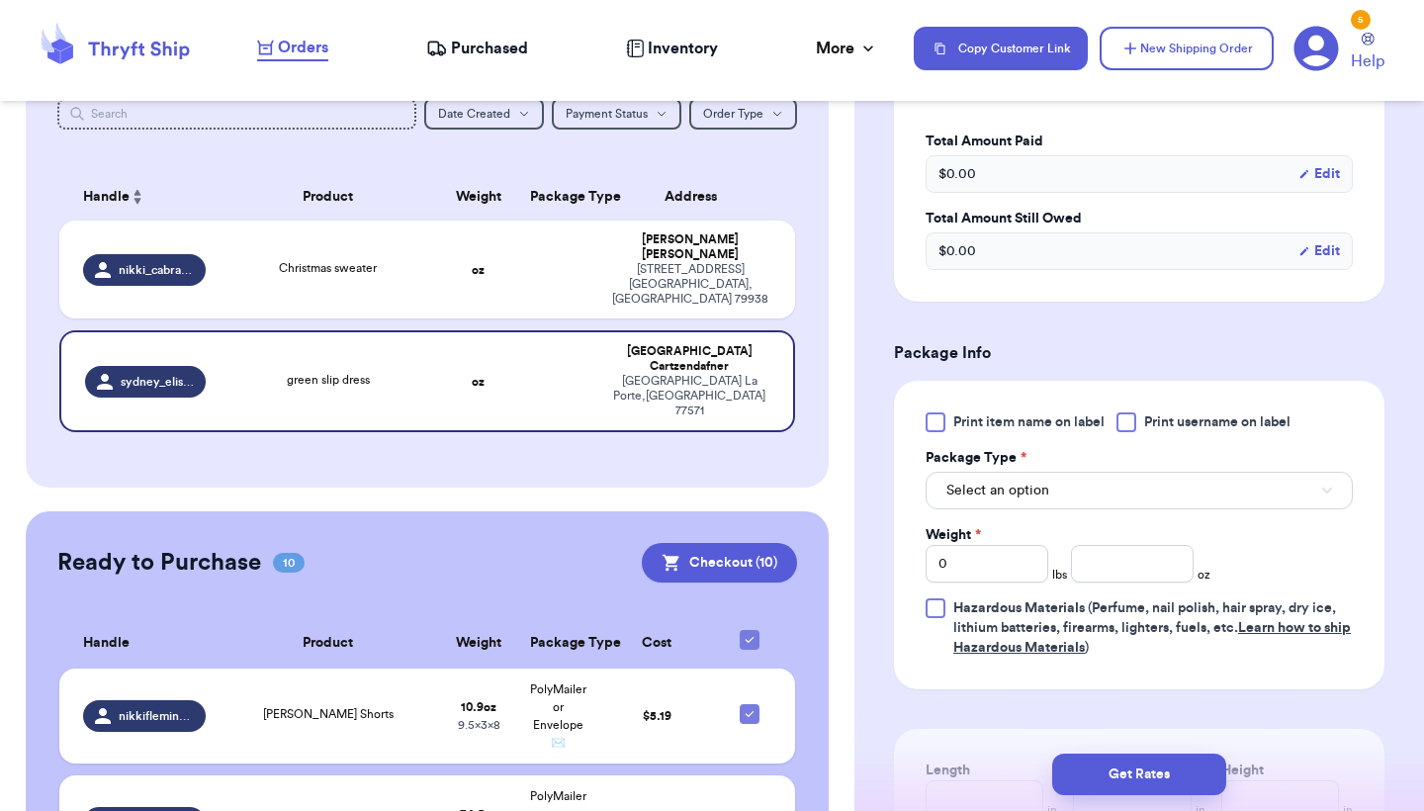
click at [1092, 505] on button "Select an option" at bounding box center [1139, 491] width 427 height 38
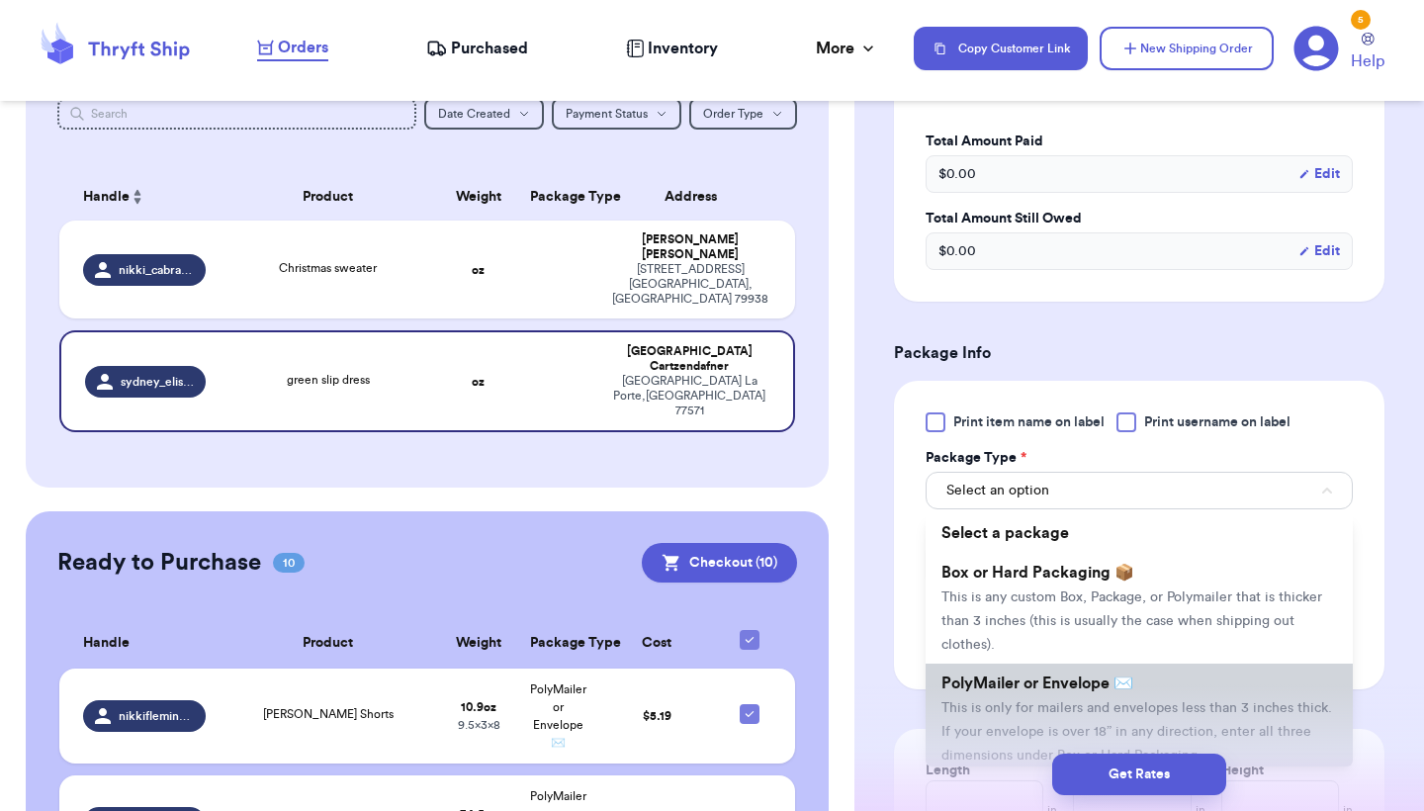
click at [1063, 691] on span "PolyMailer or Envelope ✉️" at bounding box center [1037, 683] width 192 height 16
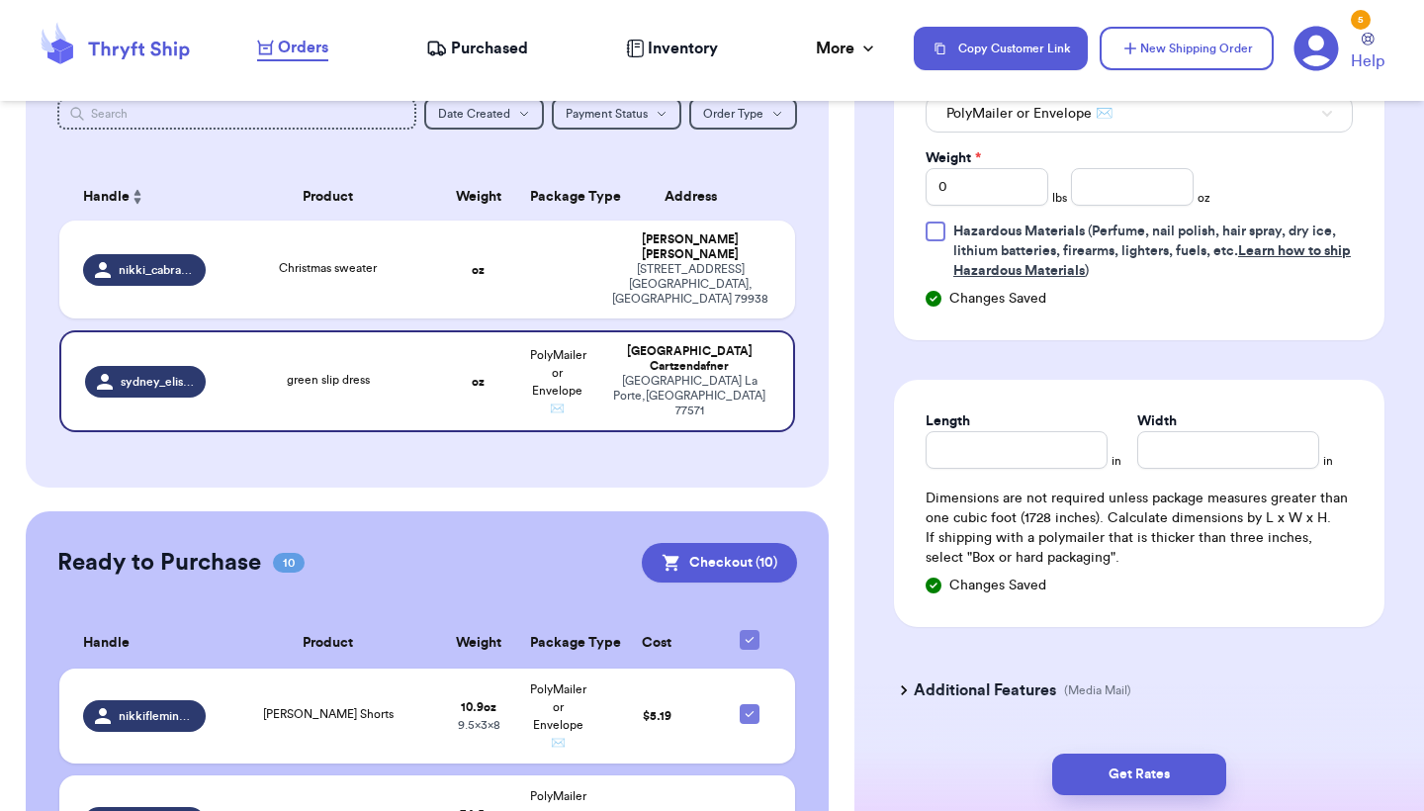
scroll to position [1009, 0]
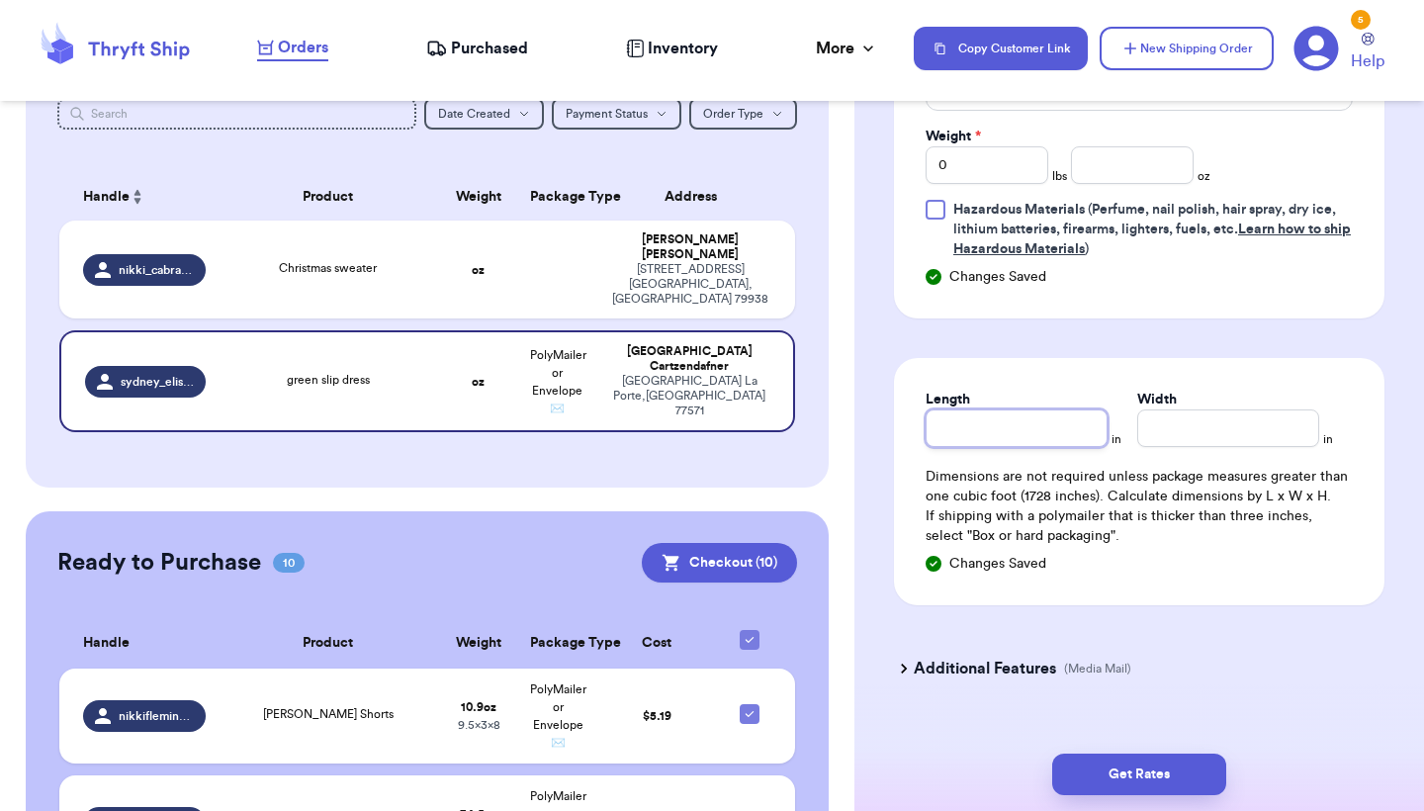
click at [1028, 441] on input "Length" at bounding box center [1017, 428] width 182 height 38
type input "1"
type input "11"
type input "1"
type input "10"
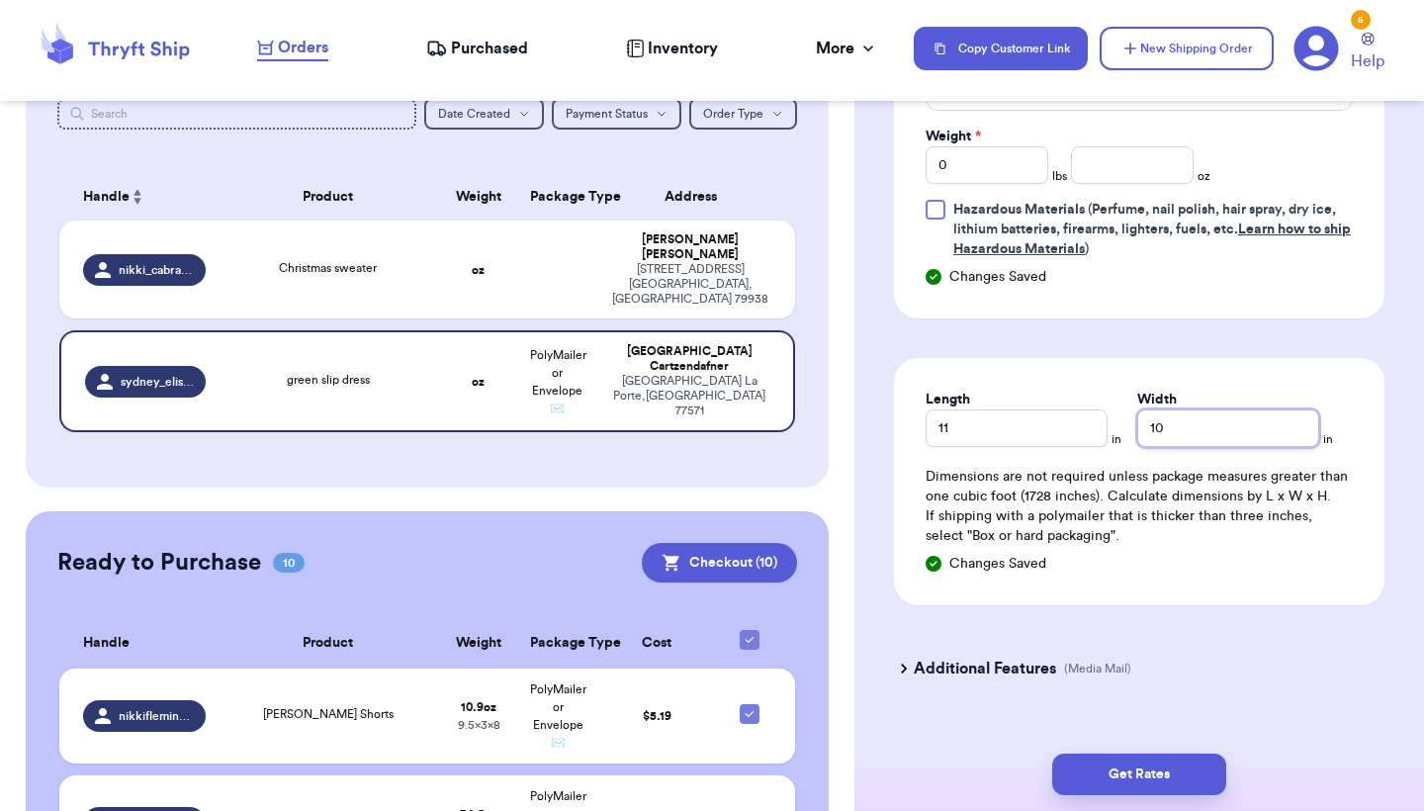
type input "10"
click at [965, 183] on input "0" at bounding box center [987, 165] width 123 height 38
type input "1"
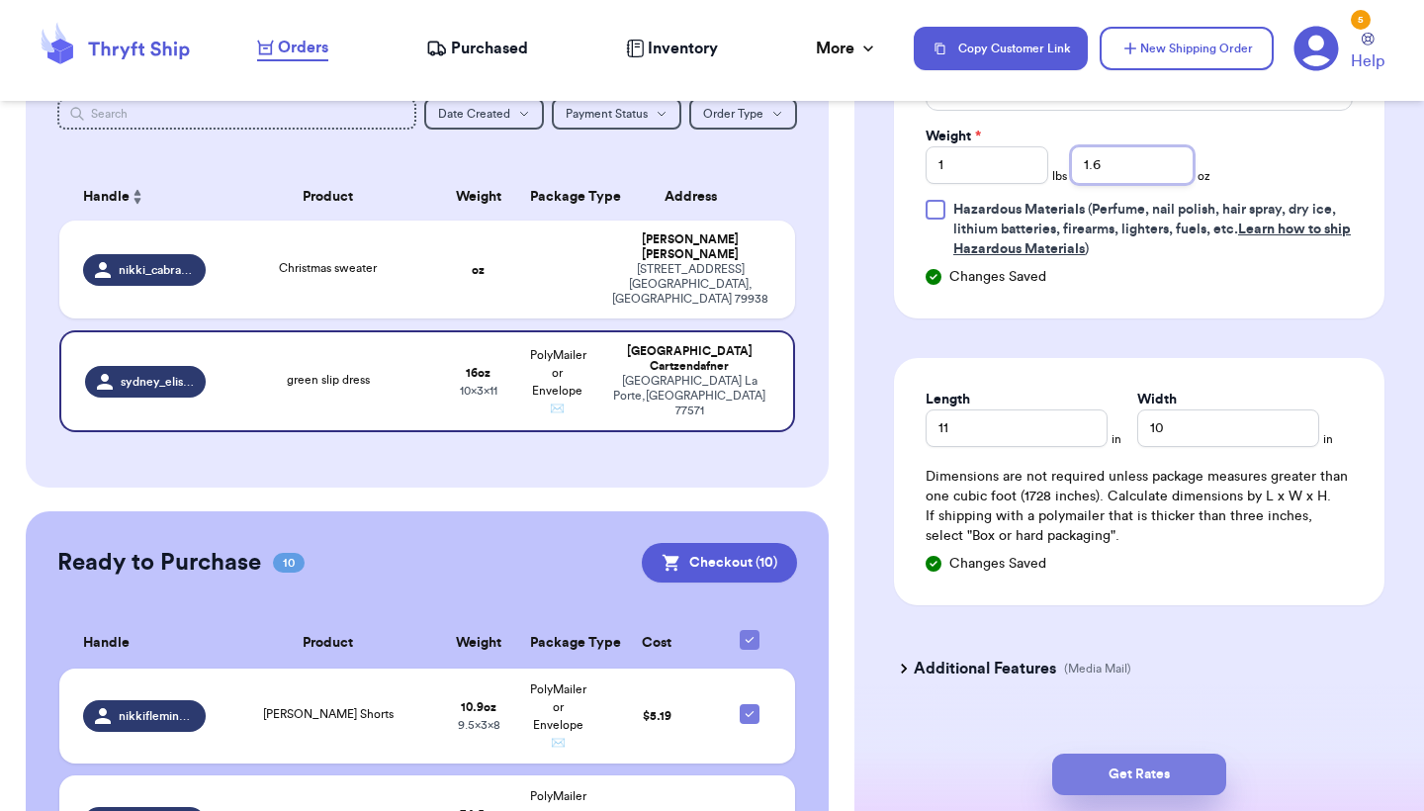
type input "1.6"
click at [1097, 777] on button "Get Rates" at bounding box center [1139, 775] width 174 height 42
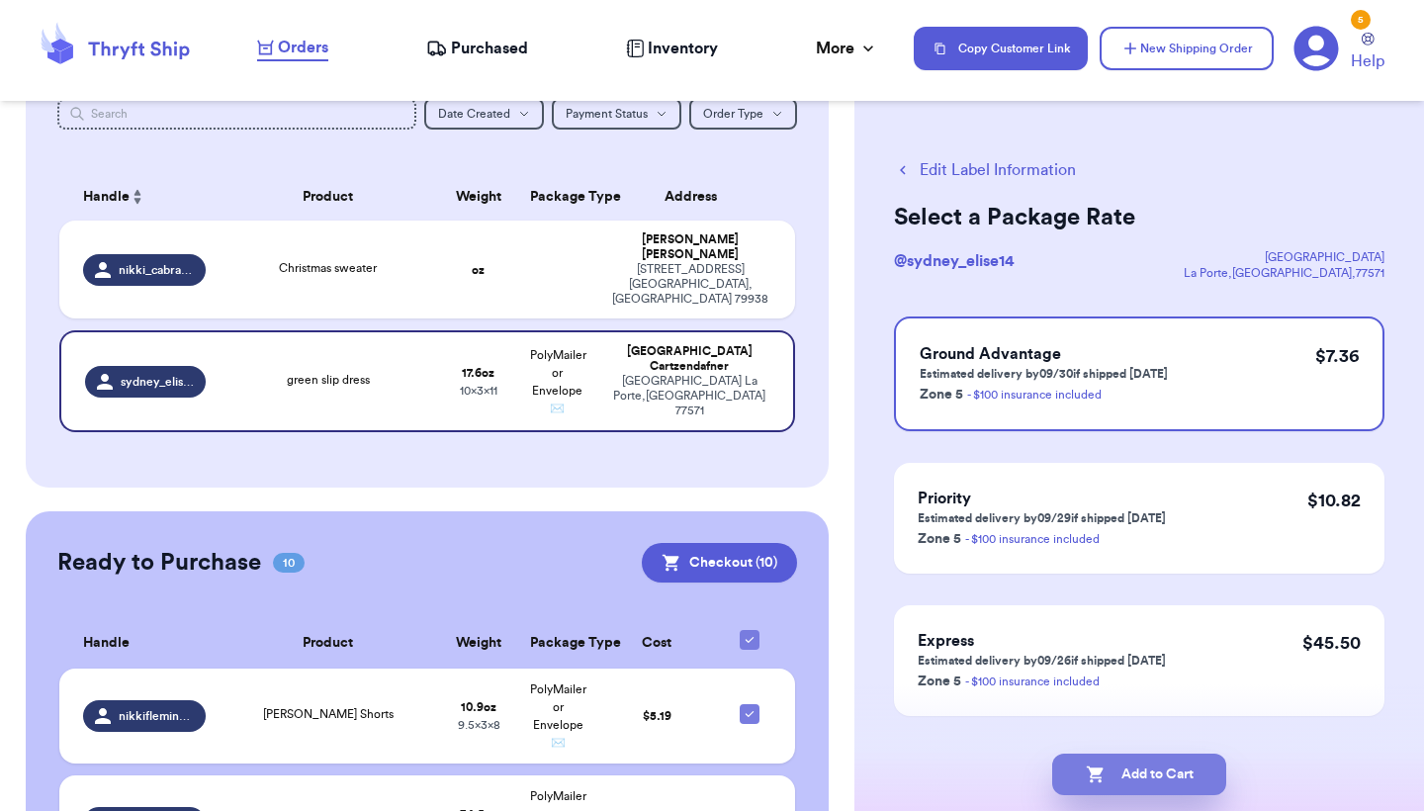
click at [1109, 789] on button "Add to Cart" at bounding box center [1139, 775] width 174 height 42
checkbox input "true"
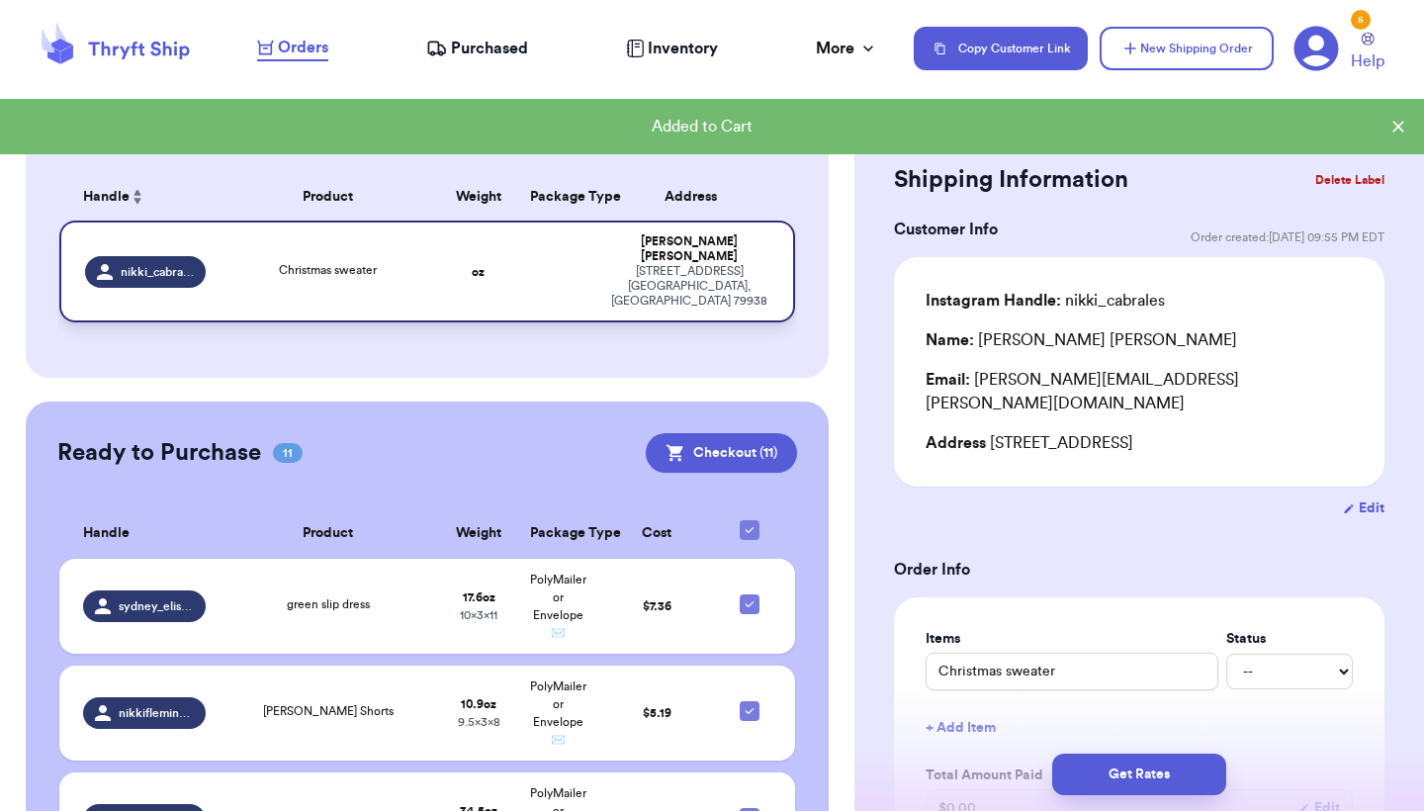
click at [738, 273] on div "14227 English Point Ave El Paso , TX 79938" at bounding box center [689, 286] width 160 height 44
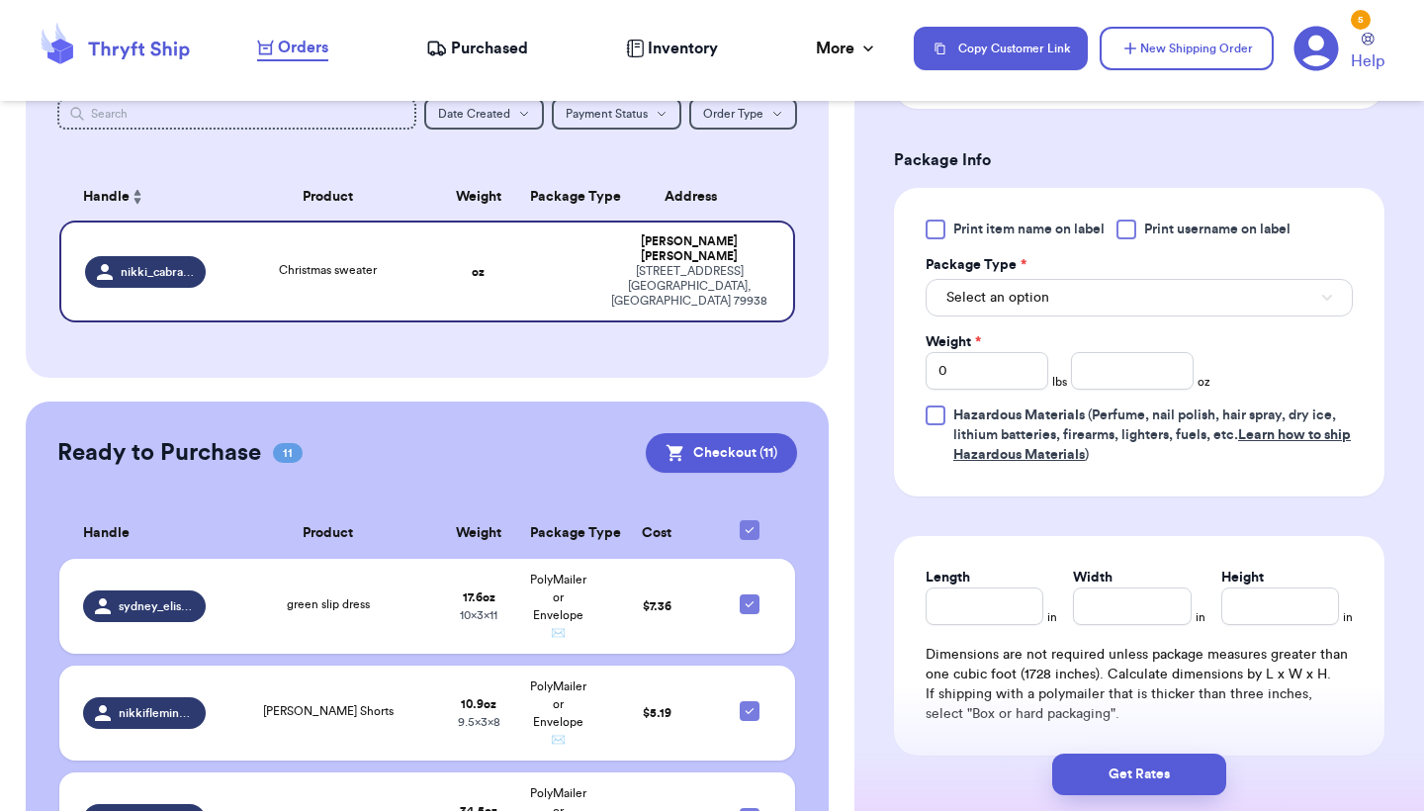
scroll to position [820, 0]
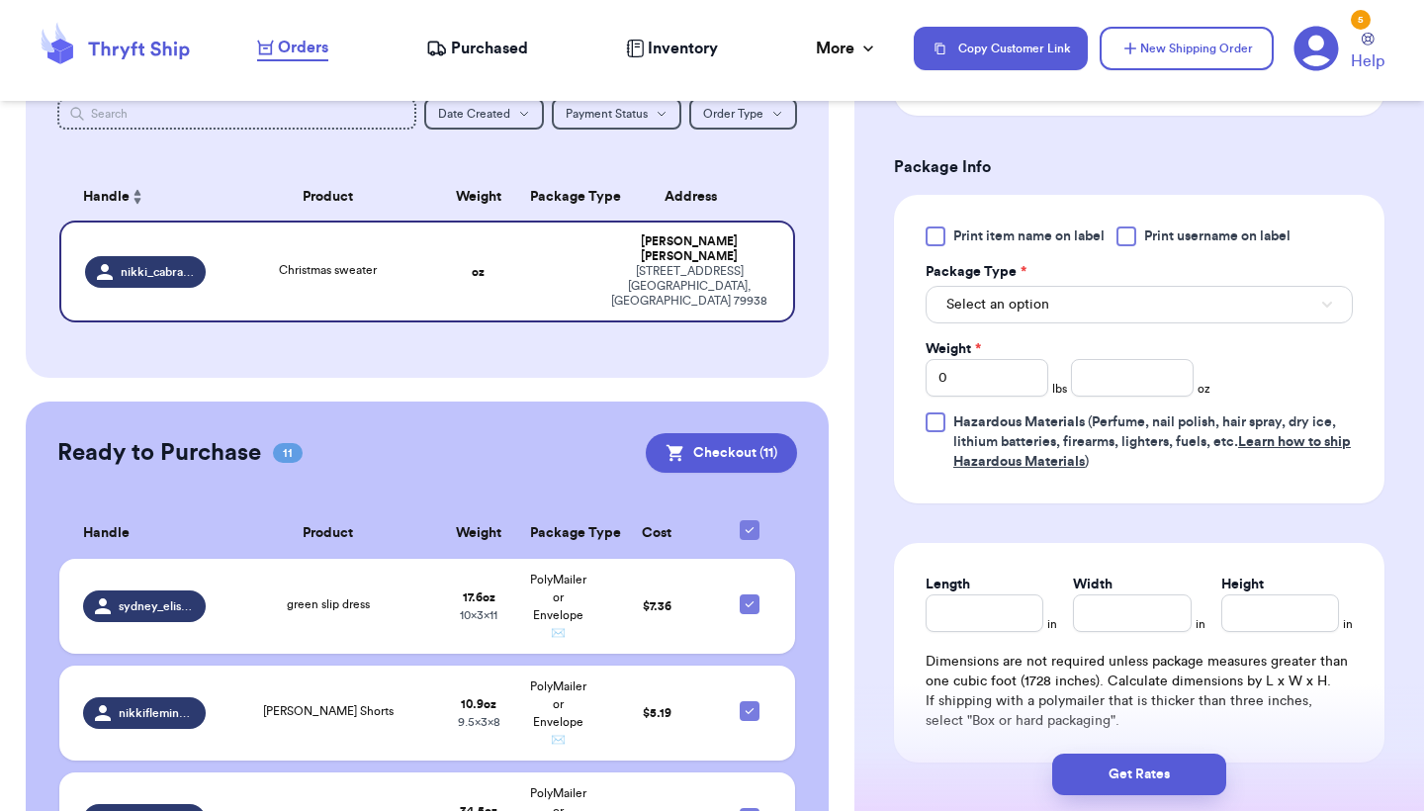
click at [1064, 297] on button "Select an option" at bounding box center [1139, 305] width 427 height 38
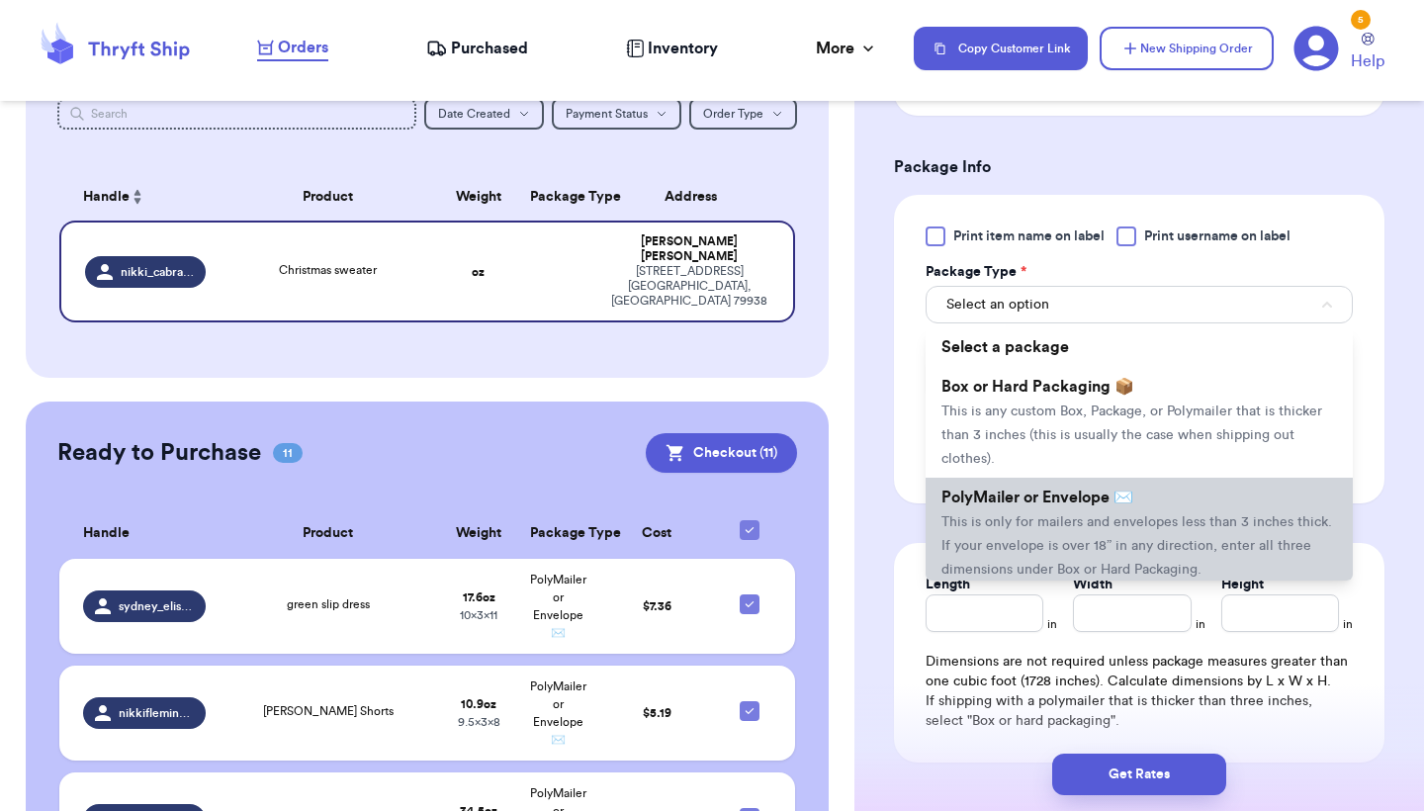
click at [1032, 489] on span "PolyMailer or Envelope ✉️" at bounding box center [1037, 497] width 192 height 16
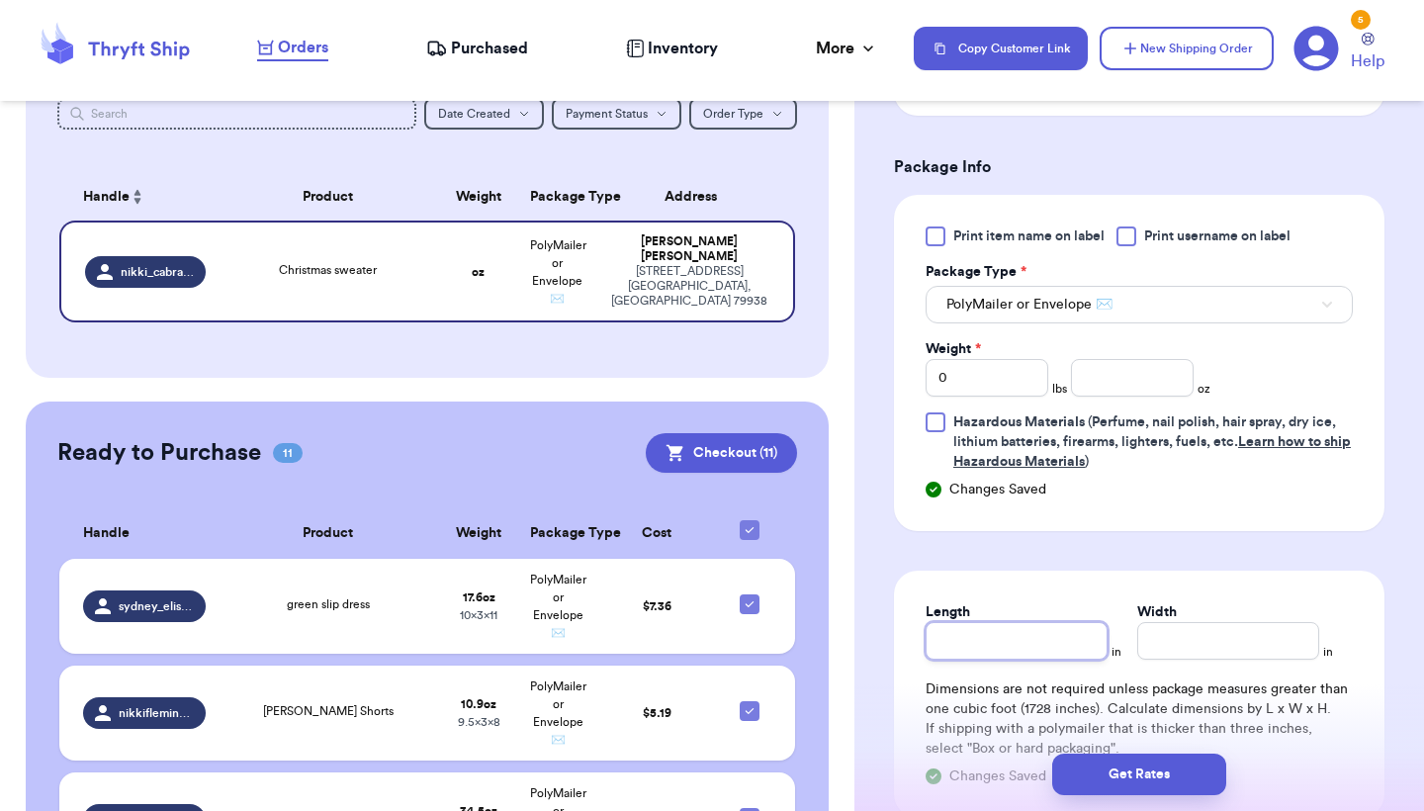
click at [993, 630] on input "Length" at bounding box center [1017, 641] width 182 height 38
click at [706, 635] on td "$ 7.36" at bounding box center [656, 606] width 119 height 95
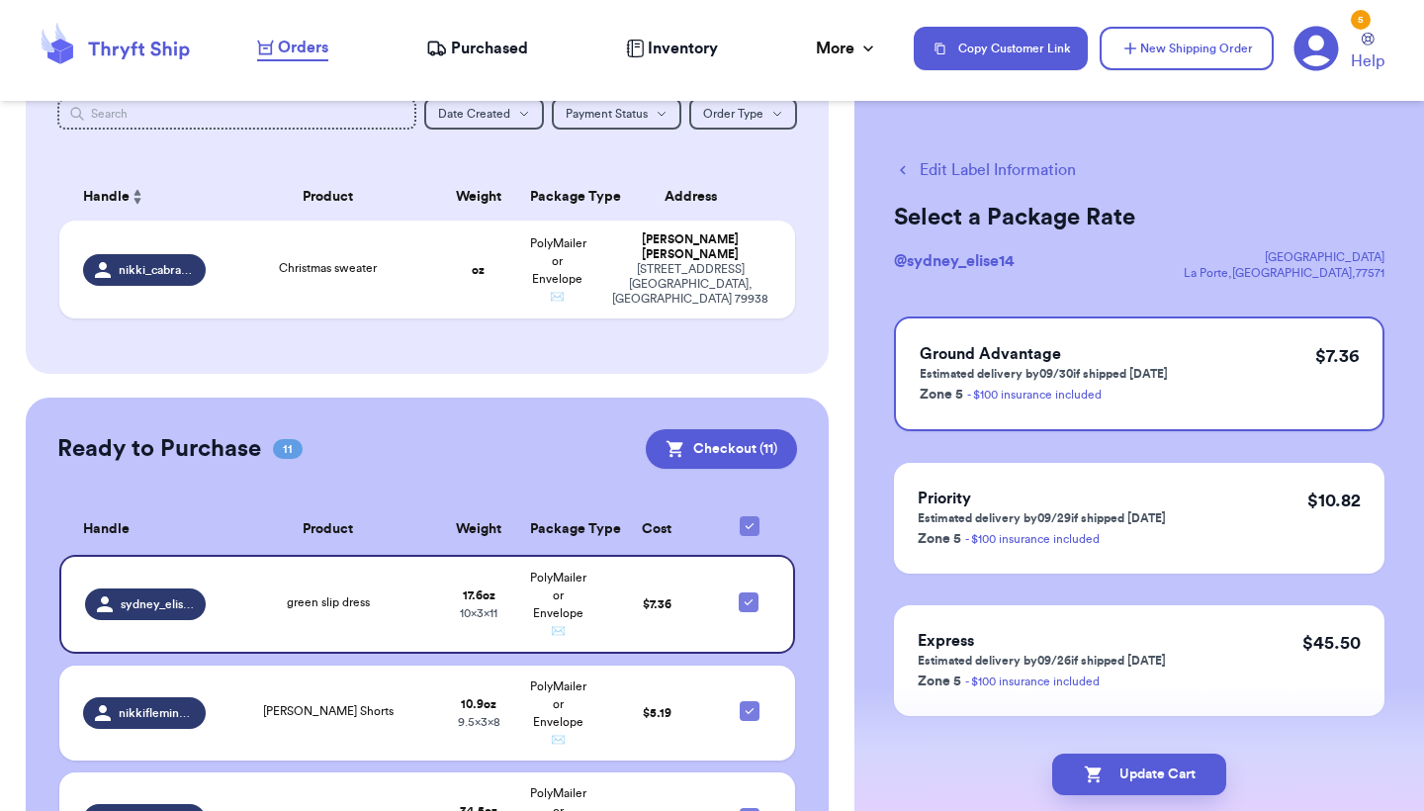
click at [1000, 156] on div "Edit Label Information Select a Package Rate @ sydney_elise14 620 BEACHMAN SHOR…" at bounding box center [1139, 487] width 570 height 736
click at [992, 170] on button "Edit Label Information" at bounding box center [985, 170] width 182 height 24
checkbox input "false"
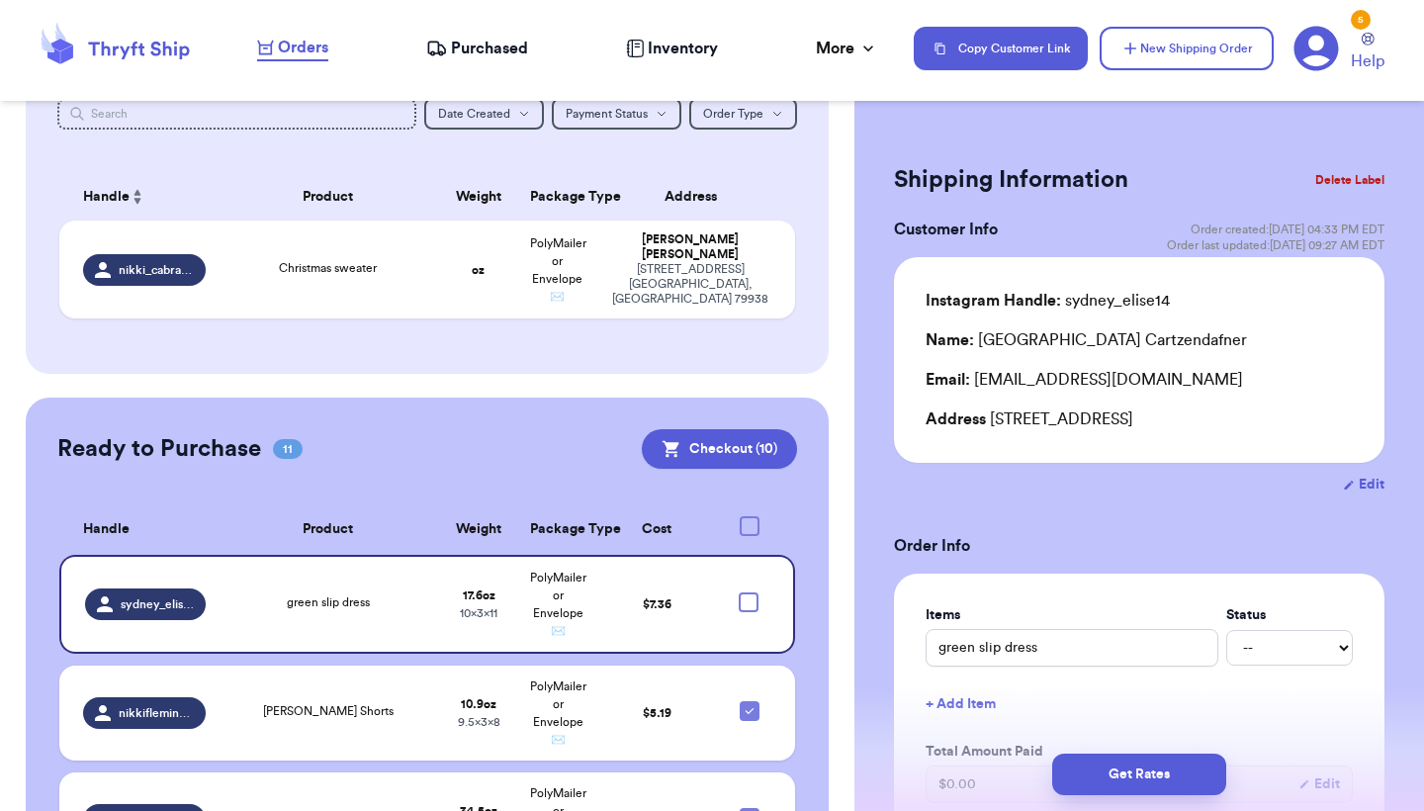
checkbox input "true"
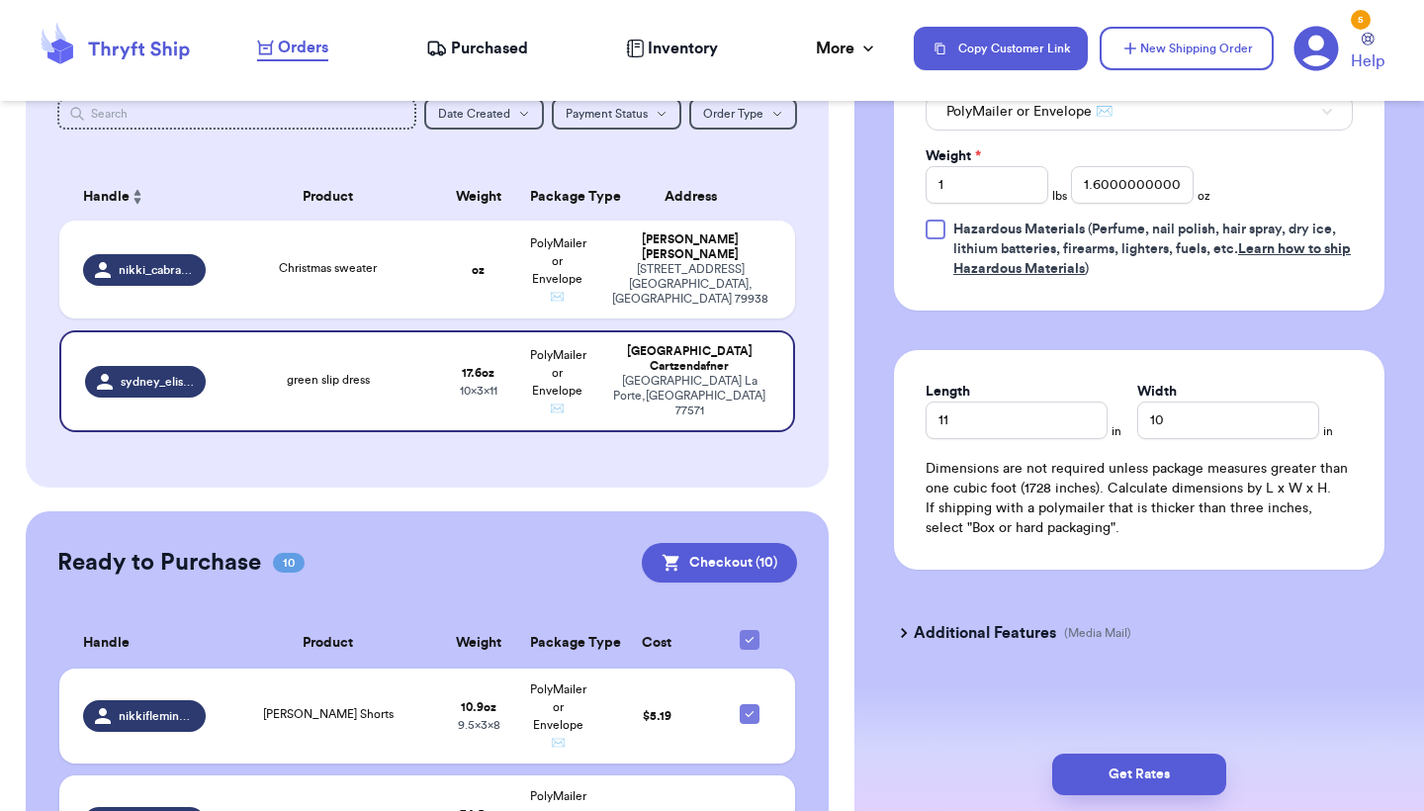
scroll to position [993, 0]
click at [655, 262] on div "Nikki Cabrales" at bounding box center [690, 247] width 162 height 30
type input "Christmas sweater"
type input "0"
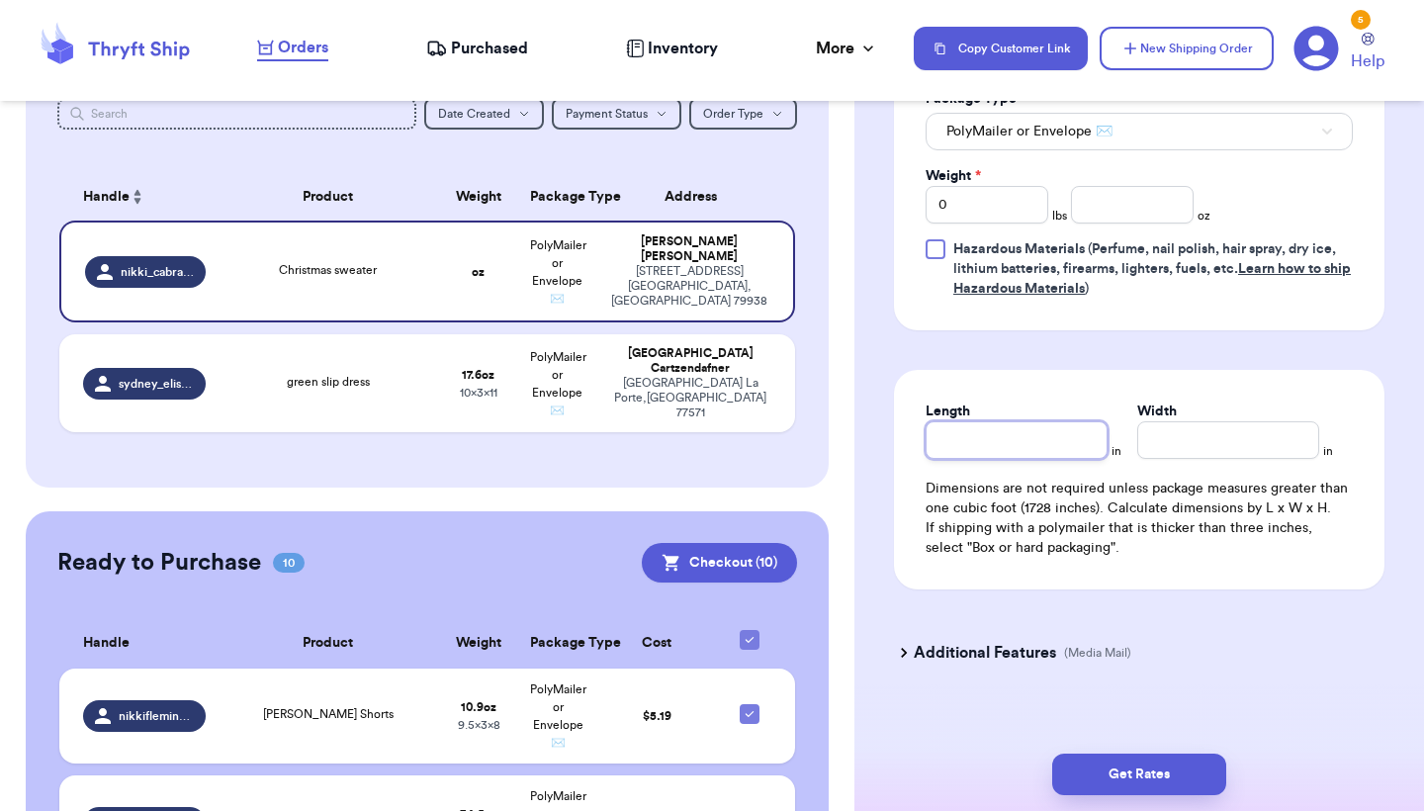
click at [946, 421] on input "Length" at bounding box center [1017, 440] width 182 height 38
type input "1"
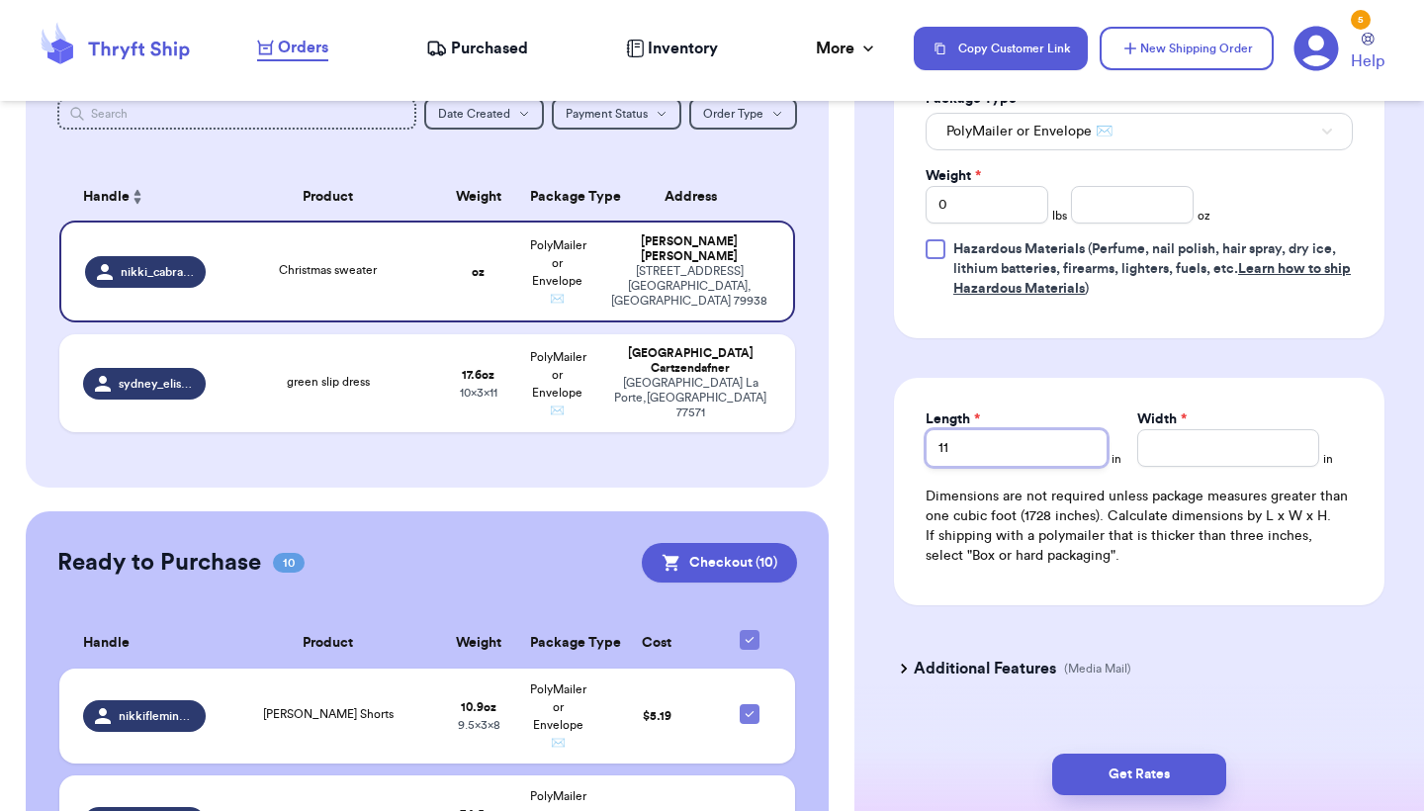
type input "11"
type input "1"
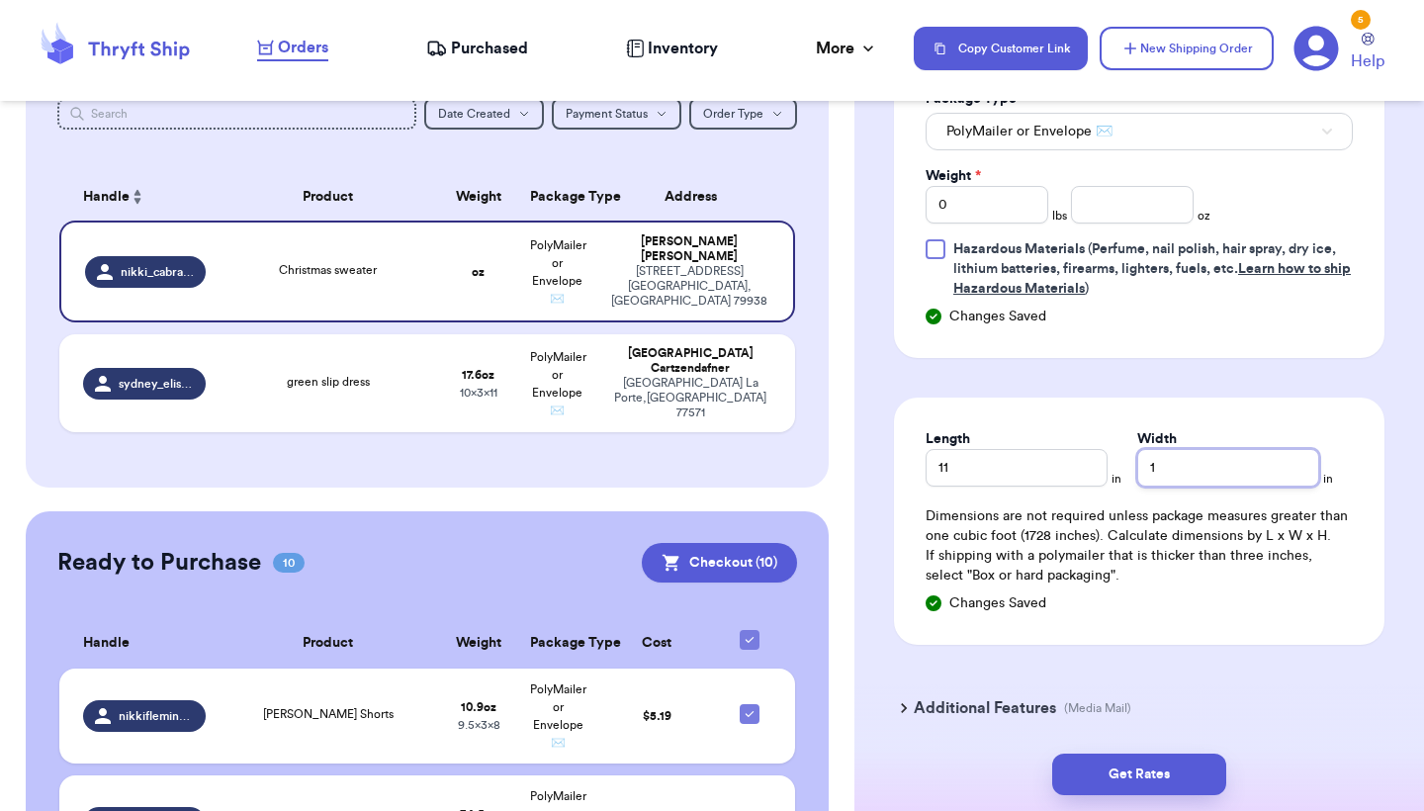
type input "10"
click at [670, 396] on div "620 BEACHMAN SHORE LN La Porte , TX 77571" at bounding box center [690, 398] width 162 height 44
type input "green slip dress"
type input "1"
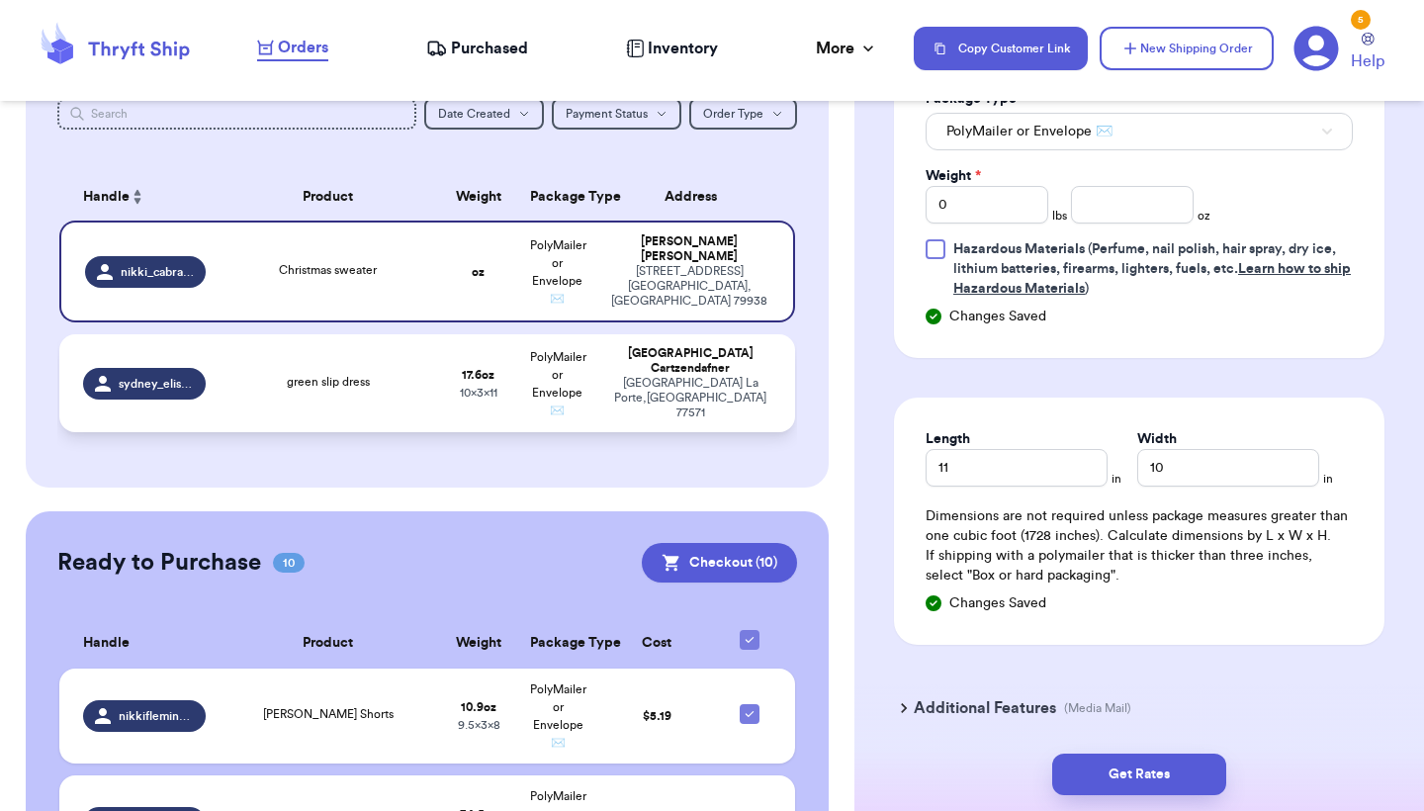
type input "1.6000000000000014"
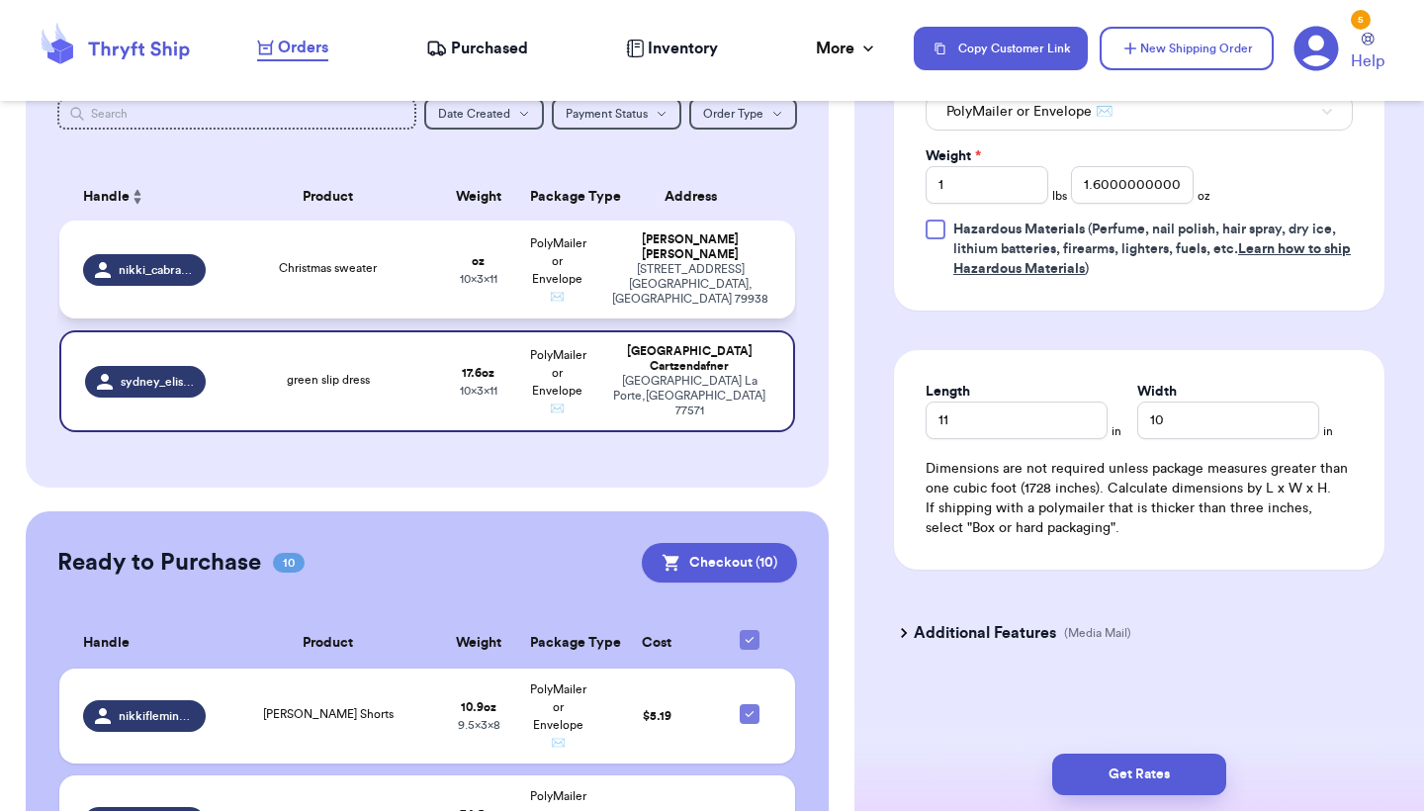
click at [666, 292] on div "14227 English Point Ave El Paso , TX 79938" at bounding box center [690, 284] width 162 height 44
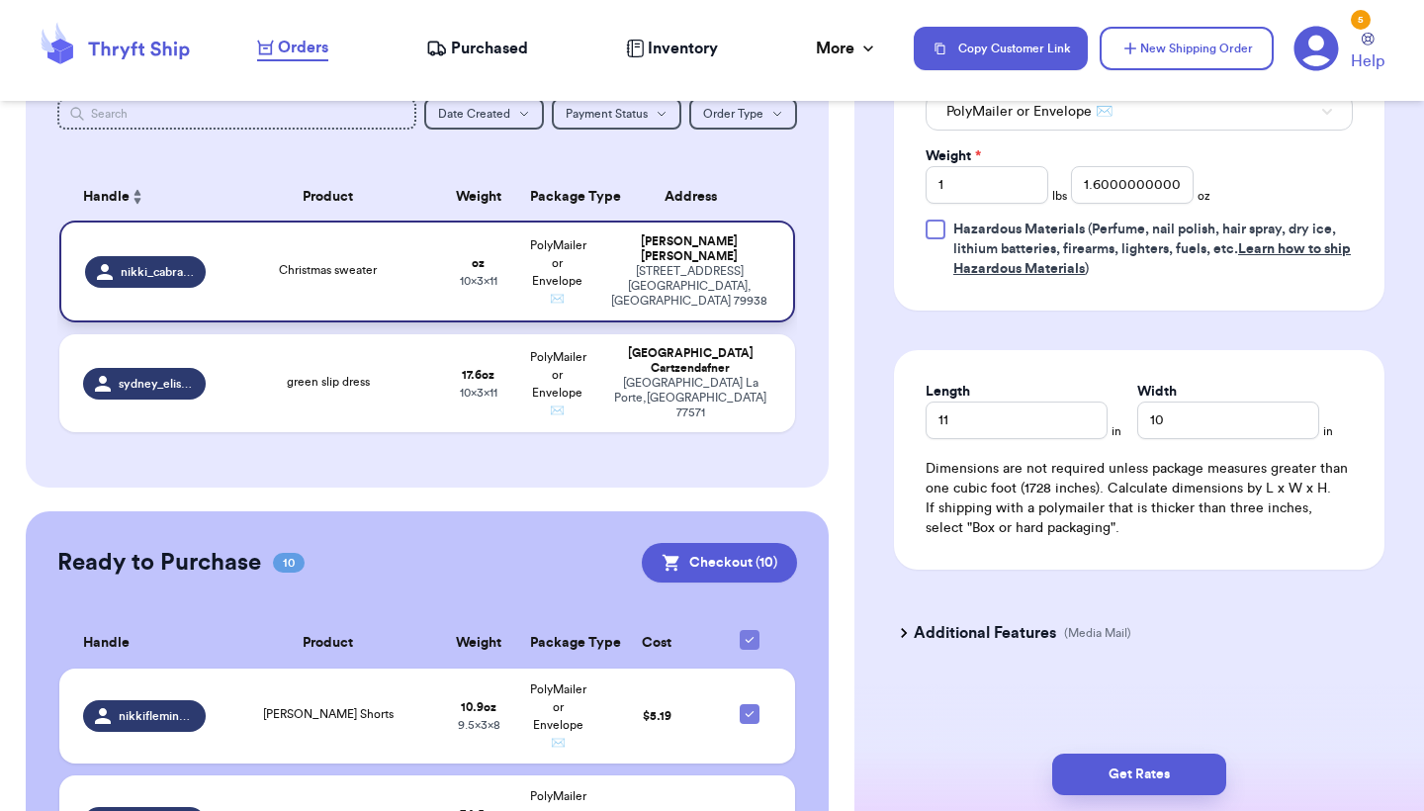
type input "Christmas sweater"
type input "0"
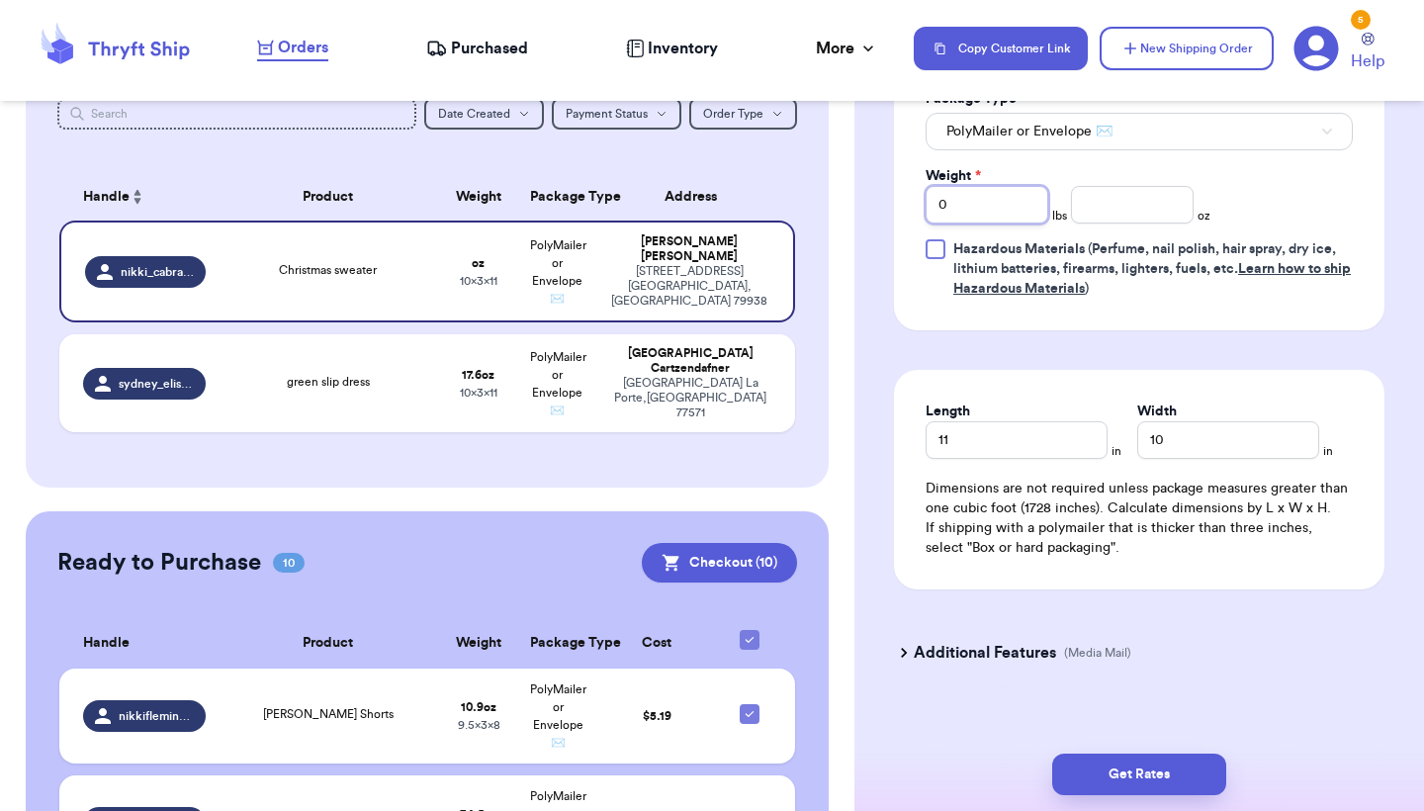
click at [1001, 193] on input "0" at bounding box center [987, 205] width 123 height 38
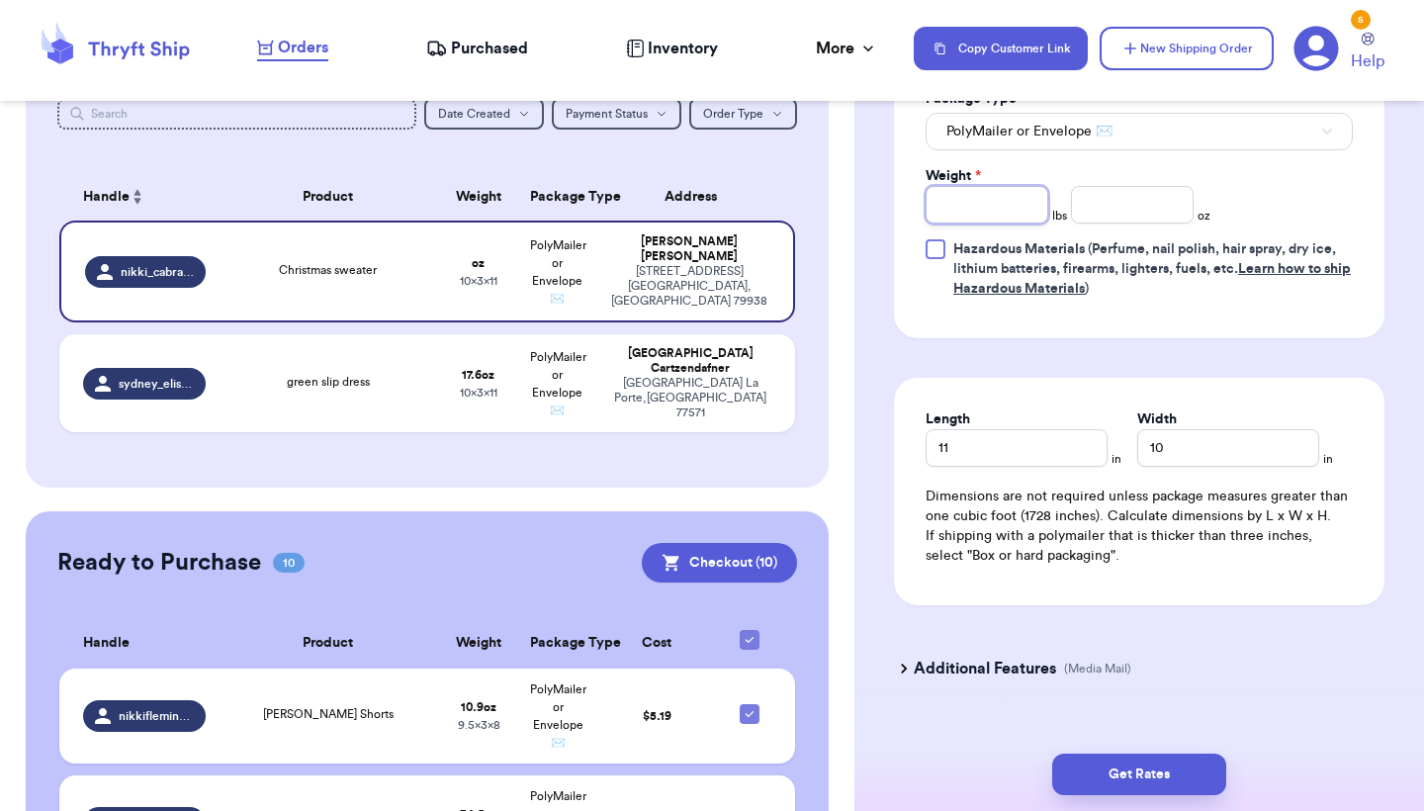
type input "1"
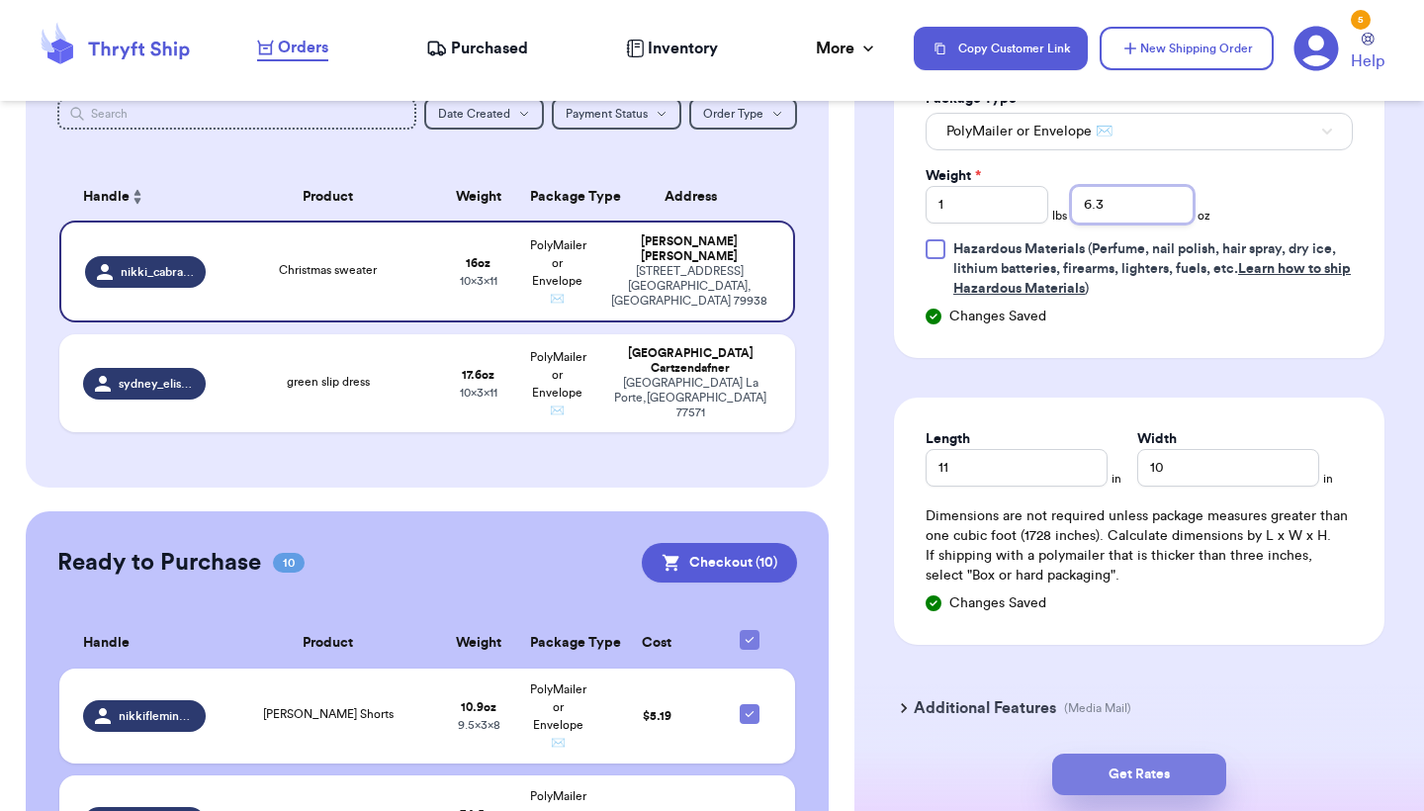
type input "6.3"
click at [1081, 770] on button "Get Rates" at bounding box center [1139, 775] width 174 height 42
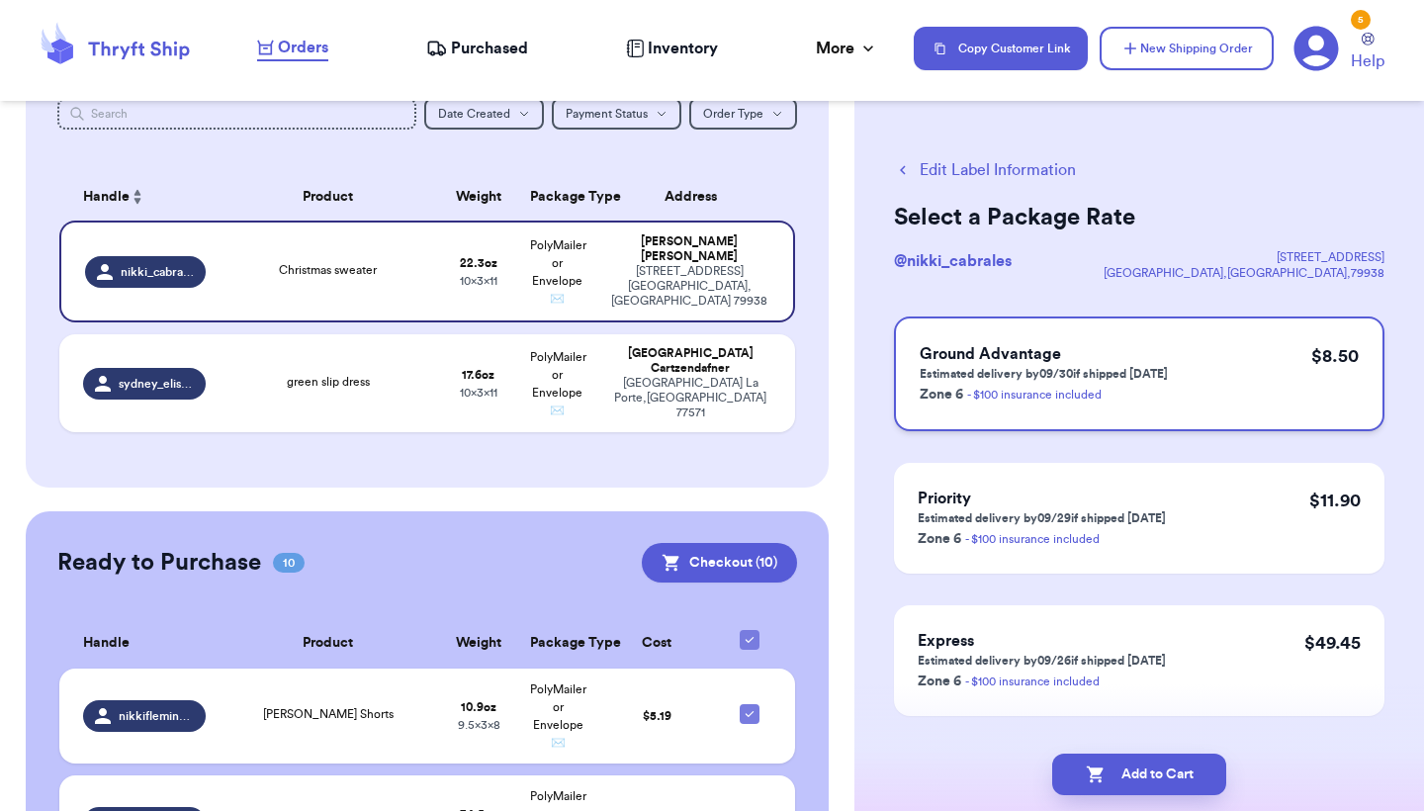
click at [1124, 367] on p "Estimated delivery by 09/30 if shipped today" at bounding box center [1044, 374] width 248 height 16
click at [1086, 760] on button "Add to Cart" at bounding box center [1139, 775] width 174 height 42
checkbox input "true"
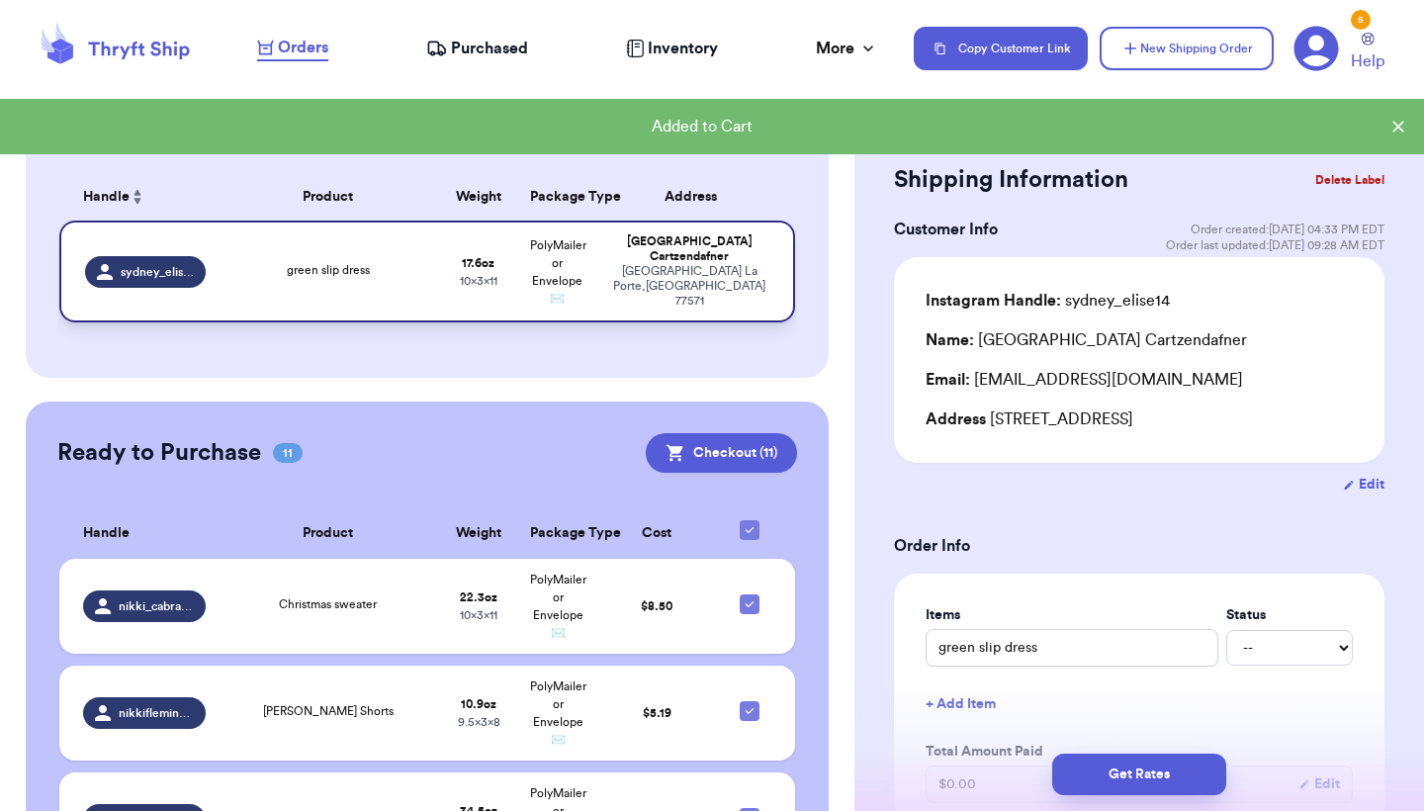
click at [650, 276] on div "620 BEACHMAN SHORE LN La Porte , TX 77571" at bounding box center [689, 286] width 160 height 44
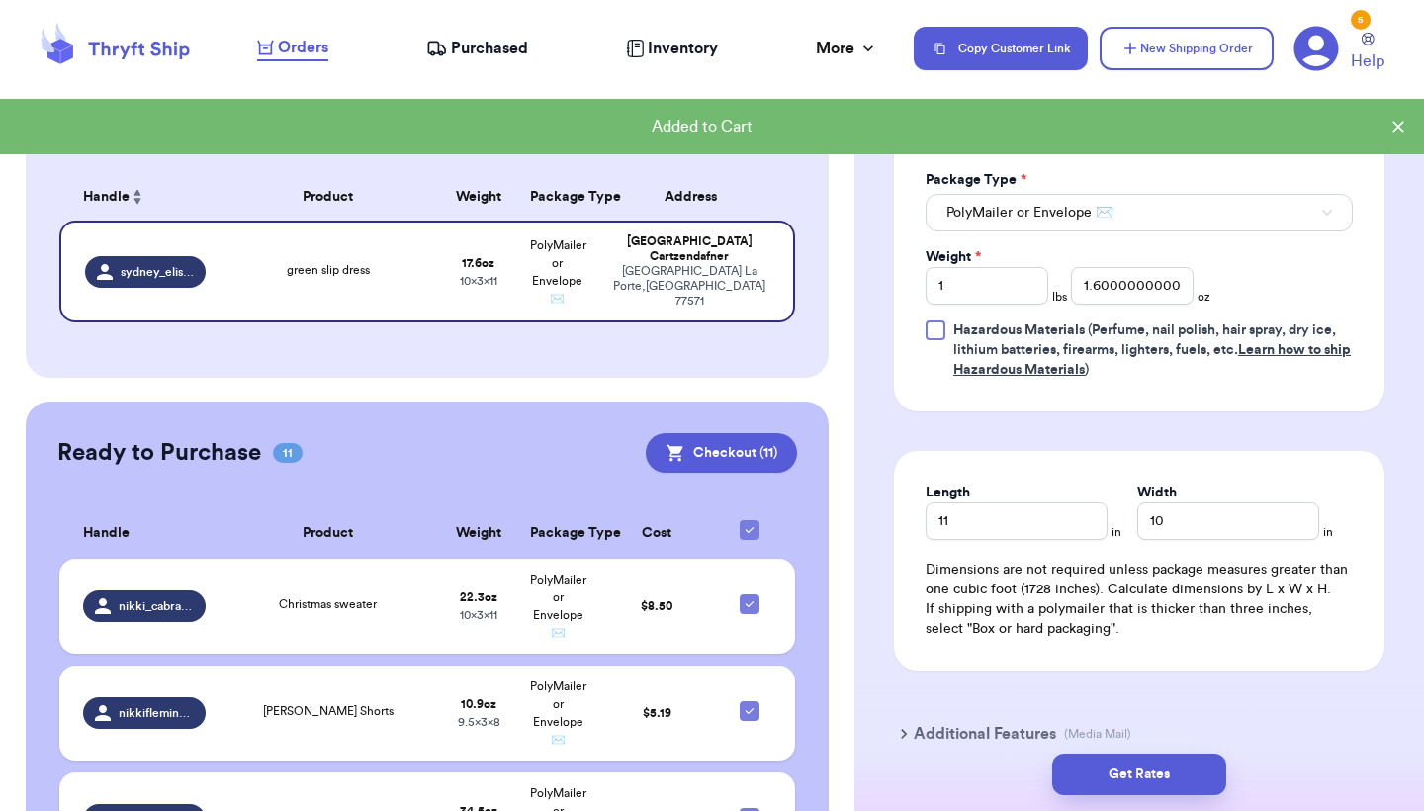
scroll to position [896, 0]
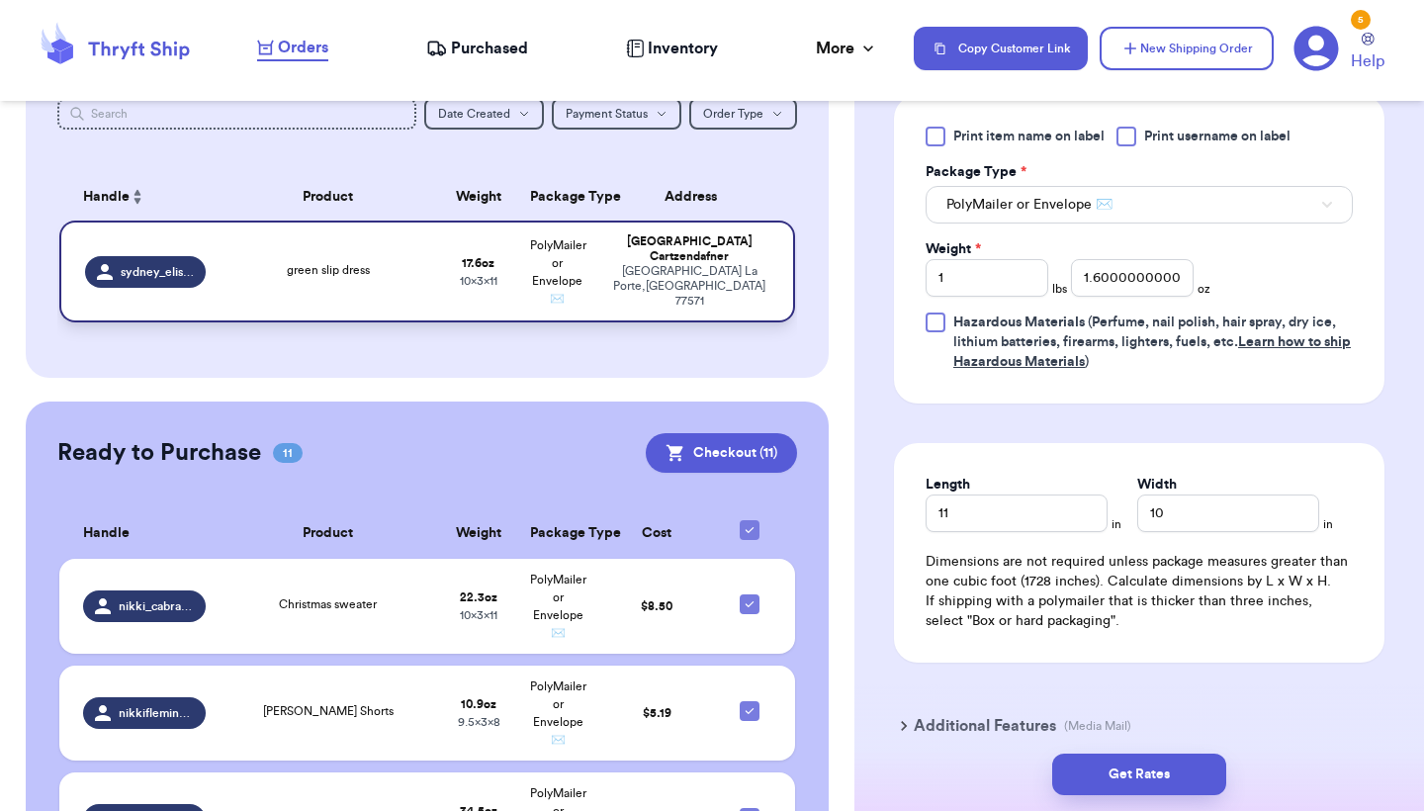
click at [375, 283] on div "green slip dress" at bounding box center [328, 272] width 198 height 22
click at [1080, 203] on span "PolyMailer or Envelope ✉️" at bounding box center [1029, 205] width 166 height 20
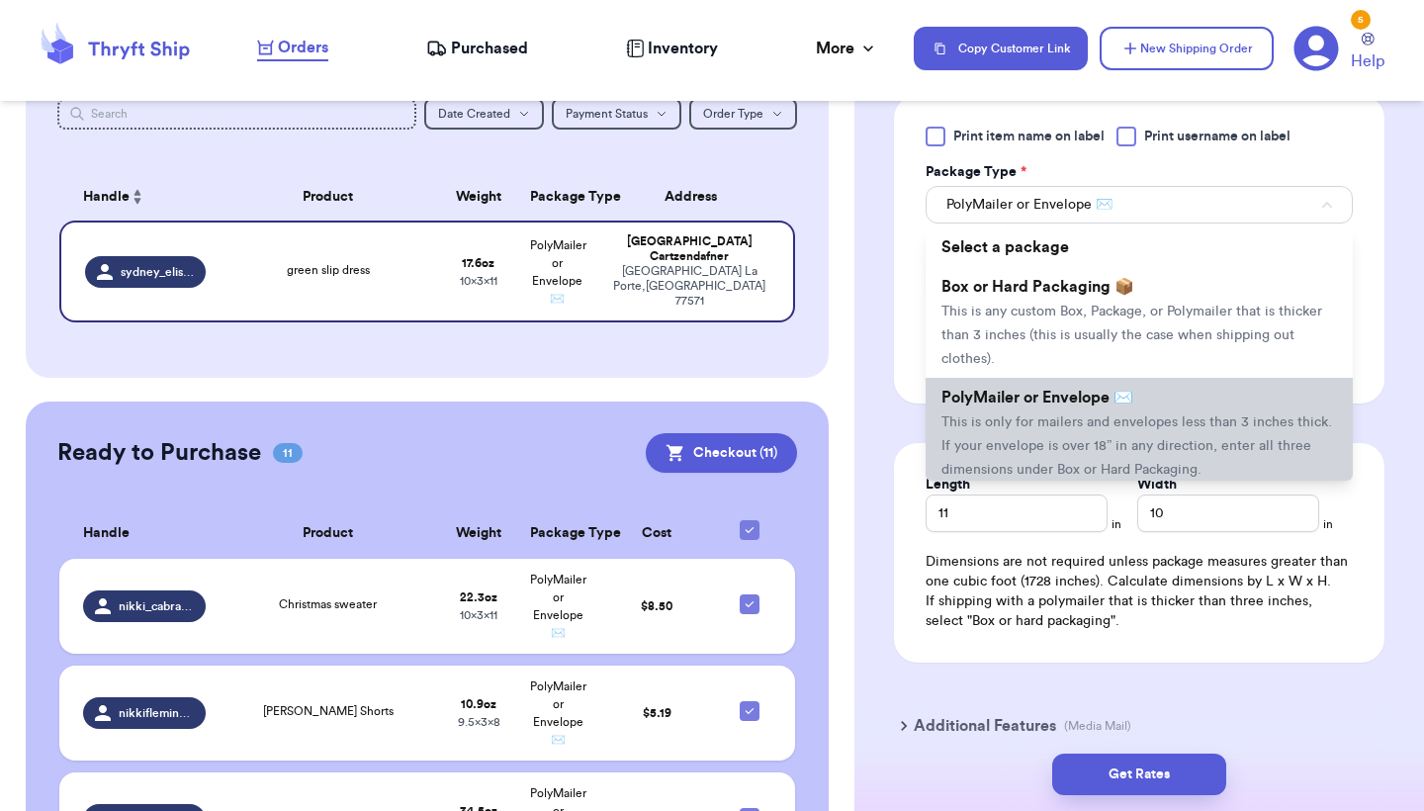
click at [1018, 454] on span "This is only for mailers and envelopes less than 3 inches thick. If your envelo…" at bounding box center [1136, 445] width 391 height 61
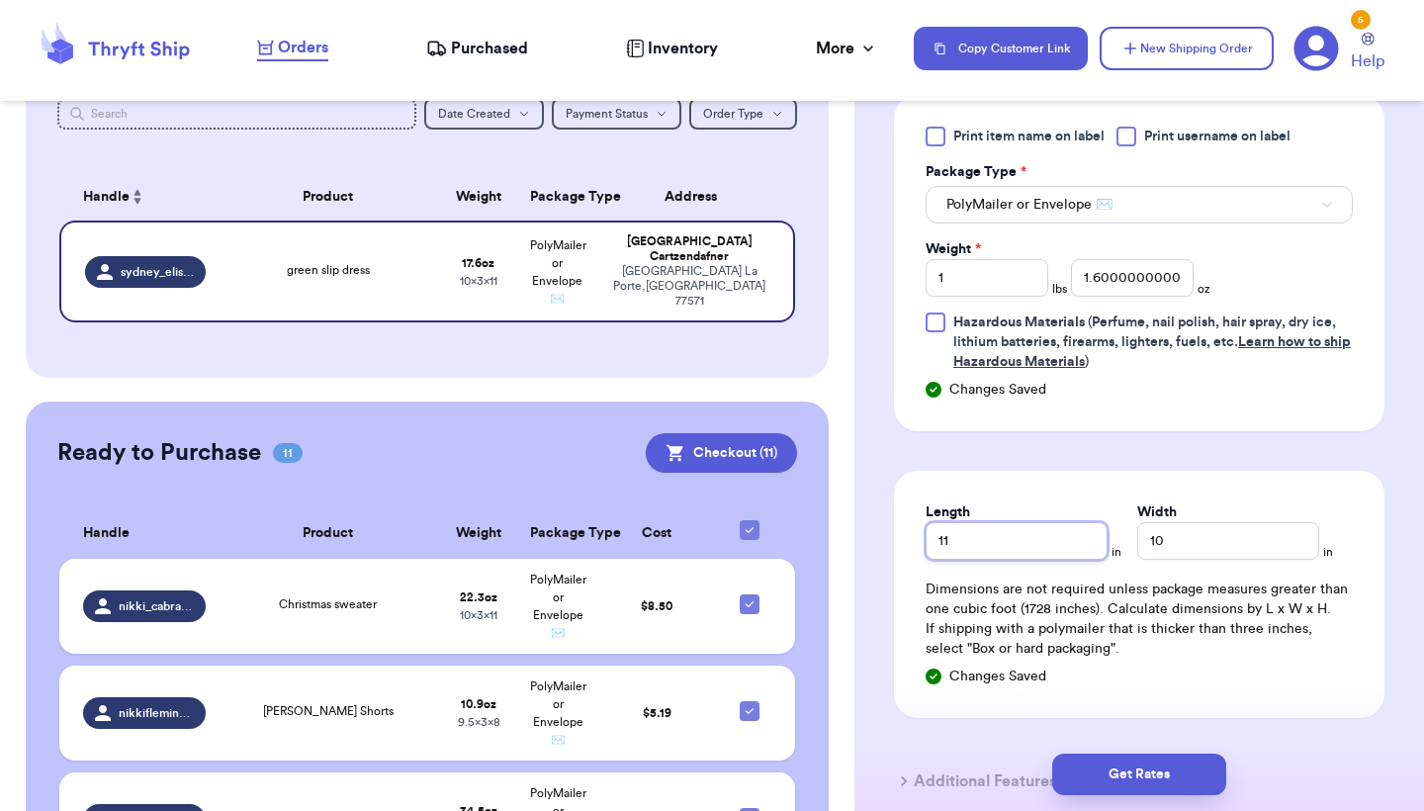
click at [1002, 544] on input "11" at bounding box center [1017, 541] width 182 height 38
click at [1027, 275] on input "1" at bounding box center [987, 278] width 123 height 38
click at [1026, 276] on input "1" at bounding box center [987, 278] width 123 height 38
type input "4.4"
click at [1032, 271] on input "Weight *" at bounding box center [987, 278] width 123 height 38
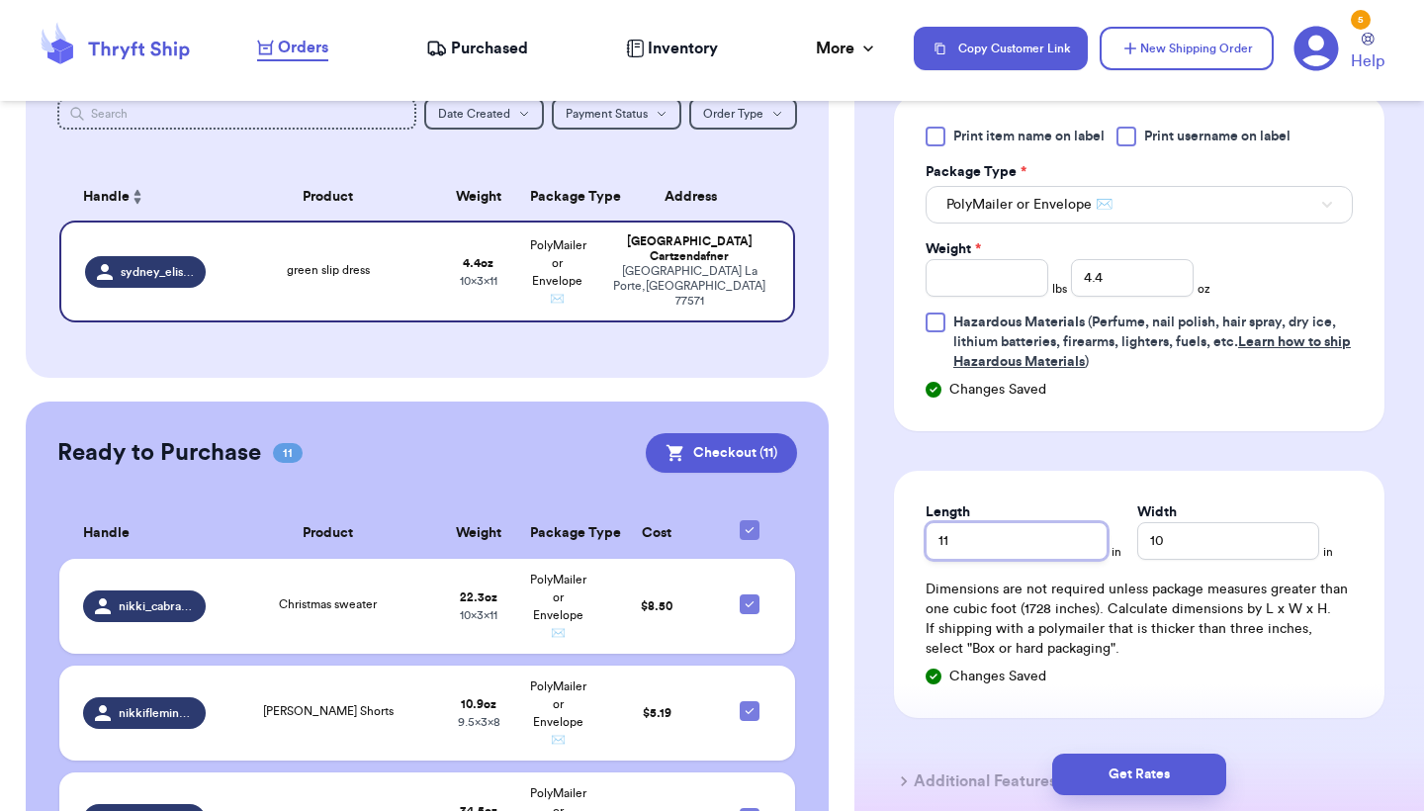
click at [990, 547] on input "11" at bounding box center [1017, 541] width 182 height 38
type input "1"
type input "9"
type input "10"
click at [1104, 769] on button "Get Rates" at bounding box center [1139, 775] width 174 height 42
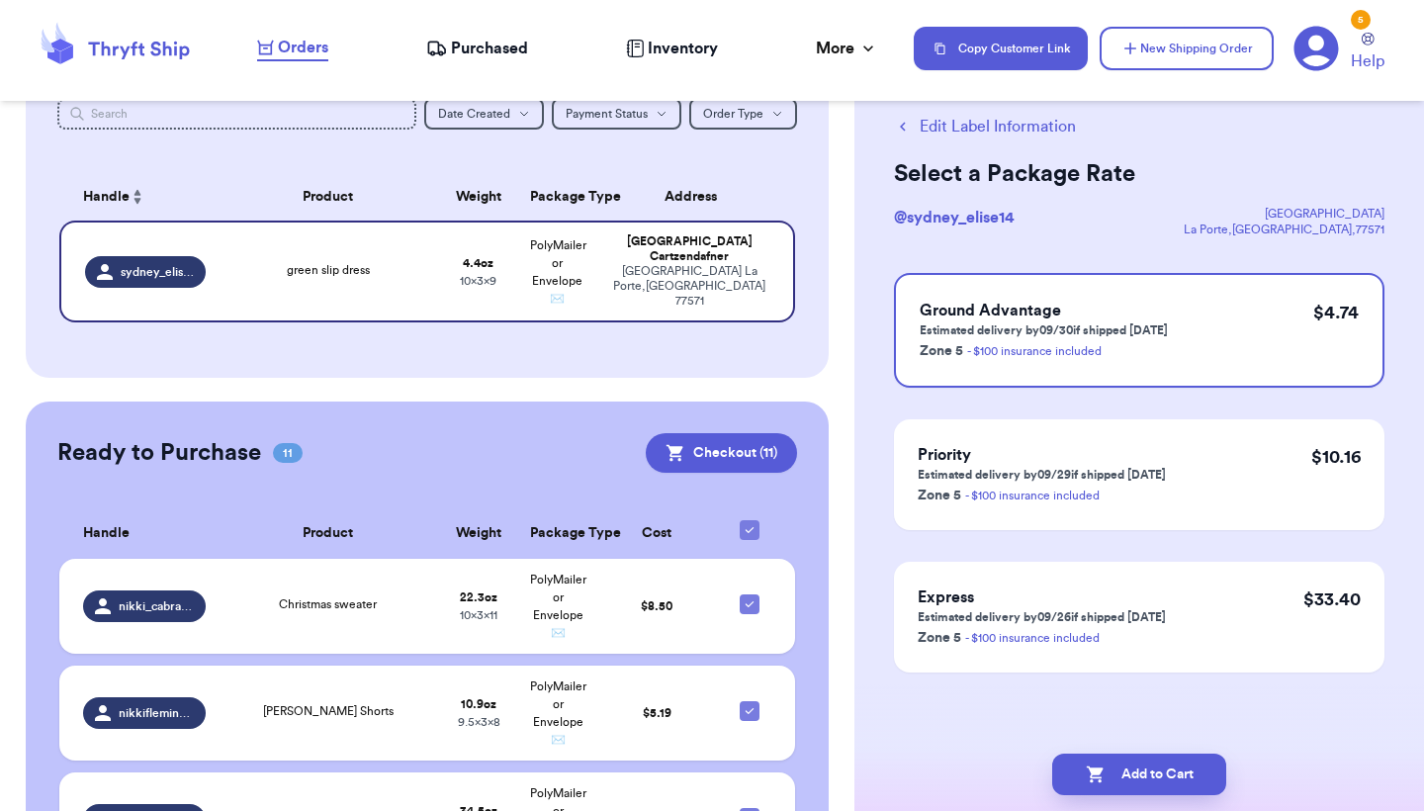
scroll to position [0, 0]
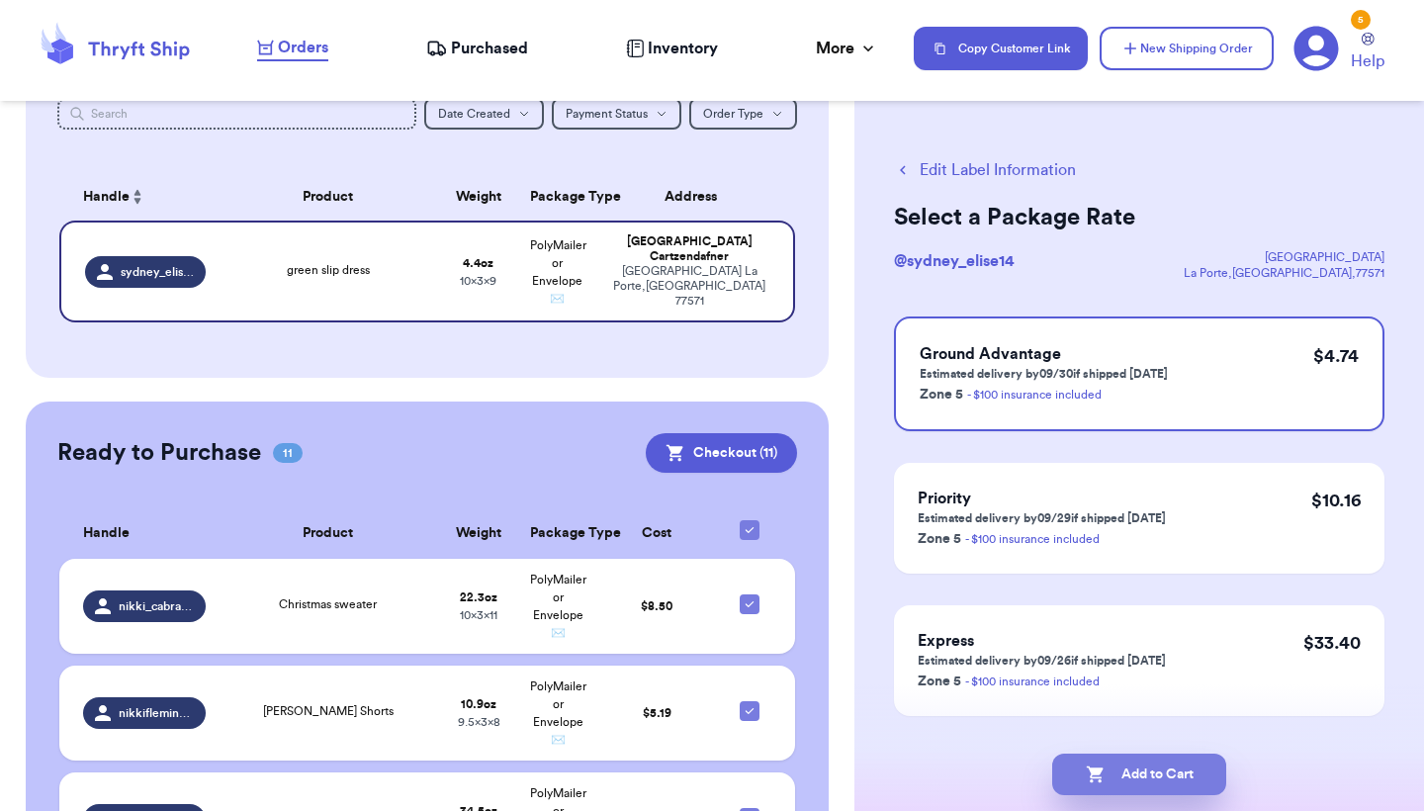
click at [1128, 780] on button "Add to Cart" at bounding box center [1139, 775] width 174 height 42
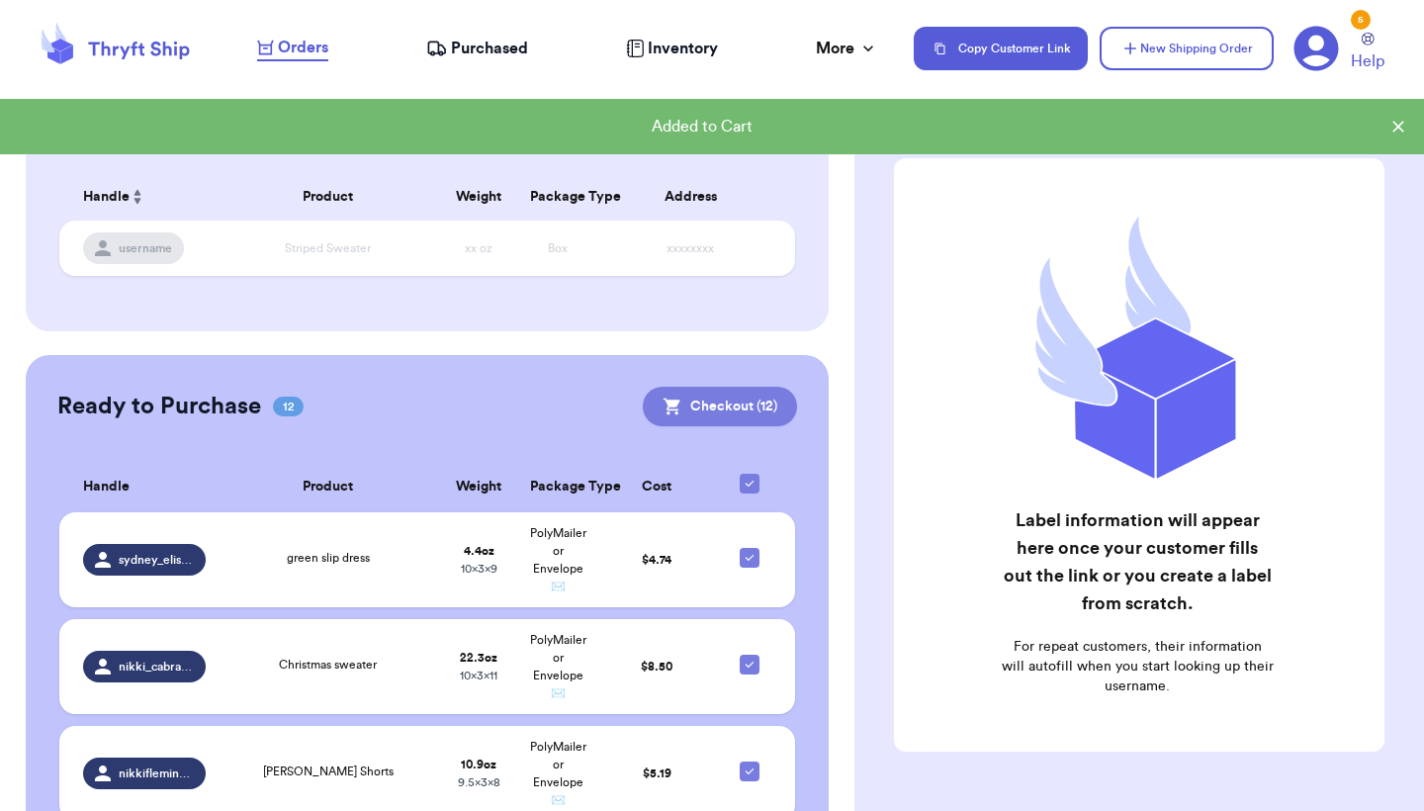
click at [767, 417] on button "Checkout ( 12 )" at bounding box center [720, 407] width 154 height 40
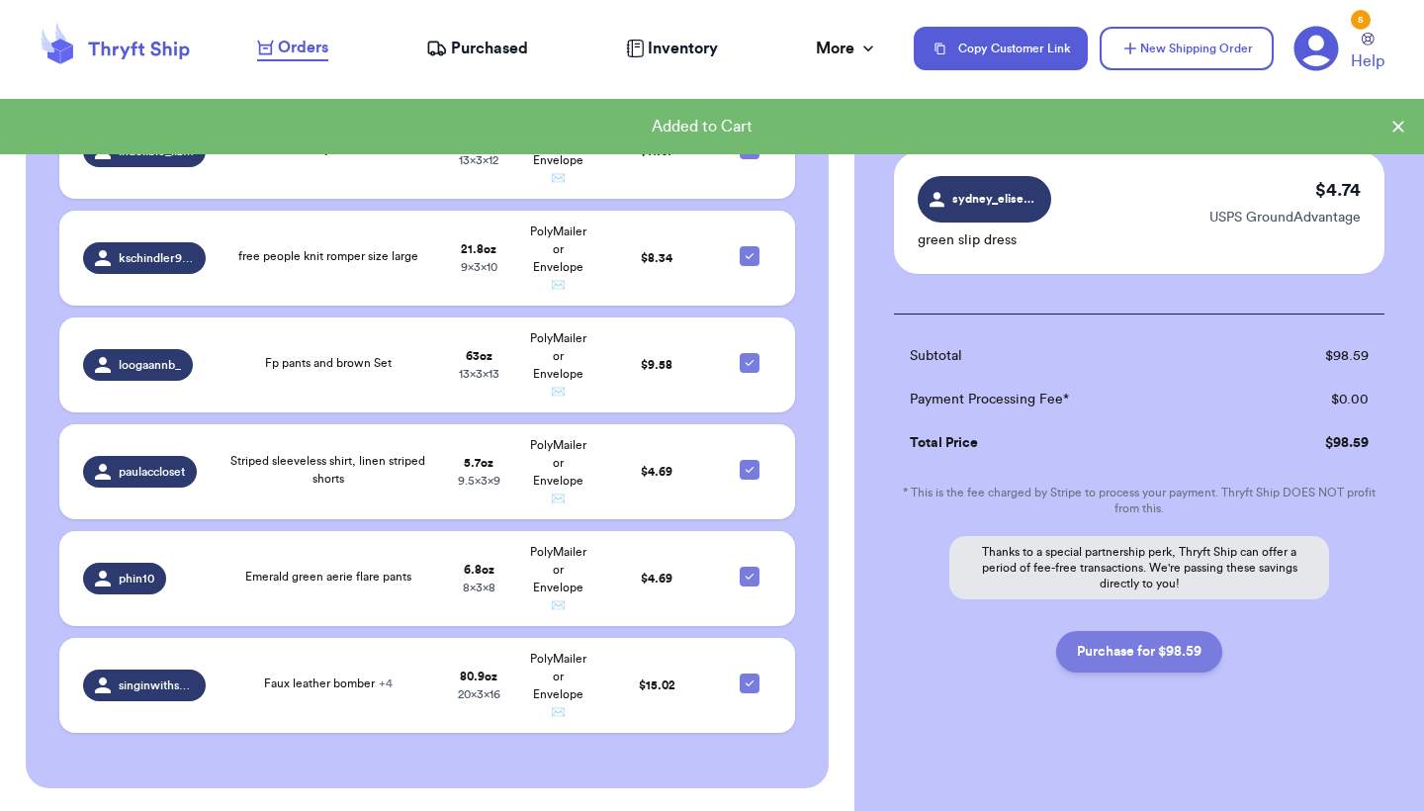
scroll to position [1605, 0]
click at [1138, 658] on button "Purchase for $98.59" at bounding box center [1139, 652] width 166 height 42
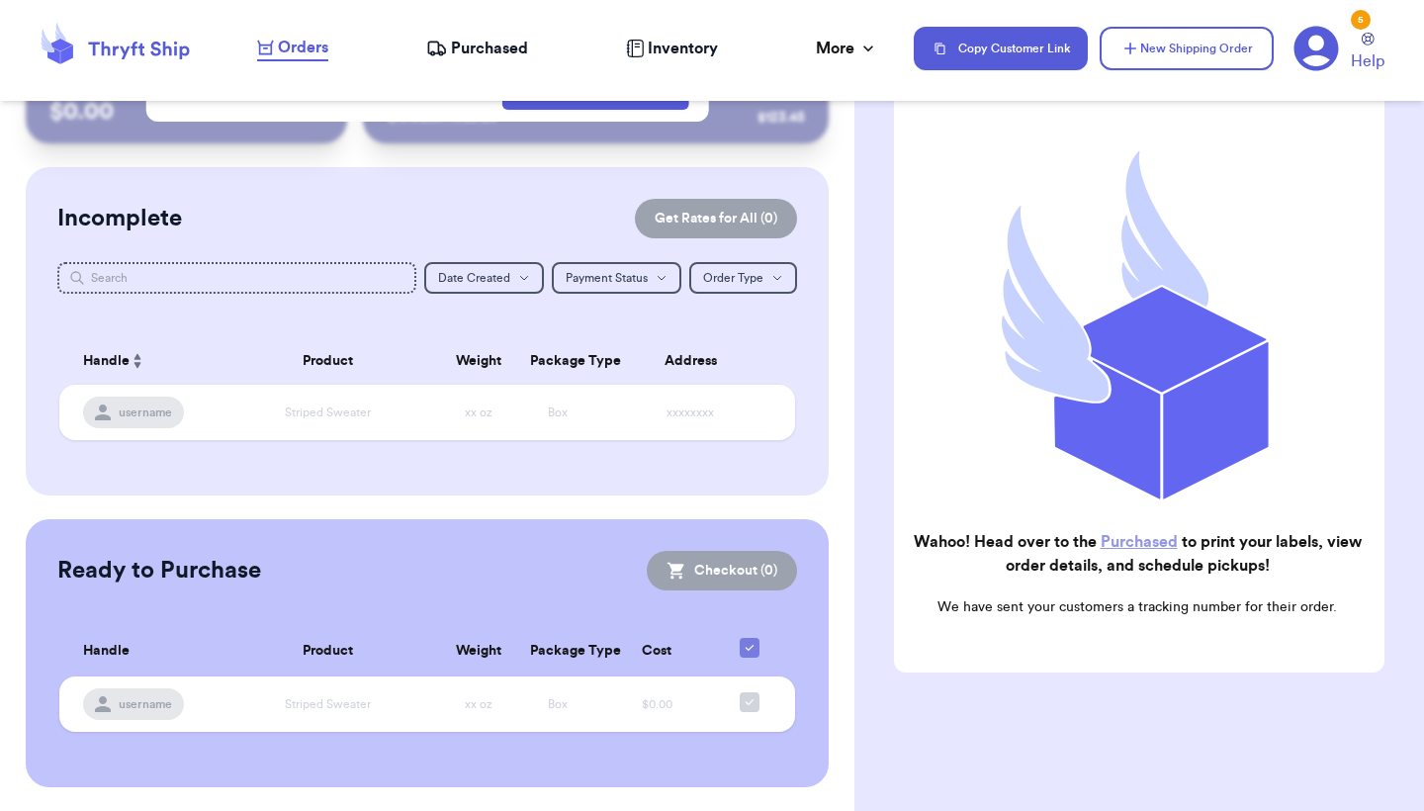
scroll to position [83, 0]
click at [513, 45] on span "Purchased" at bounding box center [489, 49] width 77 height 24
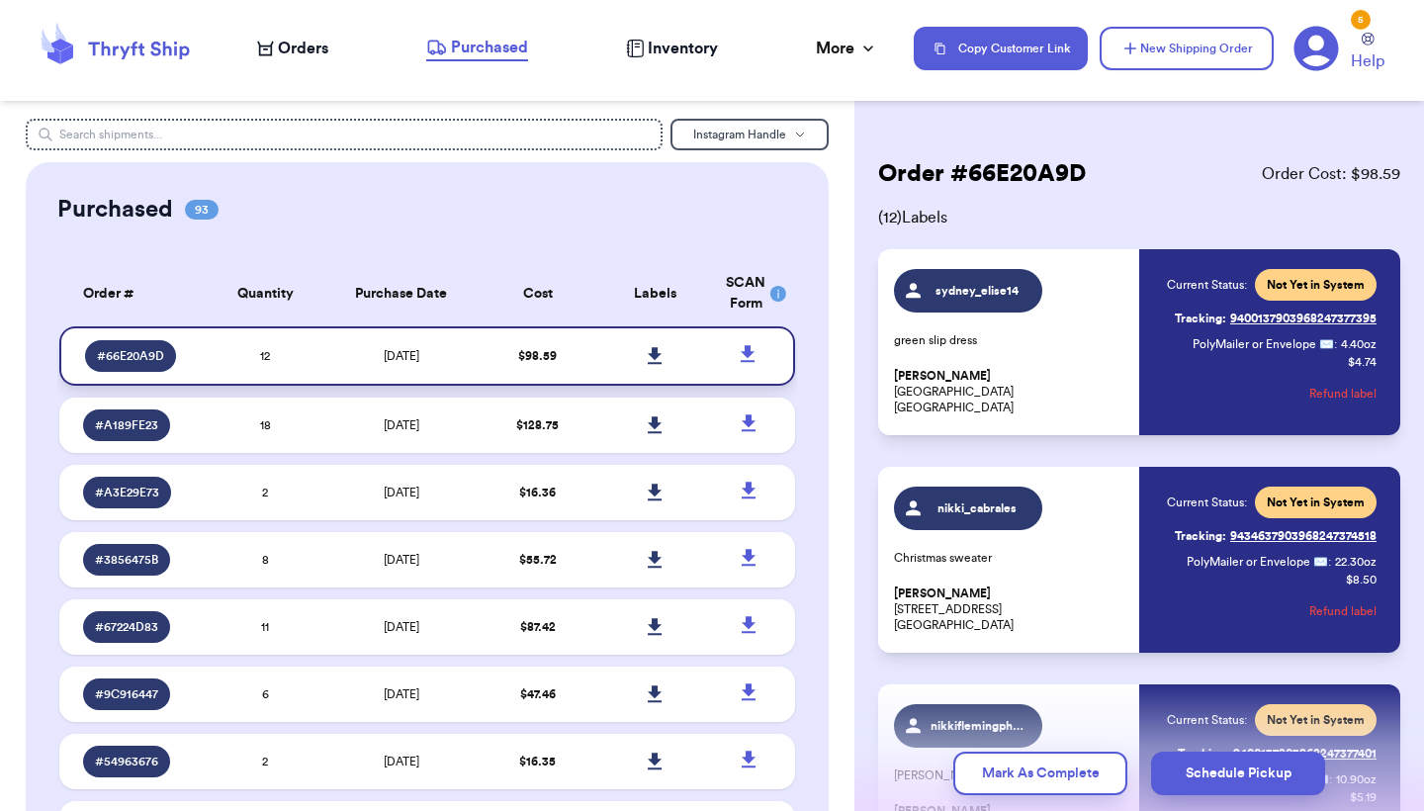
click at [651, 365] on icon at bounding box center [655, 356] width 15 height 18
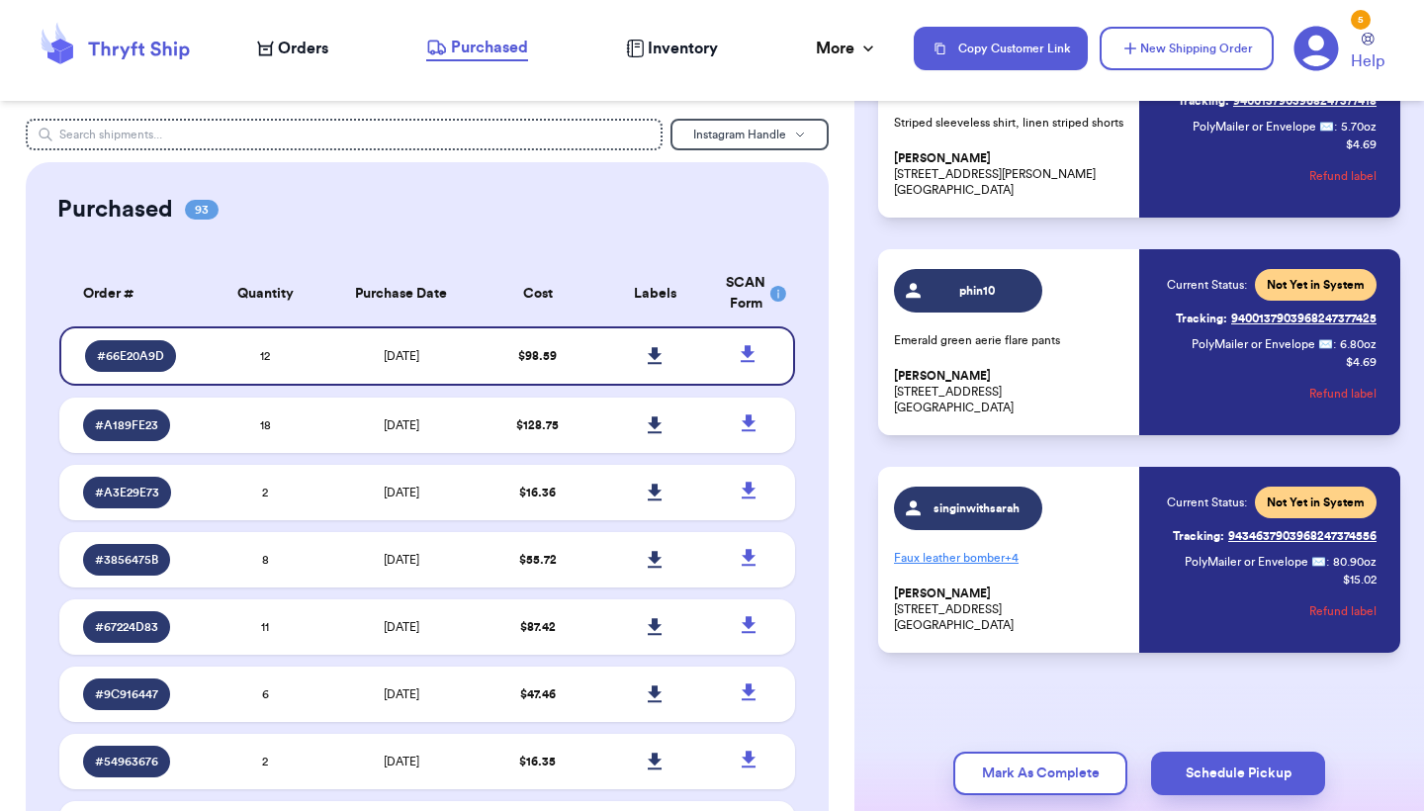
scroll to position [2176, 0]
click at [655, 364] on icon at bounding box center [655, 355] width 14 height 17
